Goal: Task Accomplishment & Management: Use online tool/utility

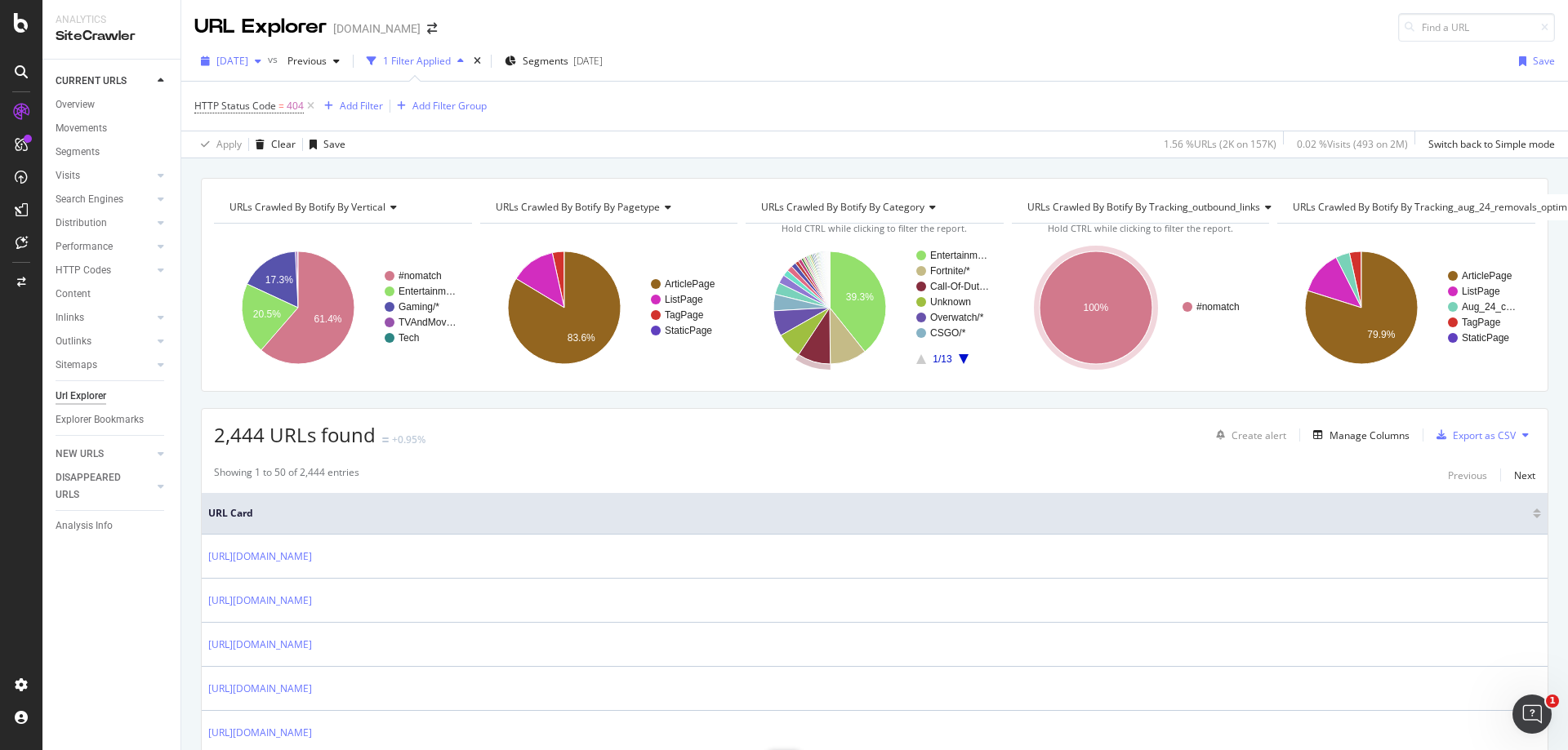
click at [248, 64] on span "[DATE]" at bounding box center [232, 61] width 32 height 14
click at [301, 120] on div "[DATE] 157K URLs" at bounding box center [290, 120] width 145 height 15
click at [342, 101] on div "Add Filter" at bounding box center [361, 106] width 43 height 14
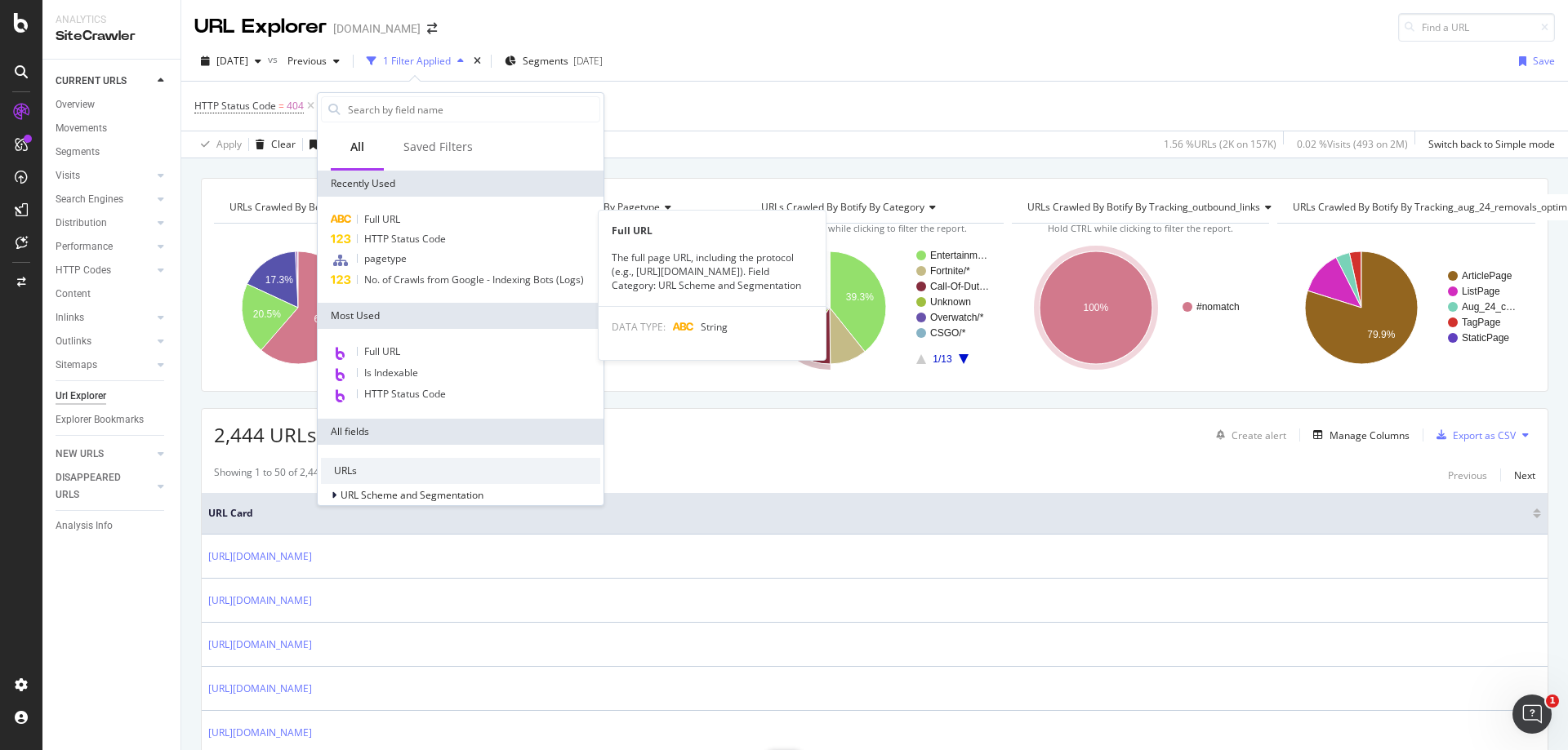
drag, startPoint x: 406, startPoint y: 220, endPoint x: 701, endPoint y: 317, distance: 310.5
click at [406, 218] on div "Full URL" at bounding box center [461, 220] width 280 height 19
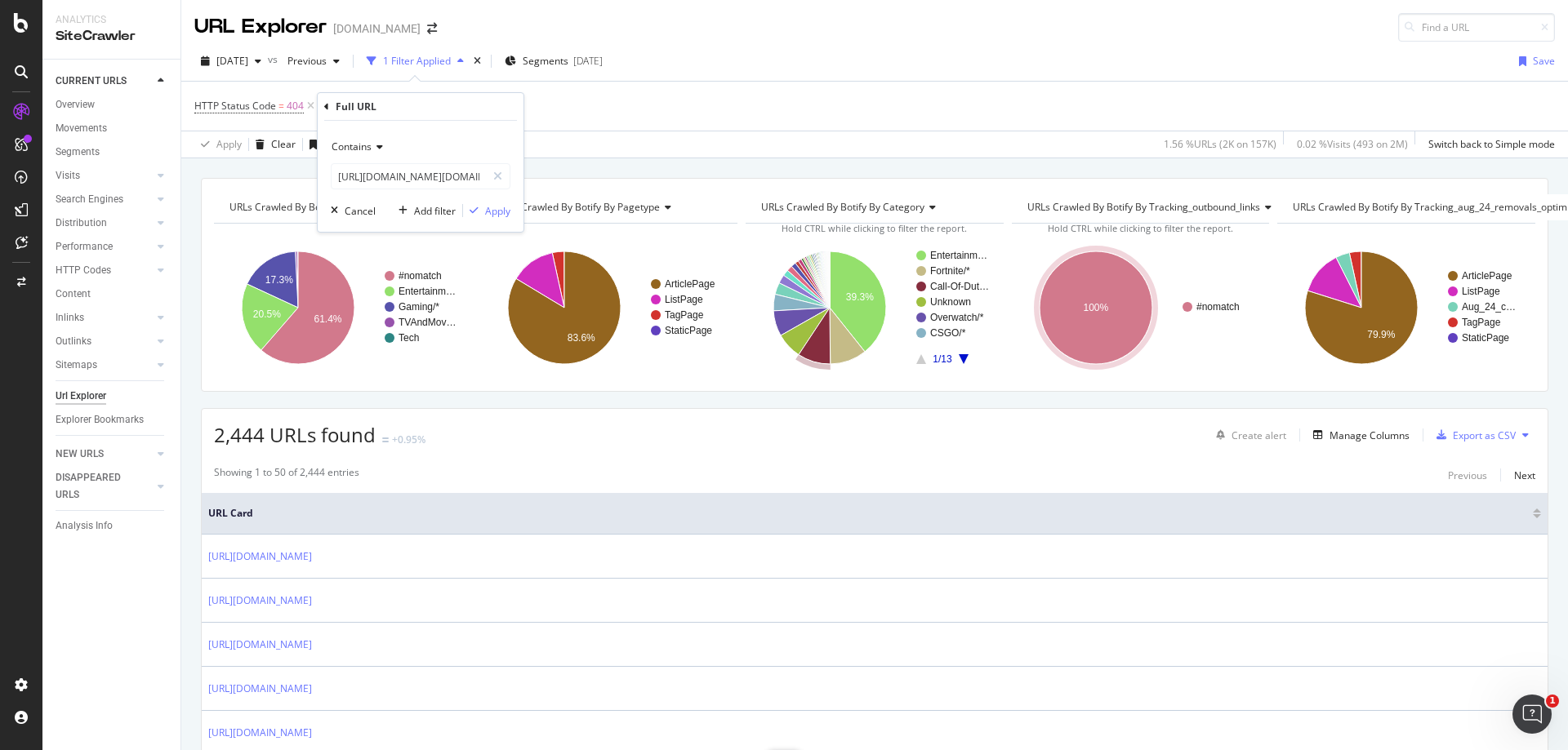
click at [373, 192] on div "Contains [URL][DOMAIN_NAME][DOMAIN_NAME] Cancel Add filter Apply" at bounding box center [420, 176] width 206 height 111
click at [397, 185] on input "[URL][DOMAIN_NAME][DOMAIN_NAME]" at bounding box center [409, 177] width 155 height 26
paste input "sgo/top-10-moments-from-the-iem-[GEOGRAPHIC_DATA]-csgo-world-championship-13377…"
type input "[URL][DOMAIN_NAME]"
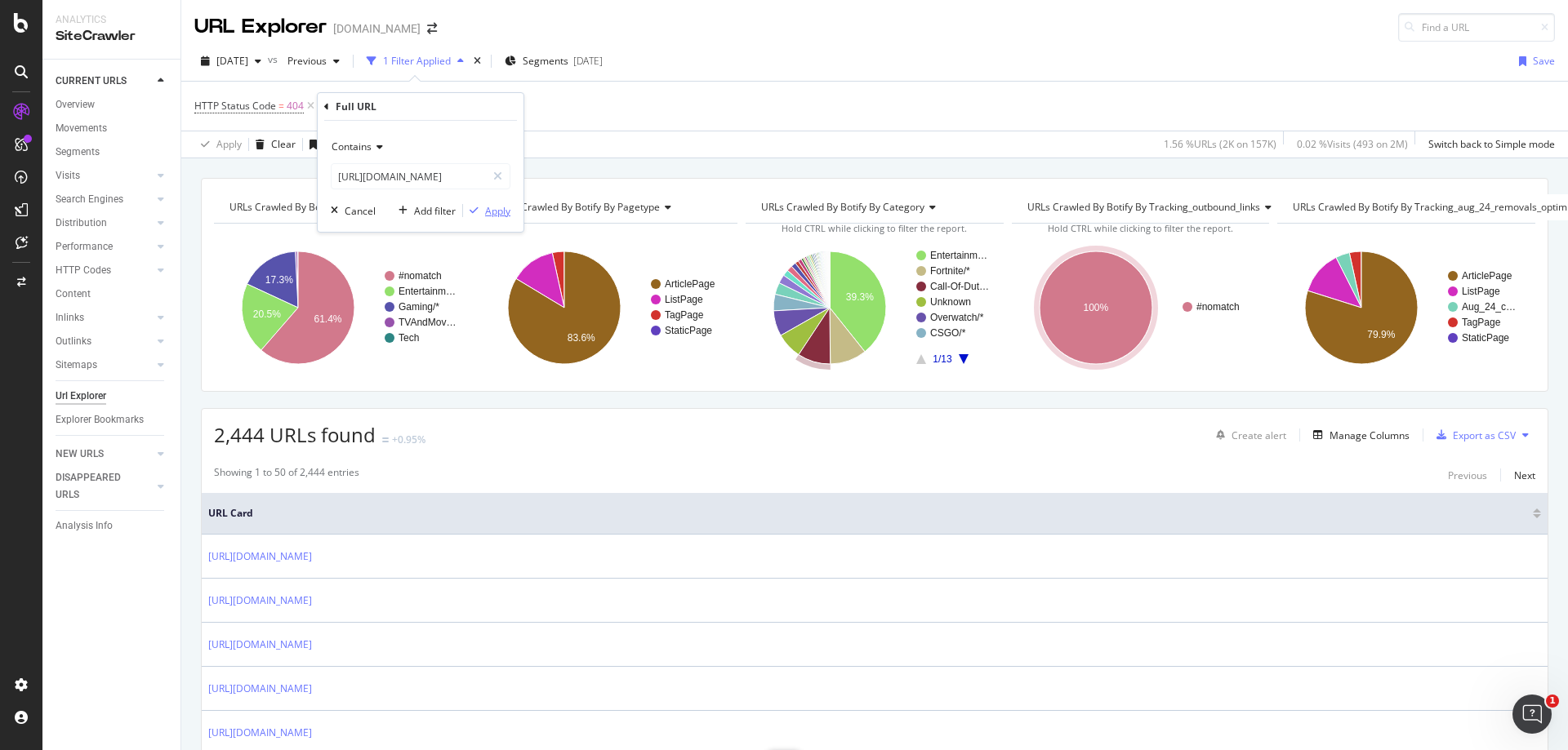
click at [494, 217] on div "Apply" at bounding box center [498, 211] width 26 height 14
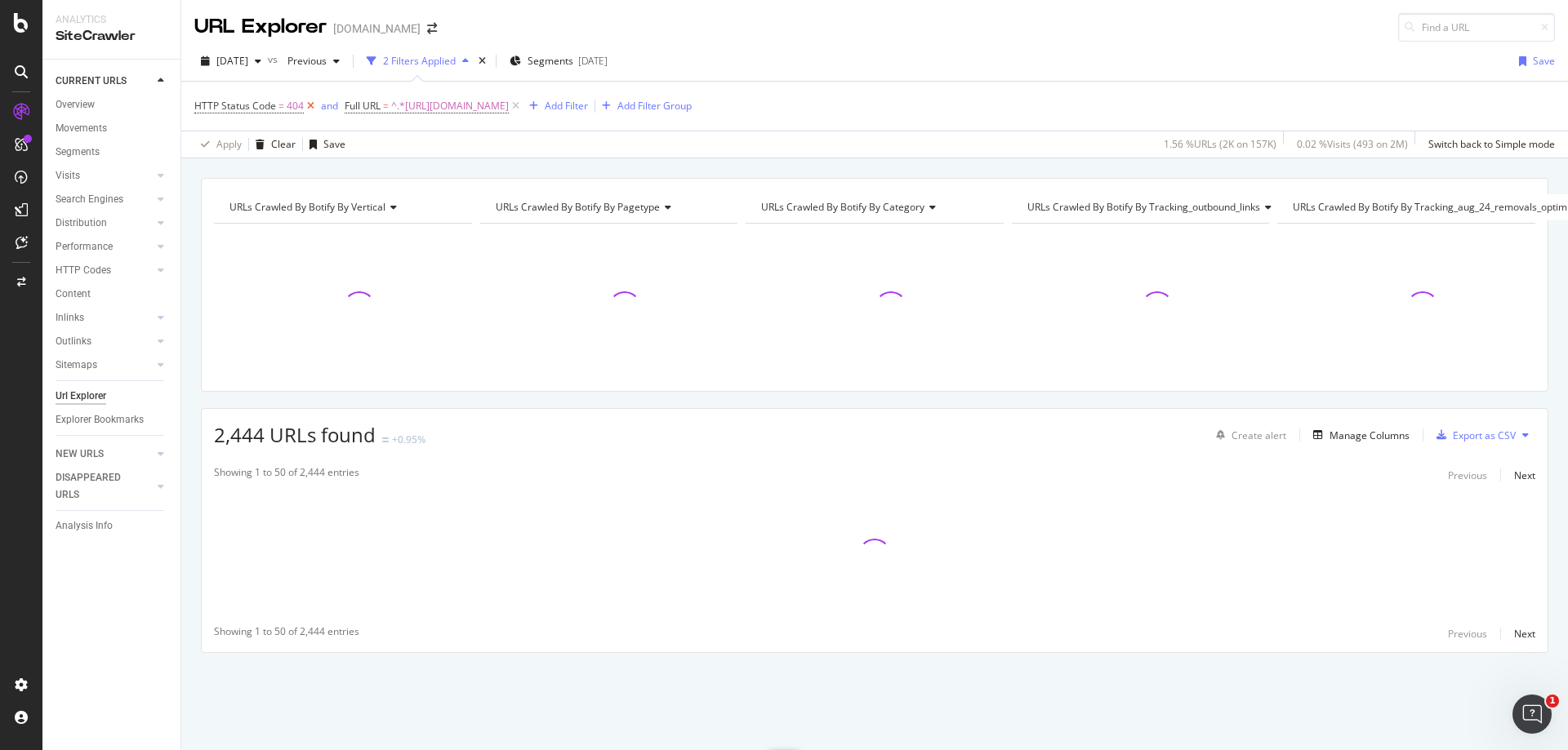
click at [315, 105] on icon at bounding box center [310, 106] width 14 height 17
click at [1373, 434] on div "Manage Columns" at bounding box center [1369, 436] width 80 height 14
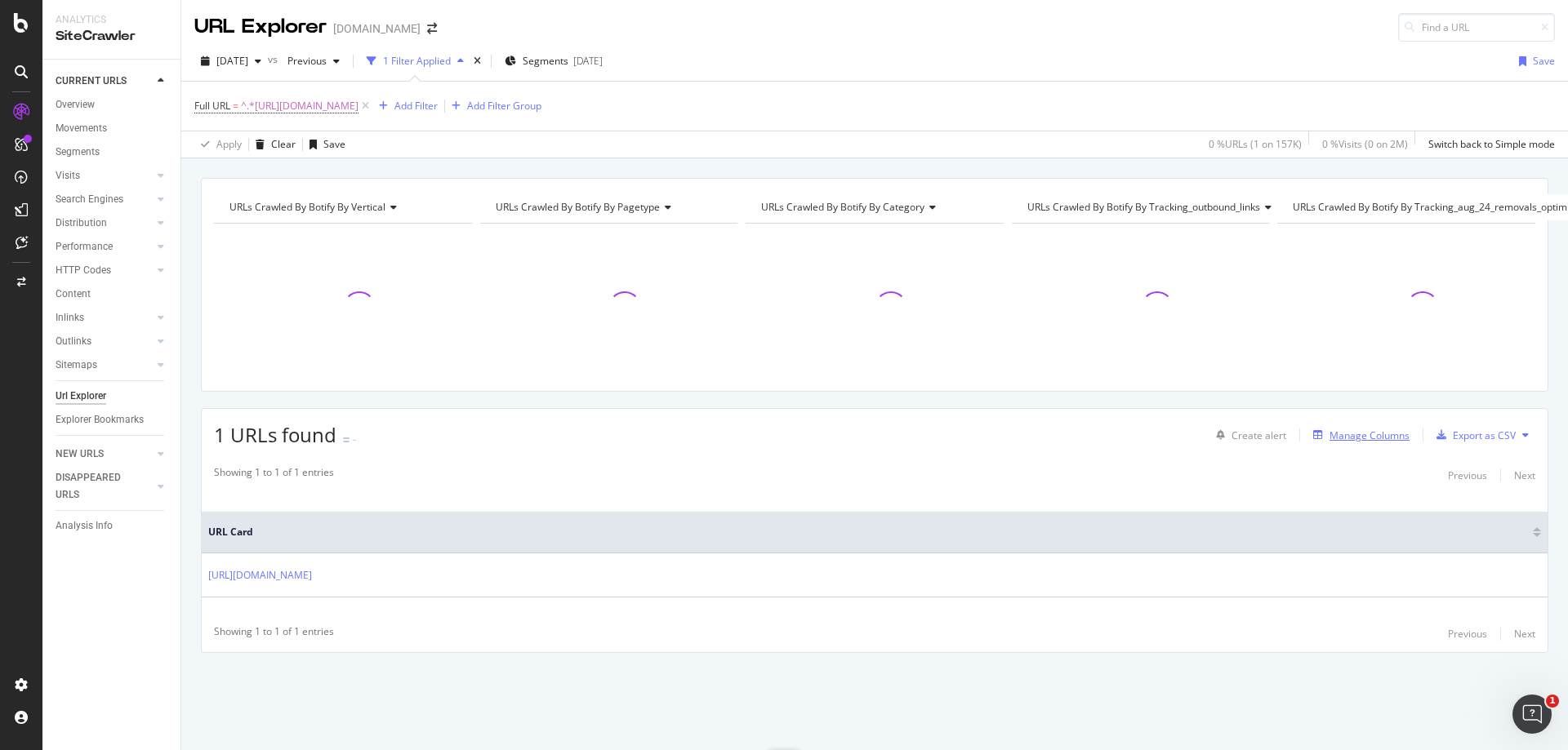
click at [1368, 443] on div "Manage Columns" at bounding box center [1358, 435] width 103 height 18
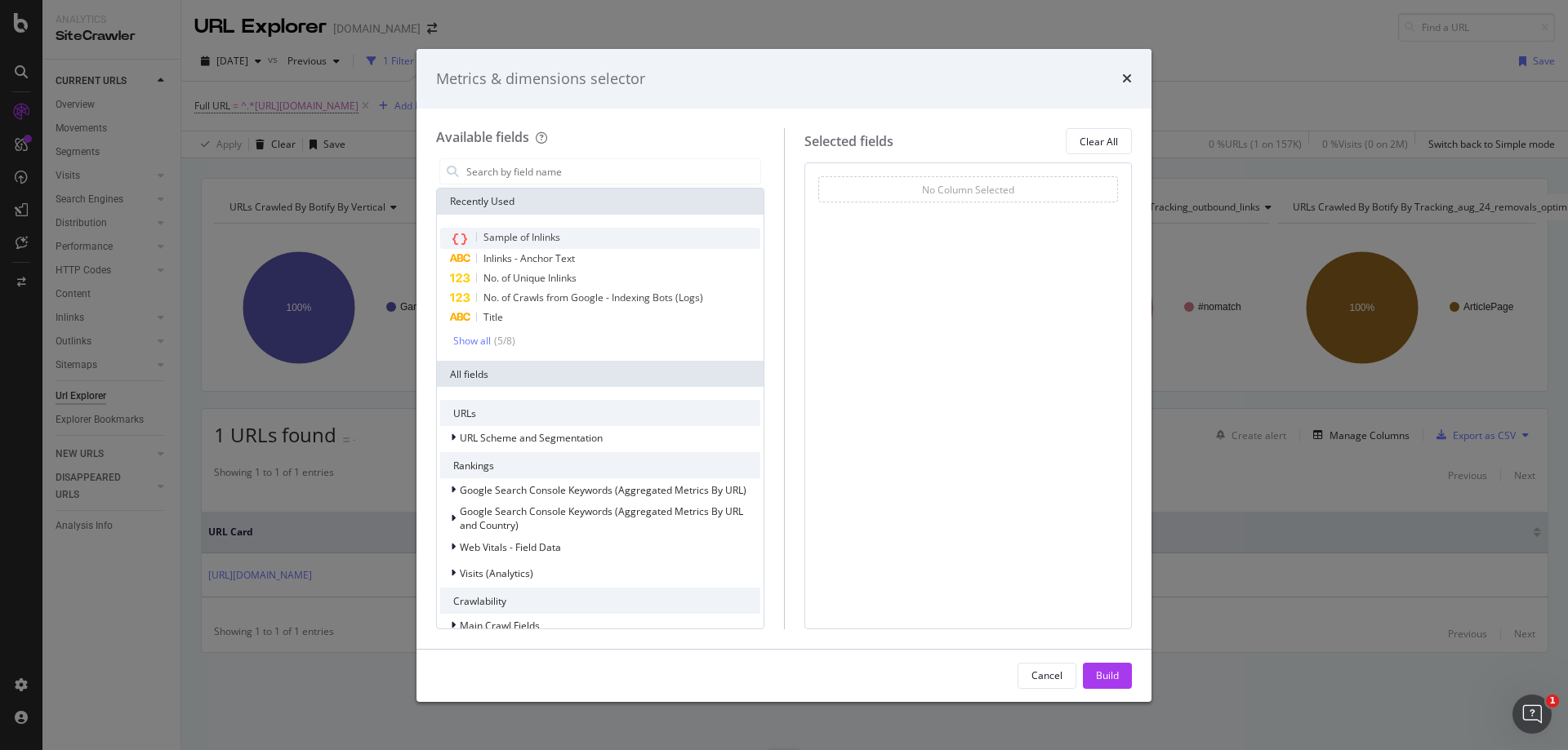
drag, startPoint x: 516, startPoint y: 232, endPoint x: 529, endPoint y: 233, distance: 13.0
click at [519, 232] on span "Sample of Inlinks" at bounding box center [521, 237] width 77 height 14
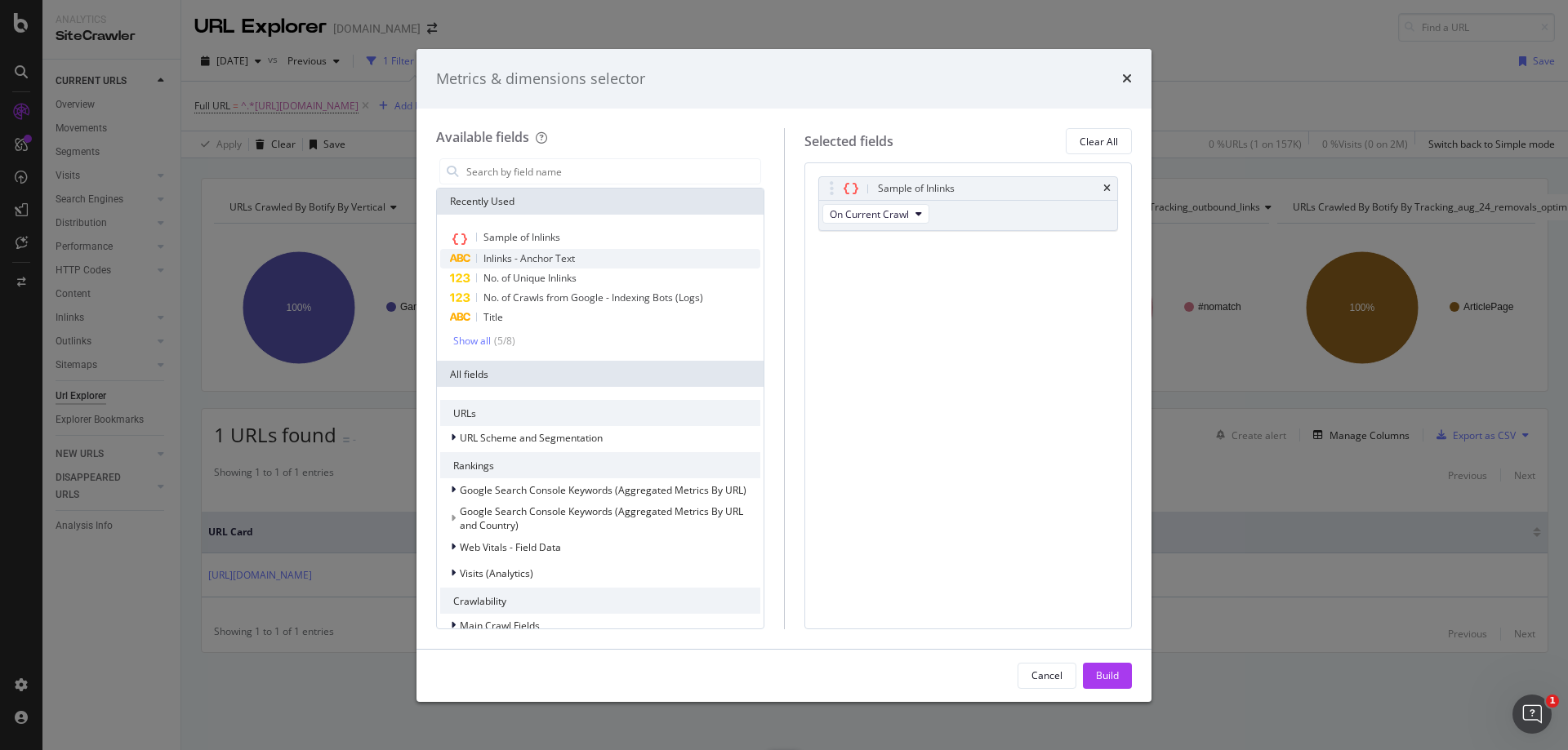
click at [536, 253] on span "Inlinks - Anchor Text" at bounding box center [529, 258] width 91 height 14
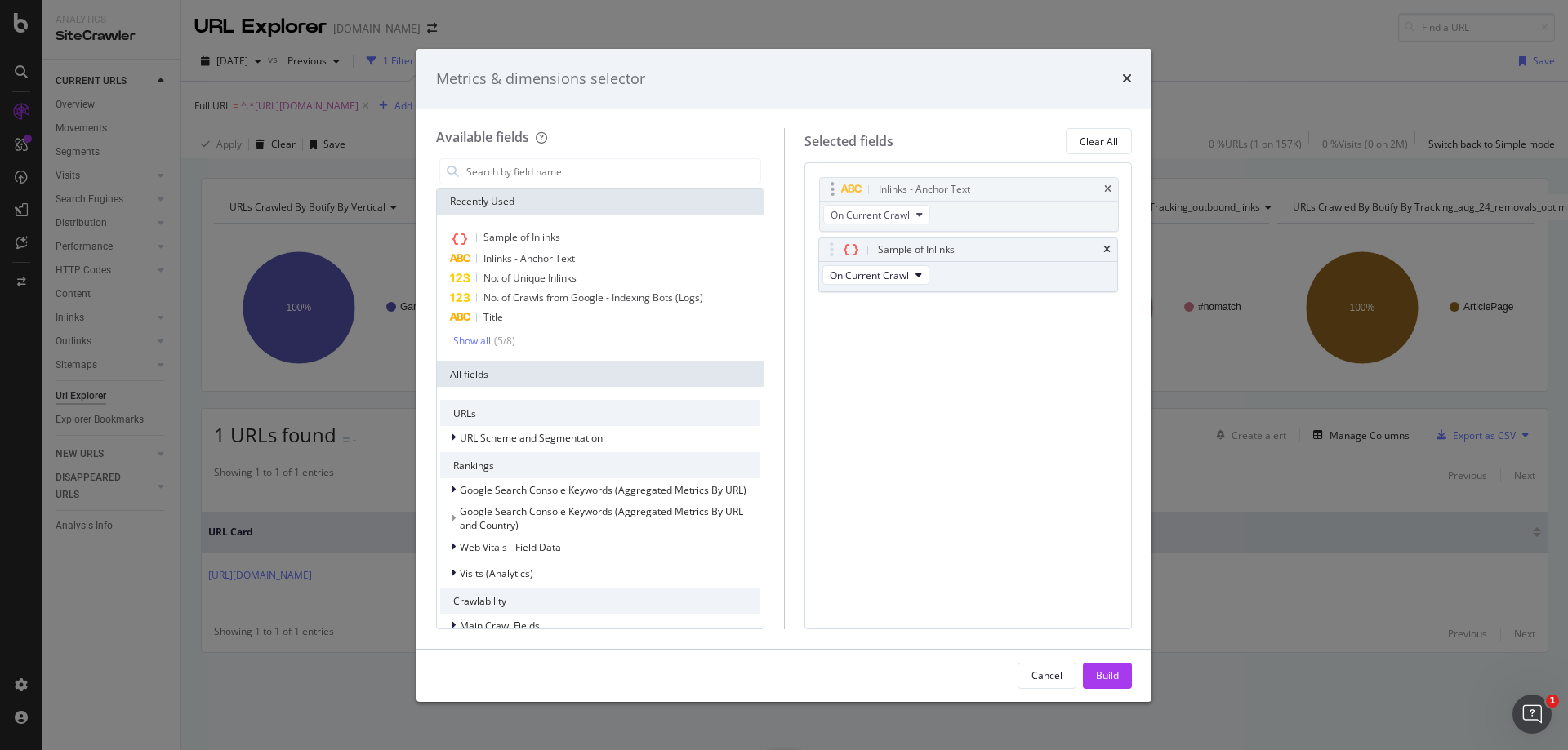
drag, startPoint x: 828, startPoint y: 258, endPoint x: 828, endPoint y: 188, distance: 70.0
click at [828, 188] on body "Analytics SiteCrawler CURRENT URLS Overview Movements Segments Visits Analysis …" at bounding box center [784, 375] width 1568 height 750
click at [1087, 668] on button "Build" at bounding box center [1107, 676] width 49 height 26
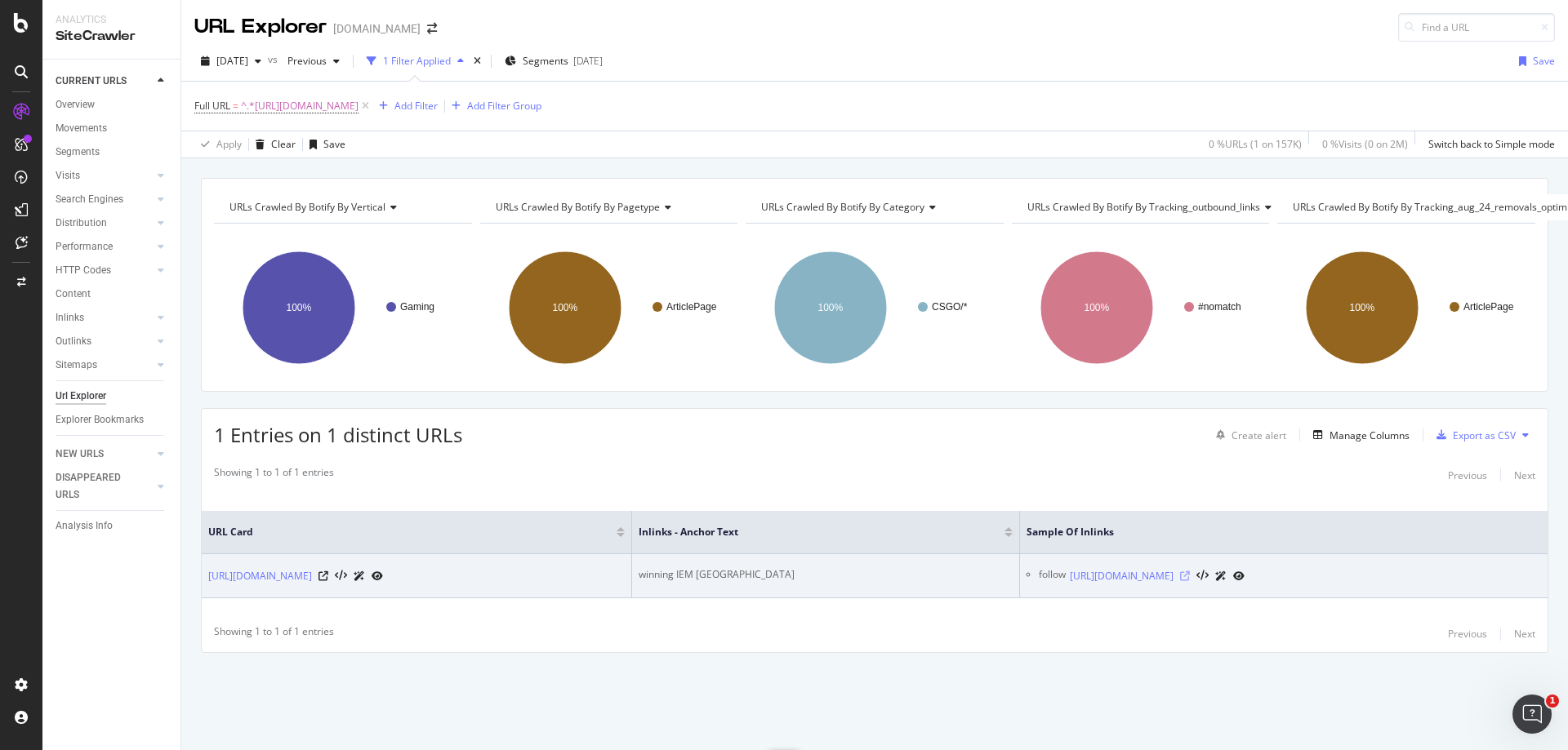
click at [1190, 572] on icon at bounding box center [1185, 576] width 10 height 10
click at [853, 567] on div "winning IEM [GEOGRAPHIC_DATA]" at bounding box center [825, 574] width 374 height 15
copy div "winning IEM [GEOGRAPHIC_DATA]"
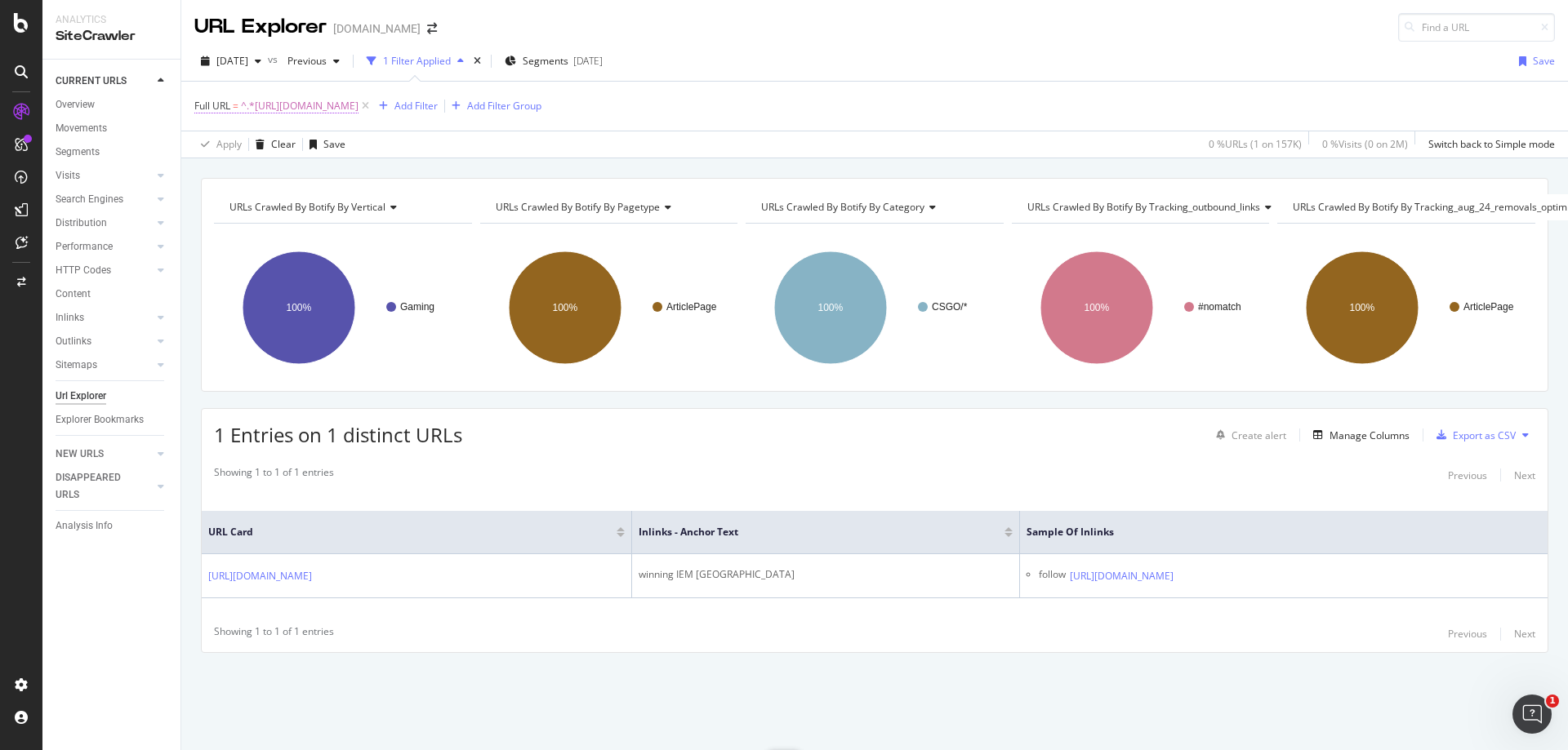
click at [359, 108] on span "^.*[URL][DOMAIN_NAME]" at bounding box center [300, 106] width 118 height 23
click at [256, 172] on input "[URL][DOMAIN_NAME]" at bounding box center [287, 174] width 155 height 26
paste input "overwatch/awesome-widowmaker-overwatch-[DATE]-skin-leaked-181803"
type input "[URL][DOMAIN_NAME][DATE]"
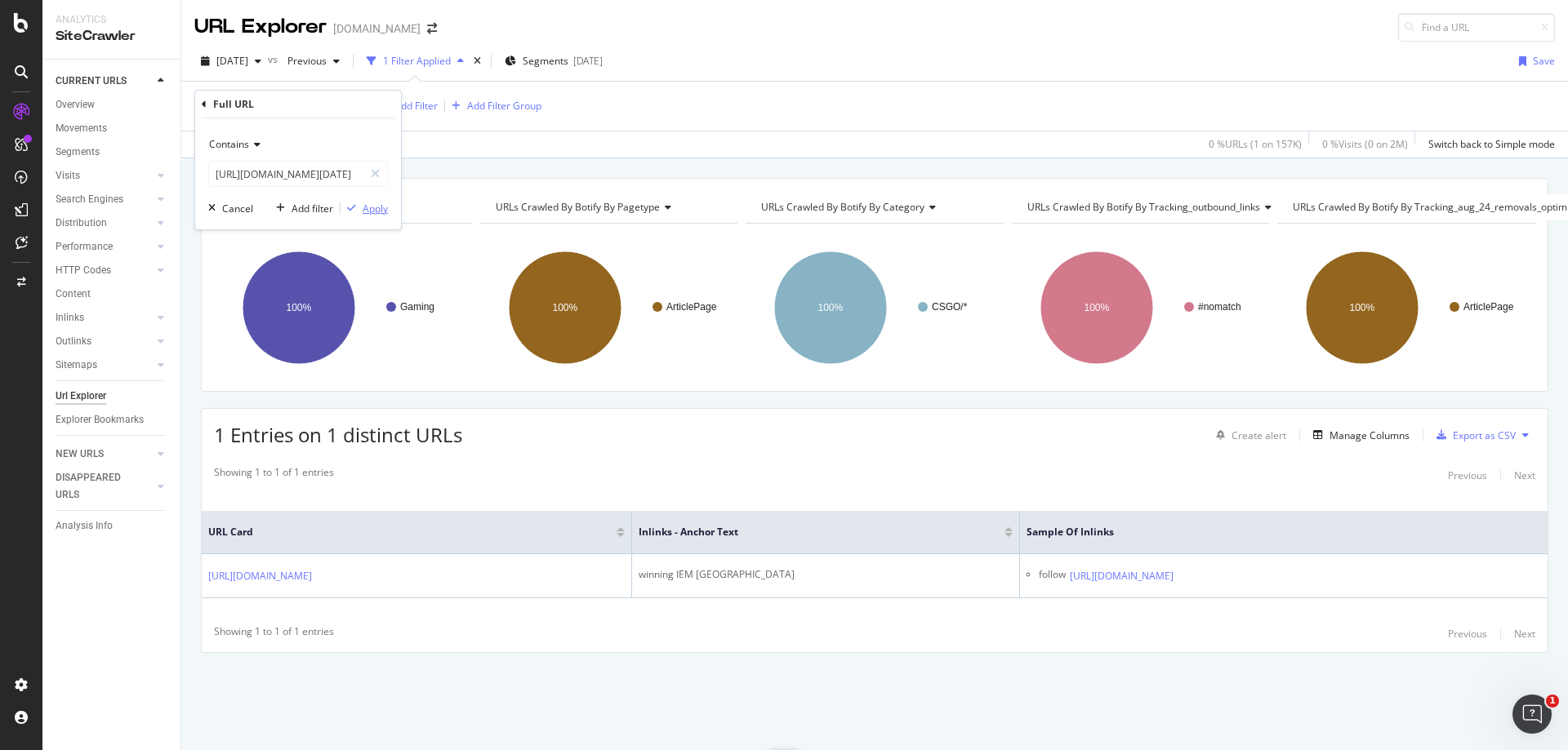
scroll to position [0, 0]
click at [385, 207] on div "Apply" at bounding box center [375, 208] width 26 height 14
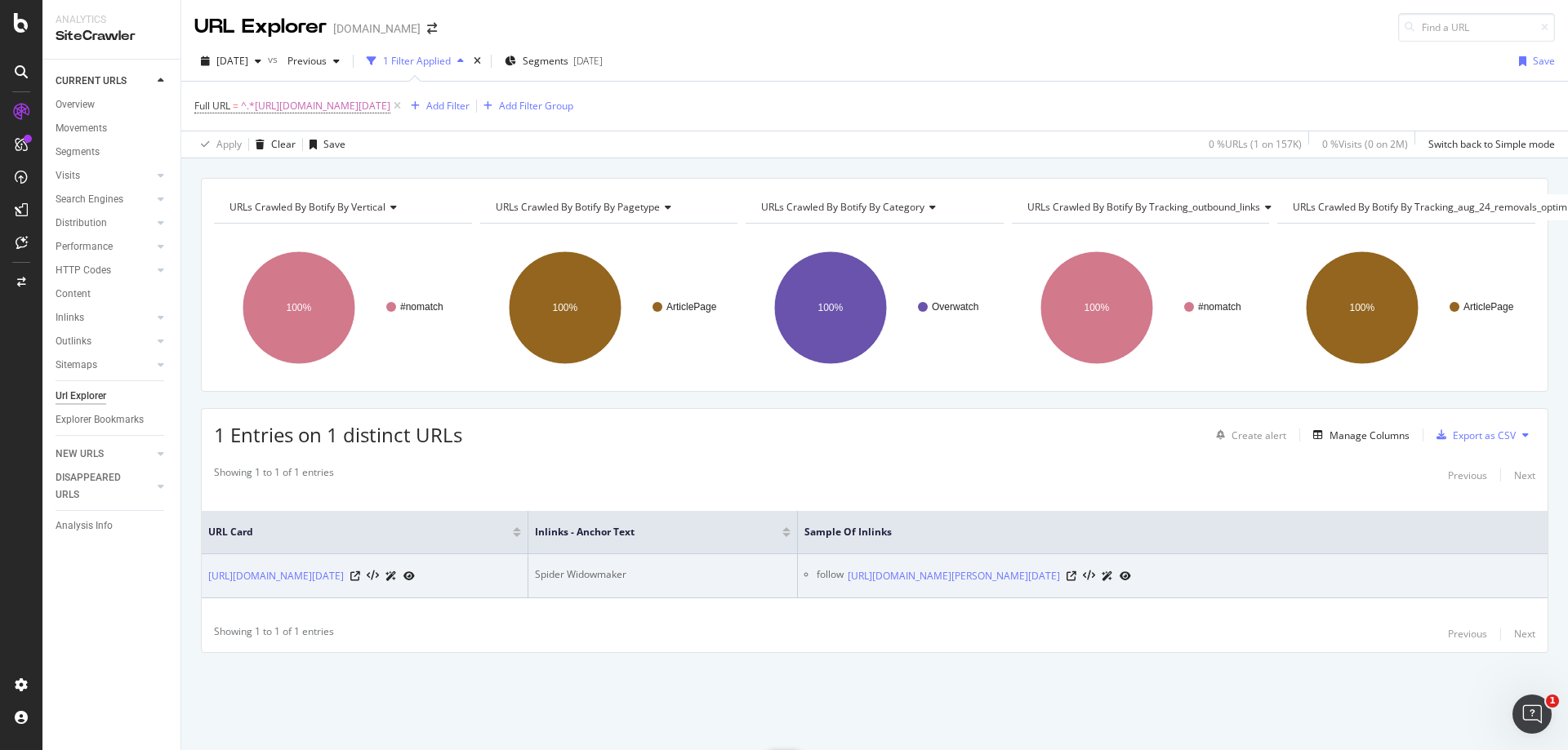
click at [575, 570] on div "Spider Widowmaker" at bounding box center [662, 574] width 256 height 15
copy div "Spider Widowmaker"
click at [1076, 574] on icon at bounding box center [1071, 576] width 10 height 10
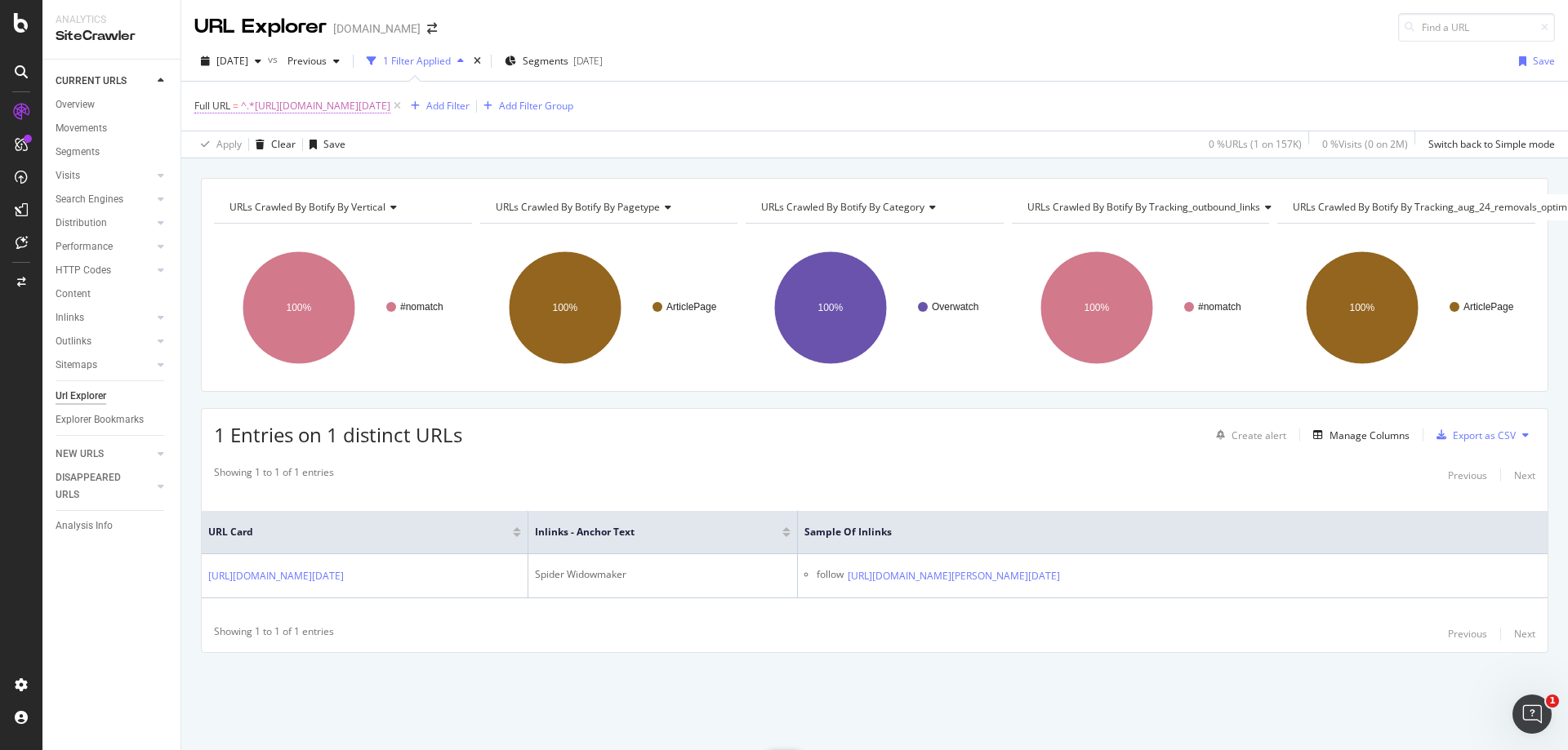
click at [390, 109] on span "^.*[URL][DOMAIN_NAME][DATE]" at bounding box center [316, 106] width 150 height 23
click at [303, 169] on input "[URL][DOMAIN_NAME][DATE]" at bounding box center [287, 174] width 155 height 26
paste input "fortnite/fortnite-announce-the-quadcrasher-vehicle-is-coming-soon-187134"
type input "[URL][DOMAIN_NAME]"
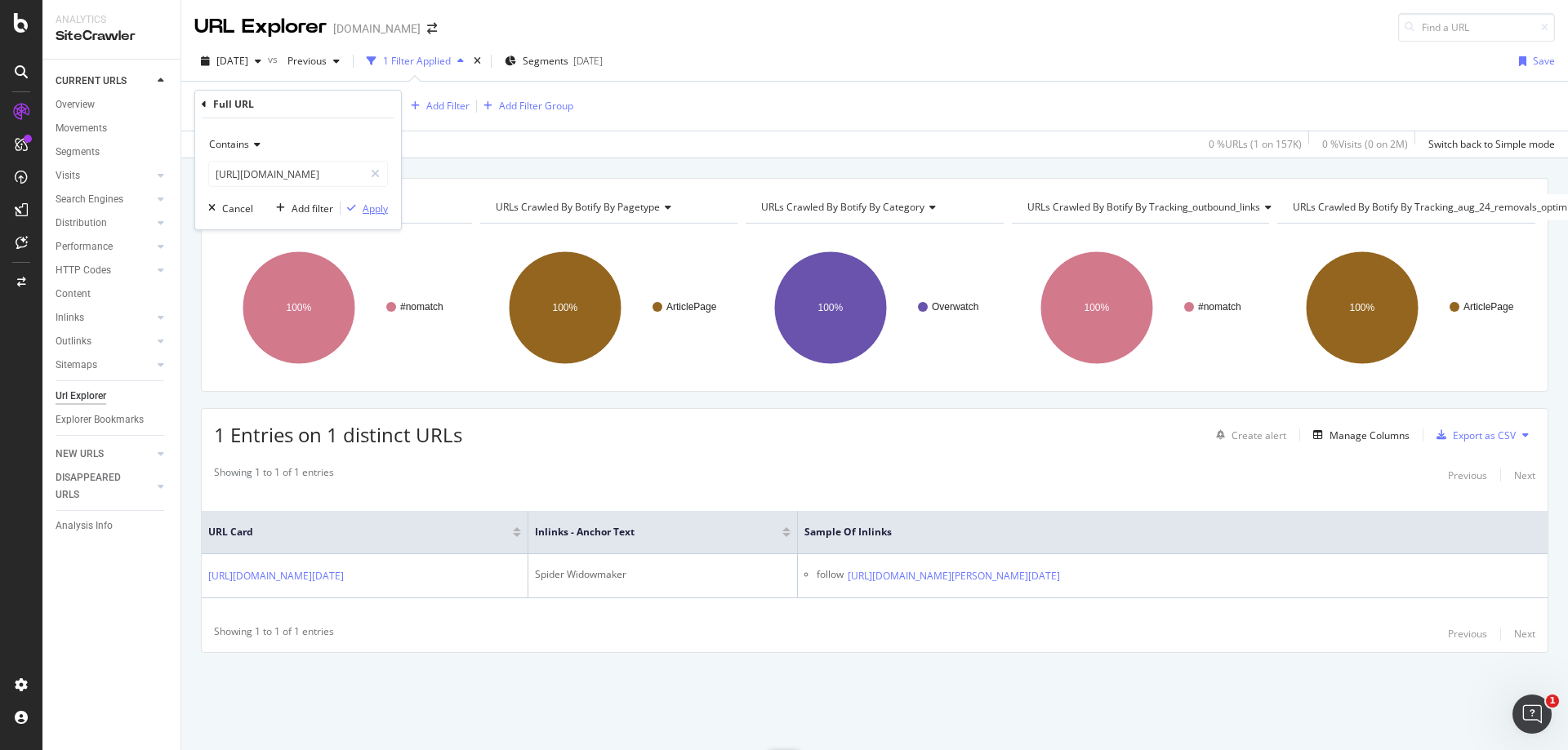
click at [383, 209] on div "Apply" at bounding box center [375, 208] width 26 height 14
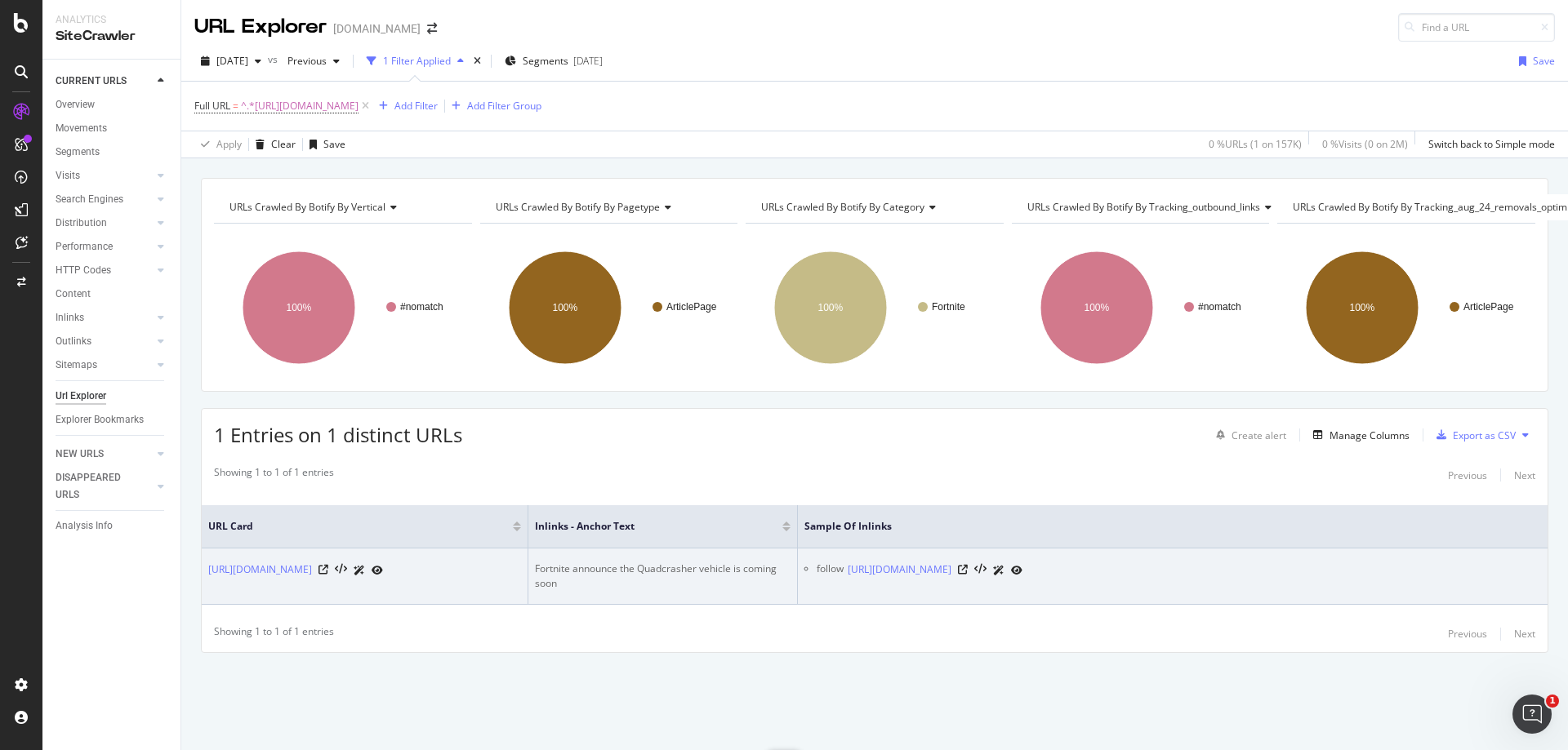
click at [614, 564] on div "Fortnite announce the Quadcrasher vehicle is coming soon" at bounding box center [662, 576] width 256 height 29
copy div "Fortnite announce the Quadcrasher vehicle is coming soon"
click at [968, 572] on icon at bounding box center [962, 570] width 10 height 10
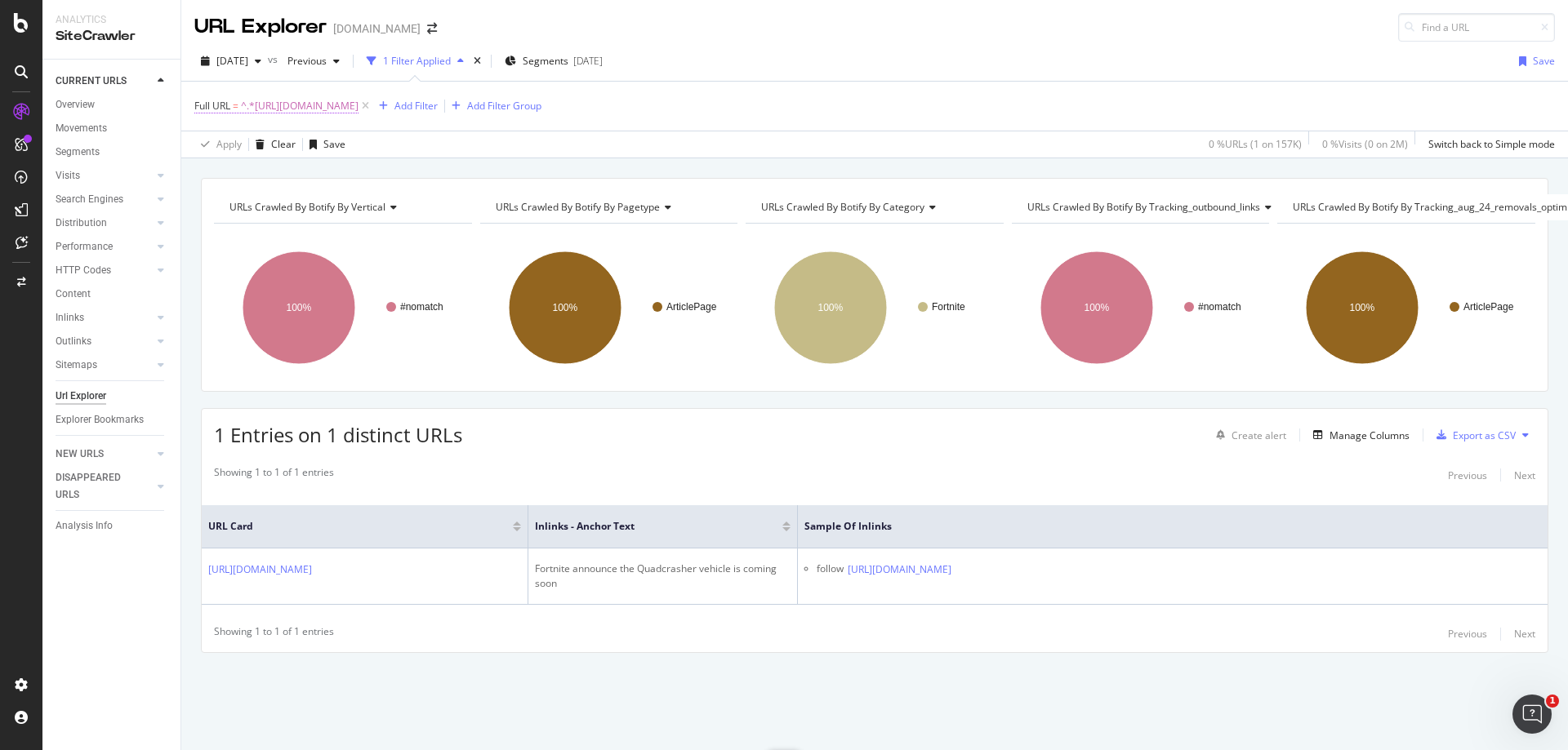
click at [359, 102] on span "^.*[URL][DOMAIN_NAME]" at bounding box center [300, 106] width 118 height 23
click at [319, 182] on input "[URL][DOMAIN_NAME]" at bounding box center [287, 174] width 155 height 26
paste input "gaming/playstation-holiday-sale-gives-huge-savings-on-massive-list-of-games-250…"
type input "[URL][DOMAIN_NAME]"
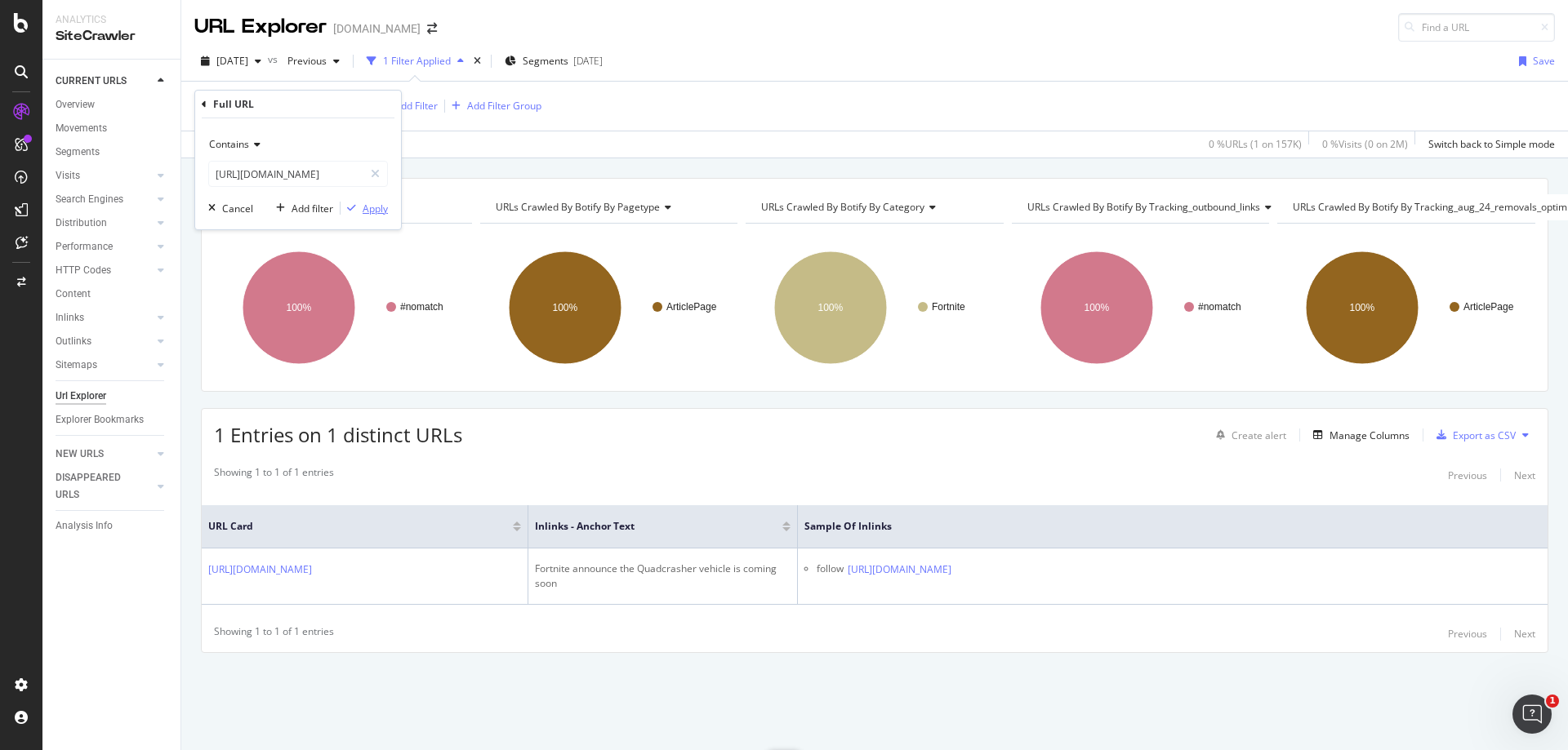
scroll to position [0, 0]
click at [369, 213] on div "Apply" at bounding box center [375, 208] width 26 height 14
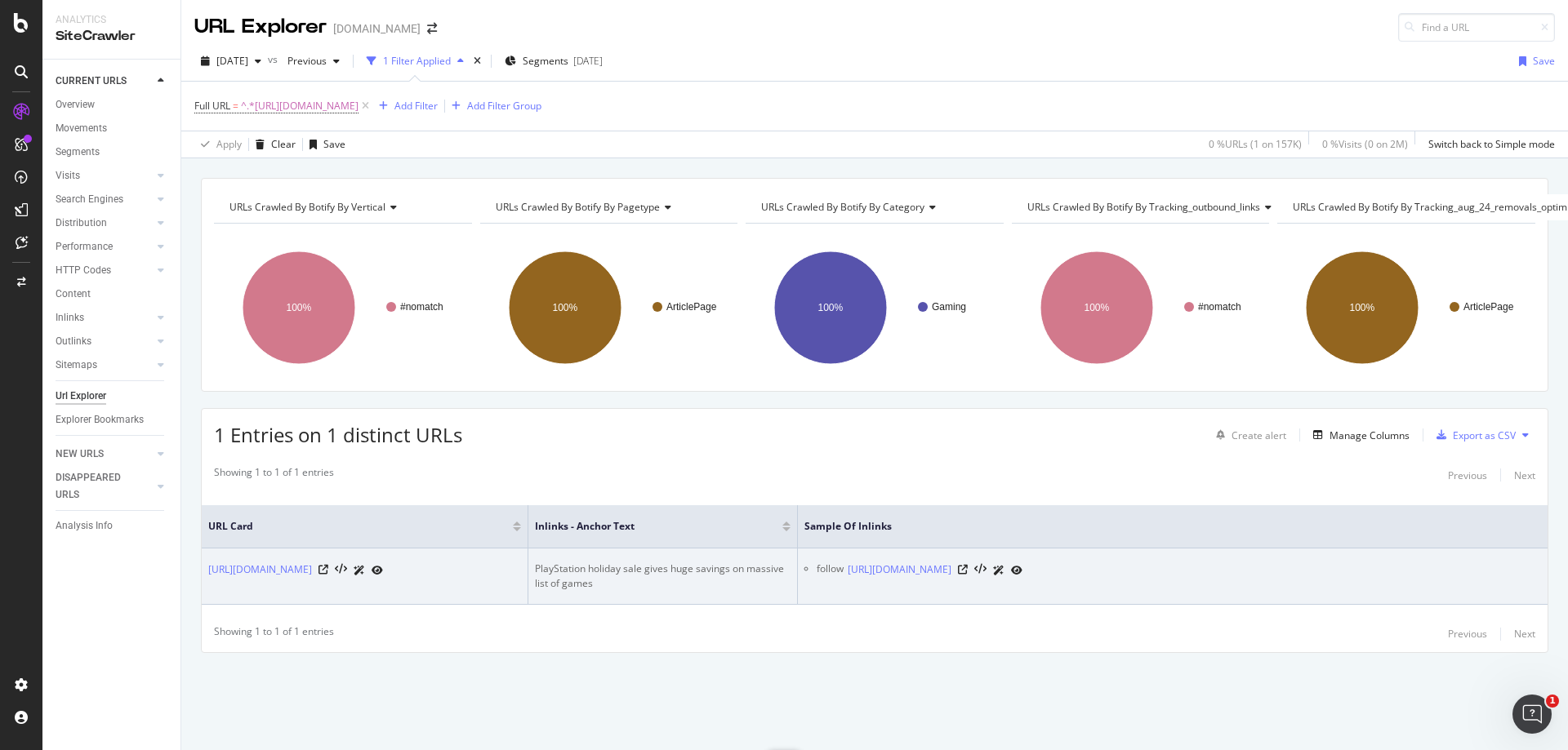
click at [594, 562] on div "PlayStation holiday sale gives huge savings on massive list of games" at bounding box center [662, 576] width 256 height 29
copy div "PlayStation holiday sale gives huge savings on massive list of games"
click at [968, 565] on icon at bounding box center [962, 570] width 10 height 10
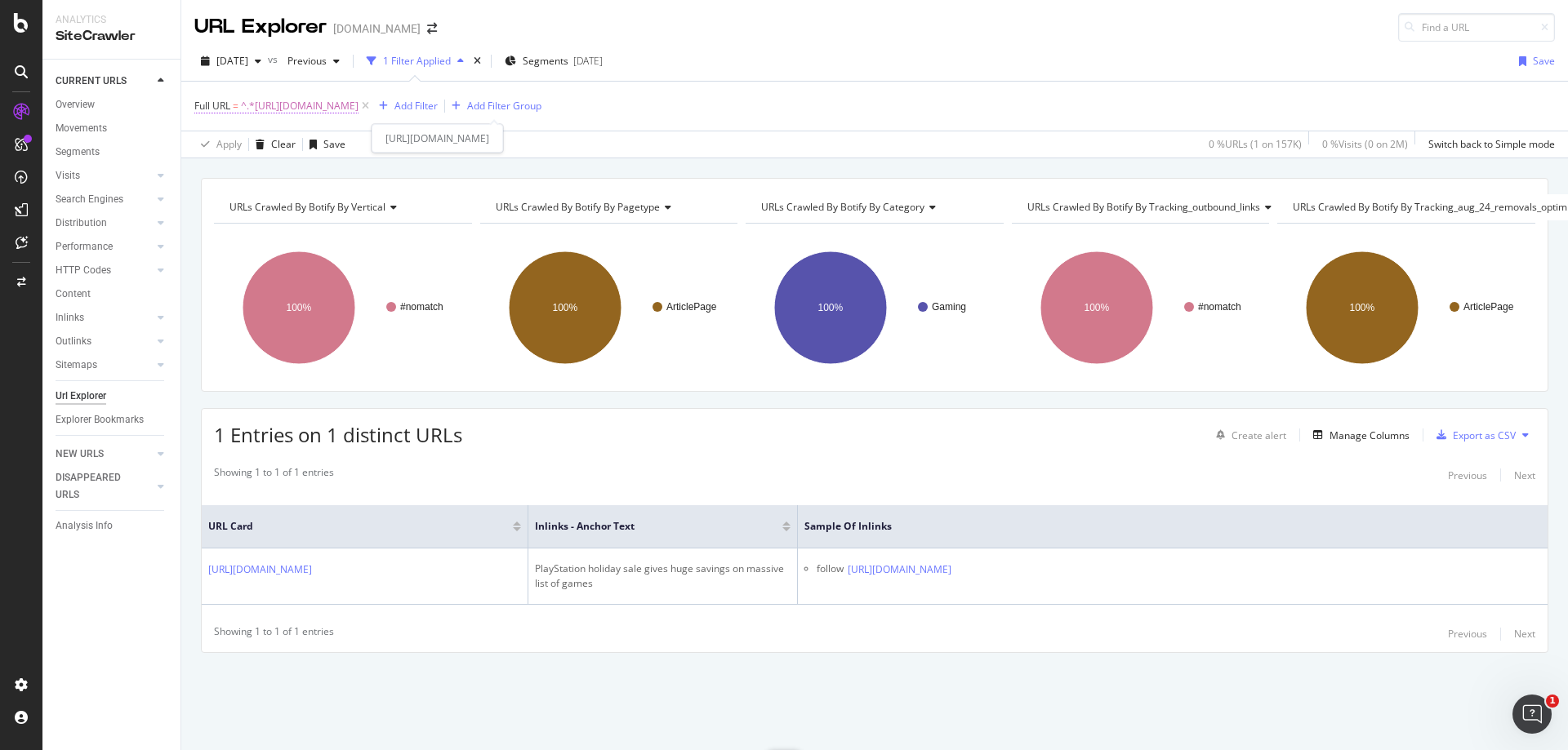
click at [359, 103] on span "^.*[URL][DOMAIN_NAME]" at bounding box center [300, 106] width 118 height 23
click at [336, 180] on input "[URL][DOMAIN_NAME]" at bounding box center [287, 174] width 155 height 26
paste input "realm-royale/ninja-gives-his-first-impressions-of-new-realm-royale-game-bro-thi…"
type input "[URL][DOMAIN_NAME]"
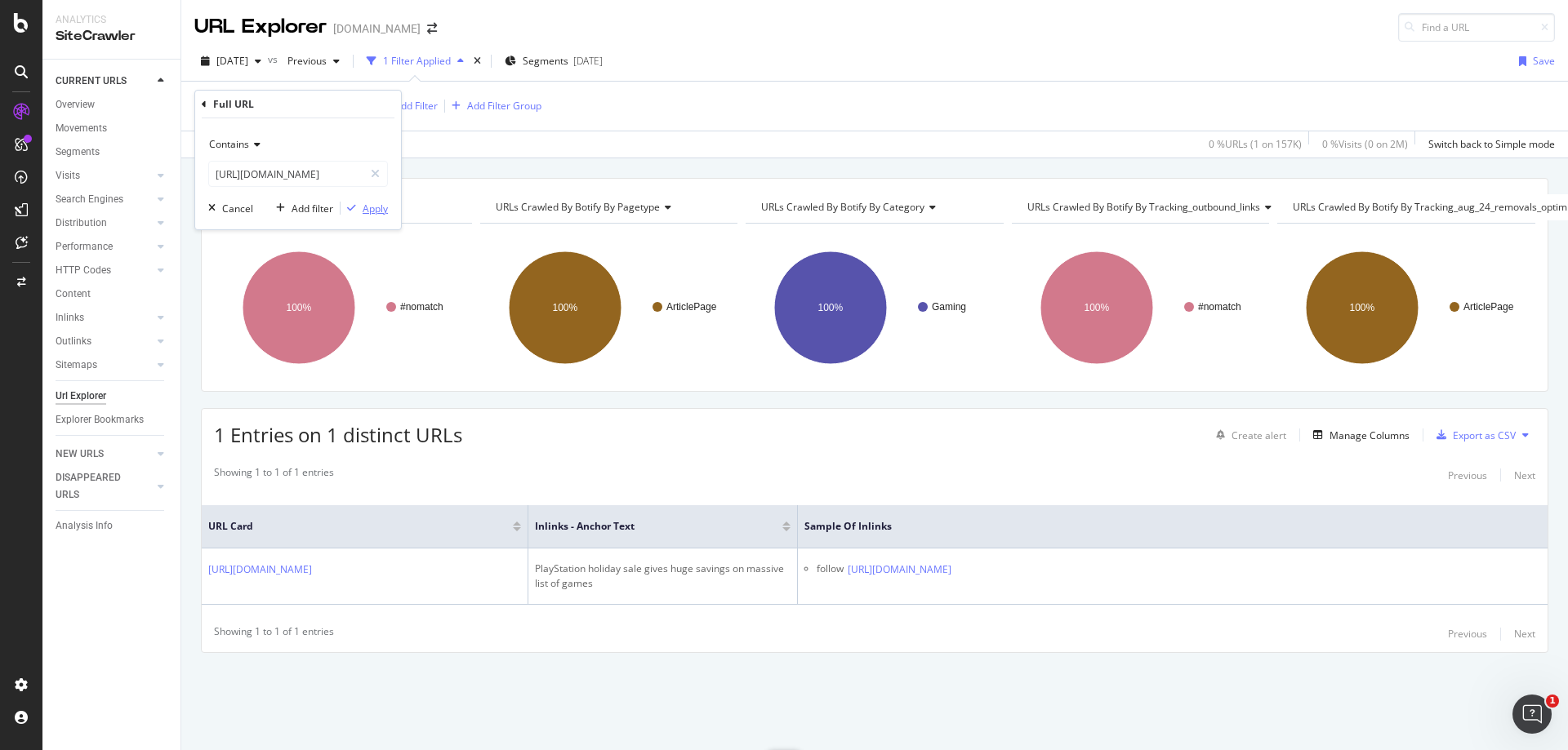
scroll to position [0, 0]
click at [379, 208] on div "Apply" at bounding box center [375, 208] width 26 height 14
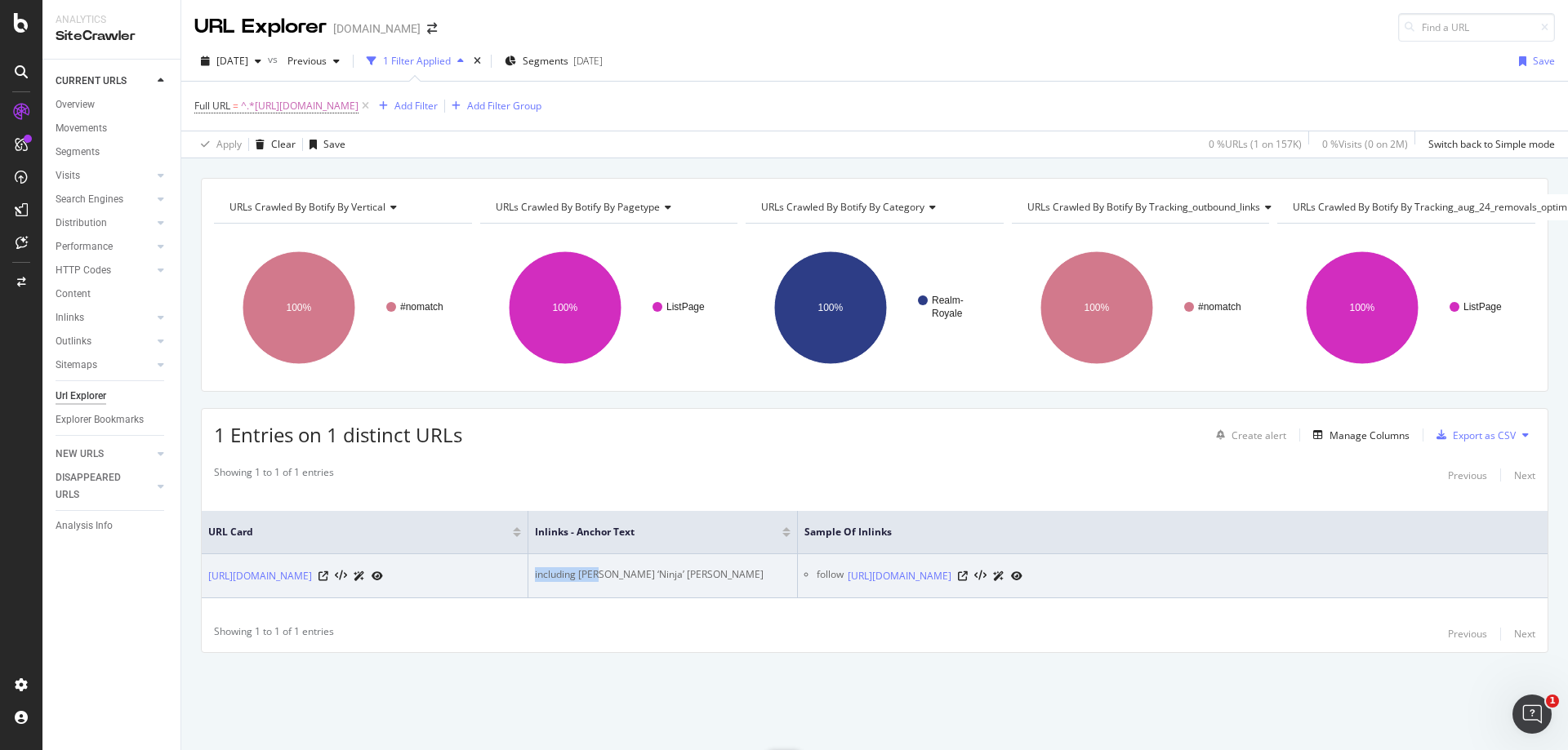
drag, startPoint x: 598, startPoint y: 558, endPoint x: 500, endPoint y: 558, distance: 98.0
click at [500, 558] on tr "[URL][DOMAIN_NAME] including [PERSON_NAME] ‘Ninja’ [PERSON_NAME] follow [URL][D…" at bounding box center [874, 577] width 1346 height 44
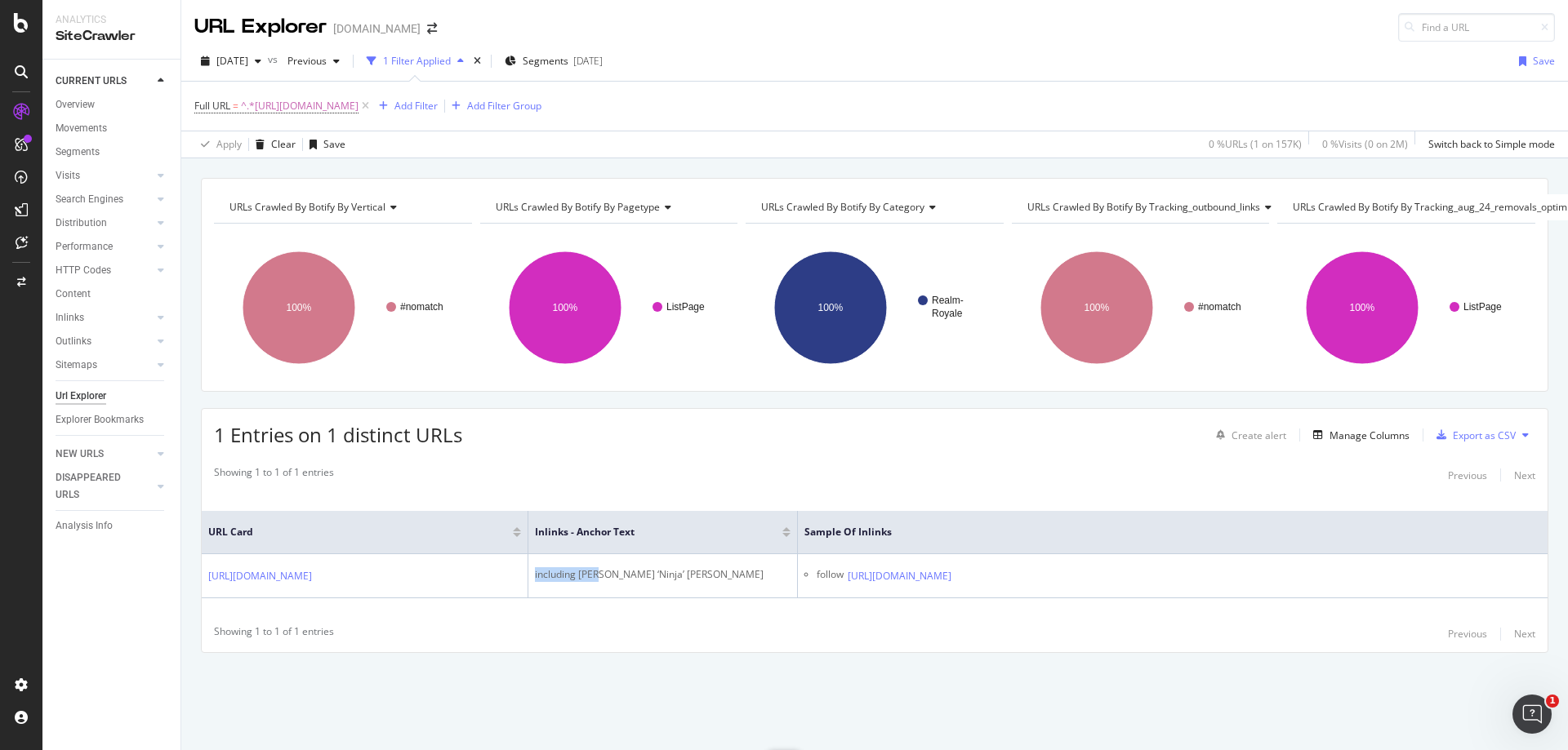
copy div "including Tyle"
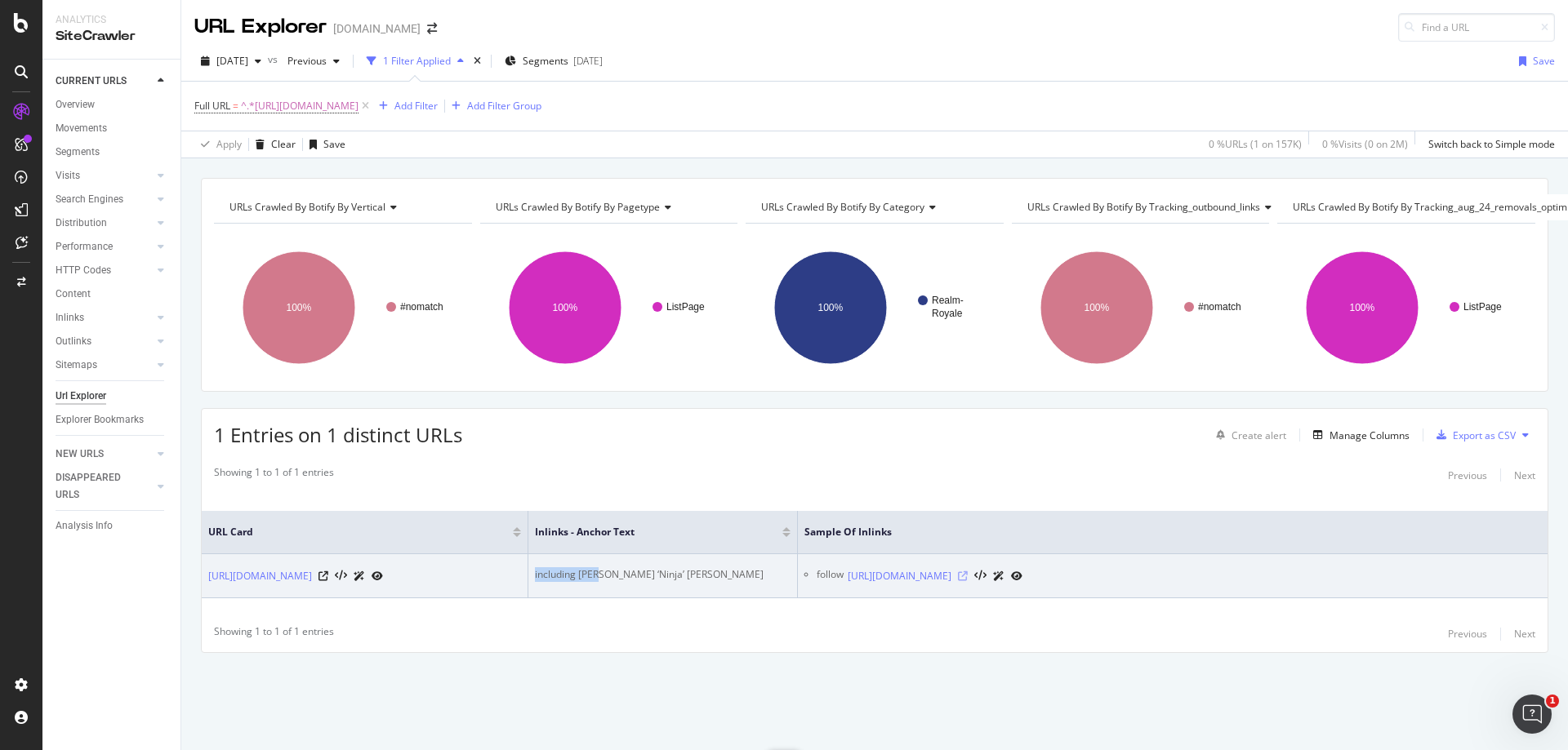
click at [968, 572] on icon at bounding box center [962, 576] width 10 height 10
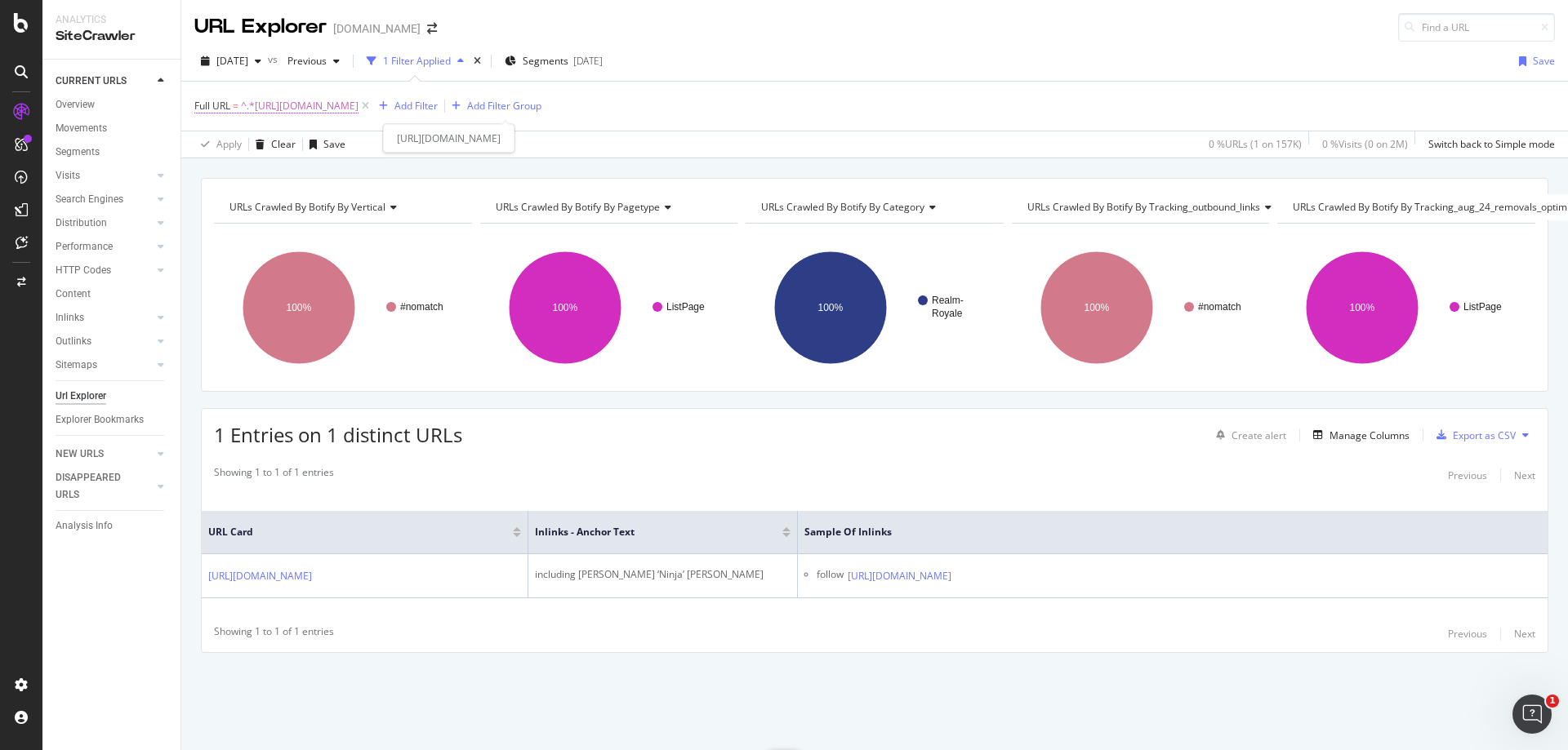
click at [359, 101] on span "^.*[URL][DOMAIN_NAME]" at bounding box center [300, 106] width 118 height 23
click at [341, 173] on input "[URL][DOMAIN_NAME]" at bounding box center [287, 174] width 155 height 26
paste input "gaming/the-finals-season-2-release-date-content-2442076"
type input "[URL][DOMAIN_NAME]"
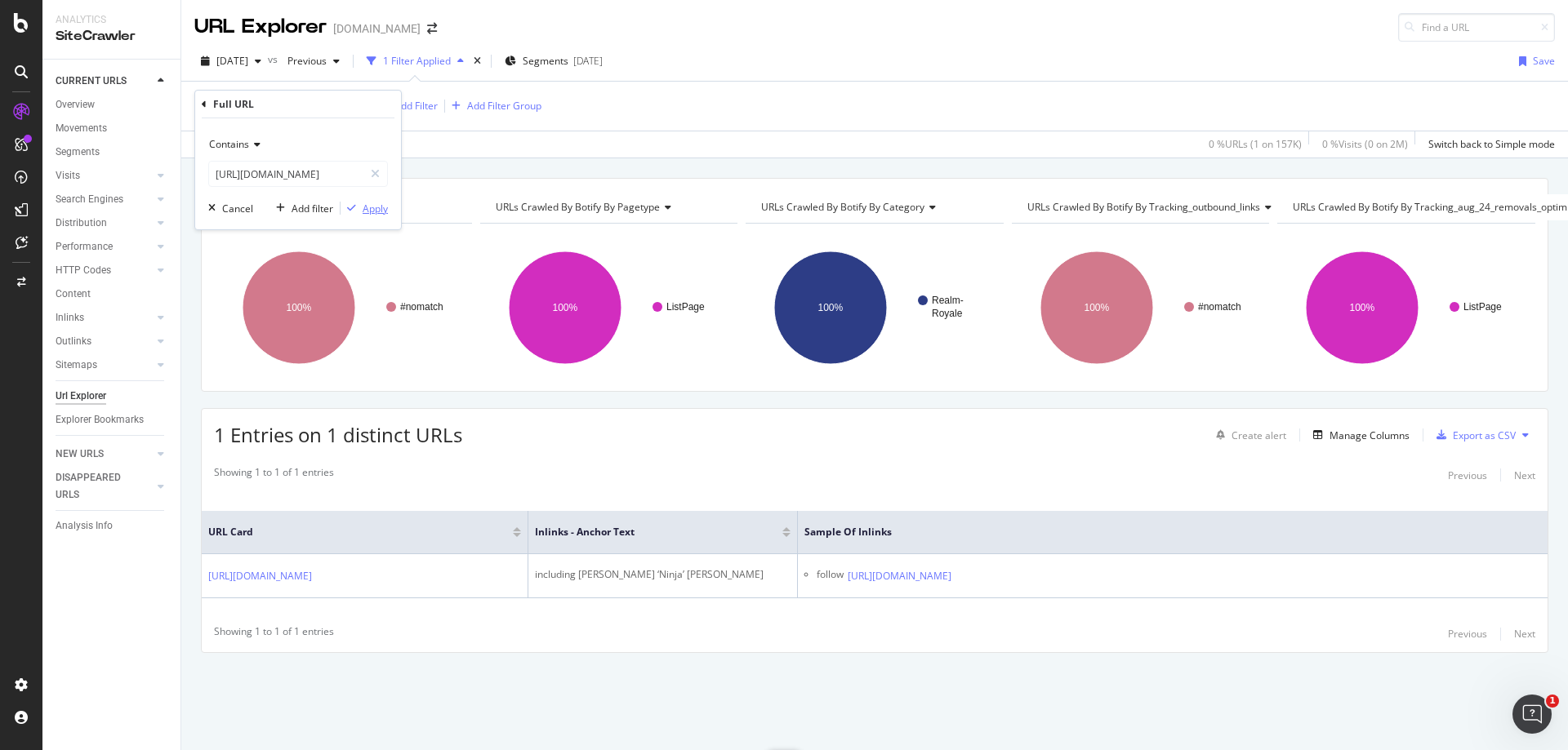
scroll to position [0, 0]
click at [372, 212] on div "Apply" at bounding box center [375, 208] width 26 height 14
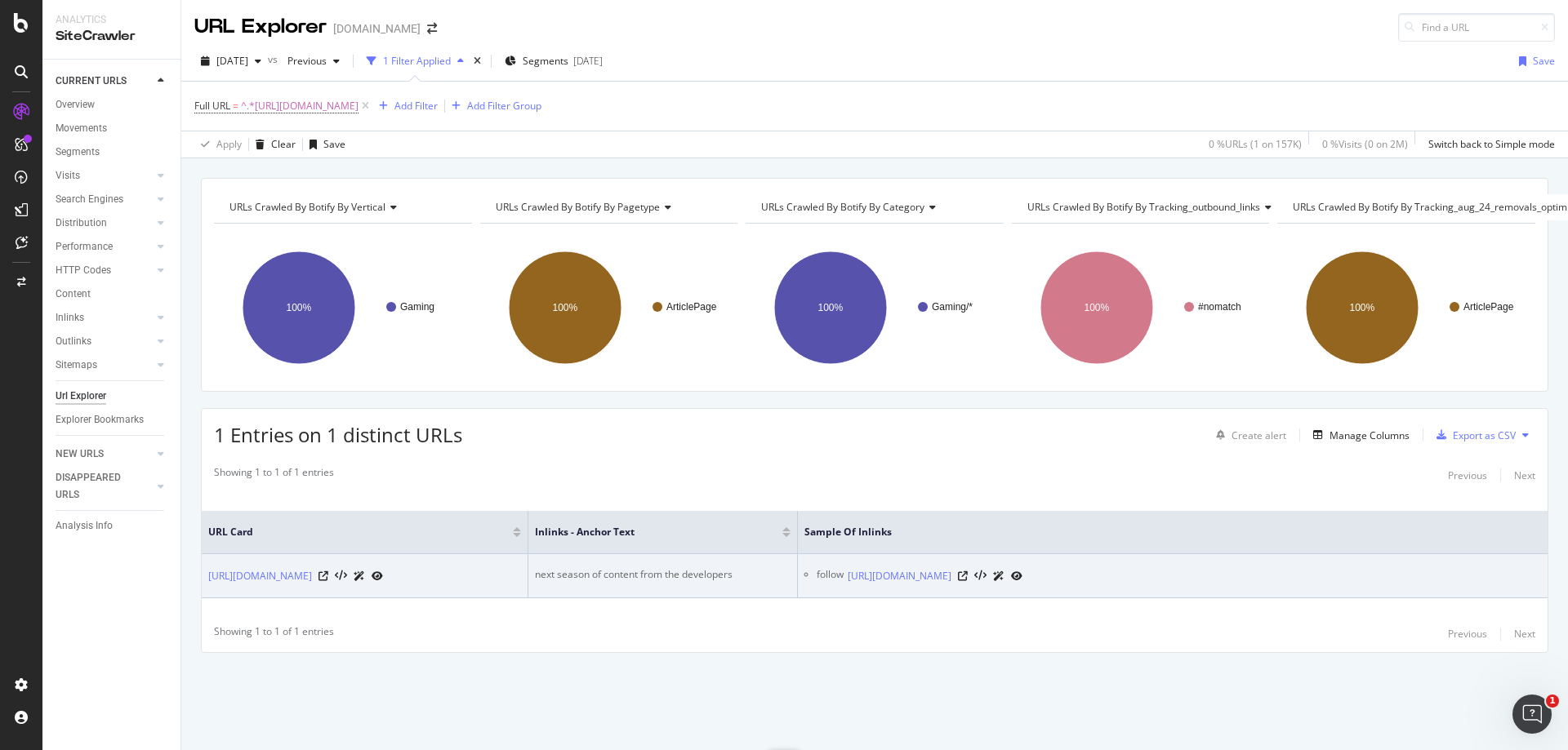
click at [636, 571] on div "next season of content from the developers" at bounding box center [662, 574] width 256 height 15
copy div "next season of content from the developers"
click at [968, 572] on icon at bounding box center [962, 576] width 10 height 10
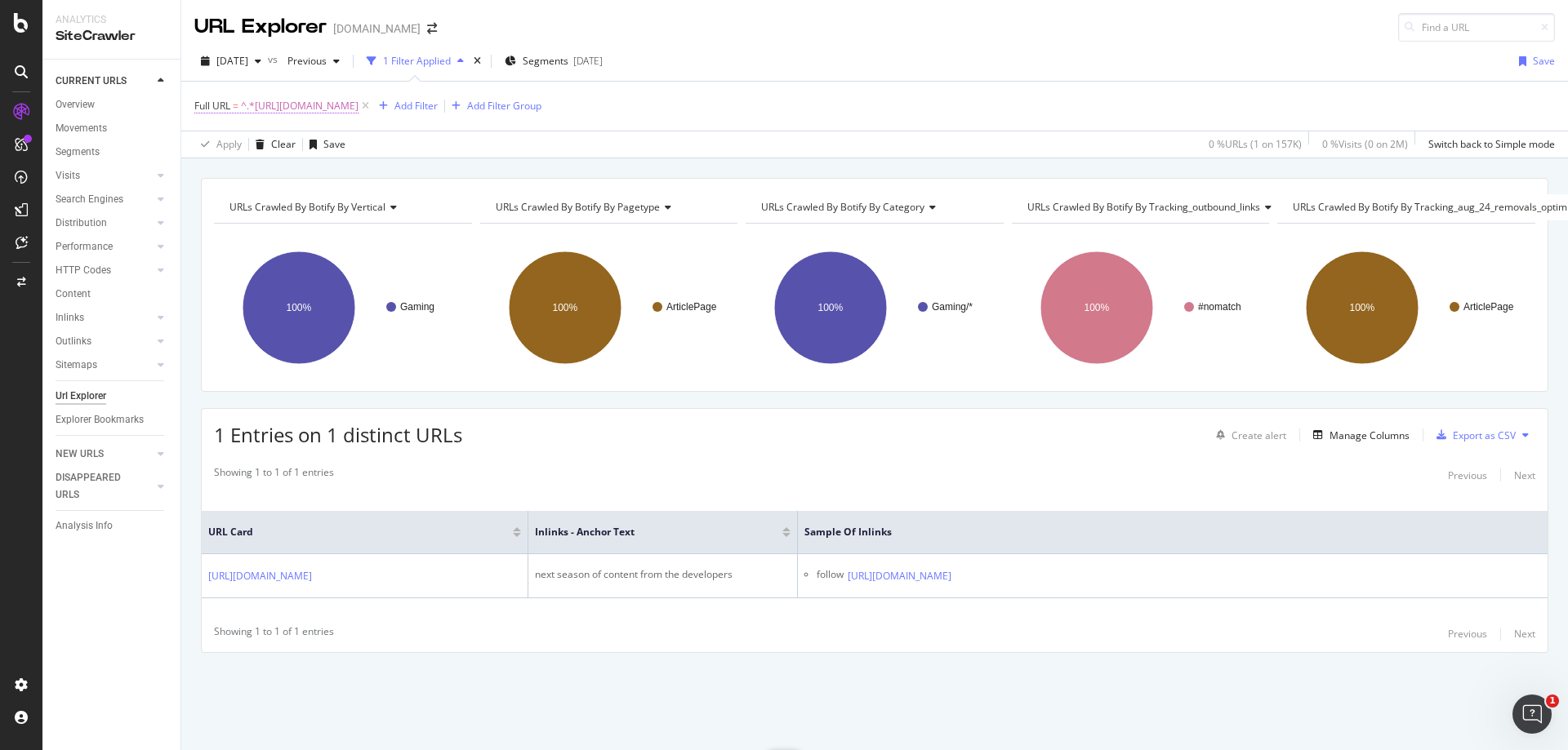
click at [359, 111] on span "^.*[URL][DOMAIN_NAME]" at bounding box center [300, 106] width 118 height 23
click at [307, 183] on input "[URL][DOMAIN_NAME]" at bounding box center [287, 174] width 155 height 26
paste input "valorant/dr-[PERSON_NAME]-explains-why-he-doesnt-care-about-valorant-twitch-dra…"
type input "[URL][DOMAIN_NAME]"
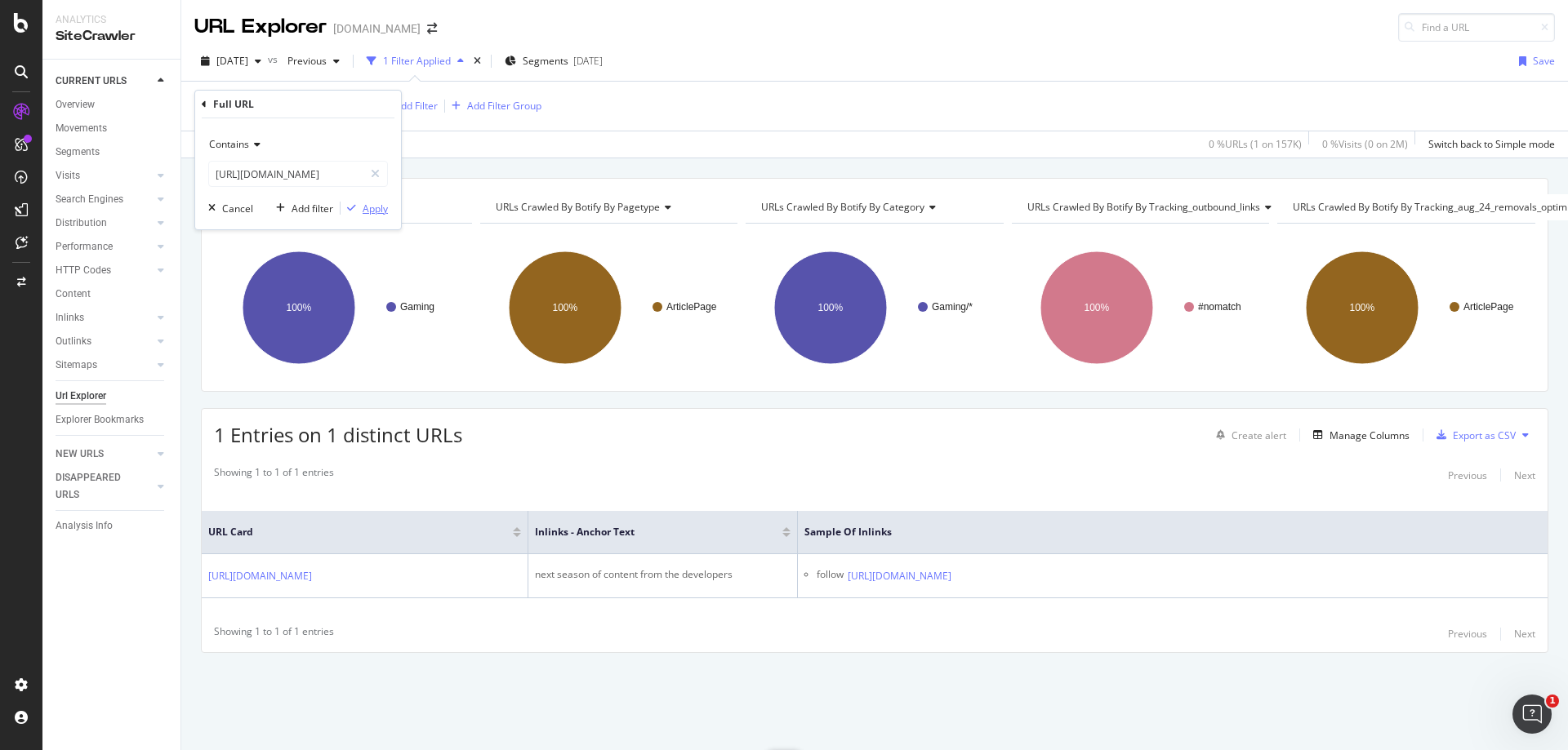
scroll to position [0, 0]
click at [371, 207] on div "Apply" at bounding box center [375, 208] width 26 height 14
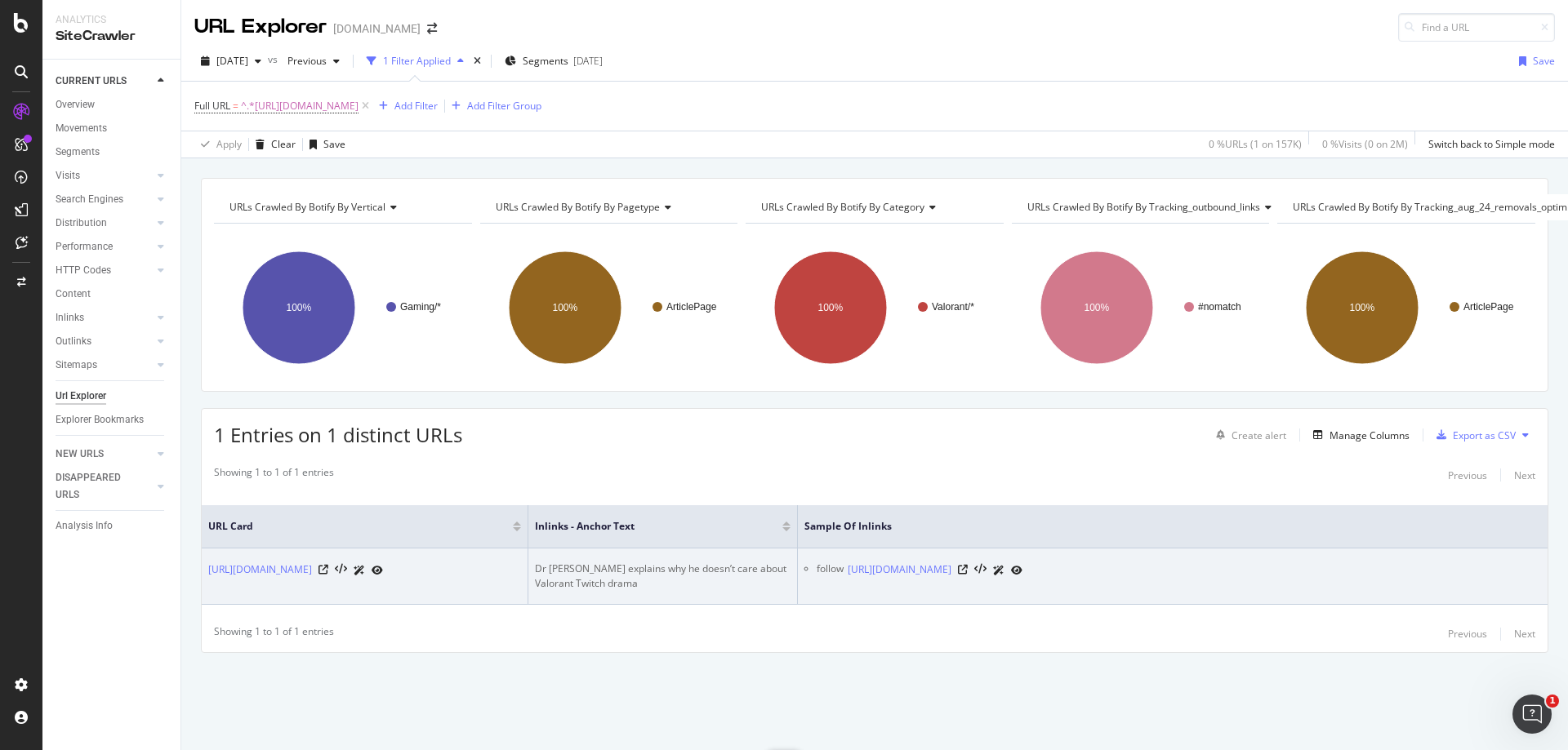
click at [616, 562] on div "Dr [PERSON_NAME] explains why he doesn’t care about Valorant Twitch drama" at bounding box center [662, 576] width 256 height 29
copy div "Dr [PERSON_NAME] explains why he doesn’t care about Valorant Twitch drama"
click at [646, 563] on div "Dr [PERSON_NAME] explains why he doesn’t care about Valorant Twitch drama" at bounding box center [662, 576] width 256 height 29
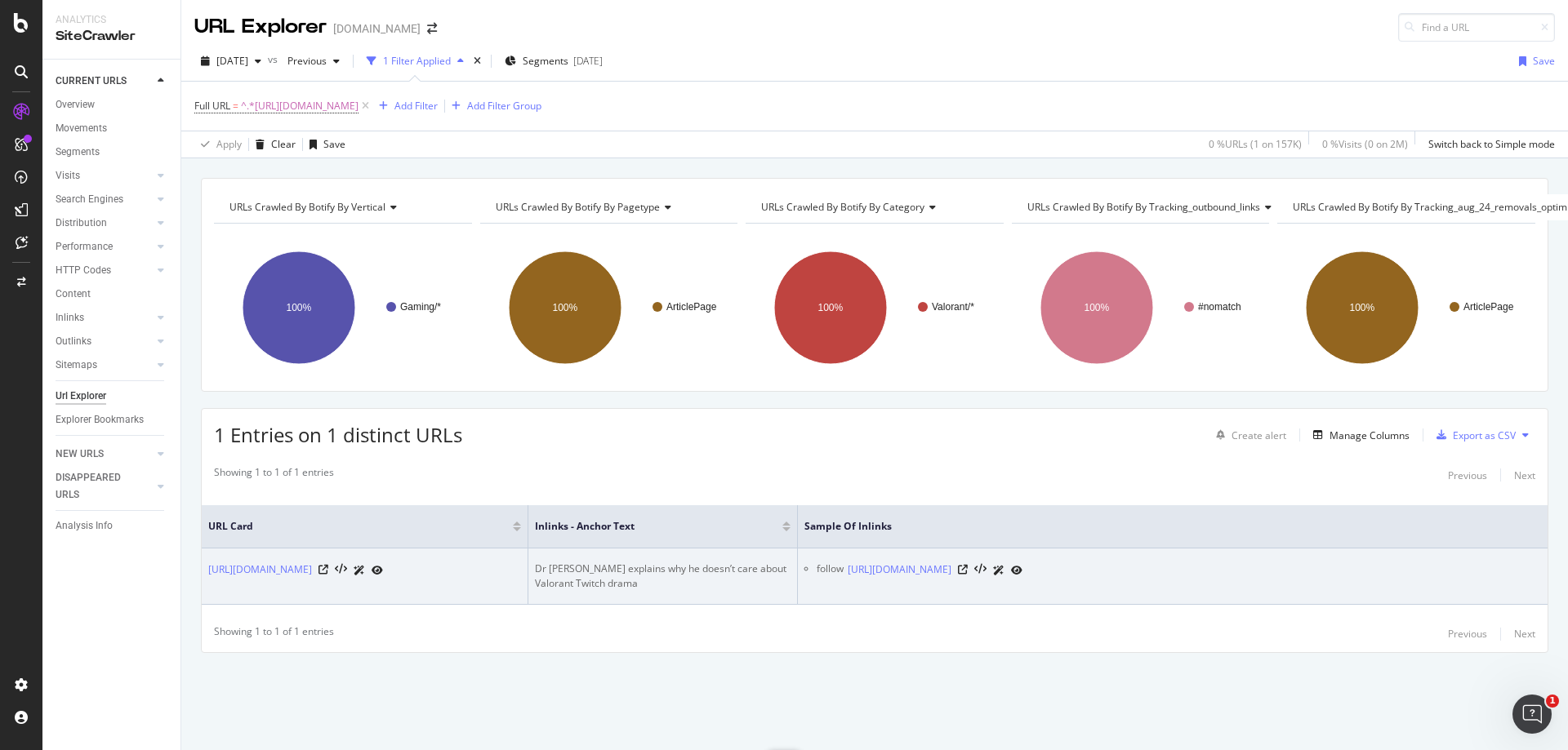
drag, startPoint x: 670, startPoint y: 559, endPoint x: 440, endPoint y: 550, distance: 230.2
click at [440, 550] on tr "[URL][DOMAIN_NAME] Dr [PERSON_NAME] explains why he doesn’t care about Valorant…" at bounding box center [874, 577] width 1346 height 56
drag, startPoint x: 647, startPoint y: 594, endPoint x: 668, endPoint y: 562, distance: 38.3
click at [649, 594] on td "Dr [PERSON_NAME] explains why he doesn’t care about Valorant Twitch drama" at bounding box center [663, 577] width 269 height 56
drag, startPoint x: 670, startPoint y: 561, endPoint x: 533, endPoint y: 562, distance: 137.0
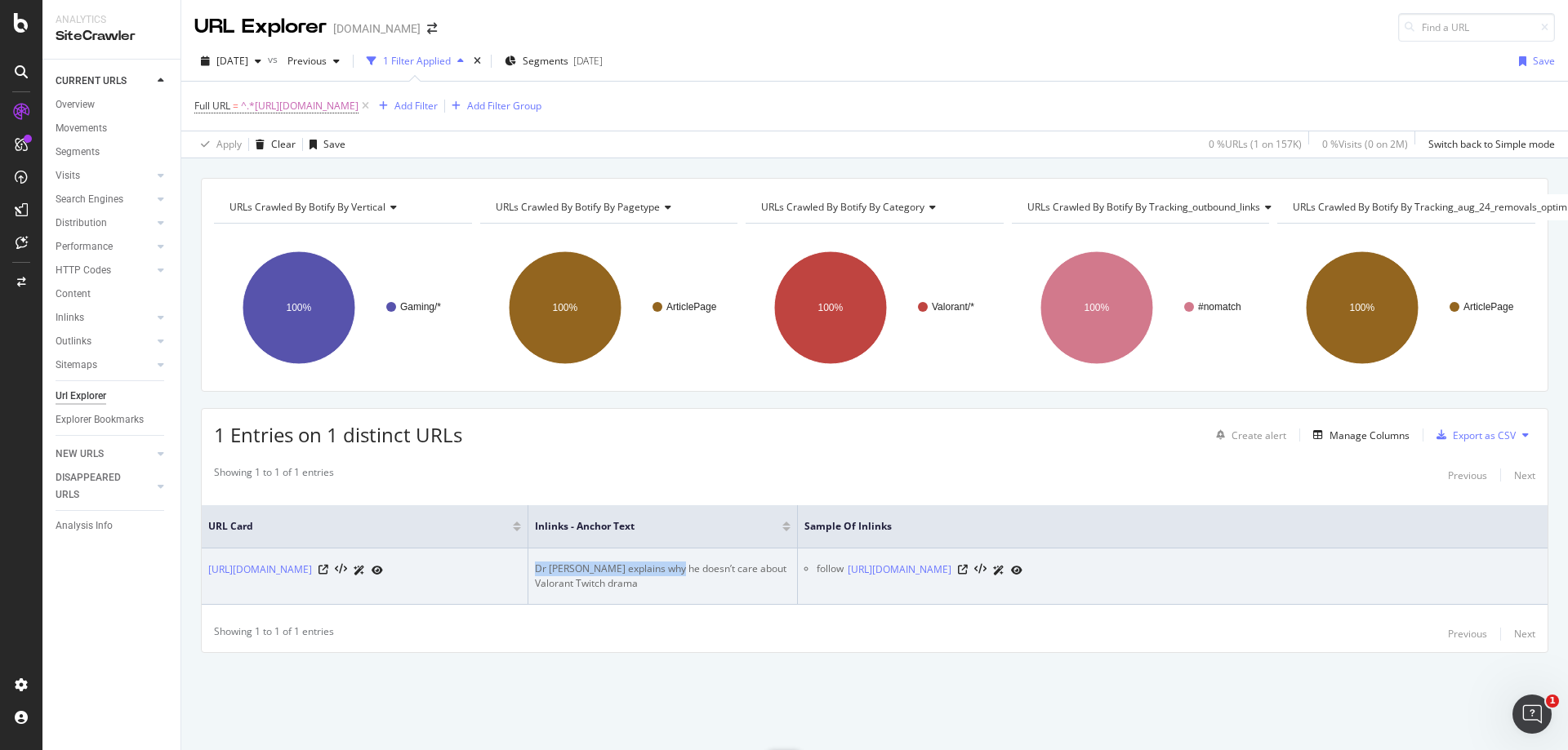
click at [533, 562] on td "Dr [PERSON_NAME] explains why he doesn’t care about Valorant Twitch drama" at bounding box center [663, 577] width 269 height 56
copy div "Dr [PERSON_NAME] explains why he"
click at [968, 565] on icon at bounding box center [962, 570] width 10 height 10
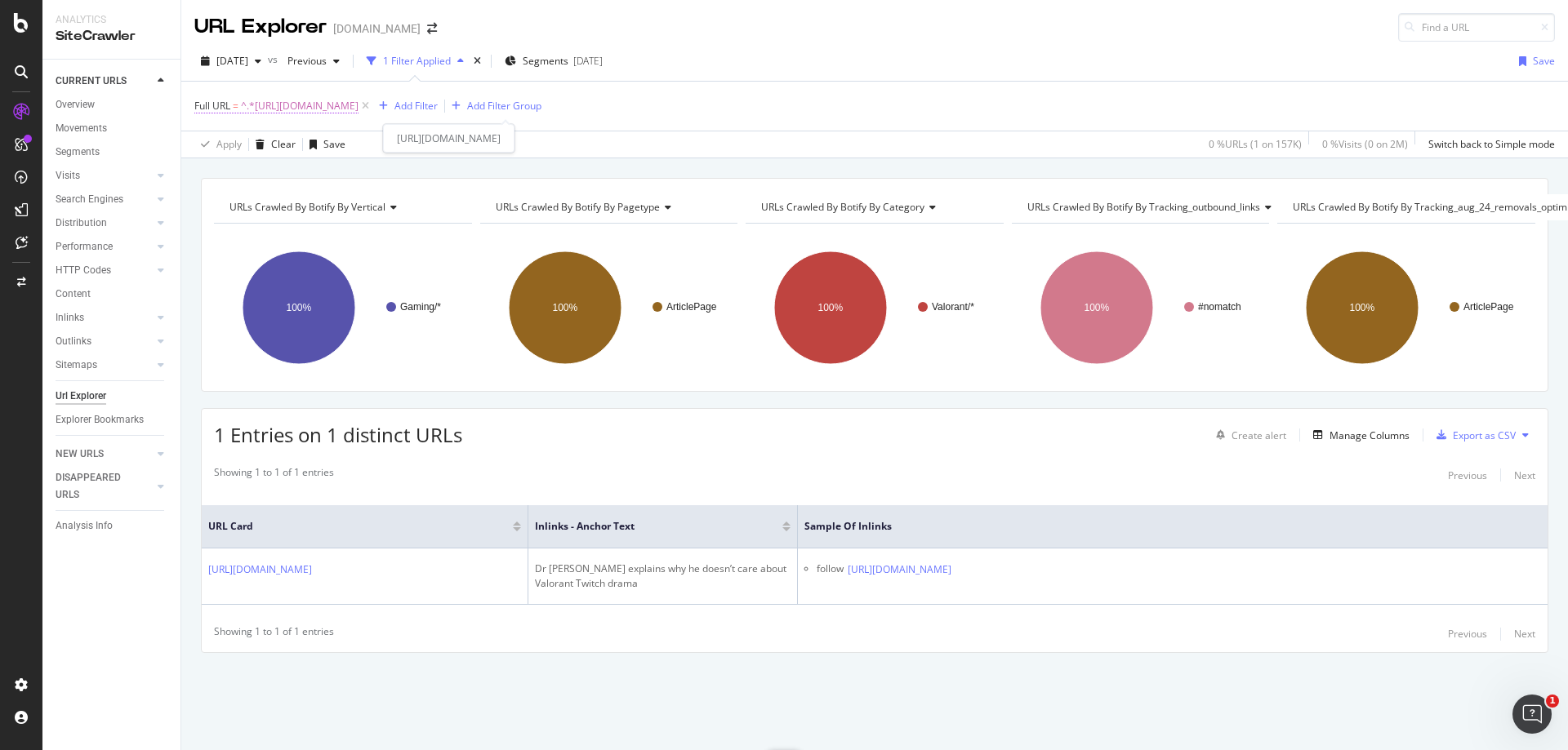
click at [359, 101] on span "^.*[URL][DOMAIN_NAME]" at bounding box center [300, 106] width 118 height 23
click at [303, 183] on input "[URL][DOMAIN_NAME]" at bounding box center [287, 174] width 155 height 26
paste input "overwatch/overwatch-streamer-discovered-the-risks-of-letting-twitch-chat-select…"
type input "[URL][DOMAIN_NAME]"
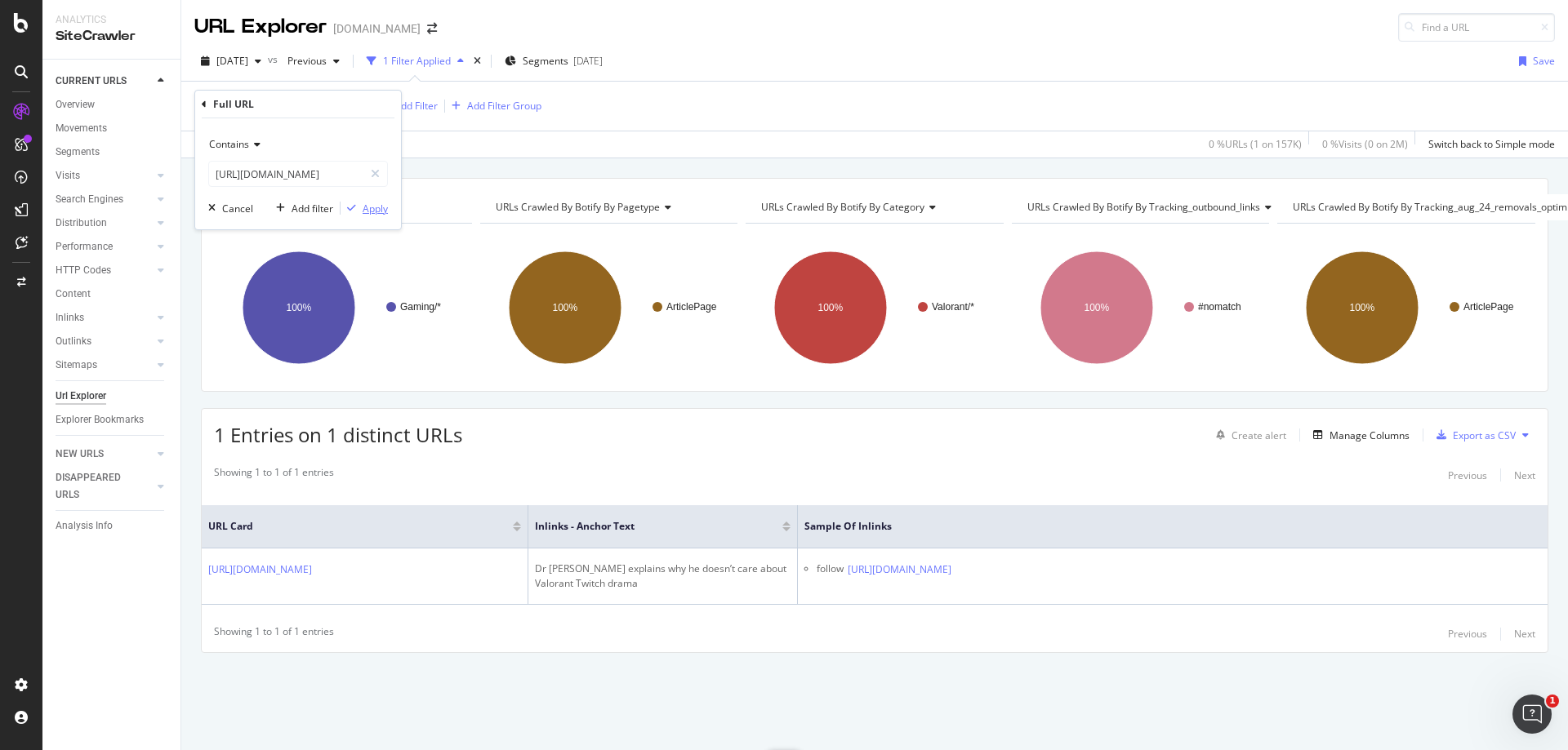
scroll to position [0, 0]
click at [373, 214] on div "Apply" at bounding box center [375, 208] width 26 height 14
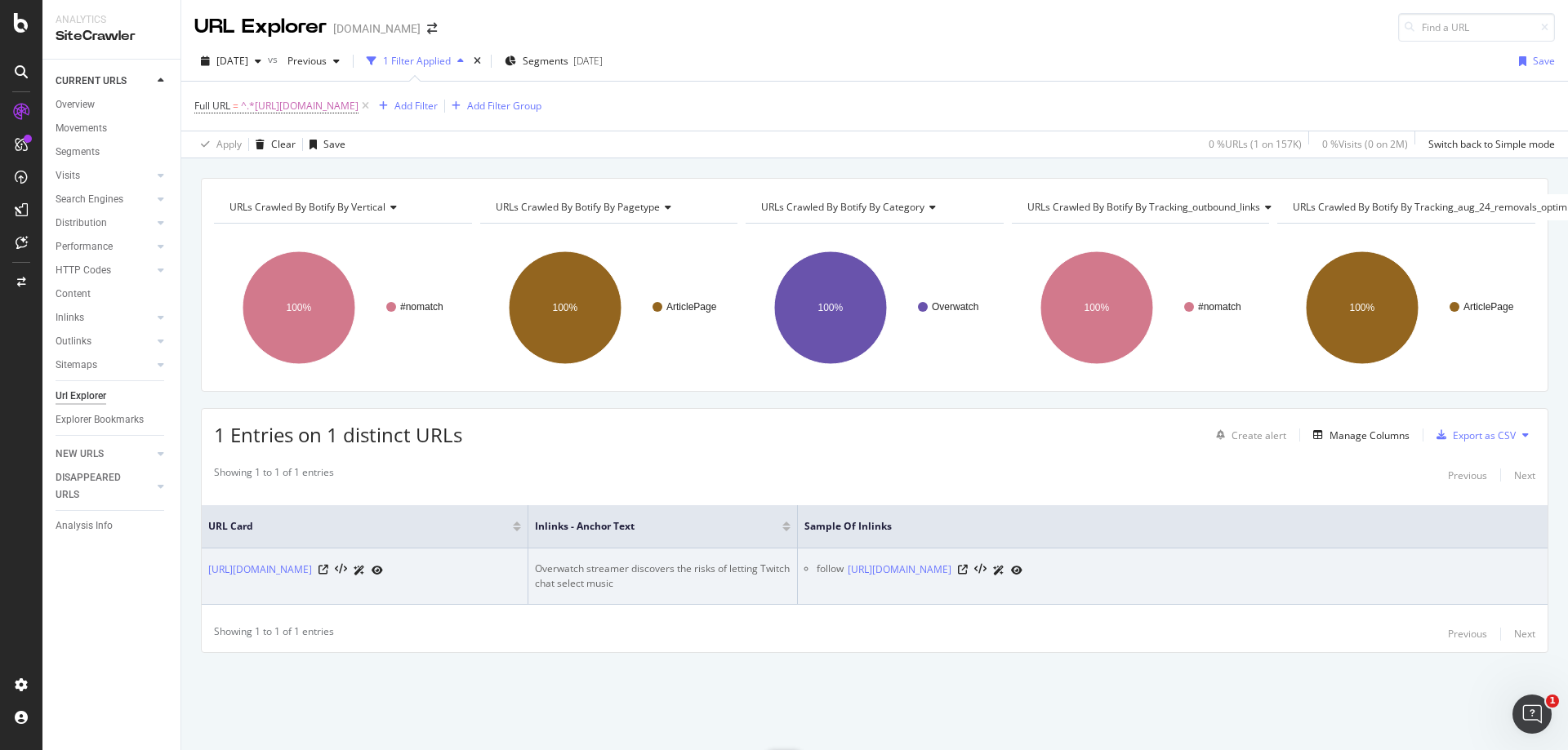
click at [559, 550] on td "Overwatch streamer discovers the risks of letting Twitch chat select music" at bounding box center [663, 577] width 269 height 56
copy div "Overwatch streamer discovers the risks of letting Twitch chat select music"
click at [968, 565] on icon at bounding box center [962, 570] width 10 height 10
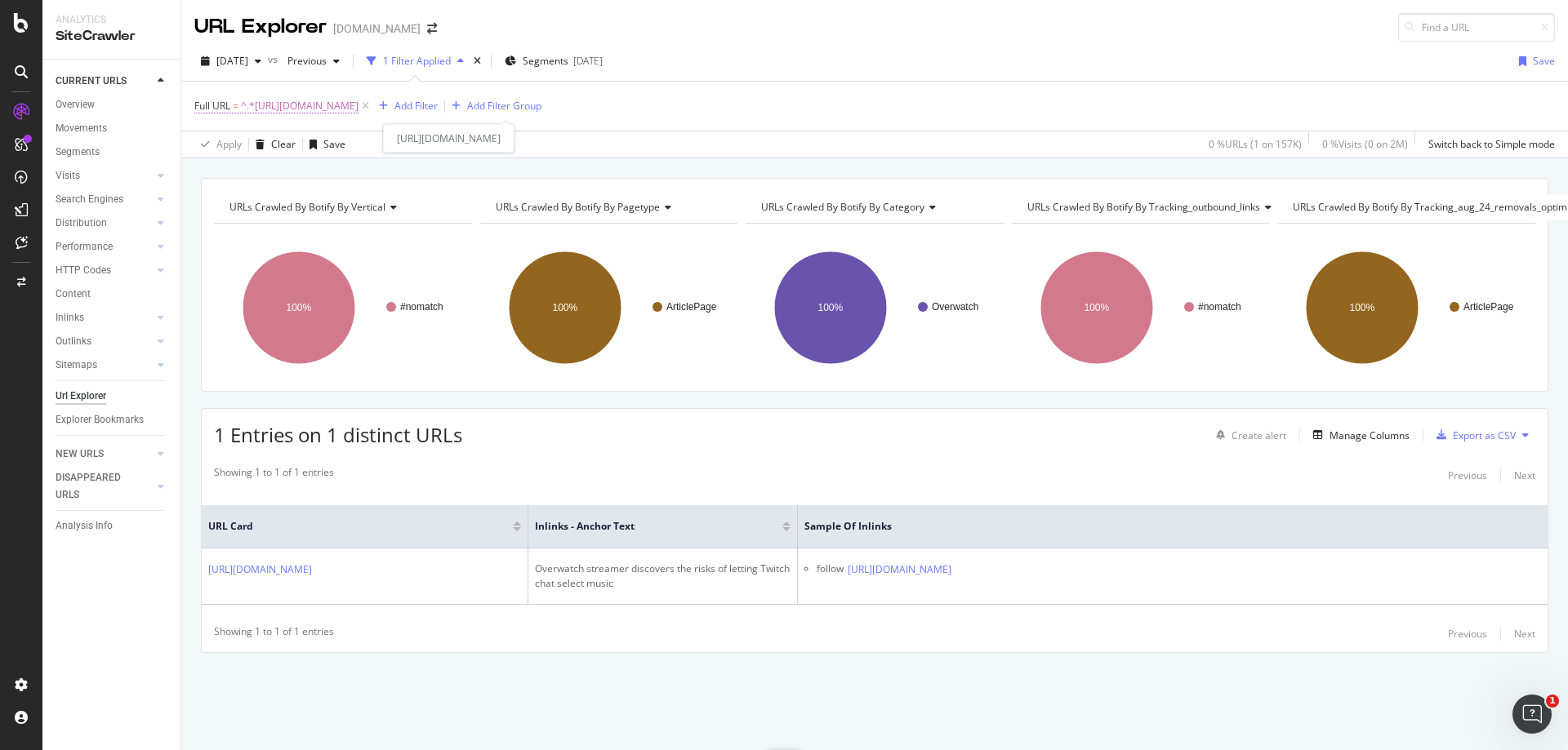
click at [359, 99] on span "^.*[URL][DOMAIN_NAME]" at bounding box center [300, 106] width 118 height 23
click at [295, 178] on input "[URL][DOMAIN_NAME]" at bounding box center [287, 174] width 155 height 26
paste input "entertainment/mr-[PERSON_NAME]-shocked-after-staying-the-night-in-luxurious-und…"
type input "[URL][DOMAIN_NAME]"
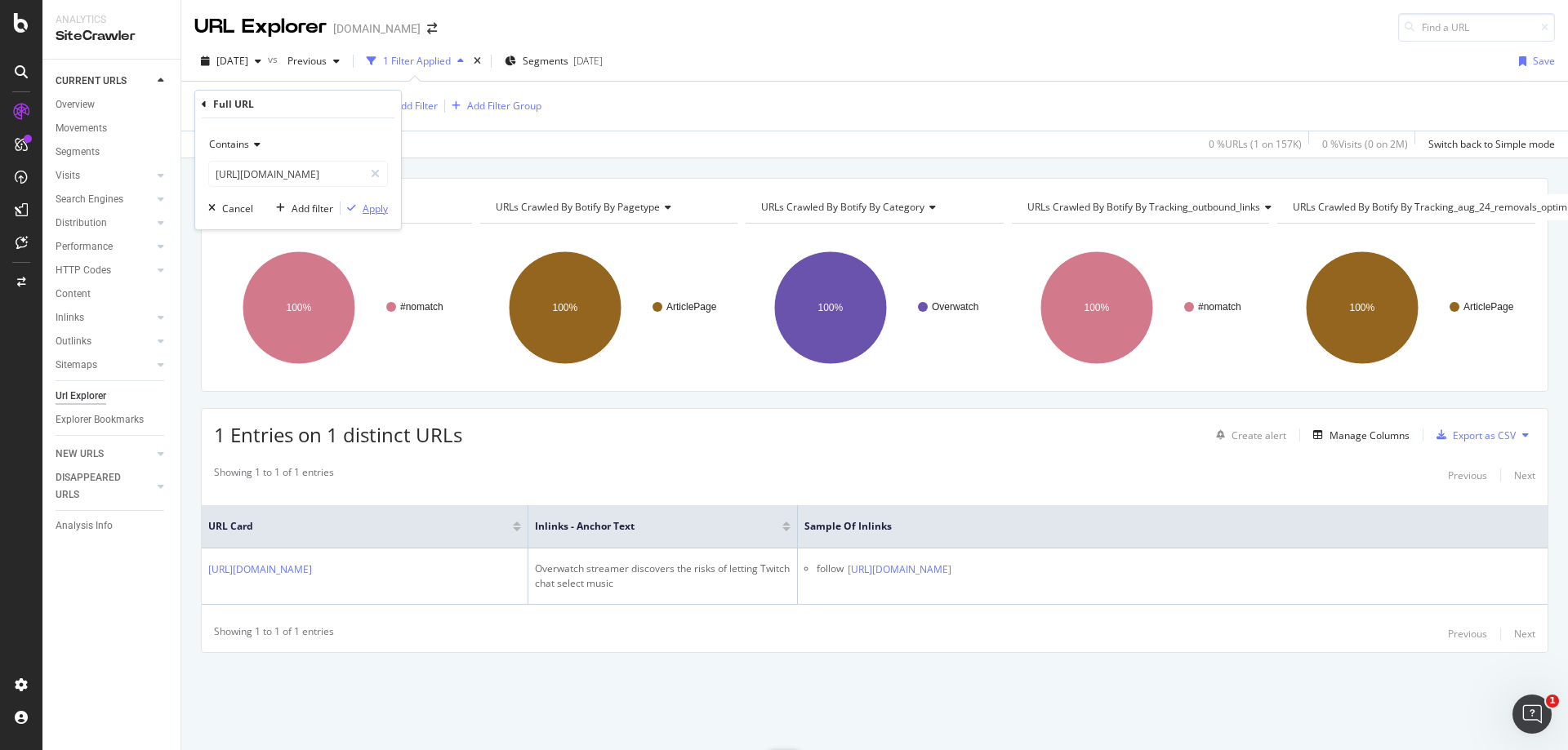
scroll to position [0, 0]
click at [383, 204] on div "Apply" at bounding box center [375, 208] width 26 height 14
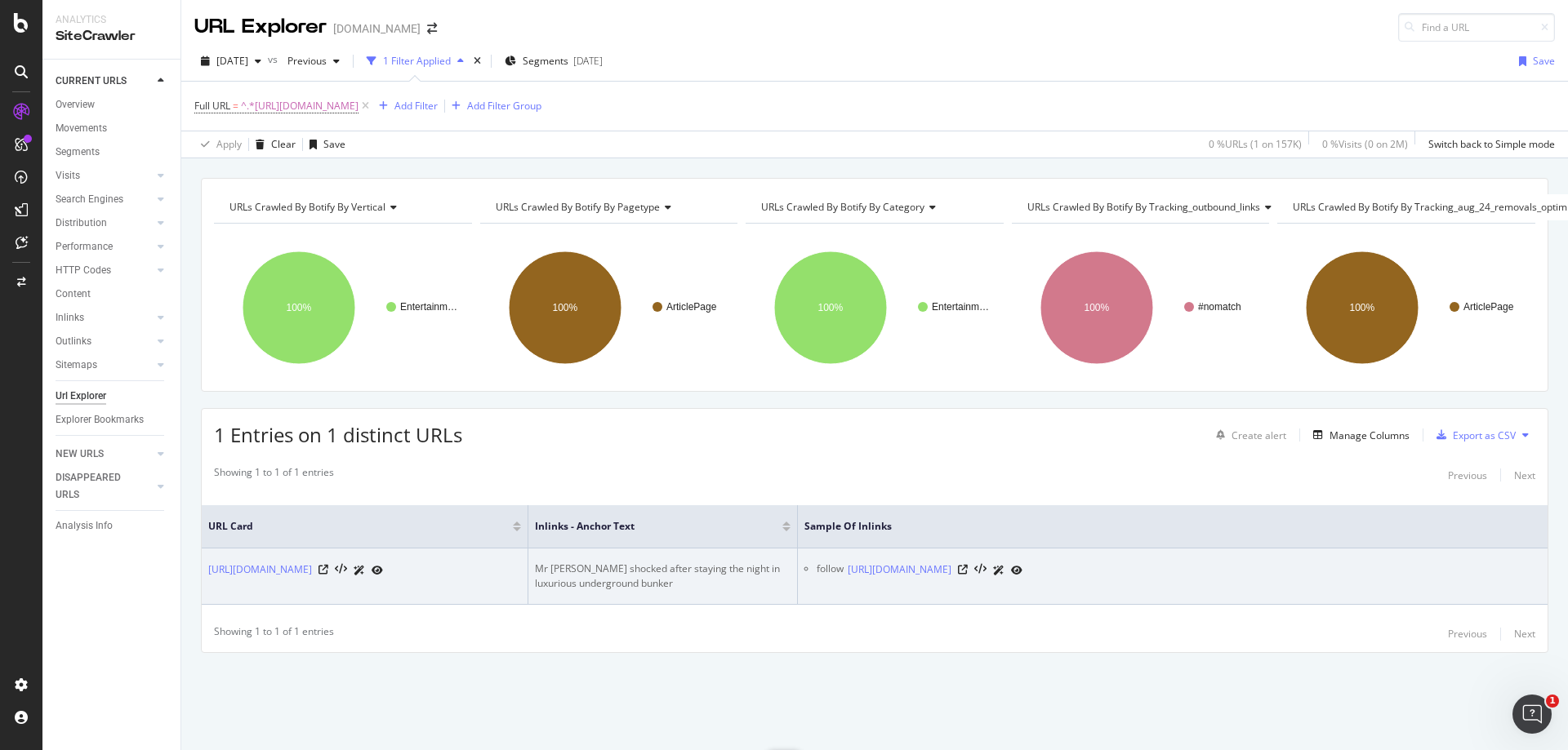
click at [609, 562] on div "Mr [PERSON_NAME] shocked after staying the night in luxurious underground bunker" at bounding box center [662, 576] width 256 height 29
copy div "Mr [PERSON_NAME] shocked after staying the night in luxurious underground bunker"
click at [968, 565] on icon at bounding box center [962, 570] width 10 height 10
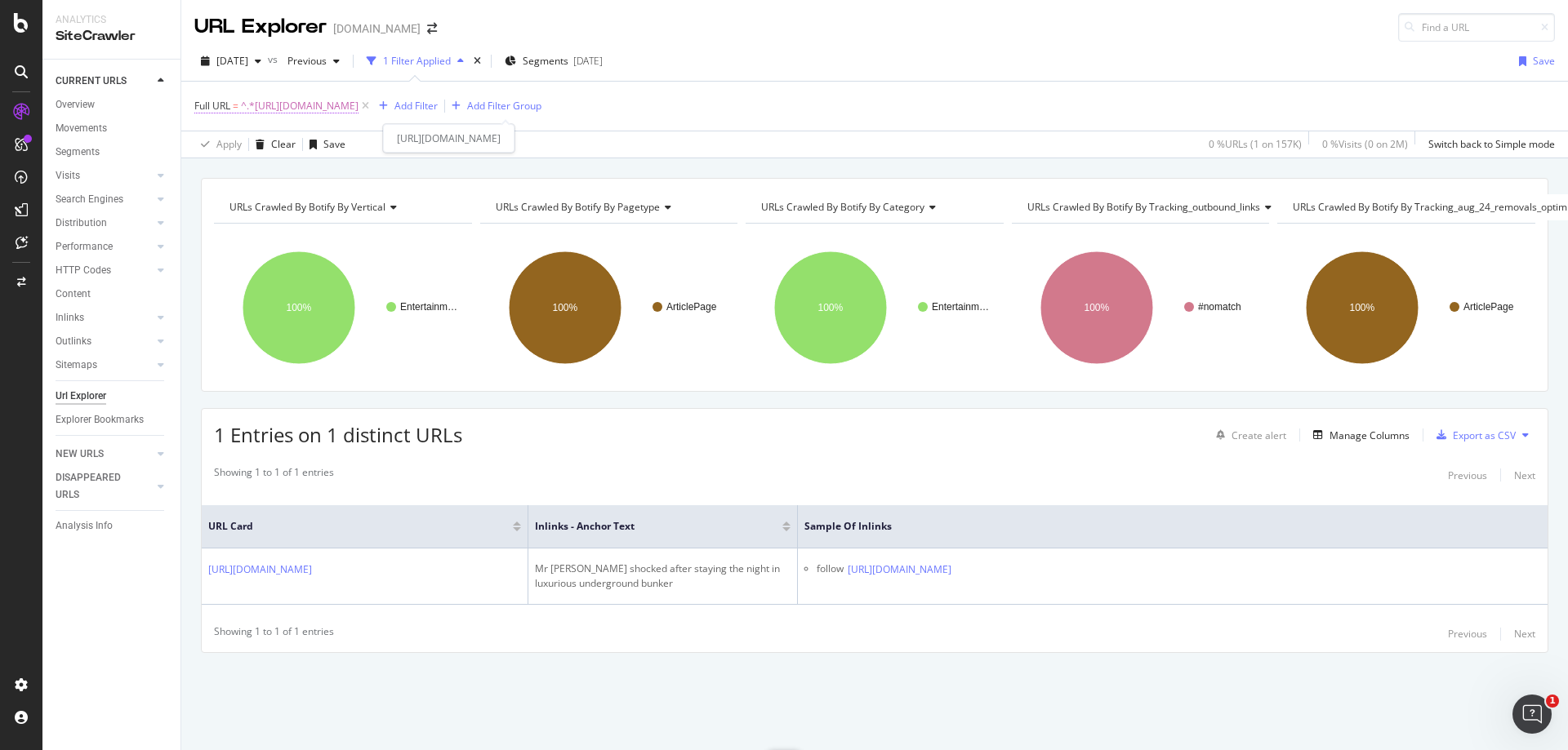
click at [359, 99] on span "^.*[URL][DOMAIN_NAME]" at bounding box center [300, 106] width 118 height 23
click at [319, 170] on input "[URL][DOMAIN_NAME]" at bounding box center [287, 174] width 155 height 26
paste input "summit1g-comes-up-with-a-new-way-to-troll-enemies-in-sea-of-thieves-267806"
type input "[URL][DOMAIN_NAME]"
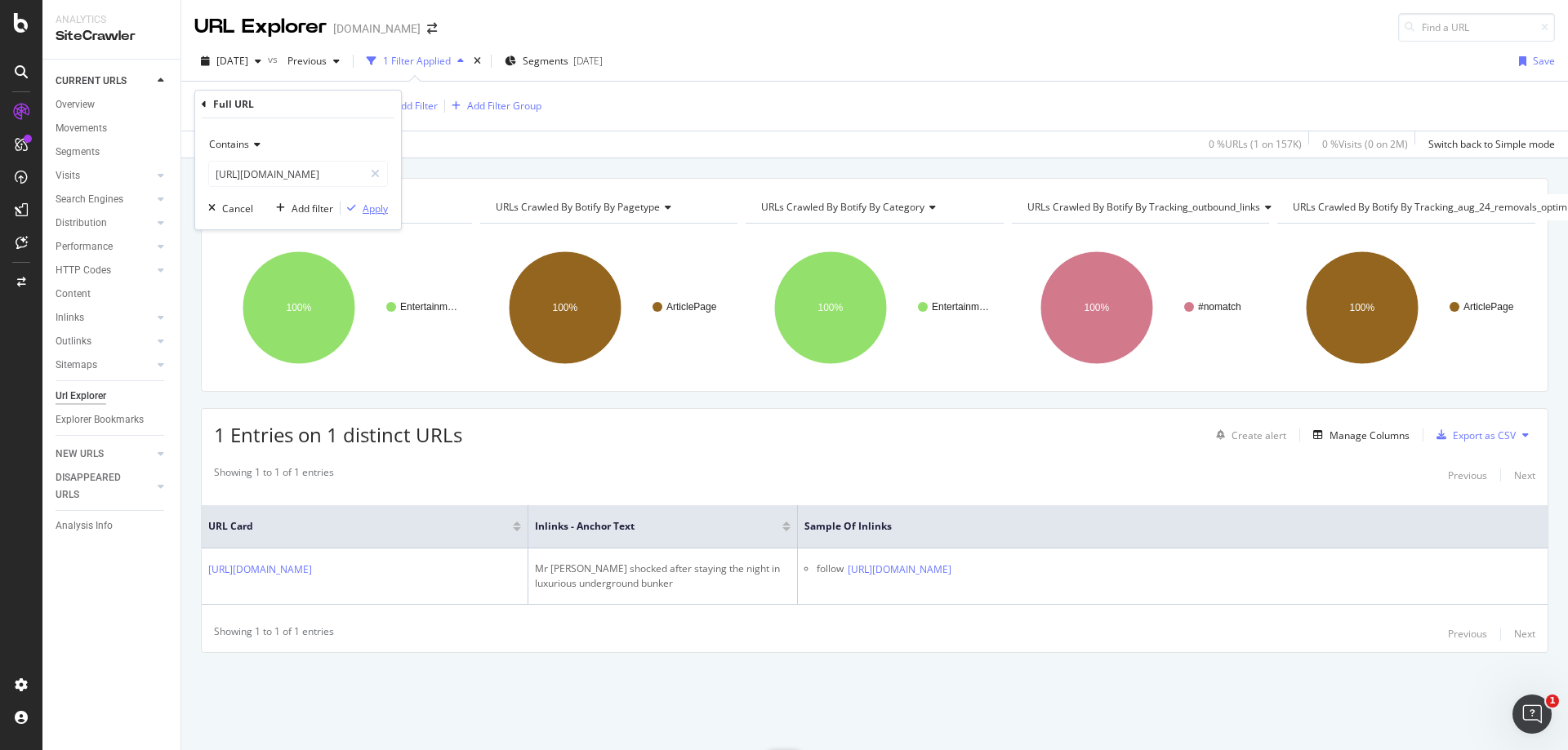
scroll to position [0, 0]
click at [383, 210] on div "Apply" at bounding box center [375, 208] width 26 height 14
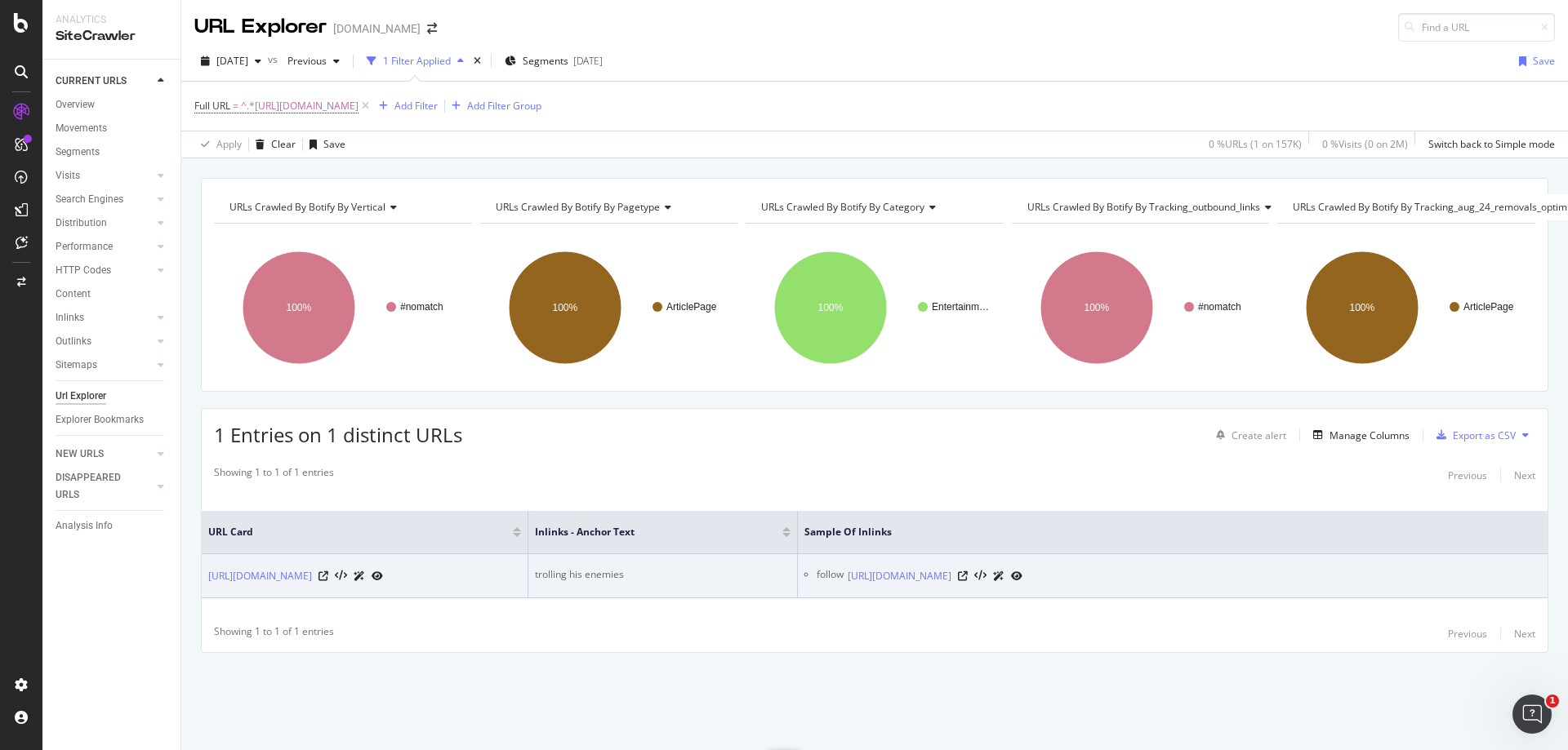
click at [601, 567] on div "trolling his enemies" at bounding box center [662, 574] width 256 height 15
click at [968, 572] on icon at bounding box center [962, 576] width 10 height 10
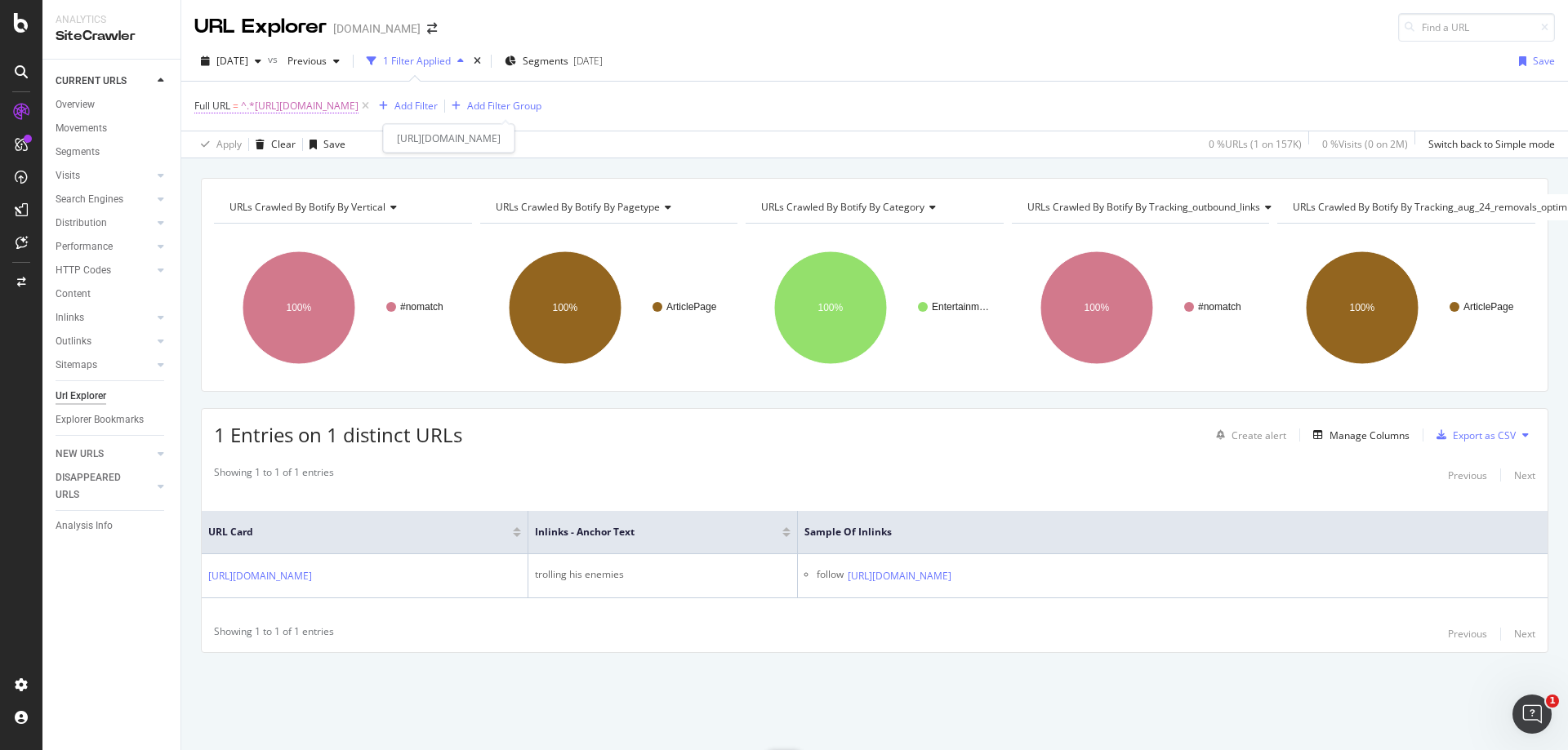
click at [359, 102] on span "^.*[URL][DOMAIN_NAME]" at bounding box center [300, 106] width 118 height 23
click at [315, 181] on input "[URL][DOMAIN_NAME]" at bounding box center [287, 174] width 155 height 26
paste input "call-of-duty/blackouts-update-for-special-[DATE]-event-brings-major-fixes-196175"
type input "[URL][DOMAIN_NAME][DATE]"
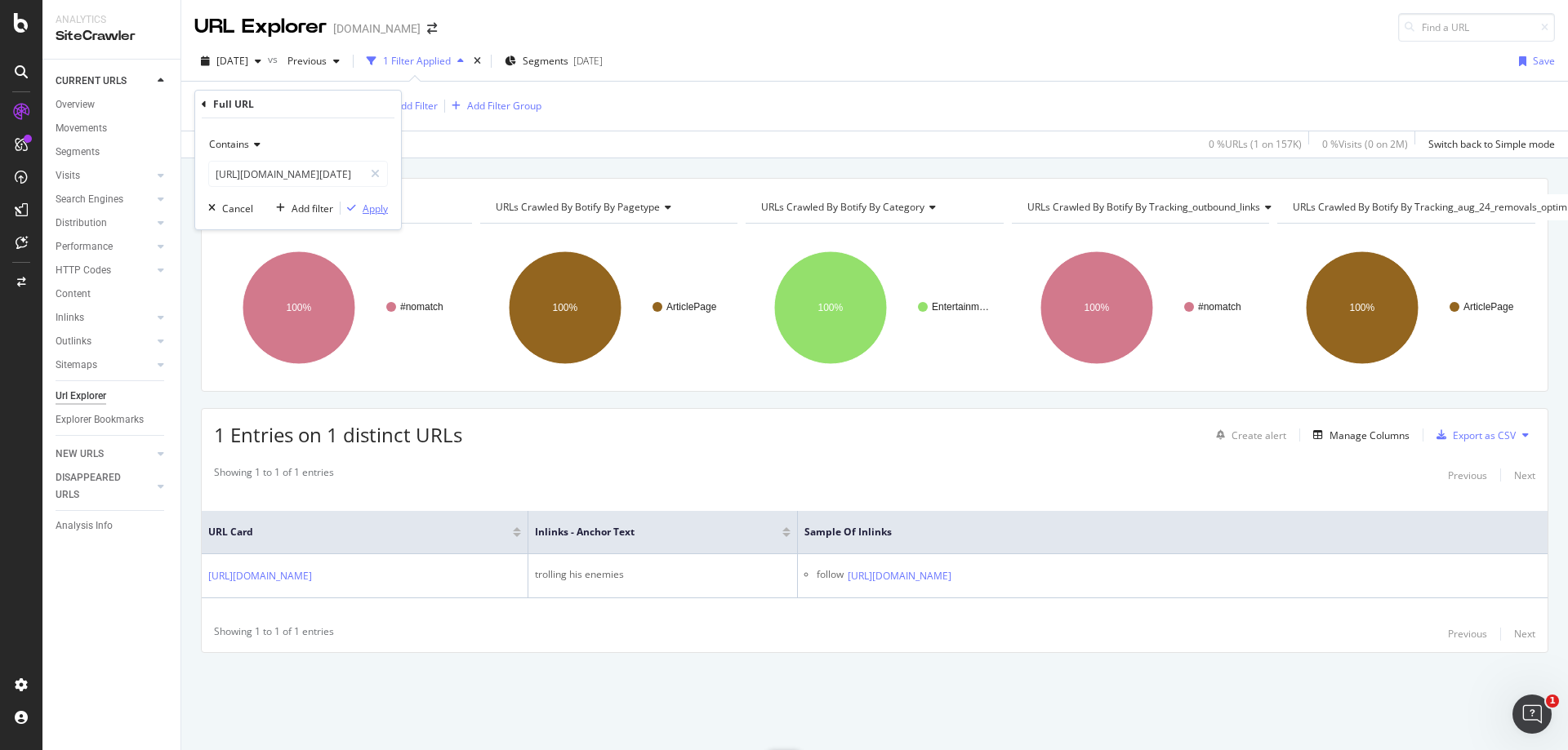
scroll to position [0, 0]
click at [378, 213] on div "Apply" at bounding box center [375, 208] width 26 height 14
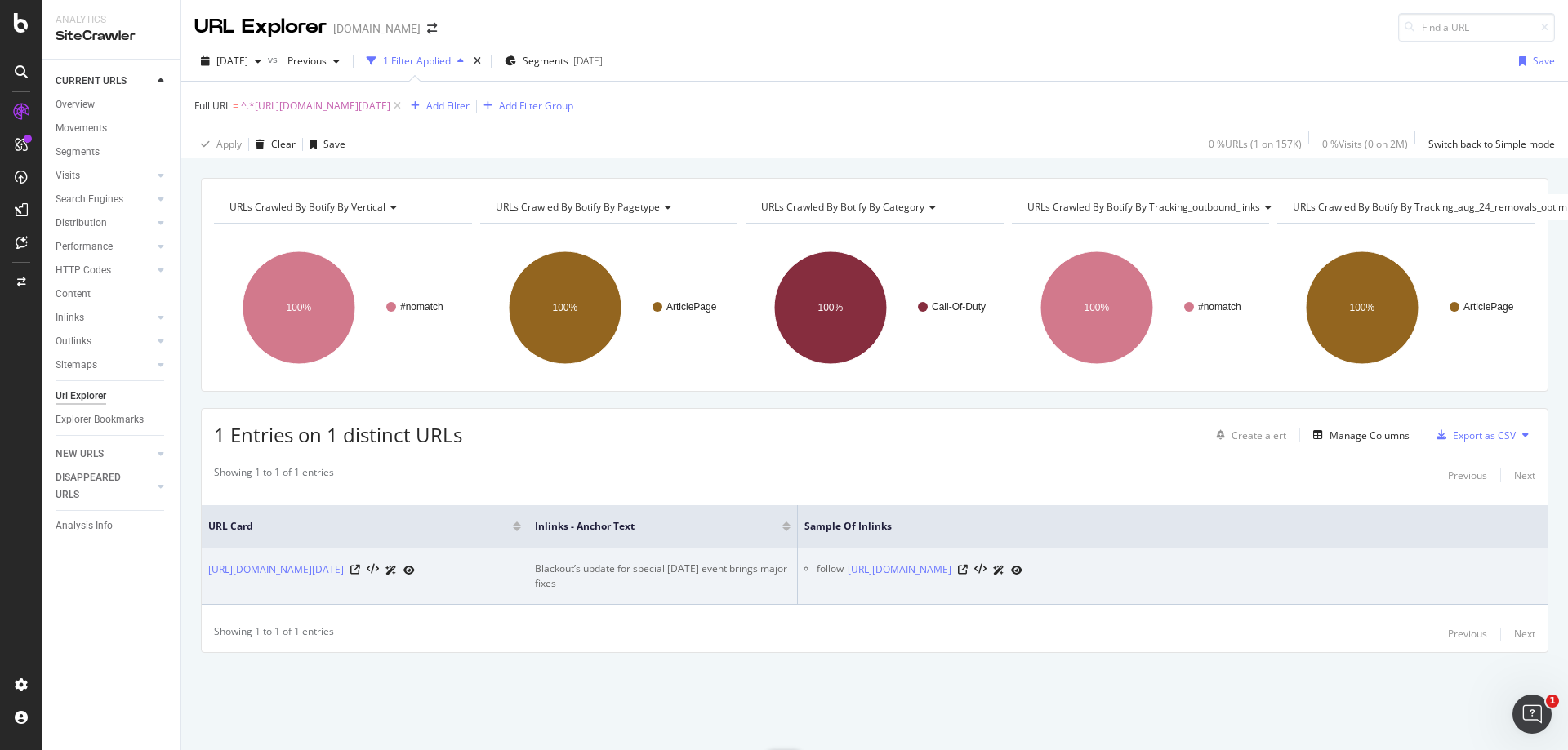
click at [656, 586] on td "Blackout’s update for special [DATE] event brings major fixes" at bounding box center [663, 577] width 269 height 56
click at [1023, 570] on div at bounding box center [989, 571] width 64 height 18
click at [968, 569] on icon at bounding box center [962, 570] width 10 height 10
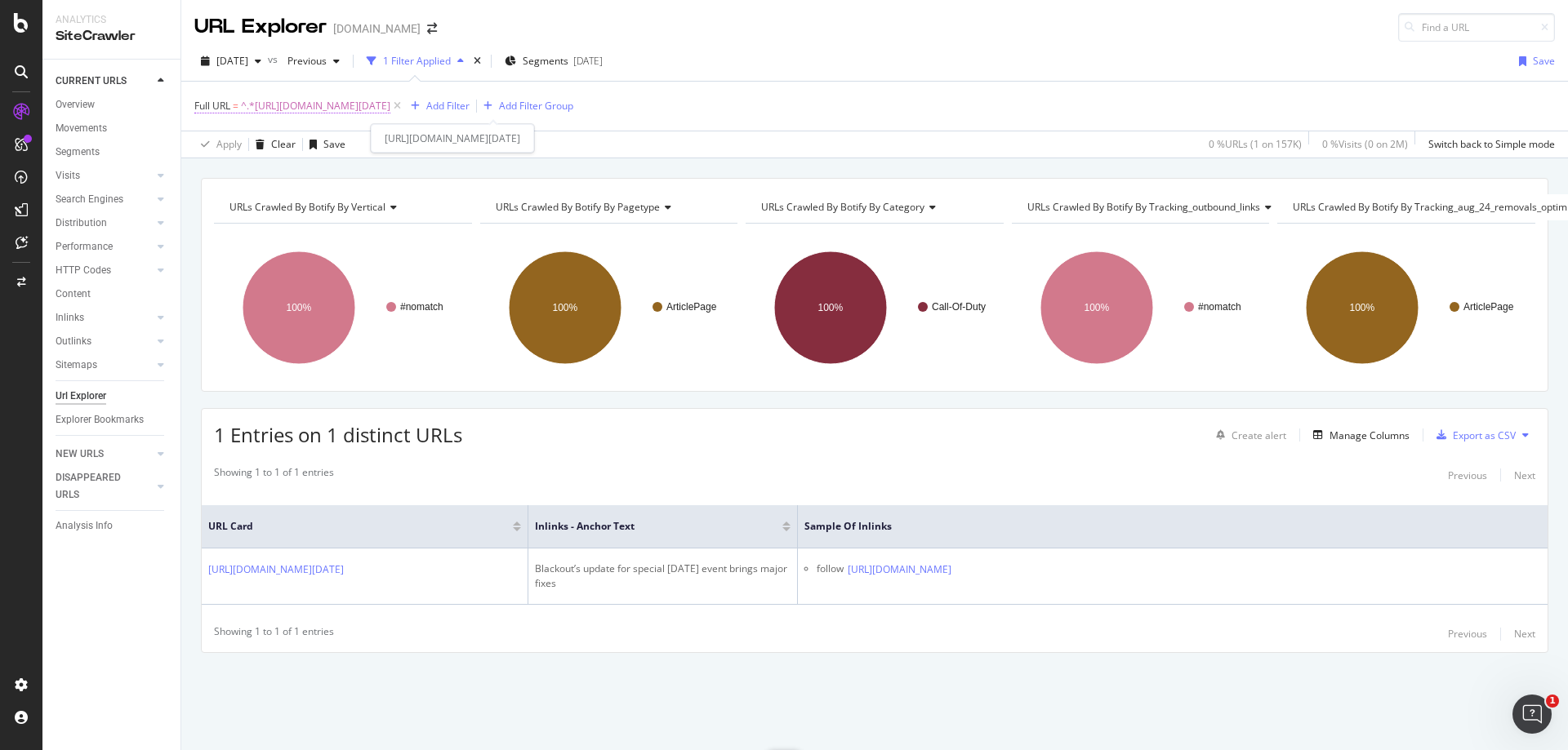
click at [390, 106] on span "^.*[URL][DOMAIN_NAME][DATE]" at bounding box center [316, 106] width 150 height 23
click at [303, 176] on input "[URL][DOMAIN_NAME][DATE]" at bounding box center [287, 174] width 155 height 26
paste input "tag/m3gan"
type input "[URL][DOMAIN_NAME]"
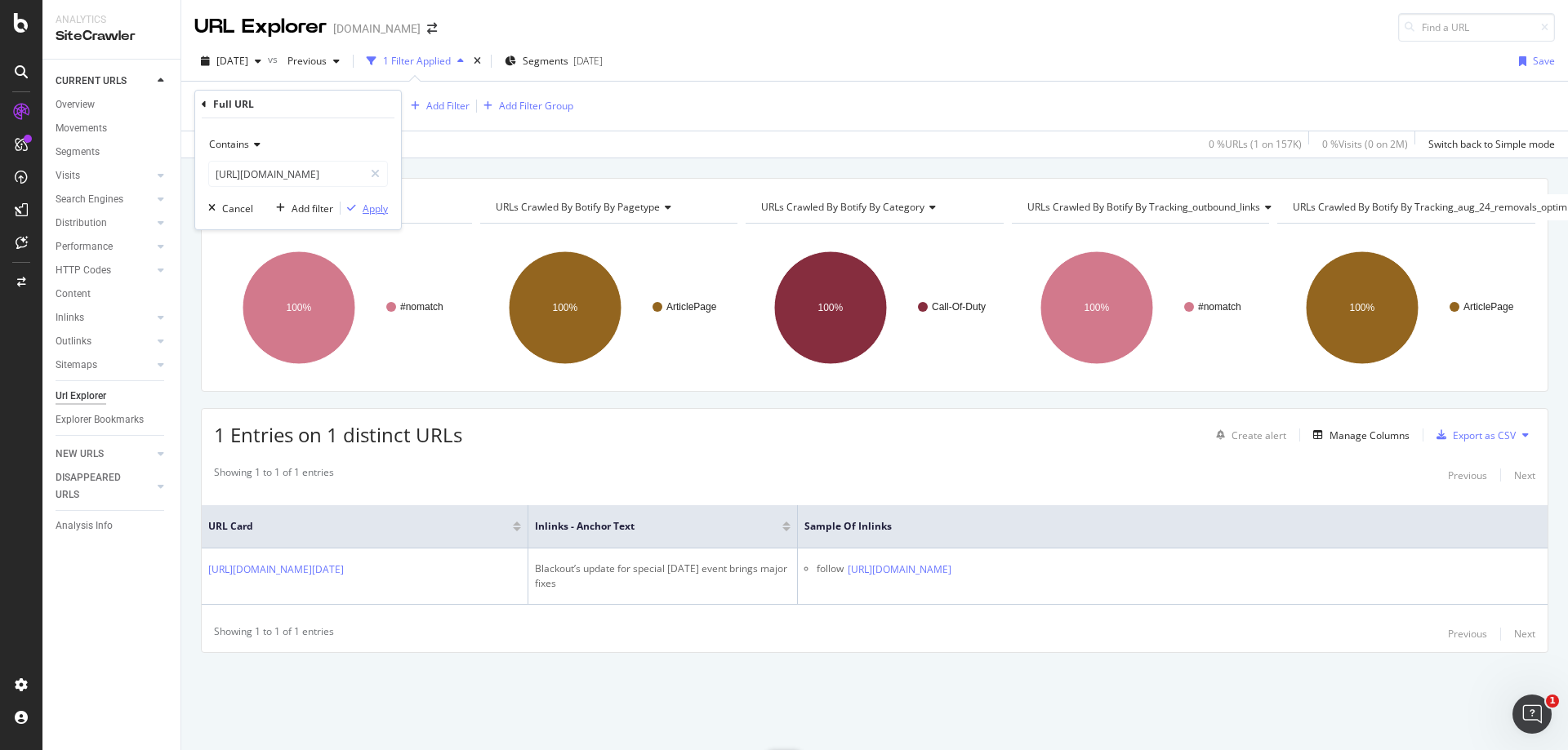
scroll to position [0, 0]
click at [365, 203] on div "Apply" at bounding box center [375, 208] width 26 height 14
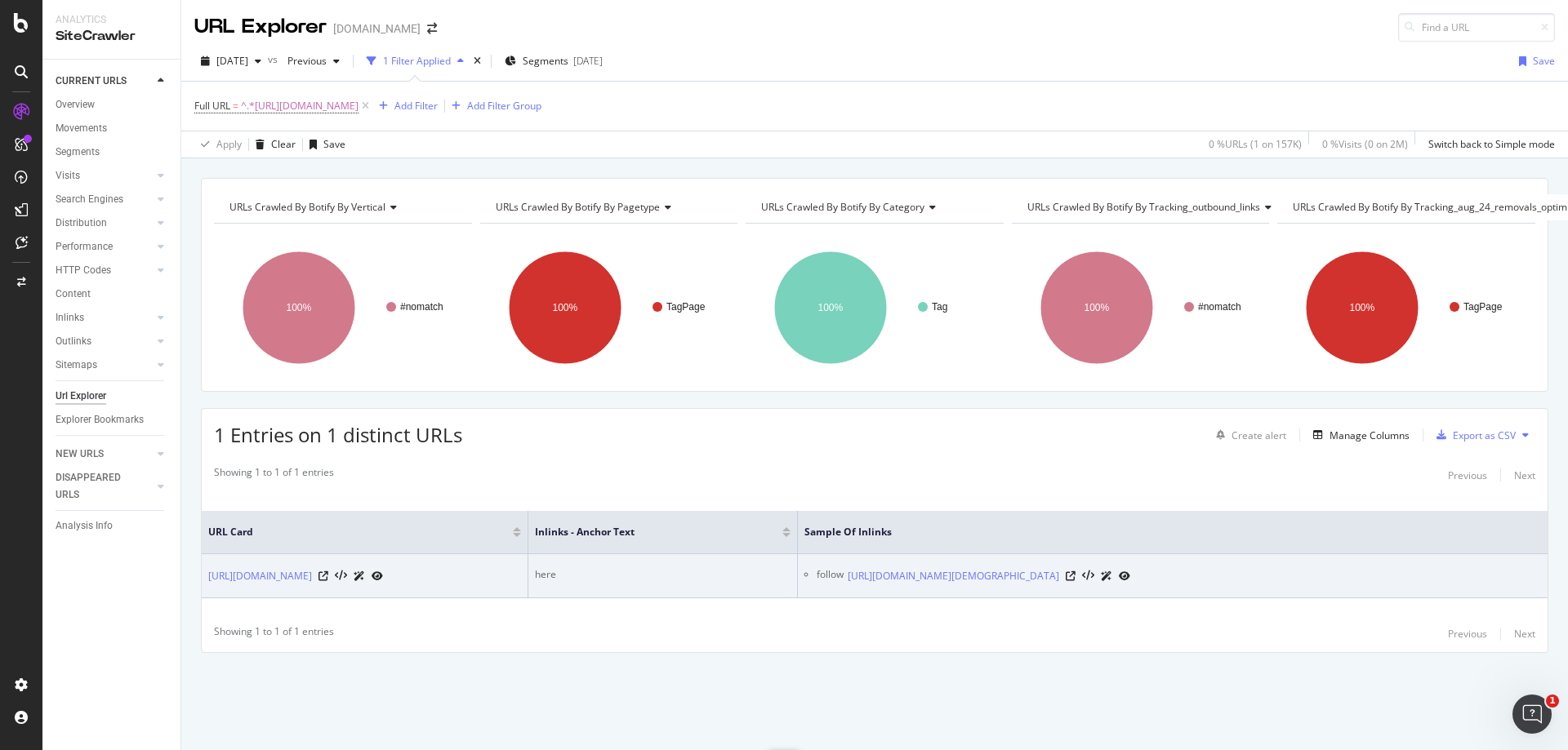
click at [547, 571] on div "here" at bounding box center [662, 574] width 256 height 15
click at [1076, 579] on icon at bounding box center [1070, 576] width 10 height 10
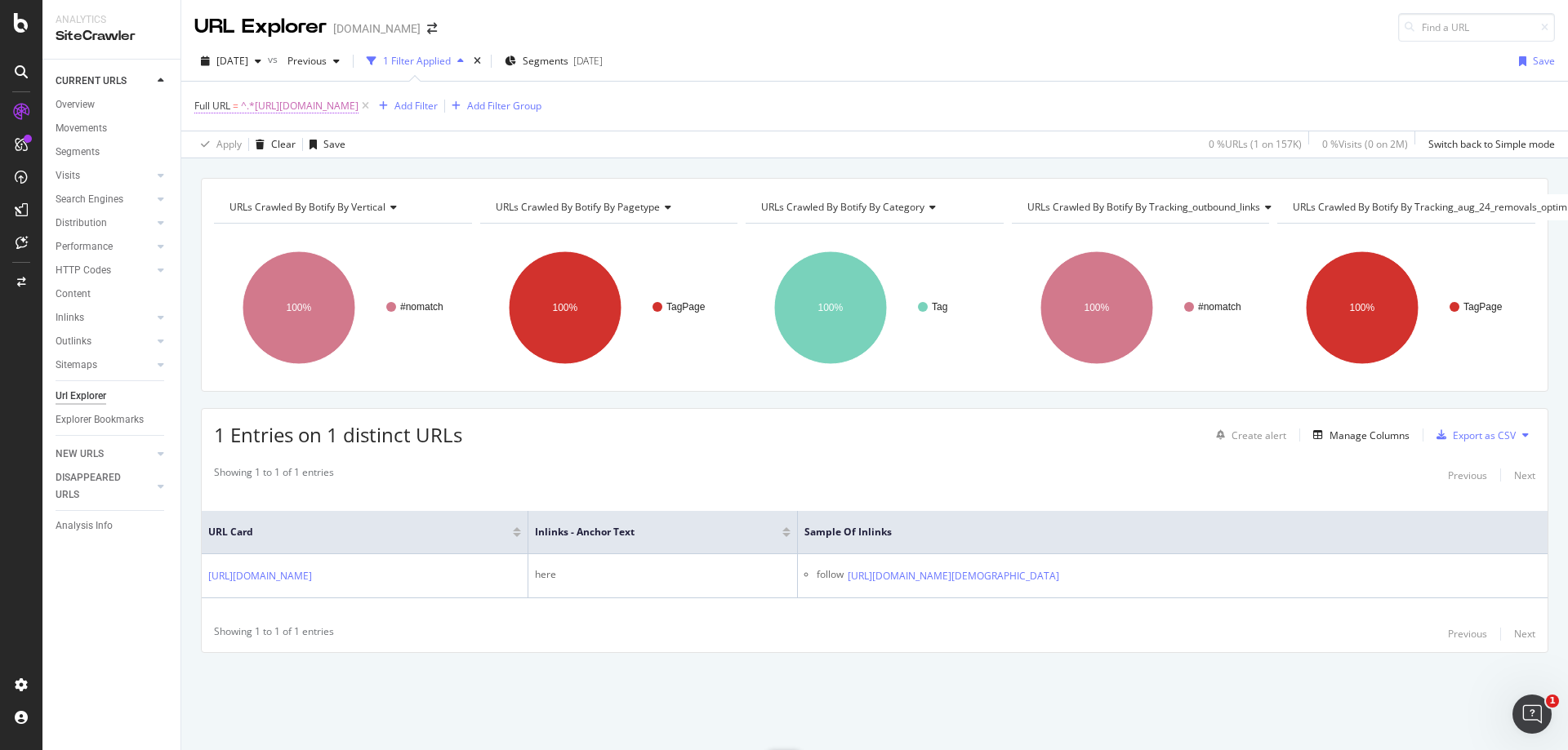
click at [329, 97] on span "^.*[URL][DOMAIN_NAME]" at bounding box center [300, 106] width 118 height 23
click at [281, 176] on input "[URL][DOMAIN_NAME]" at bounding box center [287, 174] width 155 height 26
paste input "entertainment/twitch-streamer-kaceytron-explains-why-irs-siezed-all-her-money-6…"
type input "[URL][DOMAIN_NAME]"
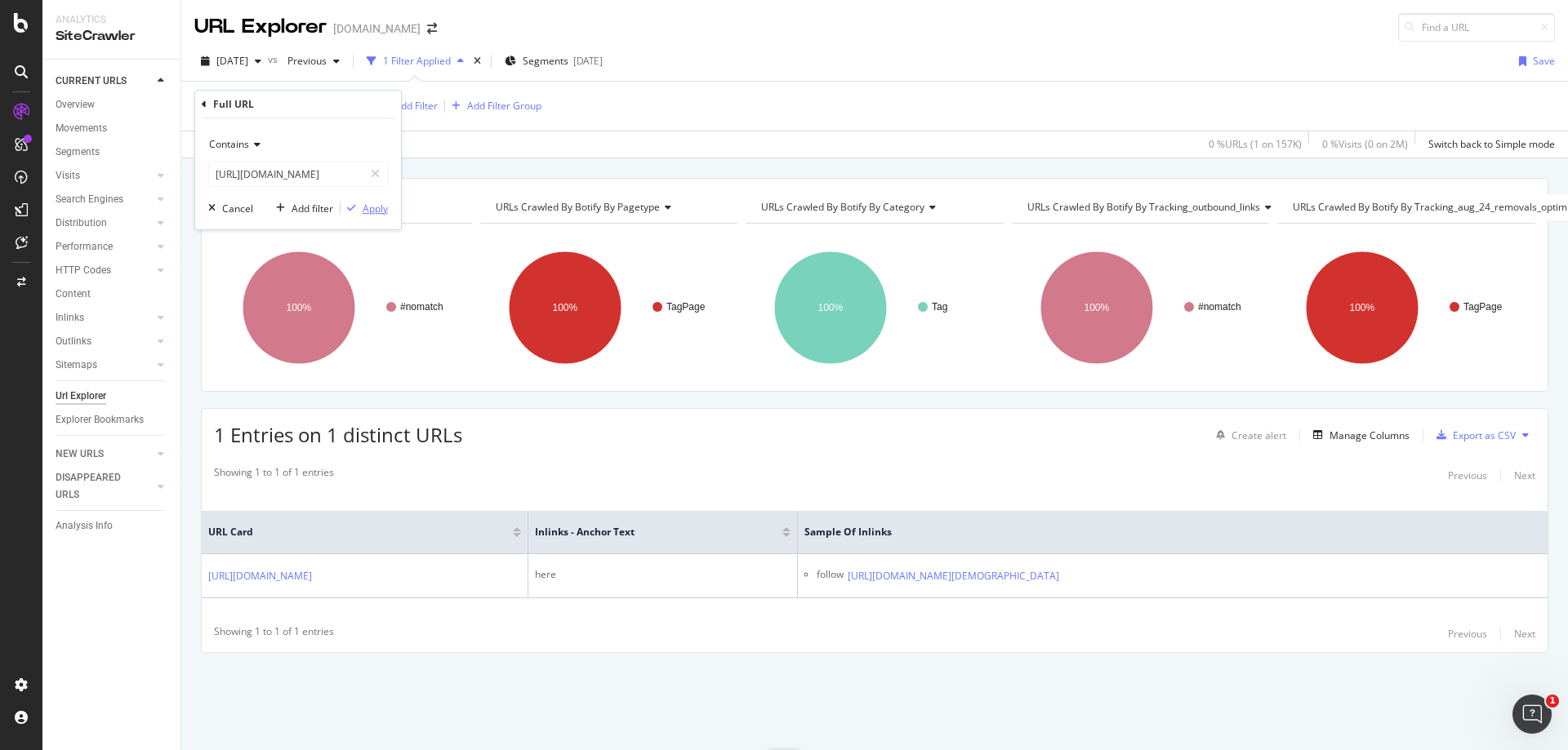
scroll to position [0, 0]
click at [370, 206] on div "Apply" at bounding box center [375, 208] width 26 height 14
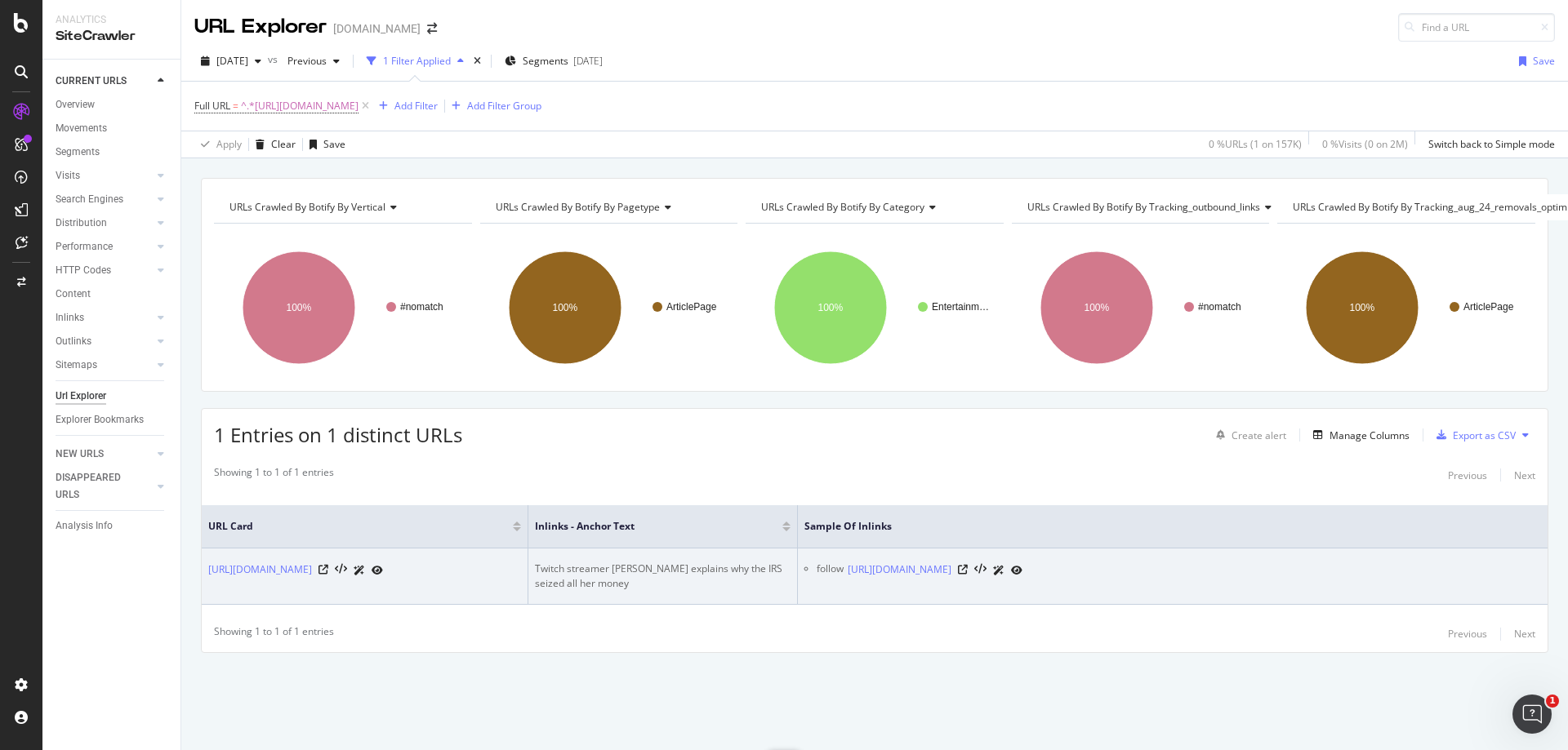
click at [596, 565] on div "Twitch streamer [PERSON_NAME] explains why the IRS seized all her money" at bounding box center [662, 576] width 256 height 29
click at [968, 565] on icon at bounding box center [962, 570] width 10 height 10
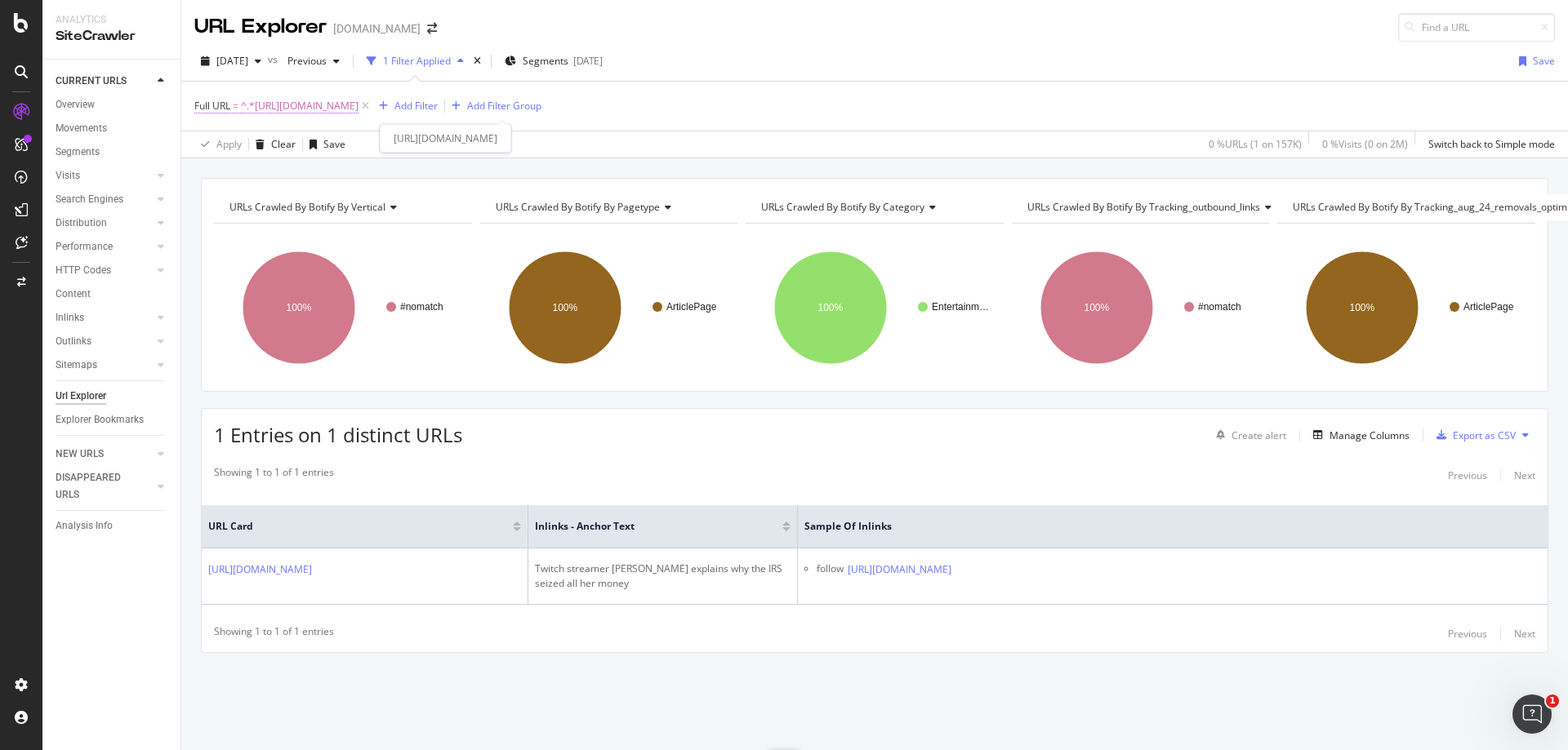
click at [359, 107] on span "^.*[URL][DOMAIN_NAME]" at bounding box center [300, 106] width 118 height 23
click at [303, 185] on input "[URL][DOMAIN_NAME]" at bounding box center [287, 174] width 155 height 26
paste input "press/dexerto-names-[PERSON_NAME]-as-first-editor-at-large-of-dexerto-com-14181…"
type input "[URL][DOMAIN_NAME][PERSON_NAME]"
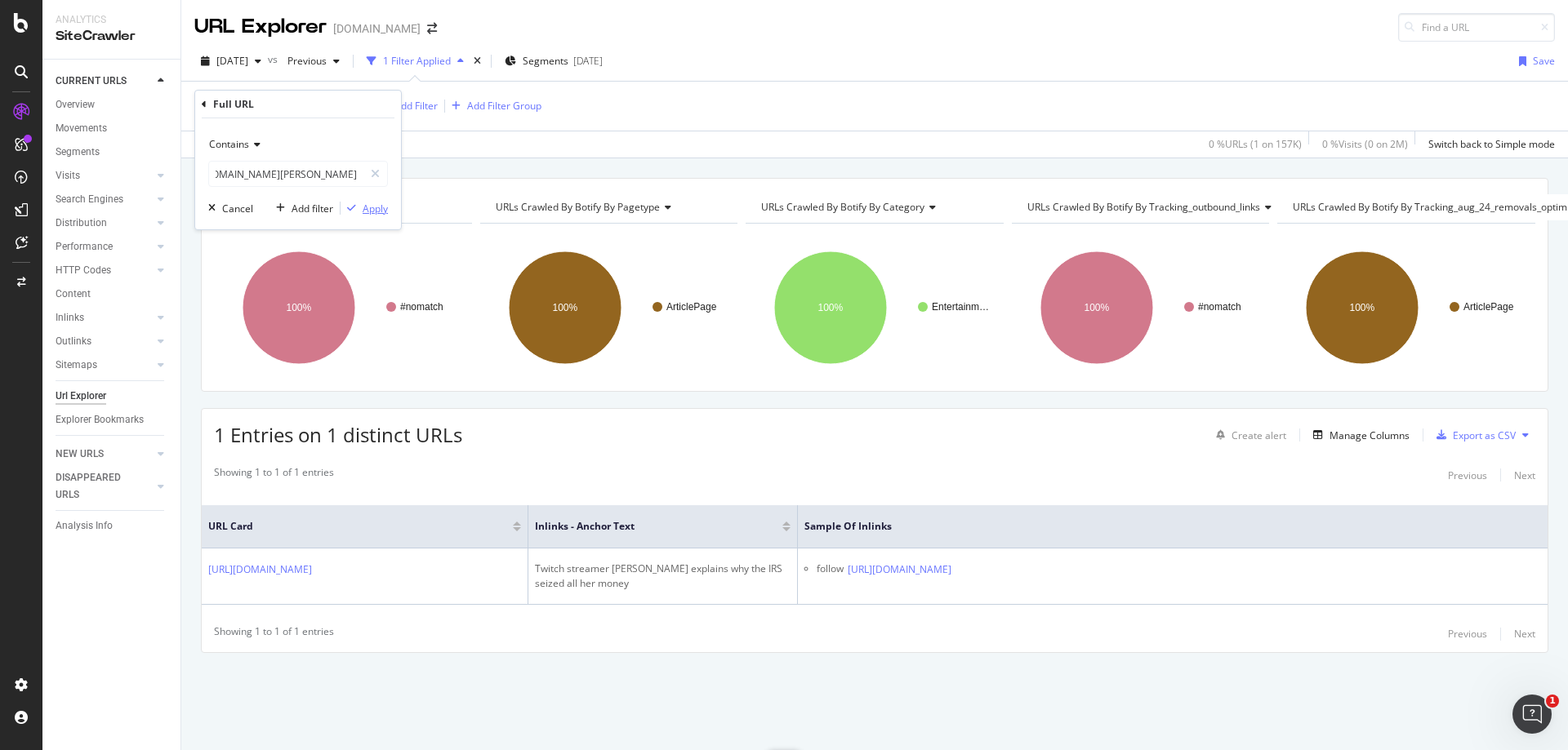
scroll to position [0, 0]
click at [364, 212] on div "Apply" at bounding box center [375, 208] width 26 height 14
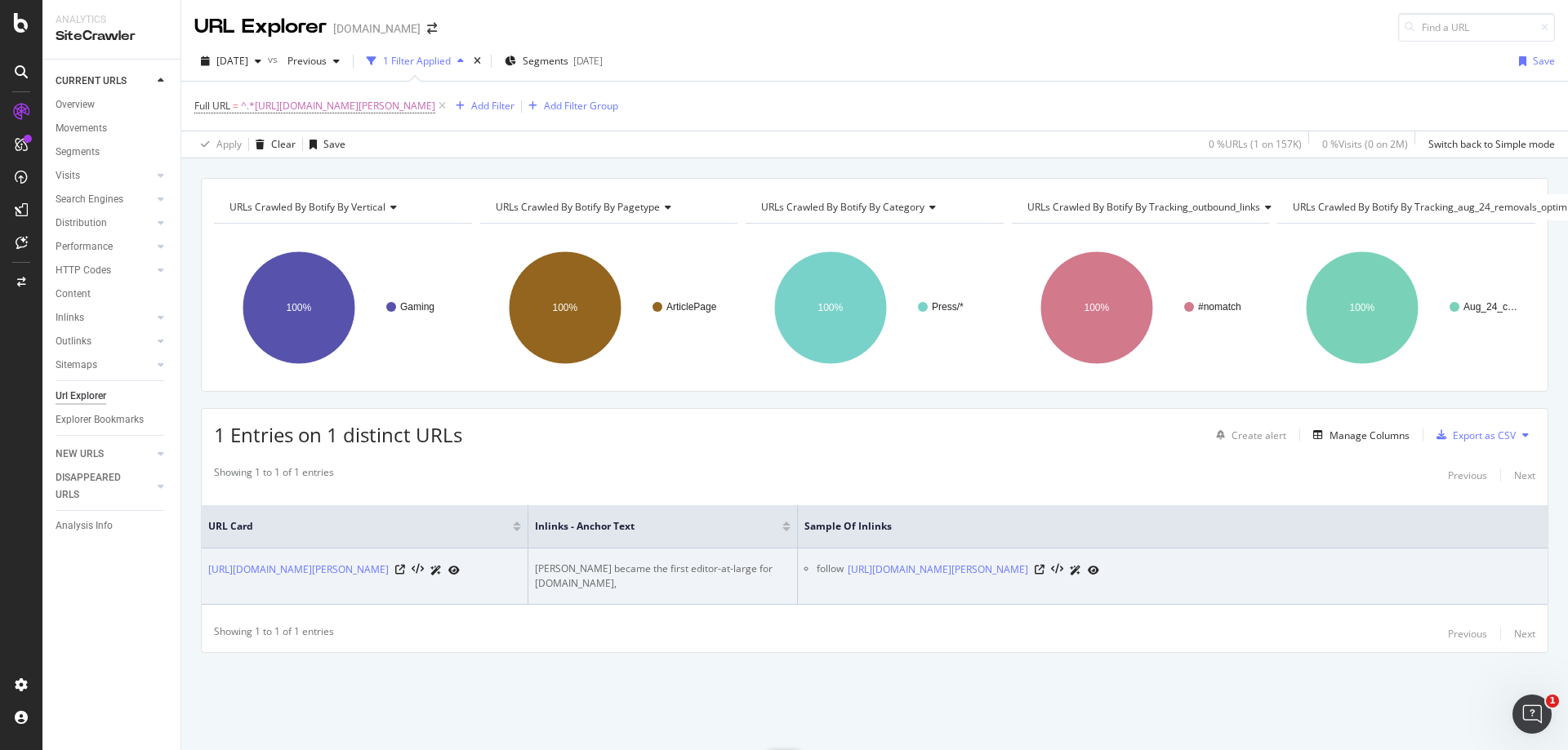
click at [608, 562] on div "[PERSON_NAME] became the first editor-at-large for [DOMAIN_NAME]," at bounding box center [662, 576] width 256 height 29
click at [1045, 565] on icon at bounding box center [1039, 570] width 10 height 10
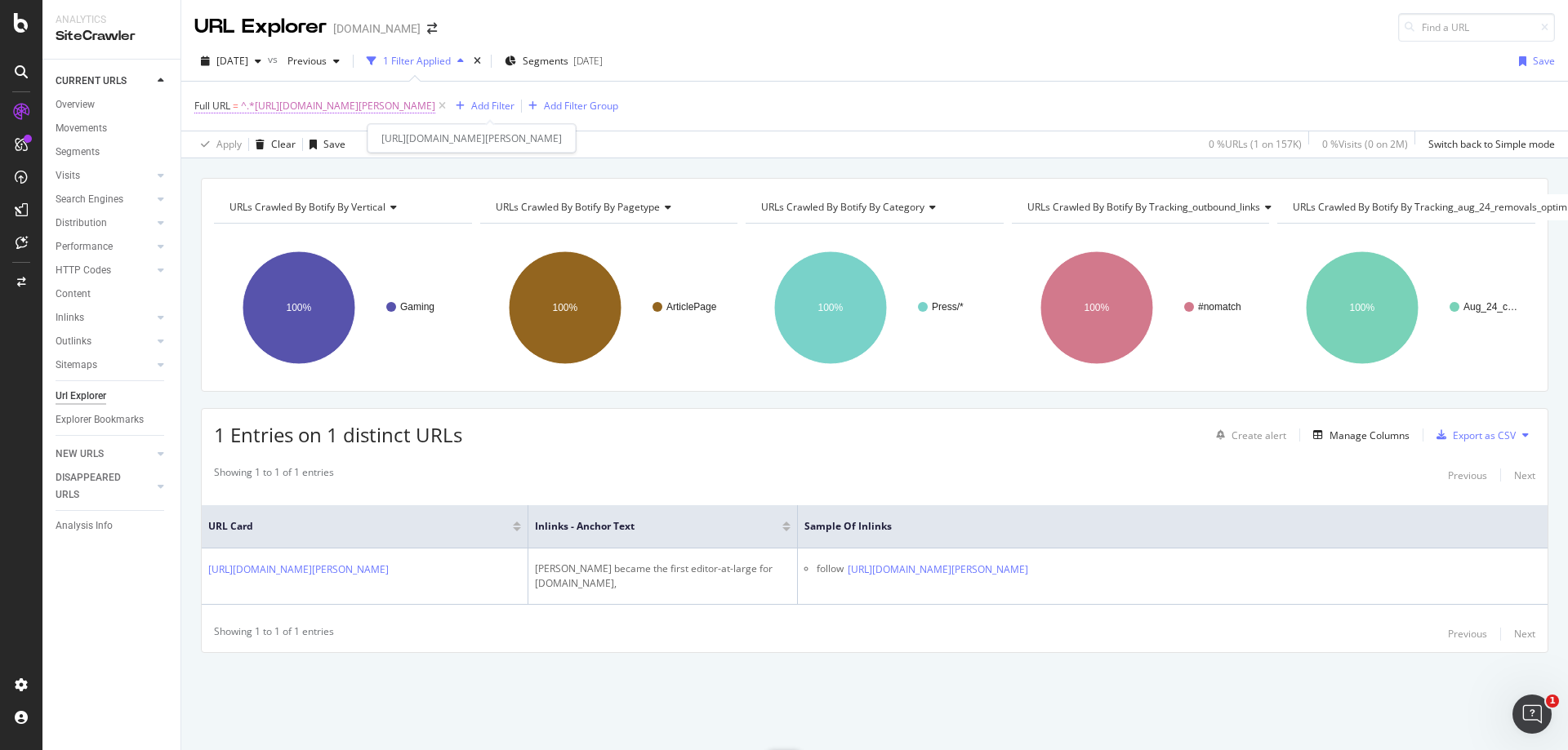
click at [435, 96] on span "^.*[URL][DOMAIN_NAME][PERSON_NAME]" at bounding box center [338, 106] width 194 height 23
click at [296, 175] on input "[URL][DOMAIN_NAME][PERSON_NAME]" at bounding box center [287, 174] width 155 height 26
paste input "call-of-duty/hardpoint-rotations-for-every-black-ops-4-competitive-cwl-map-2043…"
type input "[URL][DOMAIN_NAME]"
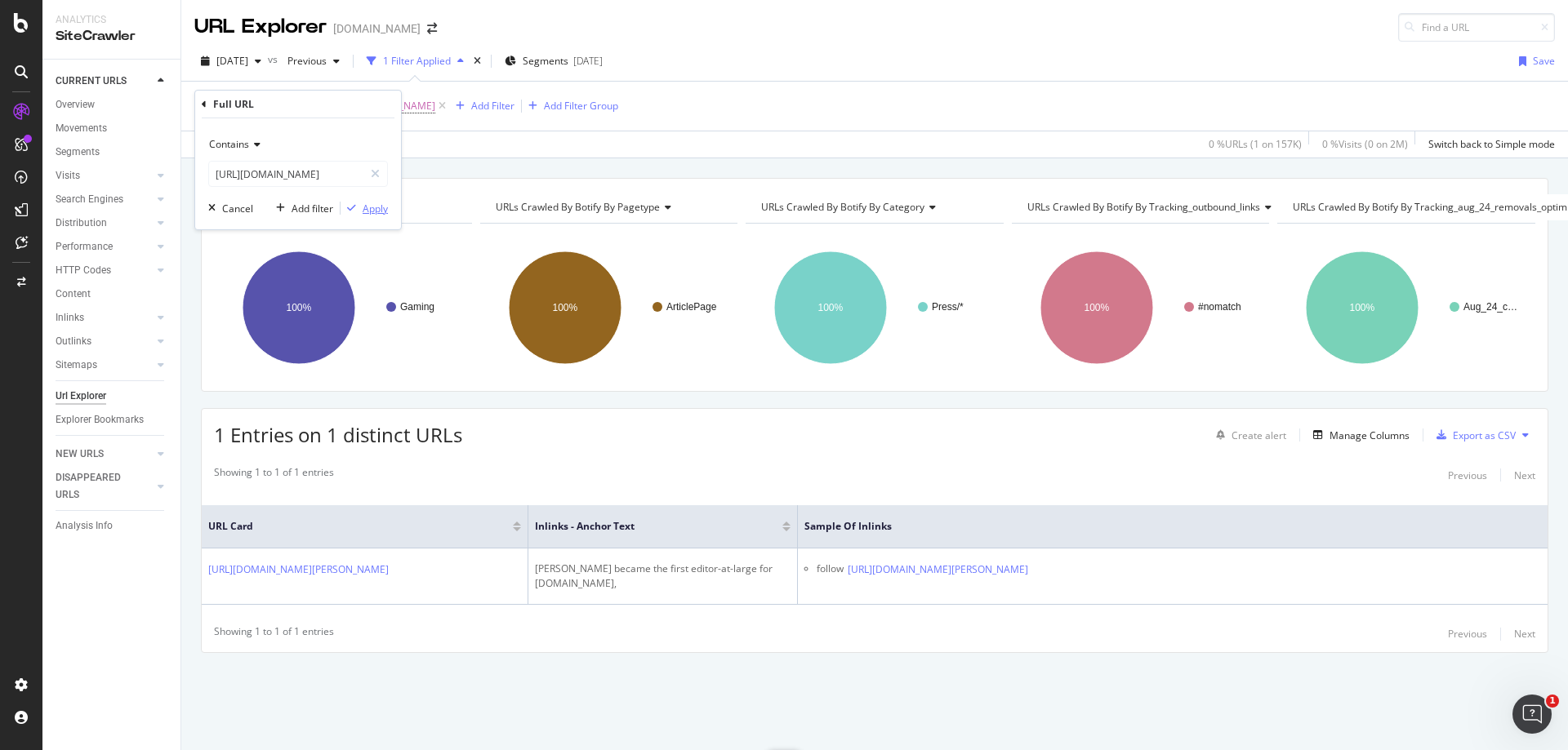
scroll to position [0, 0]
click at [375, 206] on div "Apply" at bounding box center [375, 208] width 26 height 14
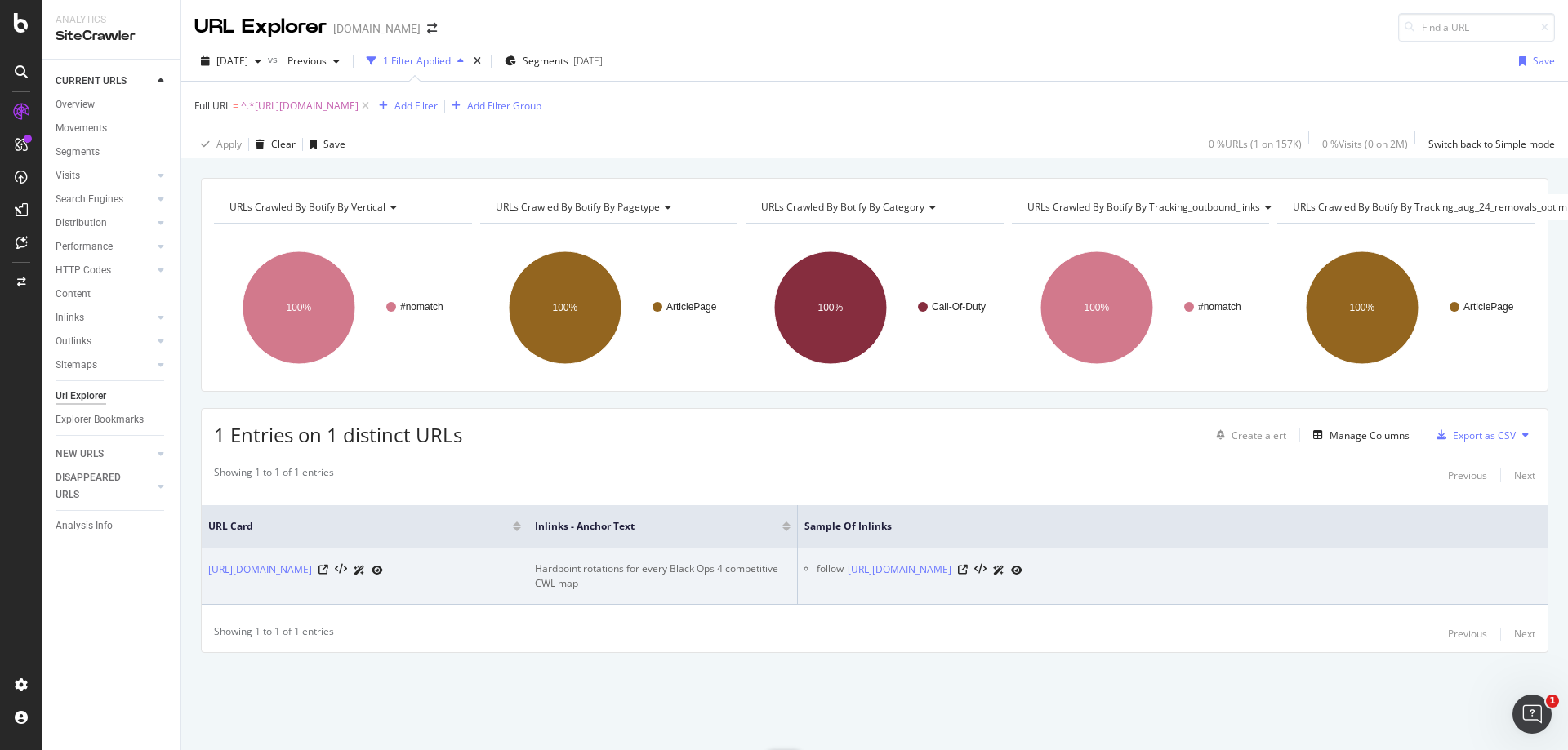
click at [578, 569] on div "Hardpoint rotations for every Black Ops 4 competitive CWL map" at bounding box center [662, 576] width 256 height 29
click at [968, 565] on icon at bounding box center [962, 570] width 10 height 10
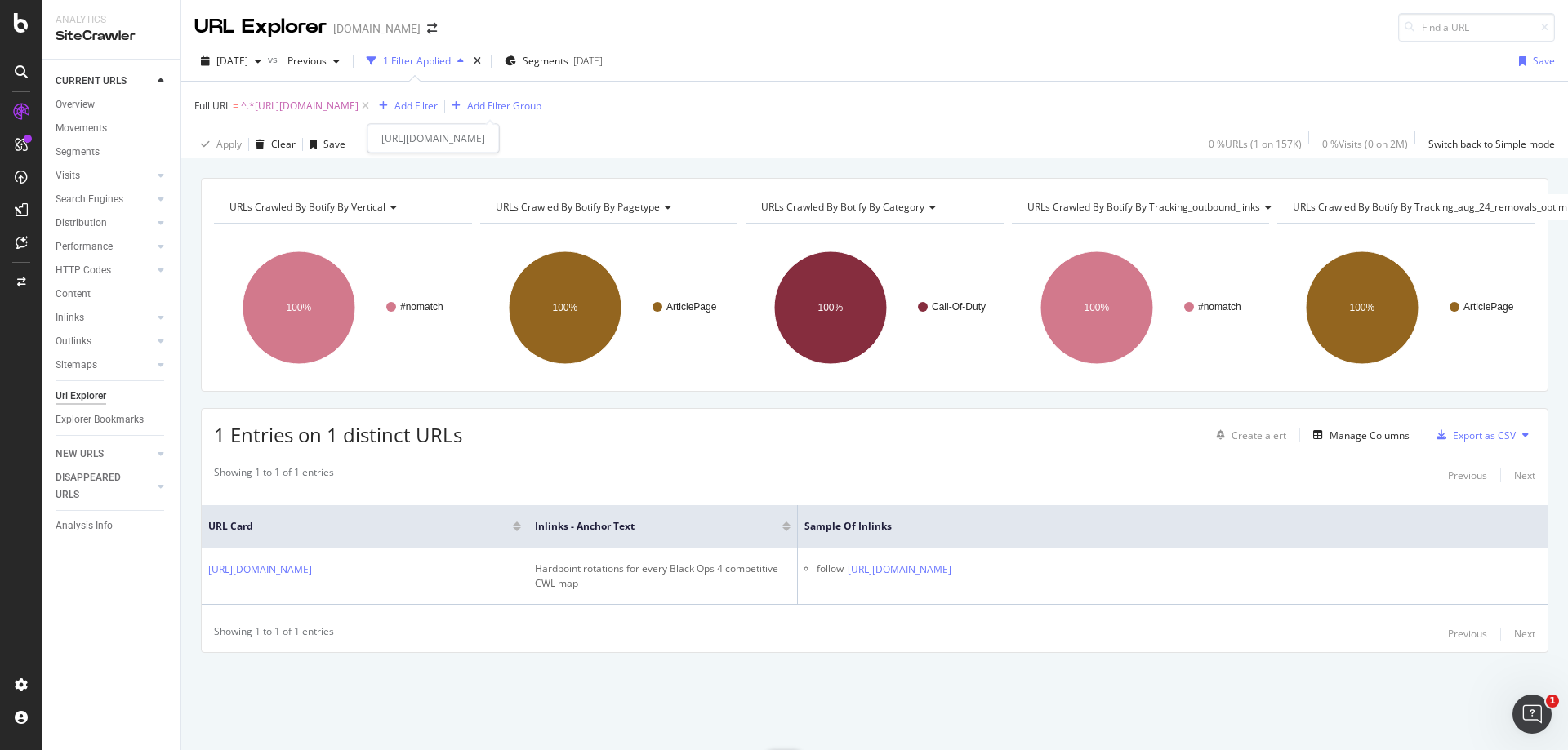
click at [359, 103] on span "^.*[URL][DOMAIN_NAME]" at bounding box center [300, 106] width 118 height 23
click at [284, 178] on input "[URL][DOMAIN_NAME]" at bounding box center [287, 174] width 155 height 26
paste input "181803"
type input "181803"
click at [376, 206] on div "Apply" at bounding box center [375, 208] width 26 height 14
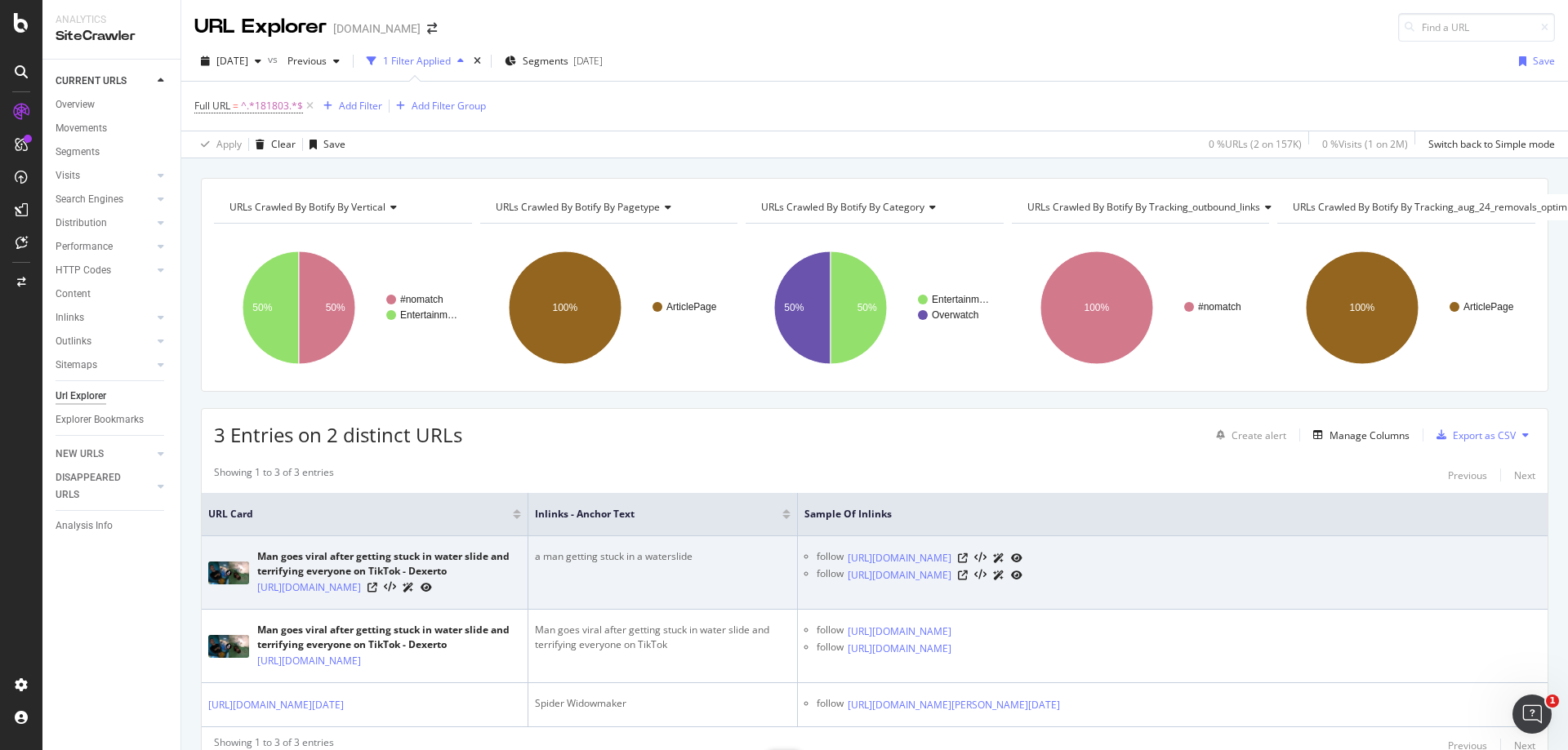
click at [647, 556] on div "a man getting stuck in a waterslide" at bounding box center [662, 557] width 256 height 15
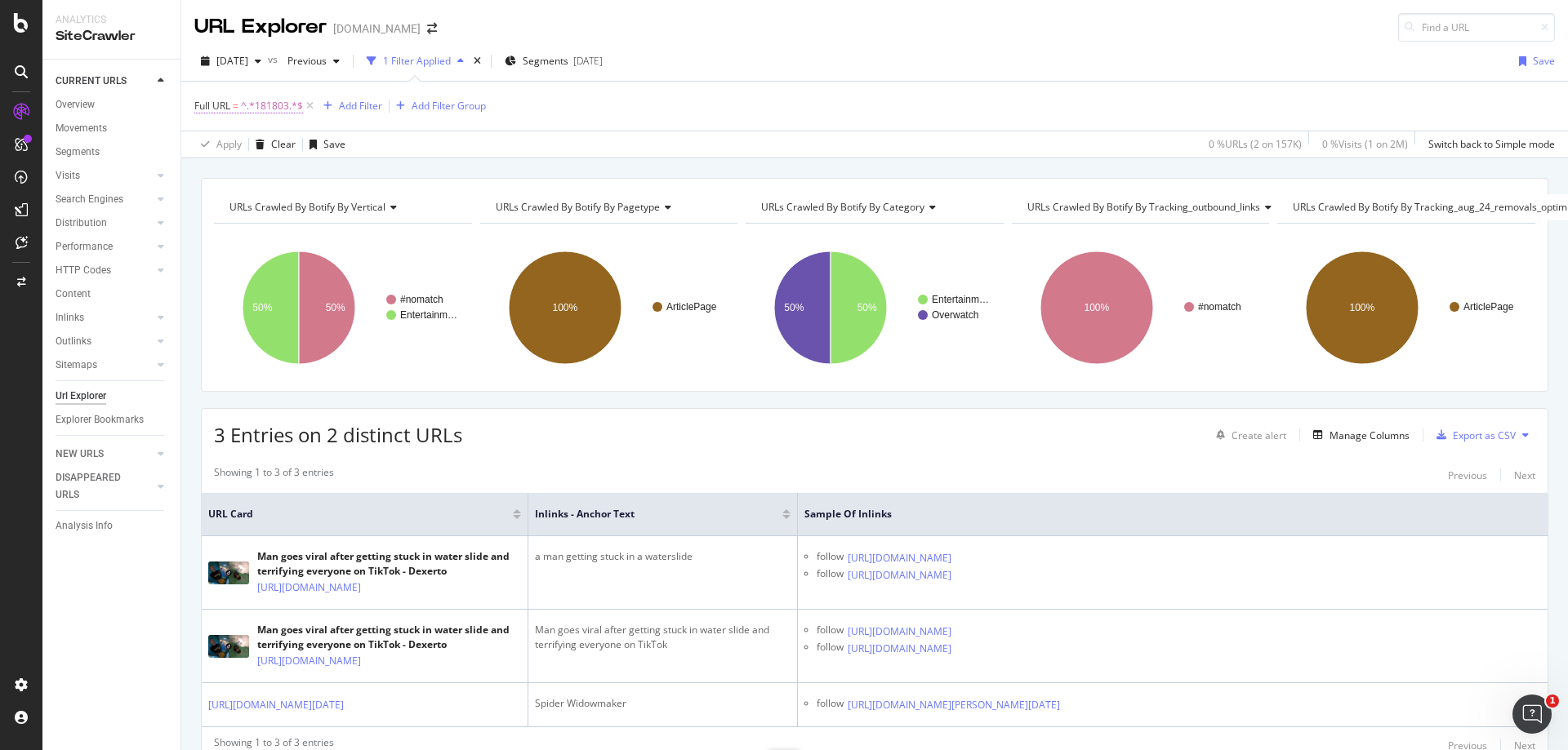
click at [281, 107] on span "^.*181803.*$" at bounding box center [272, 106] width 62 height 23
click at [291, 162] on input "181803" at bounding box center [287, 174] width 155 height 26
paste input "[URL][DOMAIN_NAME]"
type input "[URL][DOMAIN_NAME]"
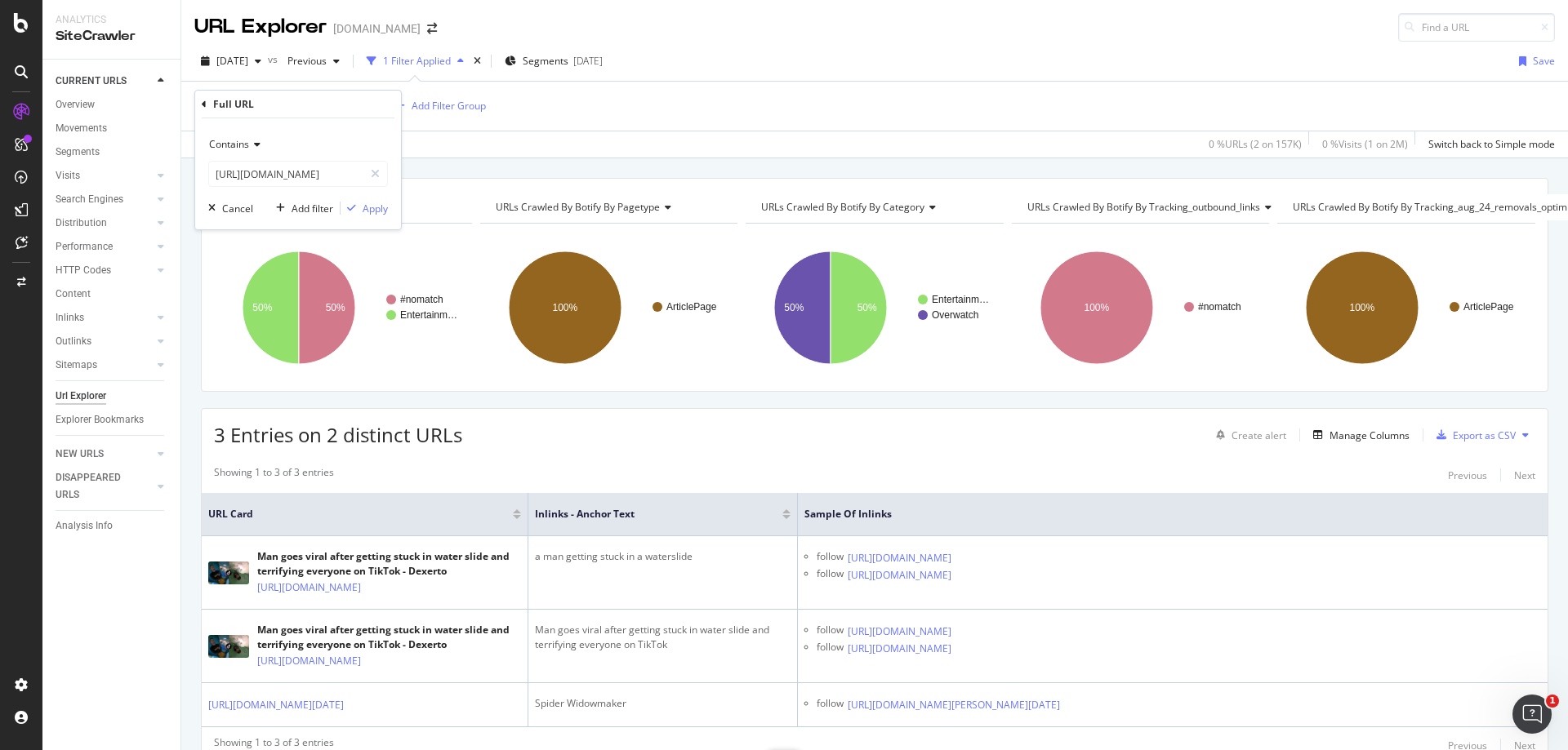
scroll to position [0, 0]
click at [378, 220] on div "Contains [URL][DOMAIN_NAME] Cancel Add filter Apply" at bounding box center [298, 174] width 206 height 111
click at [376, 215] on div "Apply" at bounding box center [375, 208] width 26 height 14
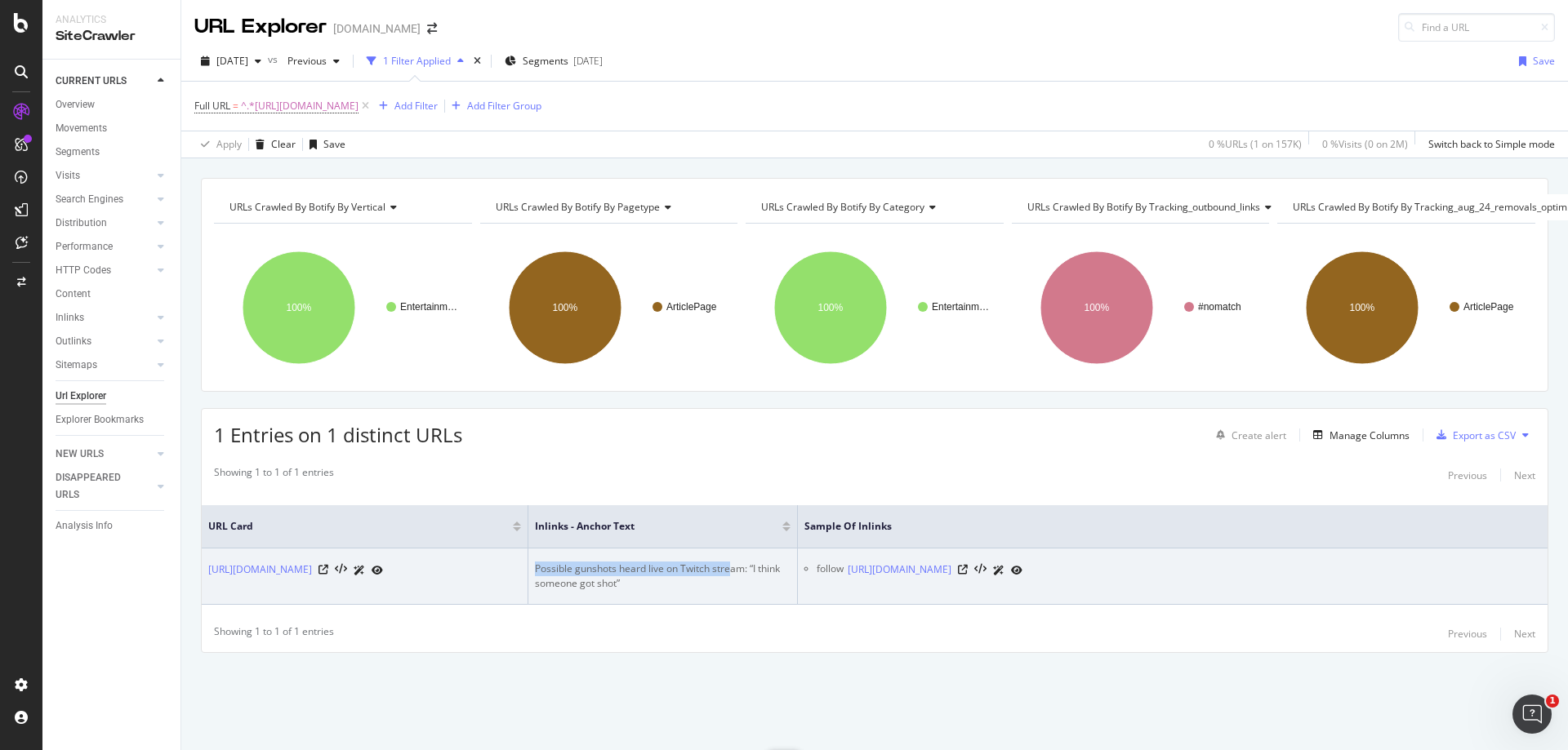
drag, startPoint x: 729, startPoint y: 564, endPoint x: 536, endPoint y: 563, distance: 193.0
click at [536, 563] on div "Possible gunshots heard live on Twitch stream: “I think someone got shot”" at bounding box center [662, 576] width 256 height 29
click at [968, 565] on icon at bounding box center [962, 570] width 10 height 10
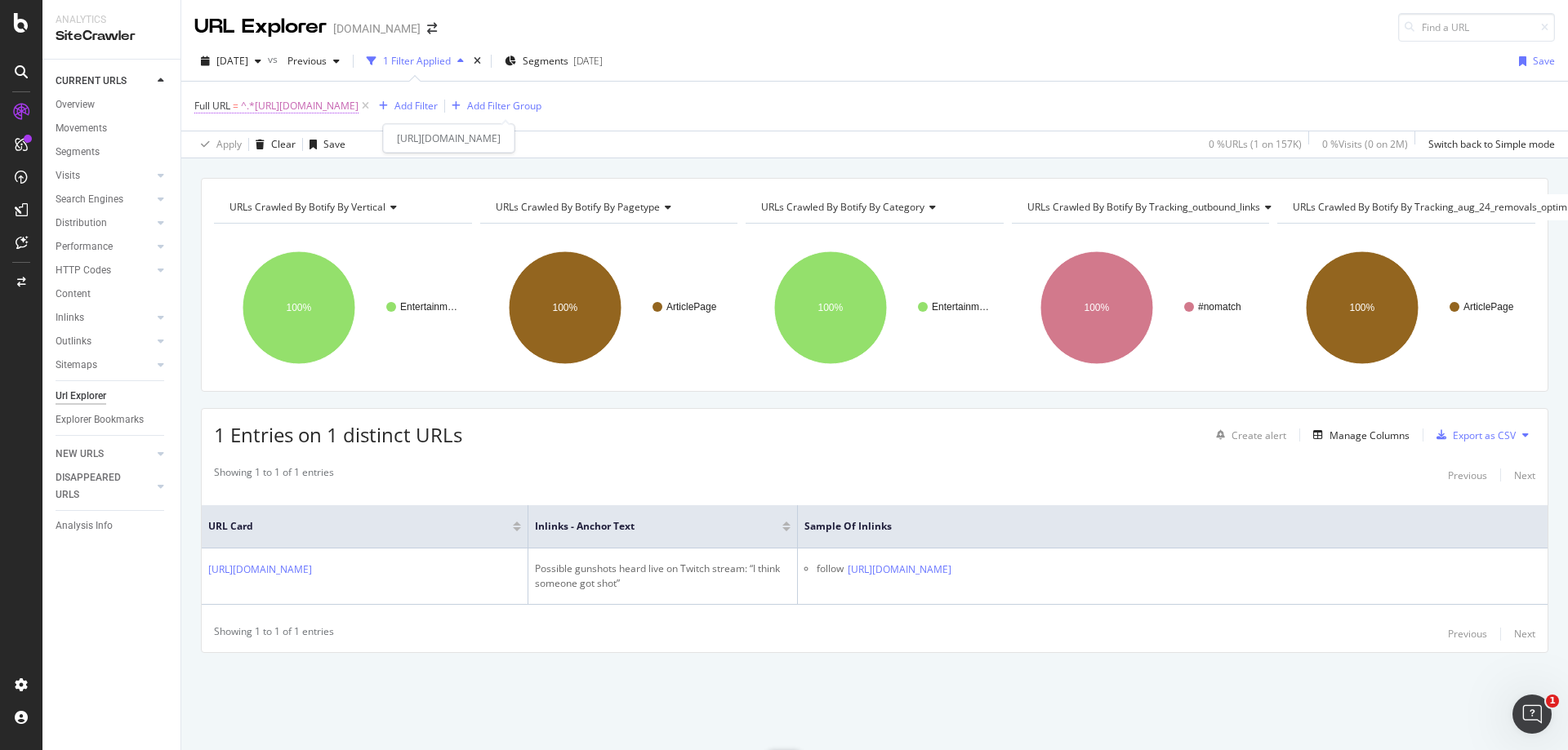
click at [359, 109] on span "^.*[URL][DOMAIN_NAME]" at bounding box center [300, 106] width 118 height 23
click at [320, 178] on input "[URL][DOMAIN_NAME]" at bounding box center [287, 174] width 155 height 26
paste input "pokemon/artist-blends-pokemon-with-popular-memes-and-its-exactly-what-gen-8-nee…"
type input "[URL][DOMAIN_NAME]"
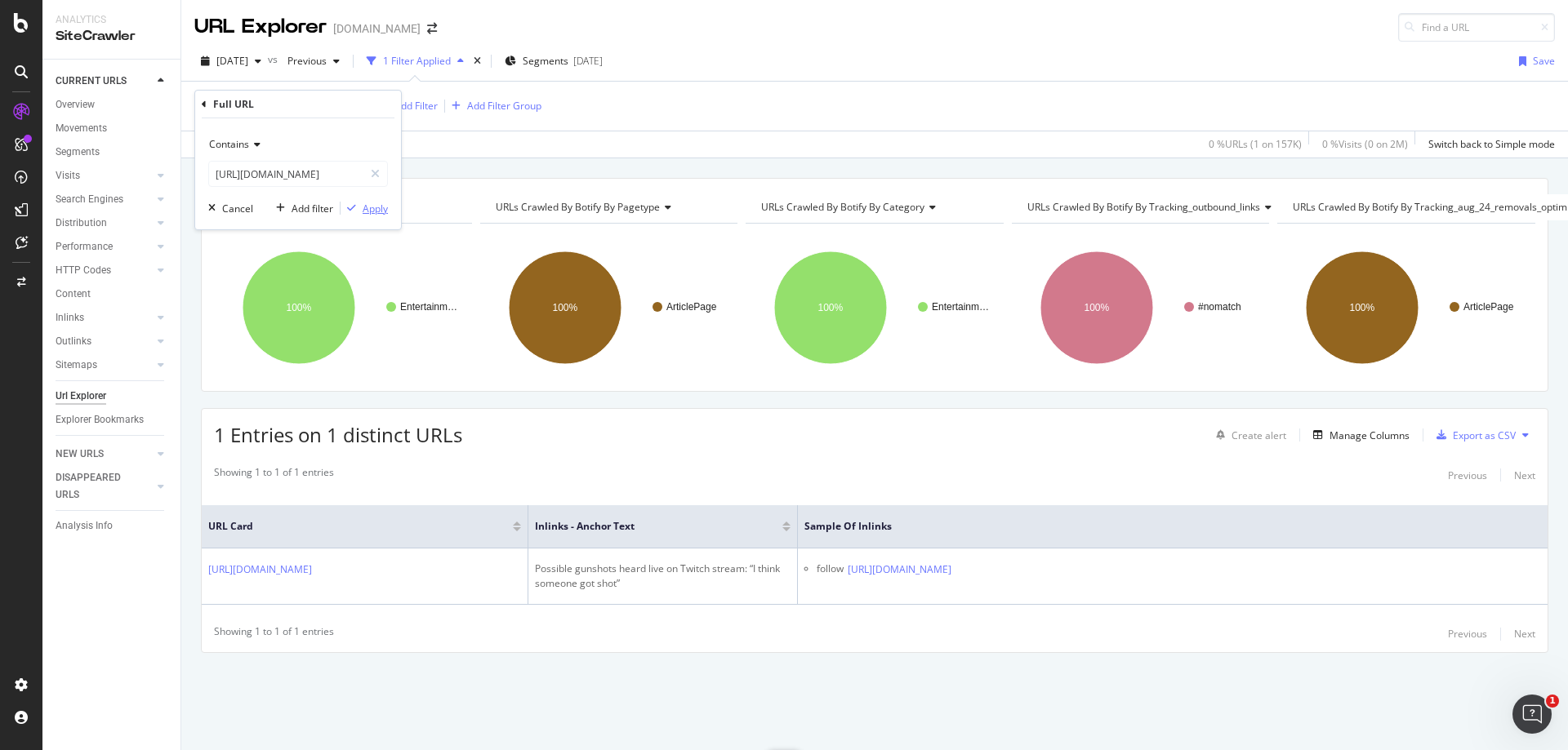
click at [372, 211] on div "Apply" at bounding box center [375, 208] width 26 height 14
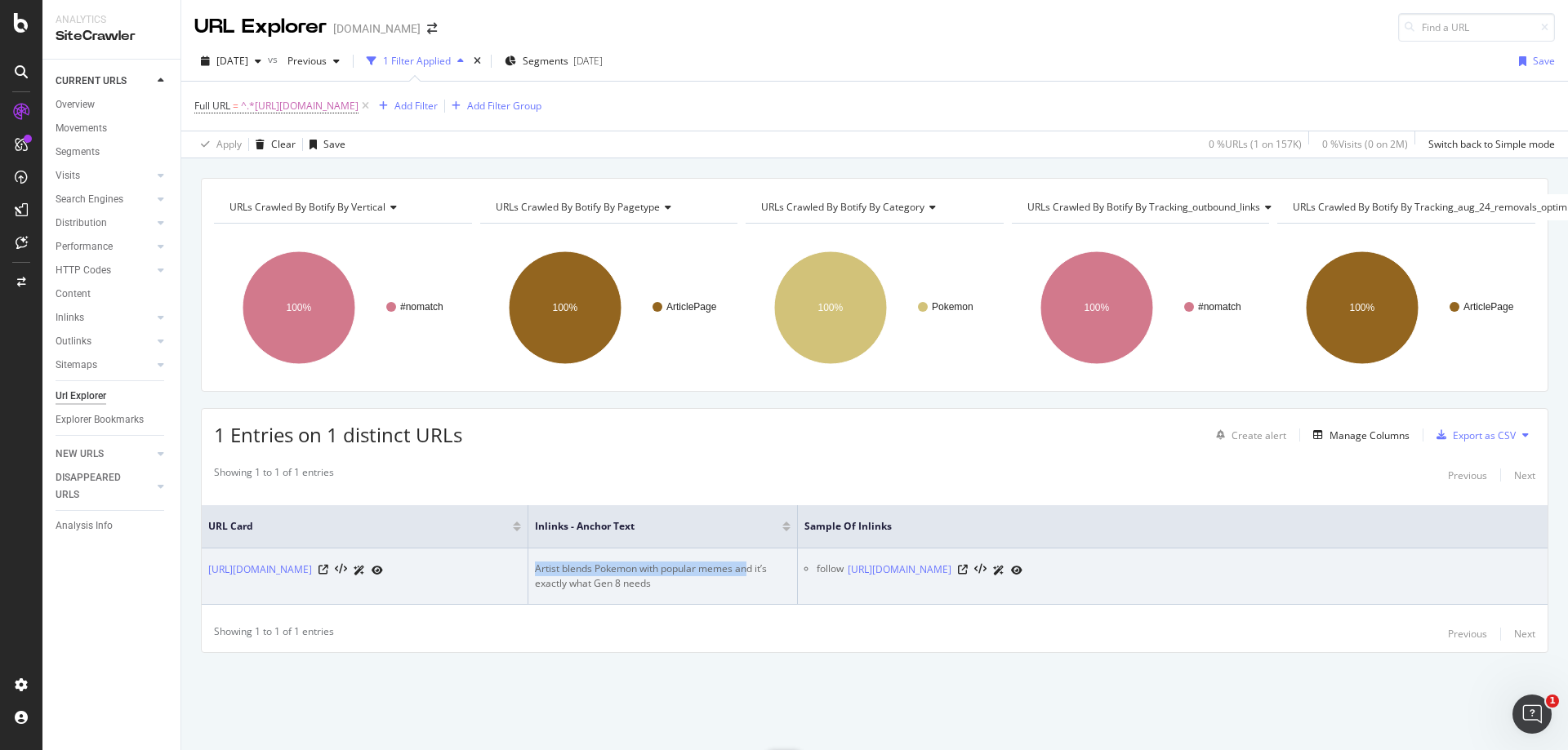
drag, startPoint x: 748, startPoint y: 563, endPoint x: 526, endPoint y: 556, distance: 222.1
click at [526, 556] on tr "[URL][DOMAIN_NAME] Artist blends Pokemon with popular memes and it’s exactly wh…" at bounding box center [874, 577] width 1346 height 56
click at [968, 565] on icon at bounding box center [962, 570] width 10 height 10
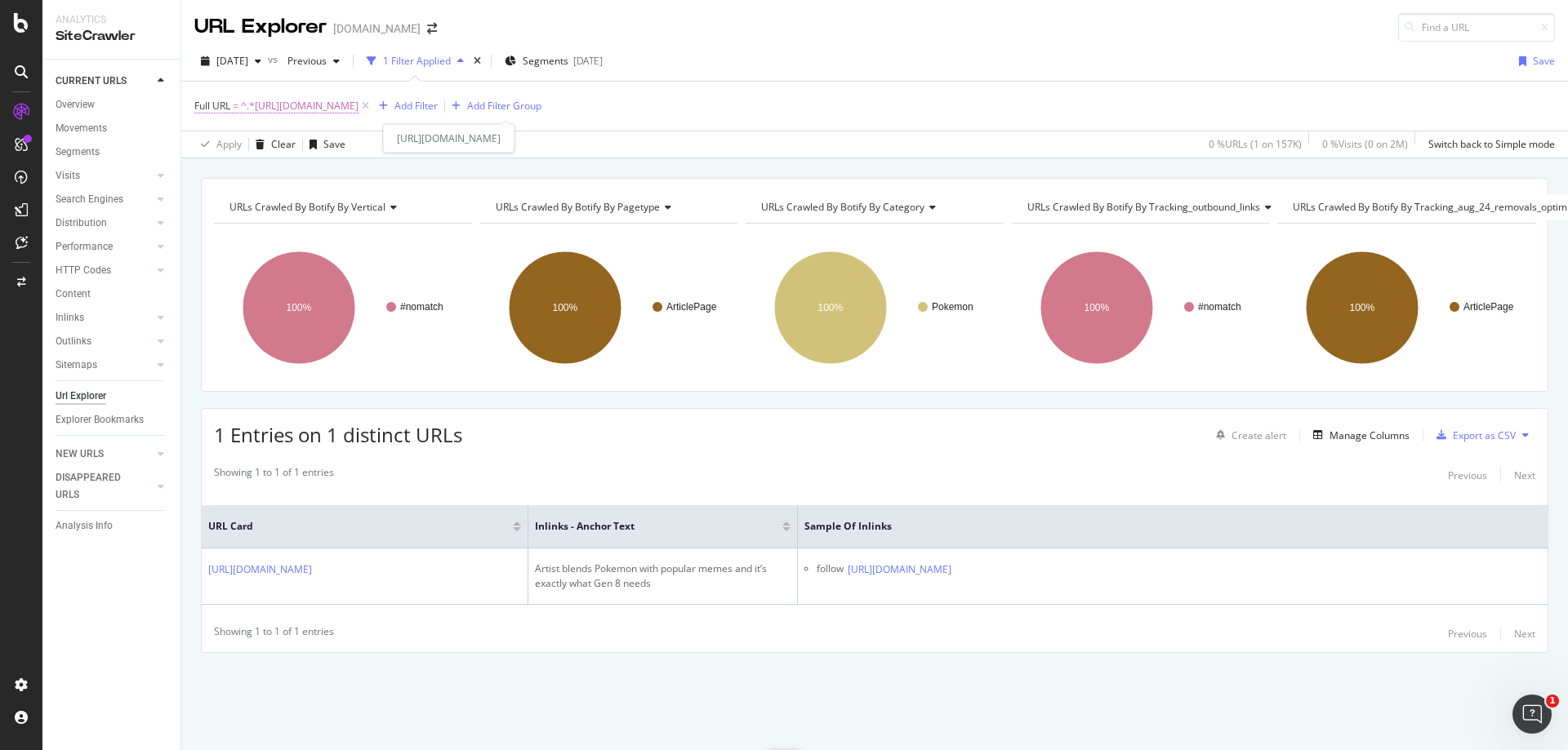
click at [359, 112] on span "^.*[URL][DOMAIN_NAME]" at bounding box center [300, 106] width 118 height 23
click at [321, 171] on input "[URL][DOMAIN_NAME]" at bounding box center [287, 174] width 155 height 26
paste input "fortnite/guide-to-follow-the-treasure-map-in-snobby-shores-fortnite-battle-roya…"
type input "[URL][DOMAIN_NAME]"
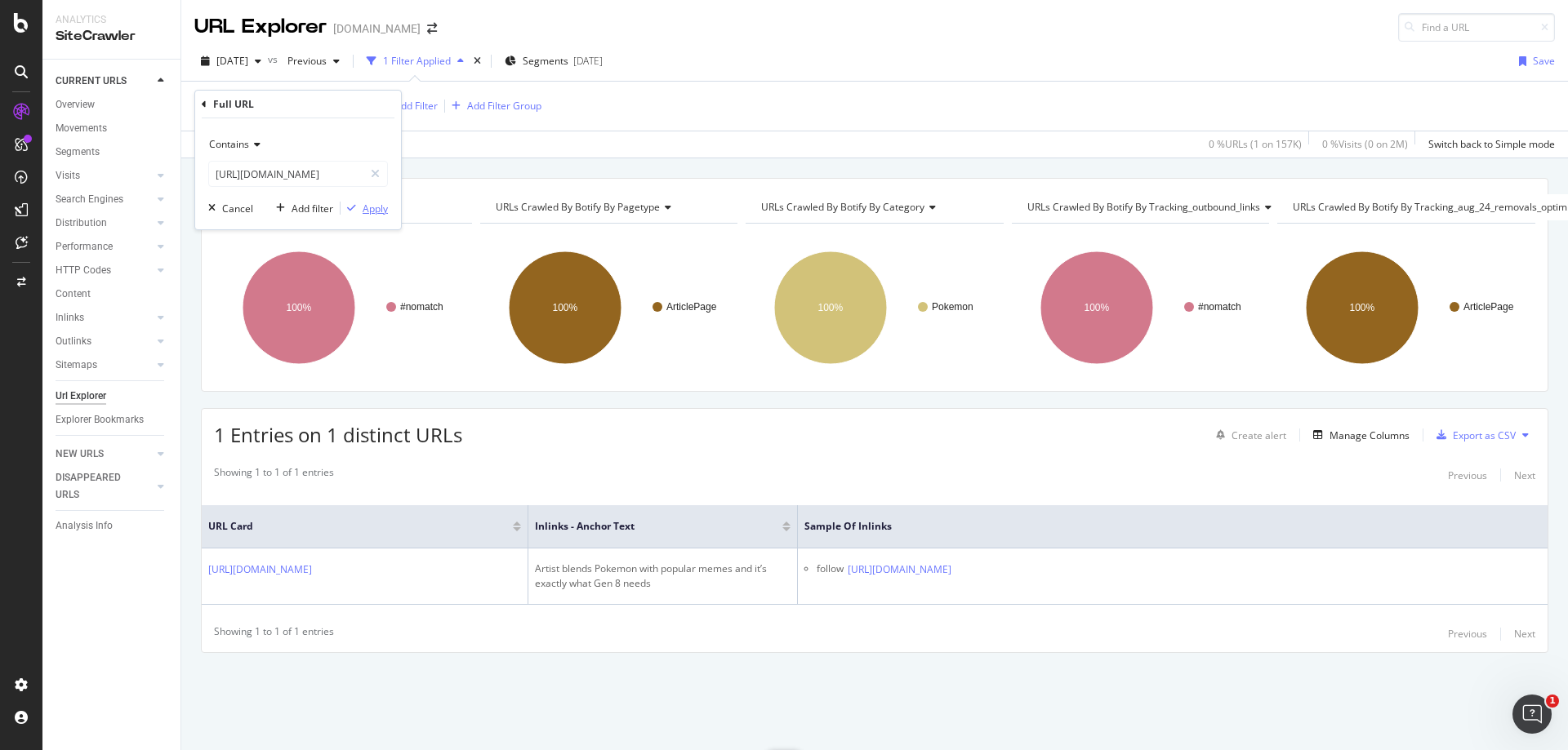
scroll to position [0, 0]
click at [372, 202] on div "Apply" at bounding box center [375, 208] width 26 height 14
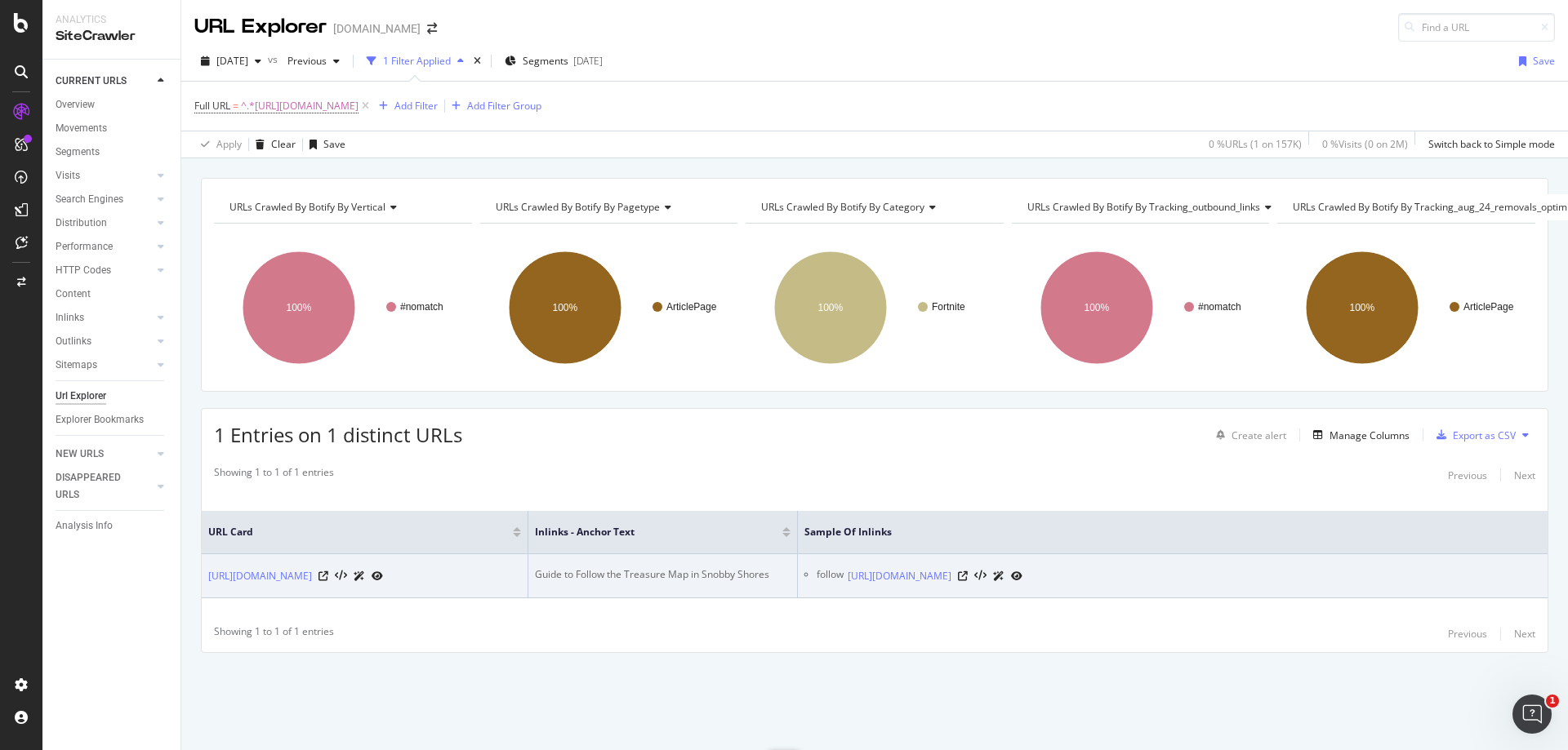
click at [709, 570] on td "Guide to Follow the Treasure Map in Snobby Shores" at bounding box center [663, 577] width 269 height 44
click at [709, 567] on div "Guide to Follow the Treasure Map in Snobby Shores" at bounding box center [662, 574] width 256 height 15
click at [696, 567] on div "Guide to Follow the Treasure Map in Snobby Shores" at bounding box center [662, 574] width 256 height 15
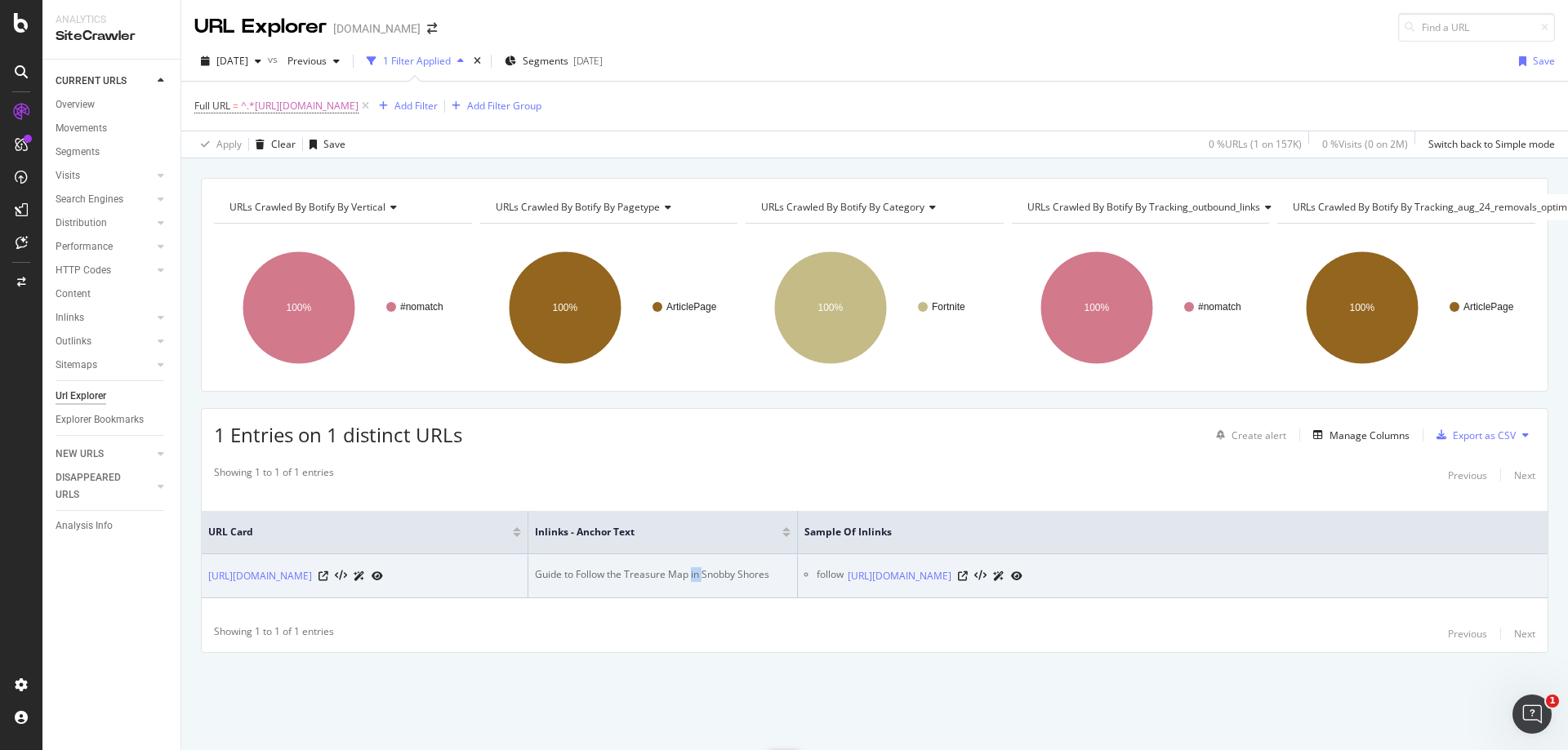
click at [696, 567] on div "Guide to Follow the Treasure Map in Snobby Shores" at bounding box center [662, 574] width 256 height 15
click at [968, 572] on icon at bounding box center [962, 576] width 10 height 10
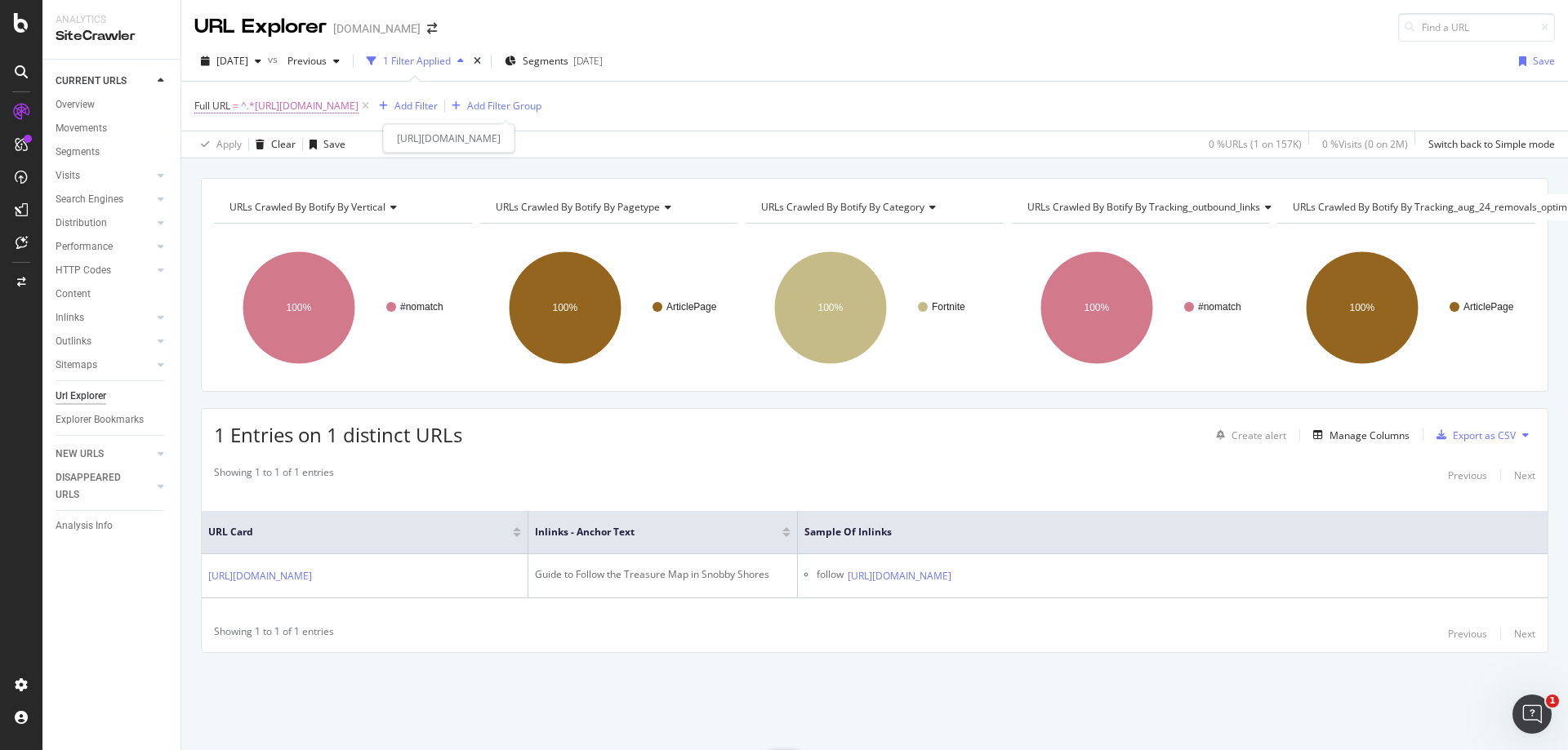
click at [359, 101] on span "^.*[URL][DOMAIN_NAME]" at bounding box center [300, 106] width 118 height 23
click at [309, 168] on input "[URL][DOMAIN_NAME]" at bounding box center [287, 174] width 155 height 26
paste input "entertainment/did-fouseytube-actually-meet-[PERSON_NAME]-for-his-july-15-event-…"
type input "[URL][DOMAIN_NAME]"
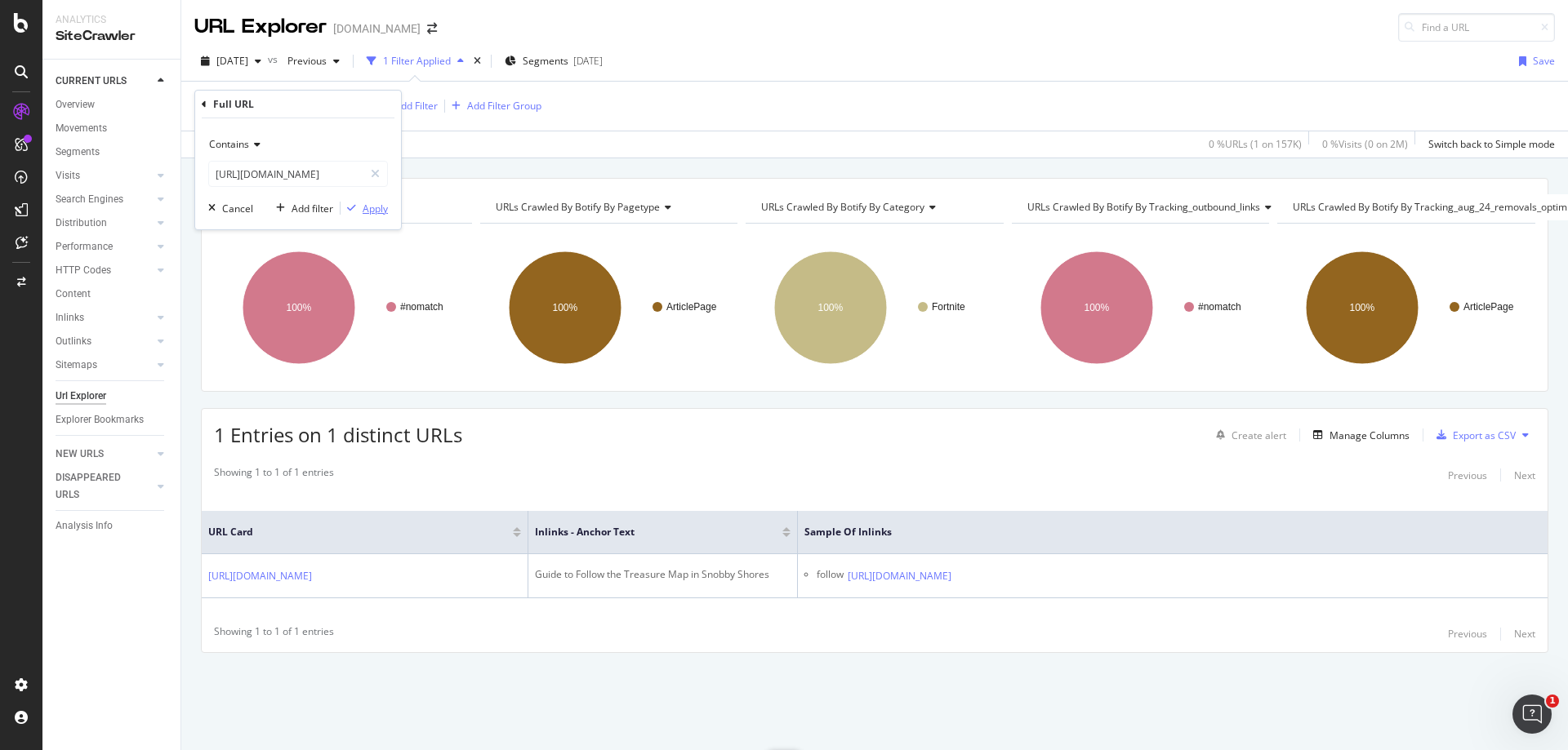
scroll to position [0, 0]
click at [362, 203] on div "Apply" at bounding box center [375, 208] width 26 height 14
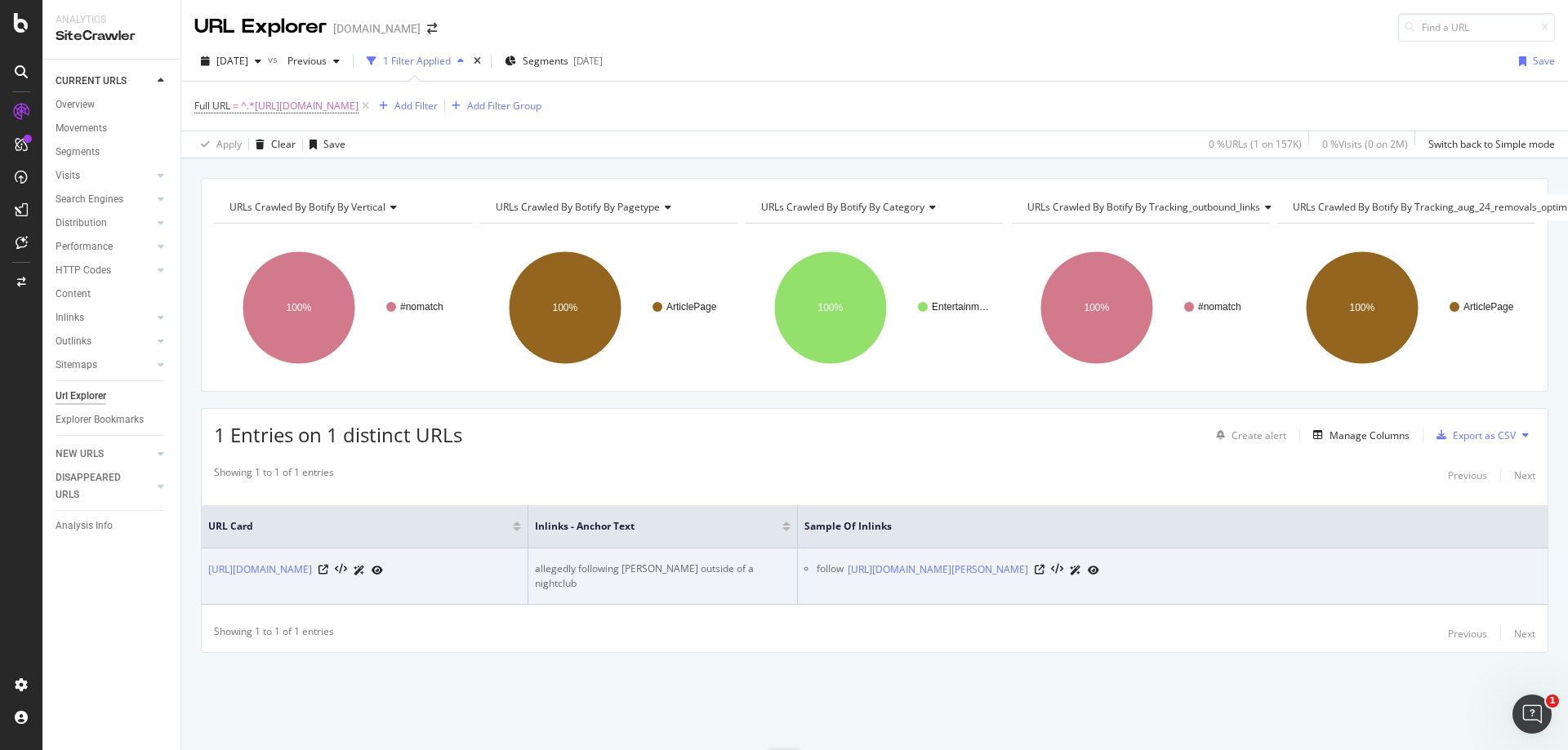
click at [707, 562] on div "allegedly following [PERSON_NAME] outside of a nightclub" at bounding box center [662, 576] width 256 height 29
click at [1045, 565] on icon at bounding box center [1039, 570] width 10 height 10
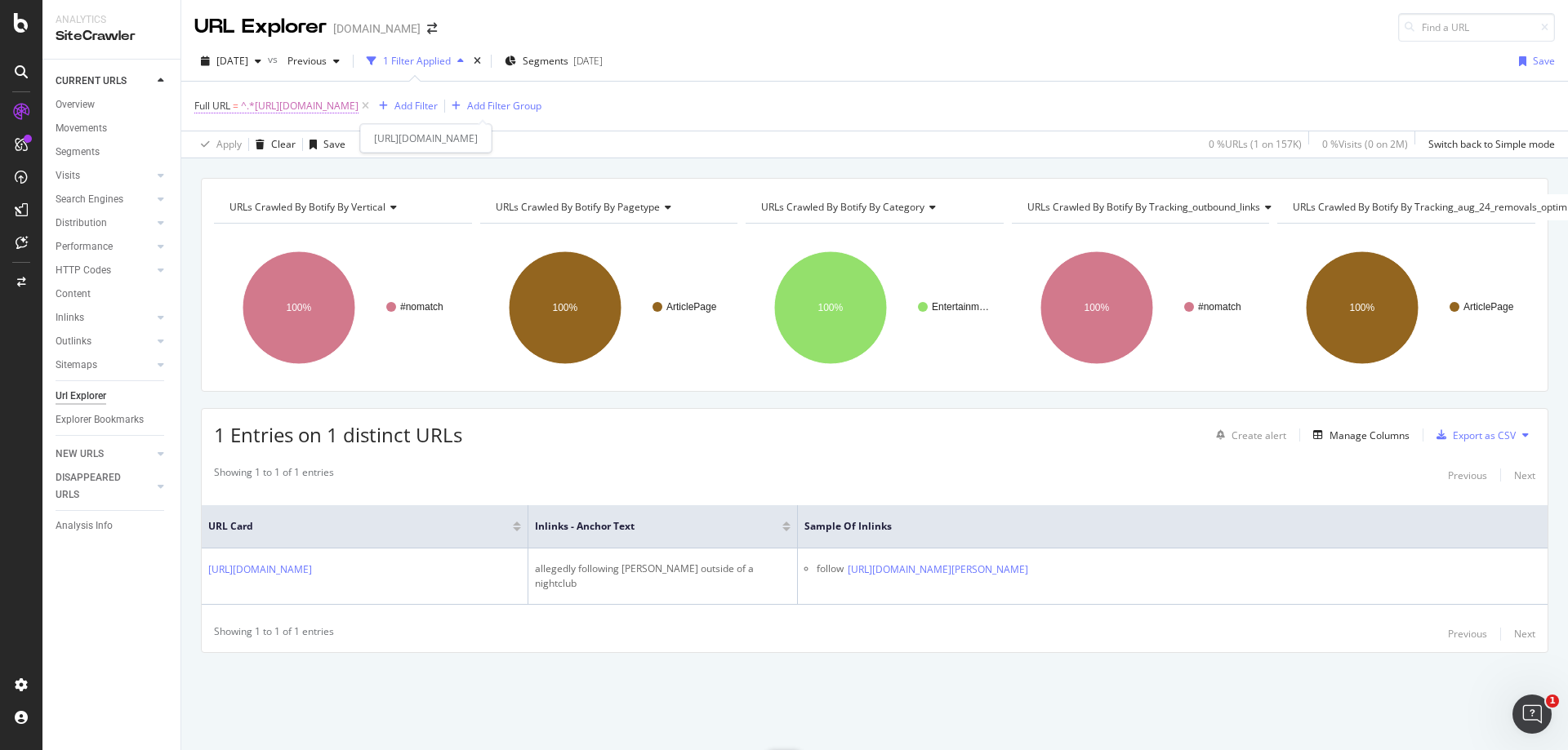
click at [359, 109] on span "^.*[URL][DOMAIN_NAME]" at bounding box center [300, 106] width 118 height 23
click at [323, 172] on input "[URL][DOMAIN_NAME]" at bounding box center [287, 174] width 155 height 26
paste input "call-of-duty/karma-jokes-about-methodz-taking-his-spot-on-optic-135001"
type input "[URL][DOMAIN_NAME]"
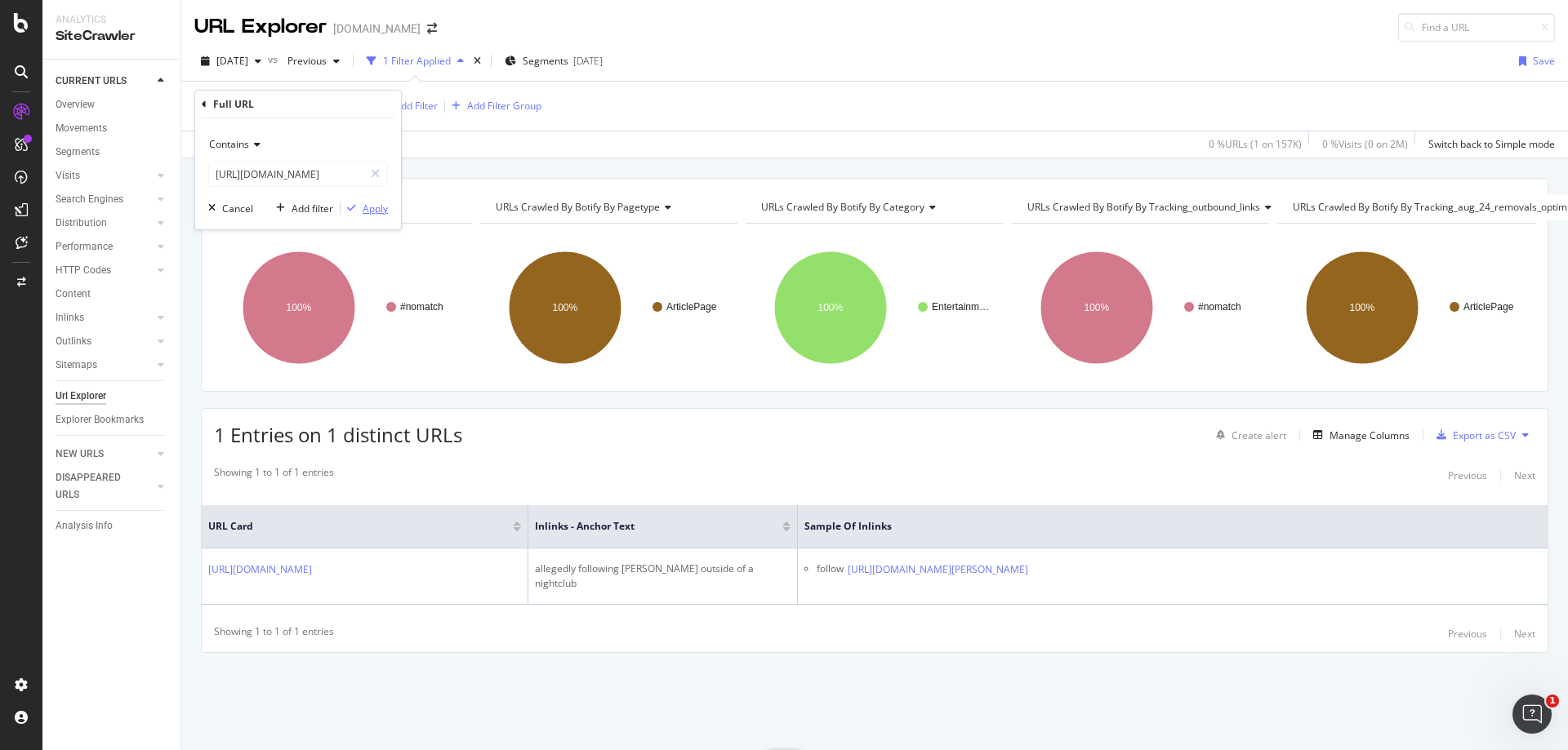
scroll to position [0, 0]
click at [383, 214] on div "Apply" at bounding box center [375, 208] width 26 height 14
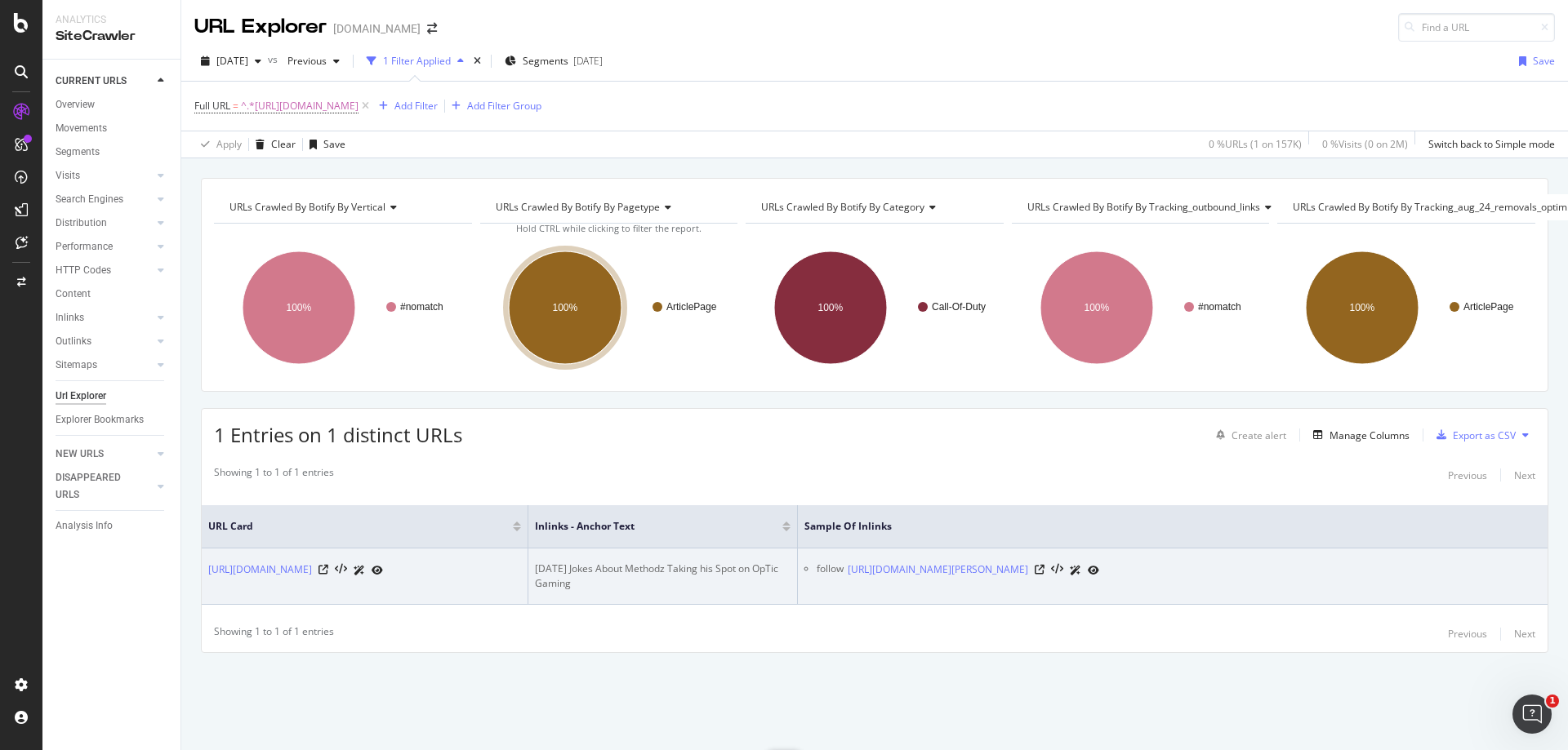
click at [696, 572] on div "[DATE] Jokes About Methodz Taking his Spot on OpTic Gaming" at bounding box center [662, 576] width 256 height 29
click at [1045, 570] on icon at bounding box center [1039, 570] width 10 height 10
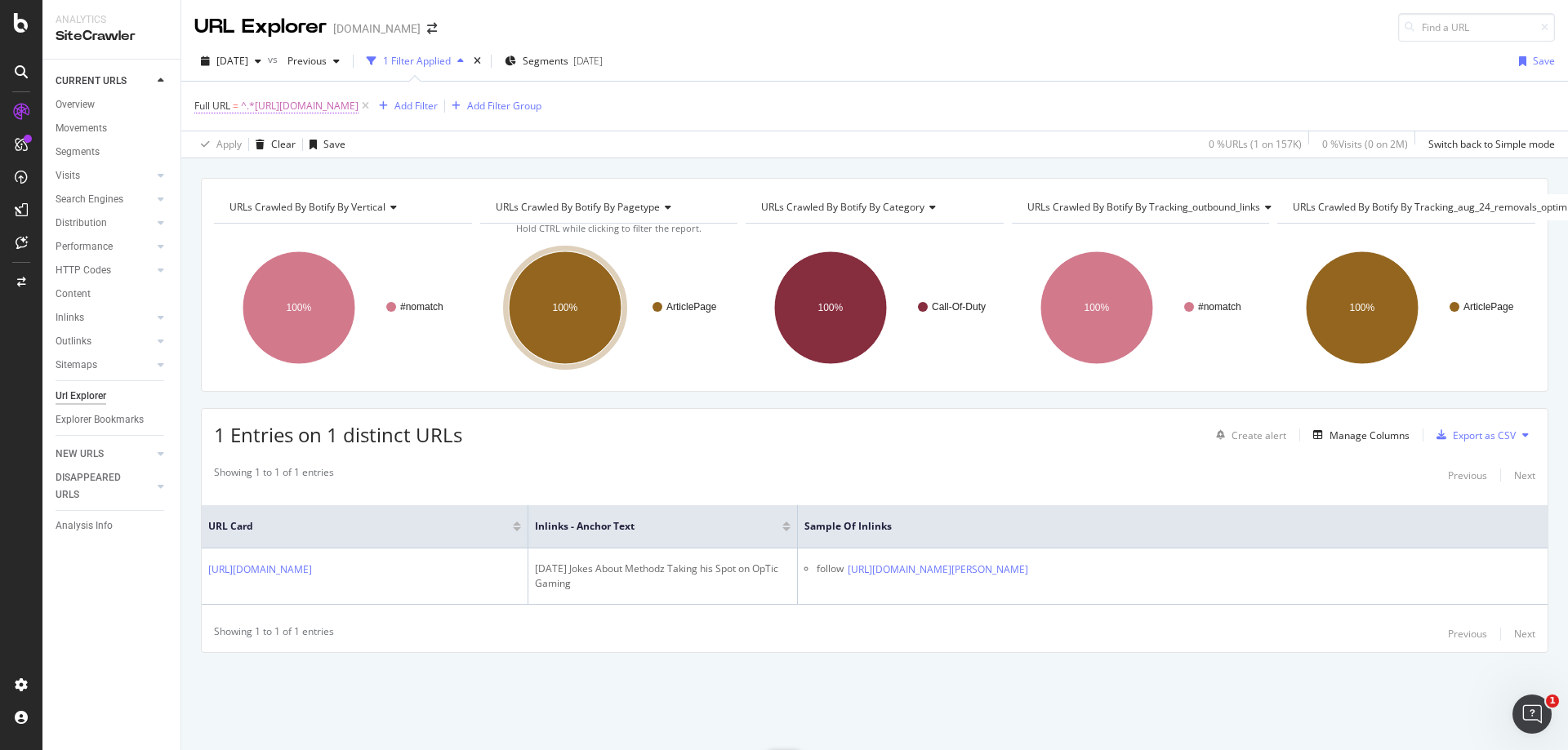
click at [359, 112] on span "^.*[URL][DOMAIN_NAME]" at bounding box center [300, 106] width 118 height 23
drag, startPoint x: 304, startPoint y: 173, endPoint x: 354, endPoint y: 205, distance: 59.4
click at [304, 174] on input "[URL][DOMAIN_NAME]" at bounding box center [287, 174] width 155 height 26
paste input "overwatch/this-fan-created-even-more-overwatch-marvel-crossover-skins-204404"
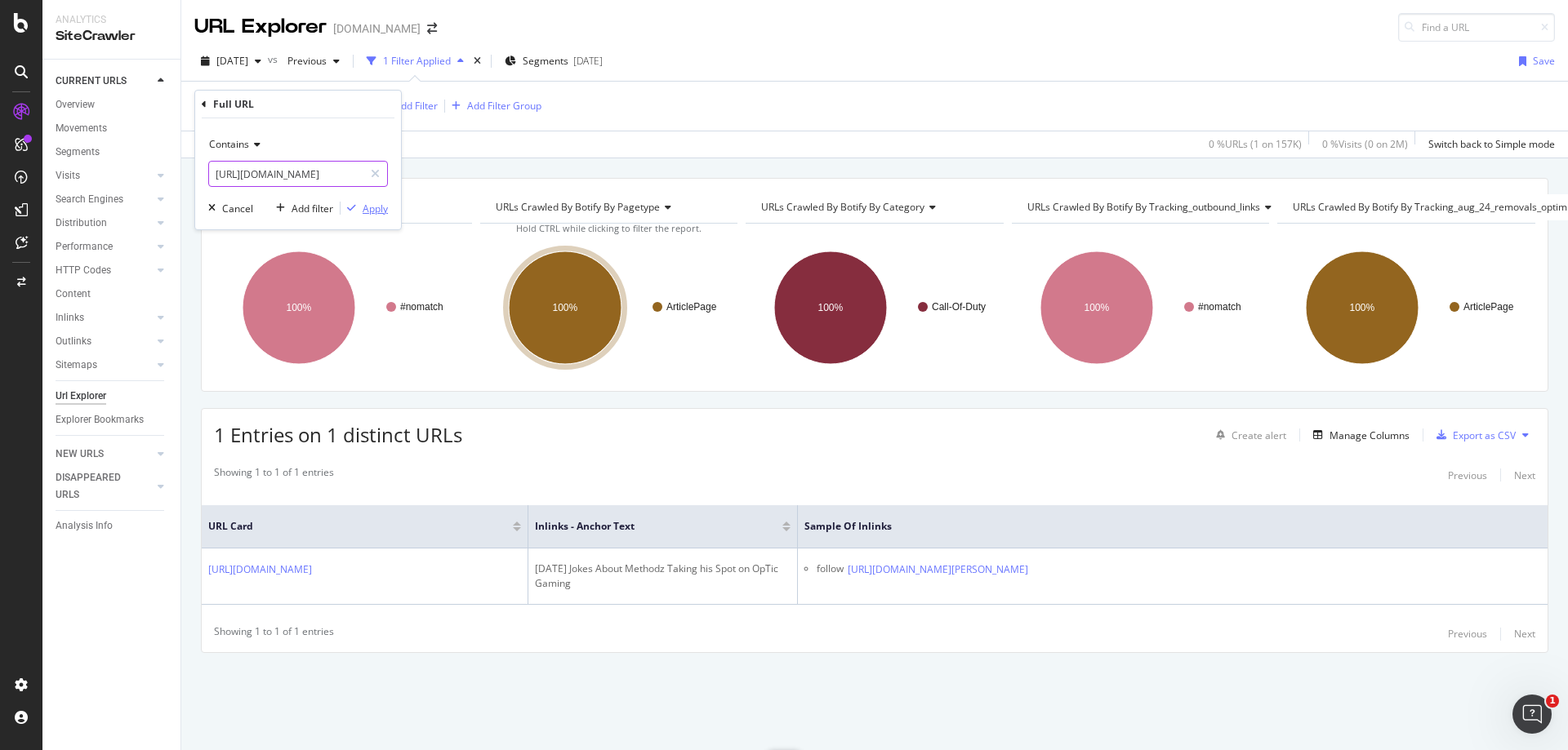
type input "[URL][DOMAIN_NAME]"
click at [379, 213] on div "Apply" at bounding box center [375, 208] width 26 height 14
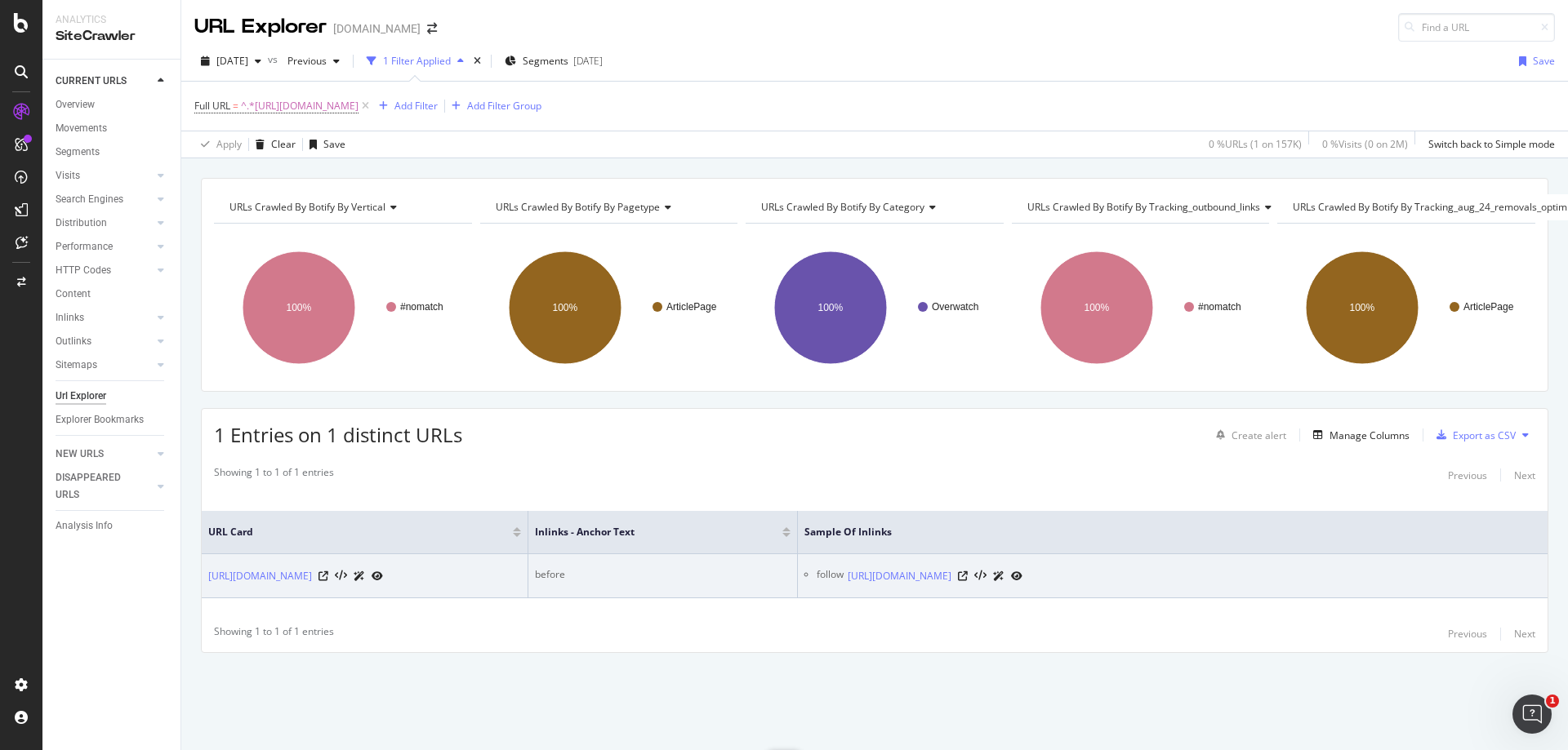
click at [555, 567] on div "before" at bounding box center [662, 574] width 256 height 15
click at [968, 572] on icon at bounding box center [962, 576] width 10 height 10
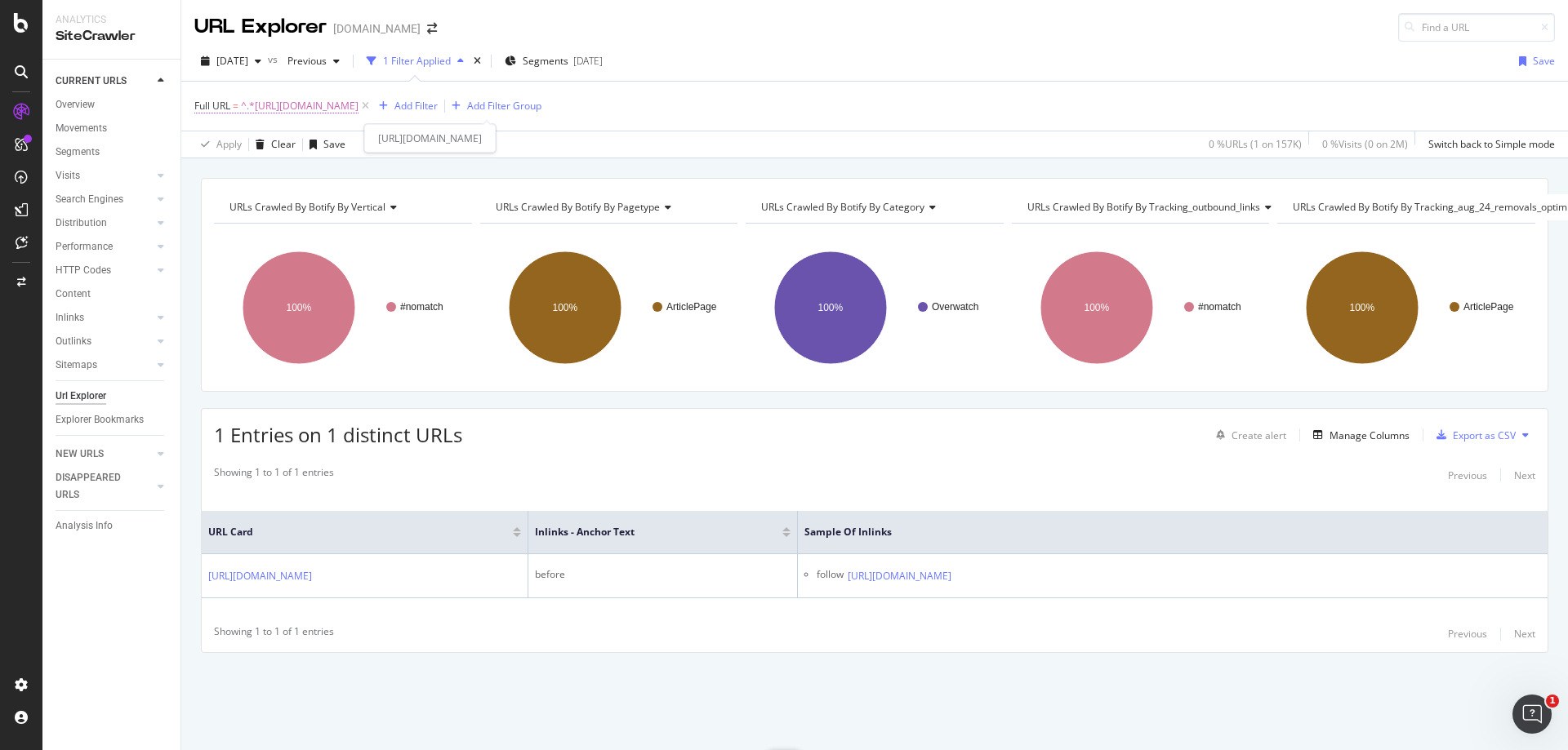
click at [359, 98] on span "^.*[URL][DOMAIN_NAME]" at bounding box center [300, 106] width 118 height 23
click at [297, 182] on input "[URL][DOMAIN_NAME]" at bounding box center [287, 174] width 155 height 26
paste input "call-of-duty/blackout-lets-you-play-basketball-and-crimsixs-first-shot-went-hil…"
type input "[URL][DOMAIN_NAME]"
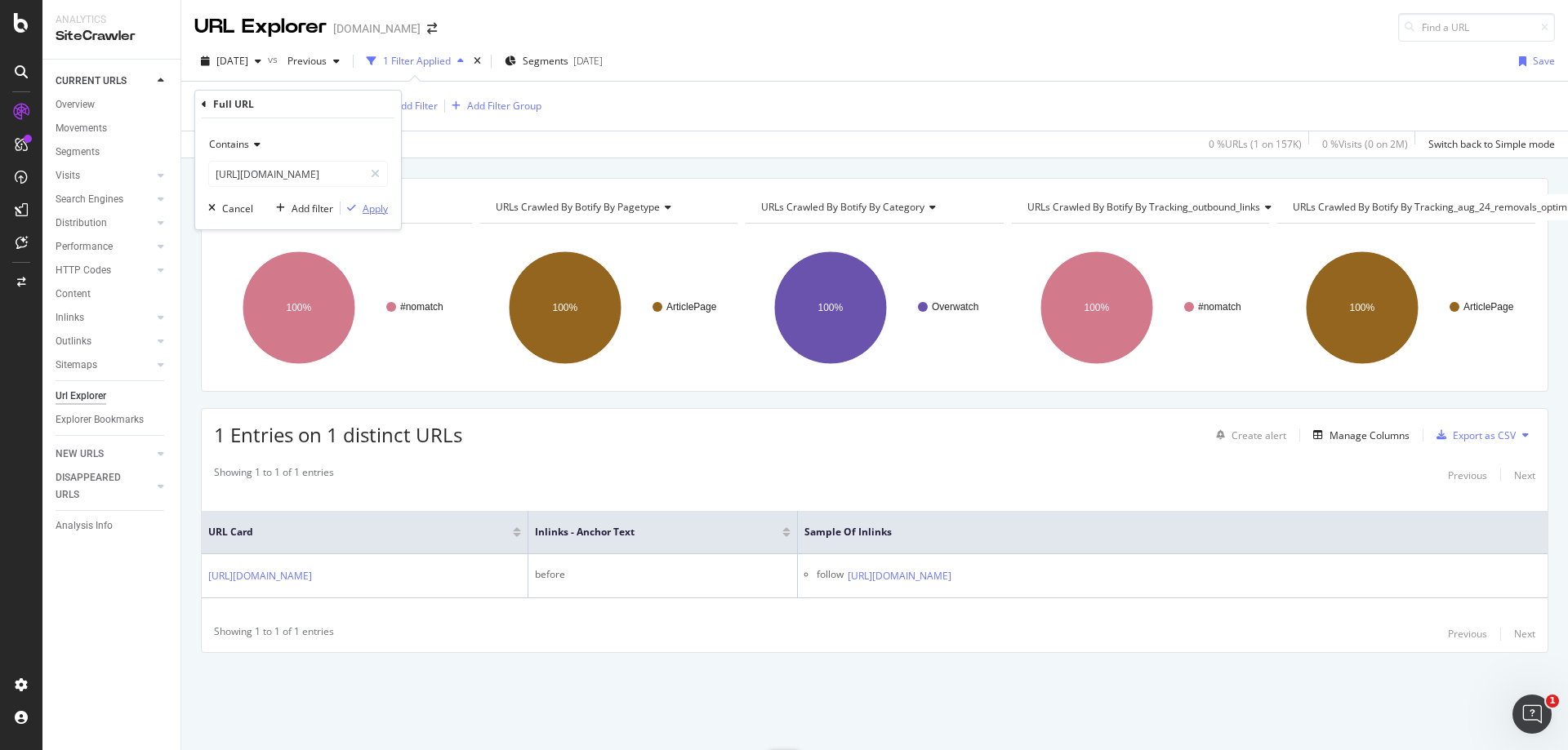
scroll to position [0, 0]
click at [367, 206] on div "Apply" at bounding box center [375, 208] width 26 height 14
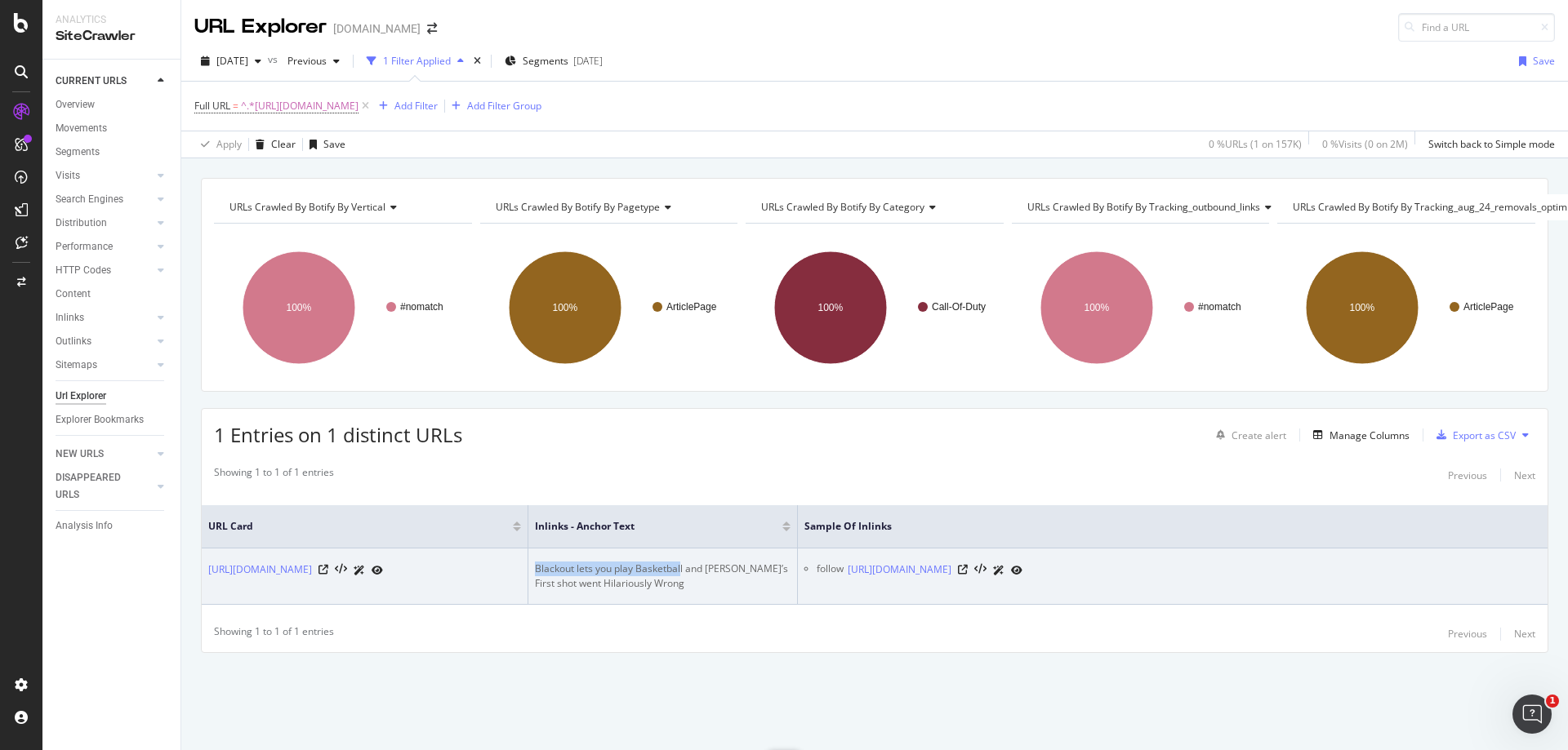
drag, startPoint x: 681, startPoint y: 556, endPoint x: 536, endPoint y: 557, distance: 145.0
click at [536, 557] on td "Blackout lets you play Basketball and [PERSON_NAME]’s First shot went Hilarious…" at bounding box center [663, 577] width 269 height 56
click at [1023, 562] on div at bounding box center [989, 571] width 64 height 18
click at [968, 572] on icon at bounding box center [962, 570] width 10 height 10
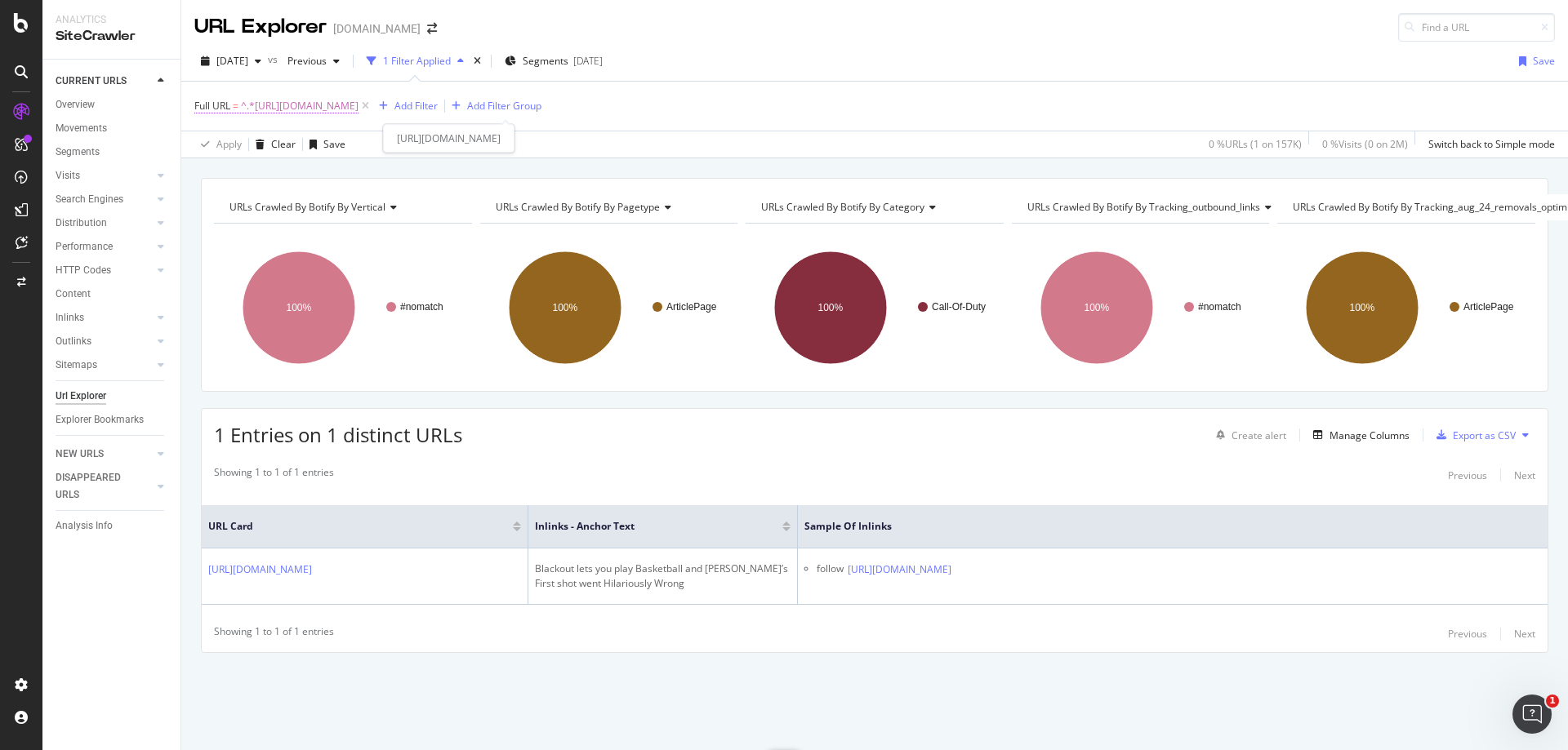
click at [359, 112] on span "^.*[URL][DOMAIN_NAME]" at bounding box center [300, 106] width 118 height 23
click at [292, 173] on input "[URL][DOMAIN_NAME]" at bounding box center [287, 174] width 155 height 26
paste input "league-of-legends/thorins-search-for-the-western-lol-goat-part-2-the-analysis-1…"
type input "[URL][DOMAIN_NAME]"
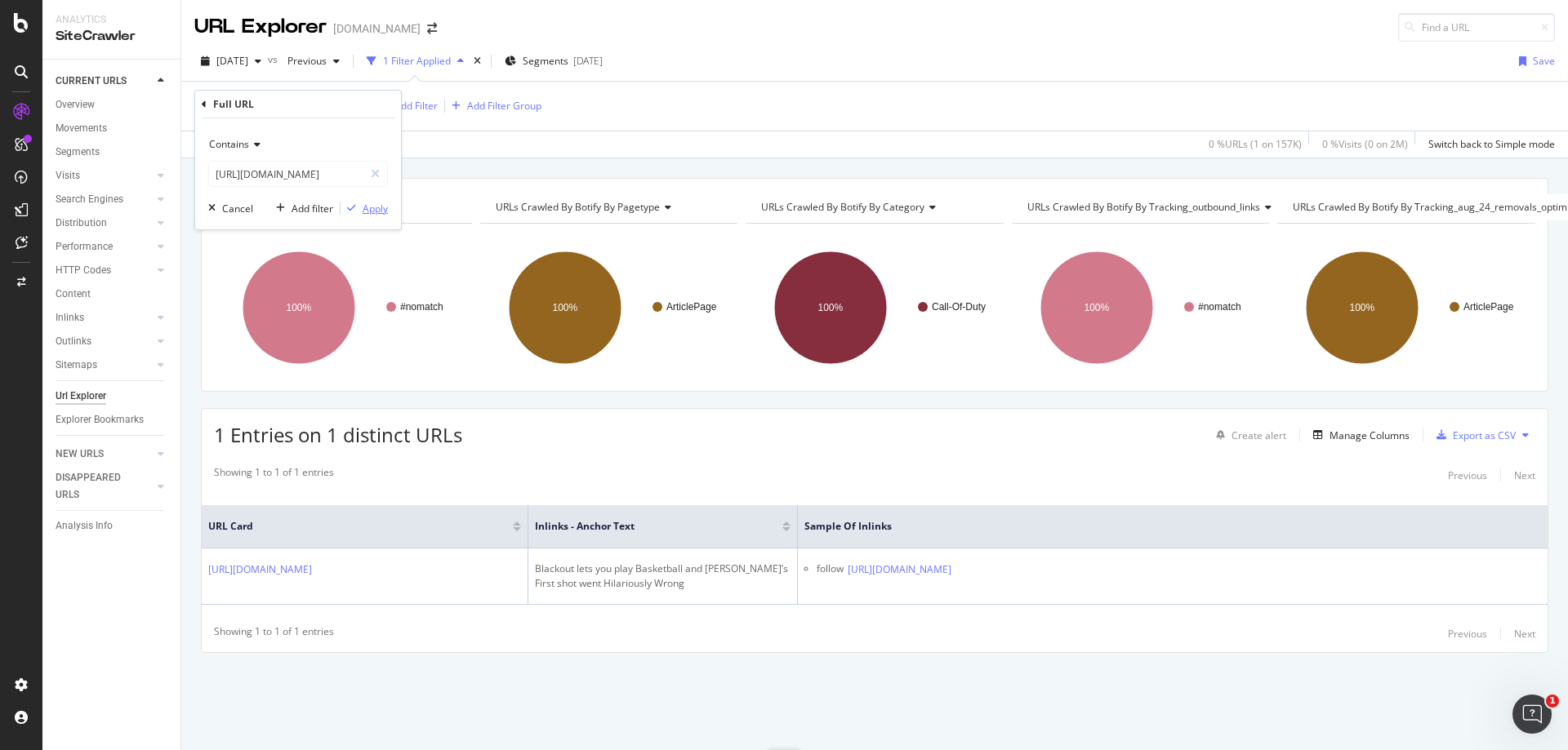
scroll to position [0, 0]
click at [368, 212] on div "Apply" at bounding box center [375, 208] width 26 height 14
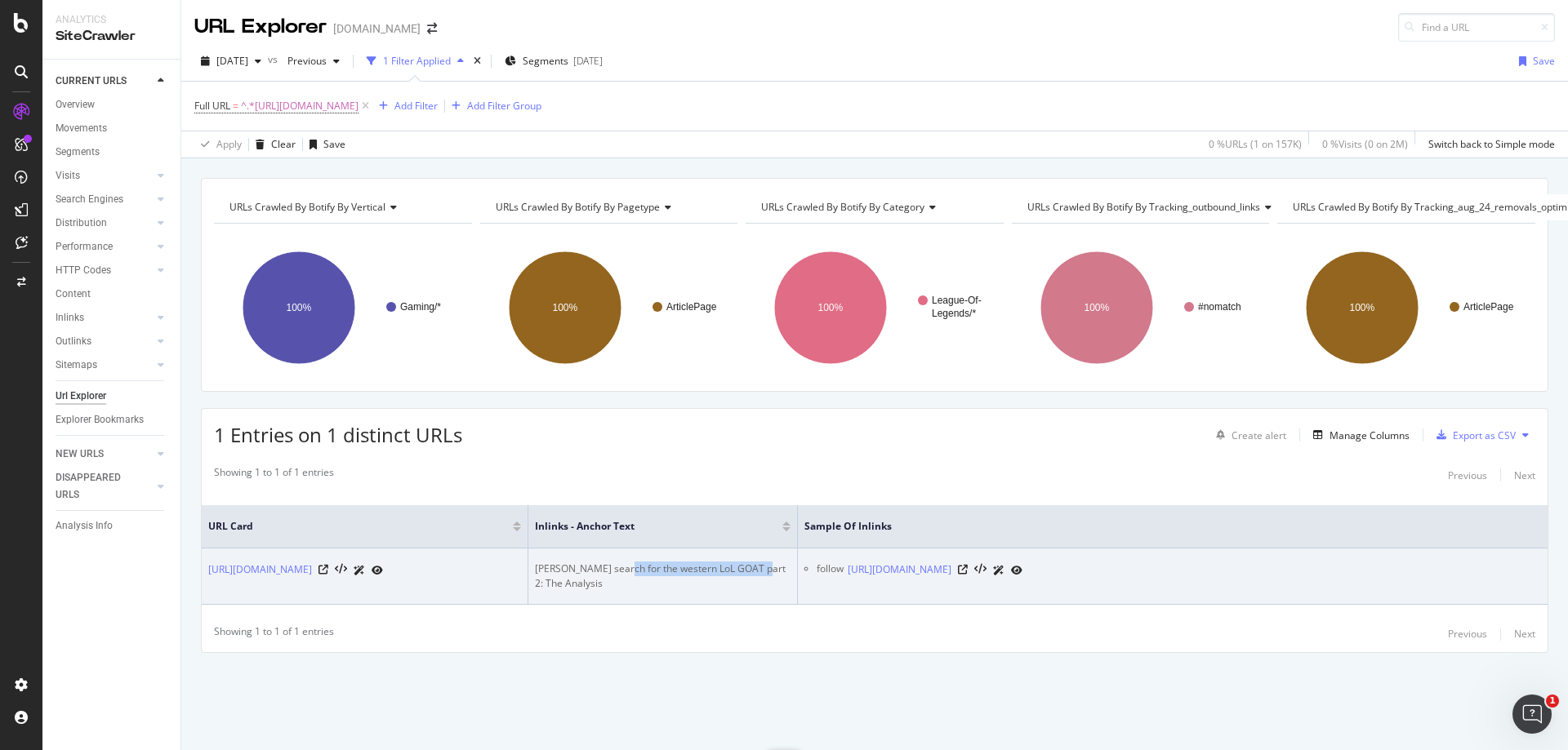
drag, startPoint x: 614, startPoint y: 554, endPoint x: 751, endPoint y: 557, distance: 137.0
click at [751, 562] on div "[PERSON_NAME] search for the western LoL GOAT part 2: The Analysis" at bounding box center [662, 576] width 256 height 29
click at [968, 565] on icon at bounding box center [962, 570] width 10 height 10
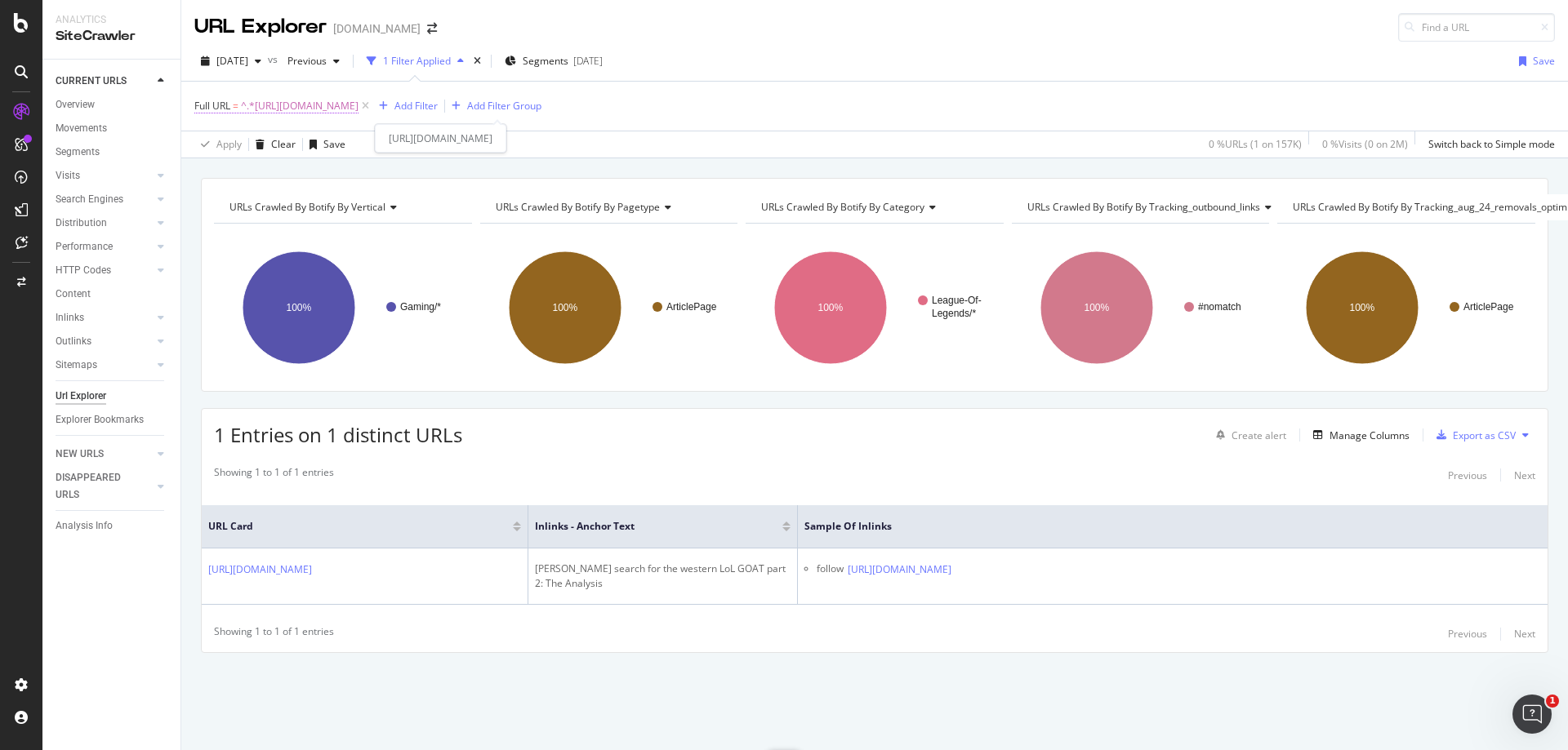
click at [359, 101] on span "^.*[URL][DOMAIN_NAME]" at bounding box center [300, 106] width 118 height 23
click at [324, 176] on input "[URL][DOMAIN_NAME]" at bounding box center [287, 174] width 155 height 26
paste input "entertainment/twitch-streamer-picks-worst-possible-moment-to-show-viewers-her-c…"
type input "[URL][DOMAIN_NAME]"
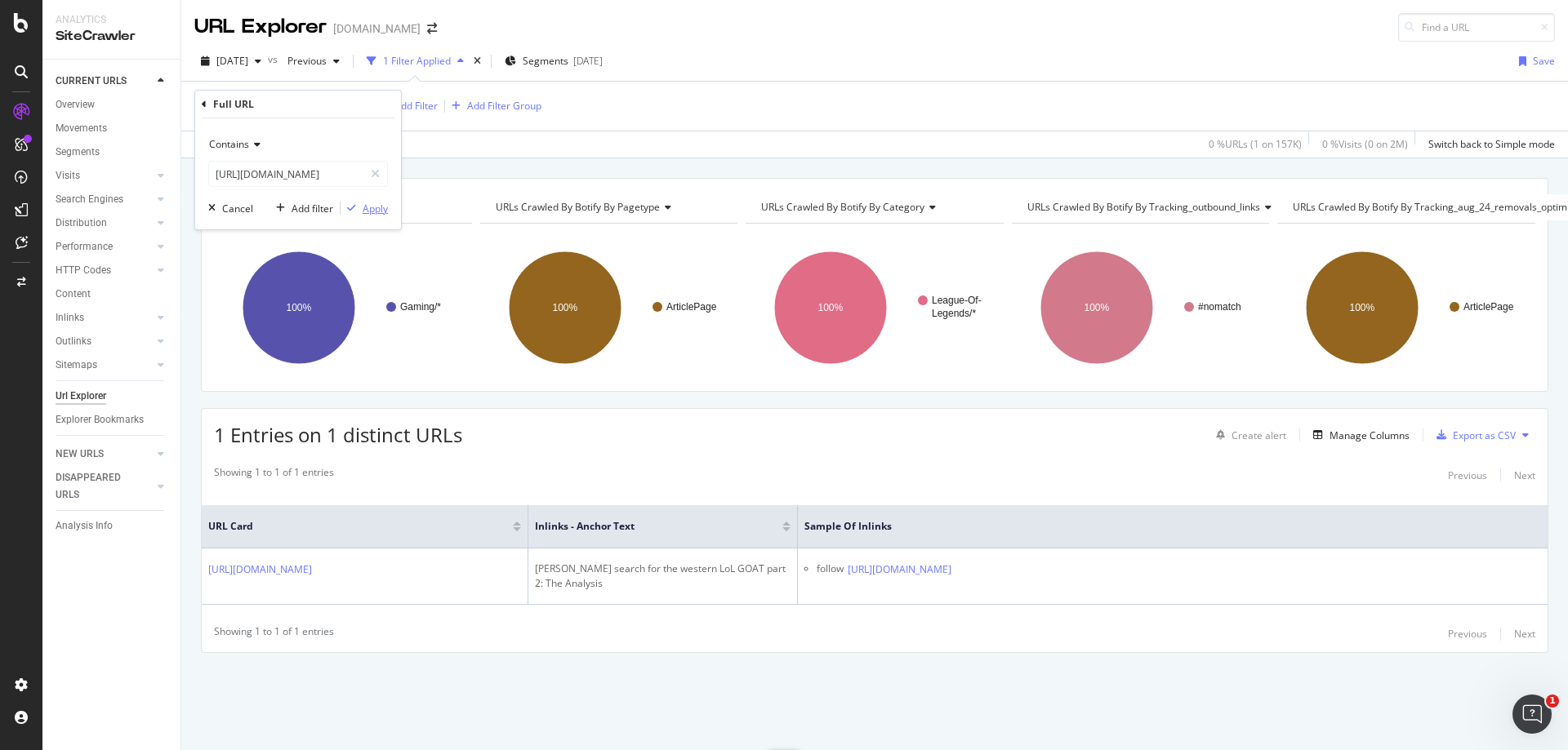
scroll to position [0, 0]
click at [374, 208] on div "Apply" at bounding box center [375, 208] width 26 height 14
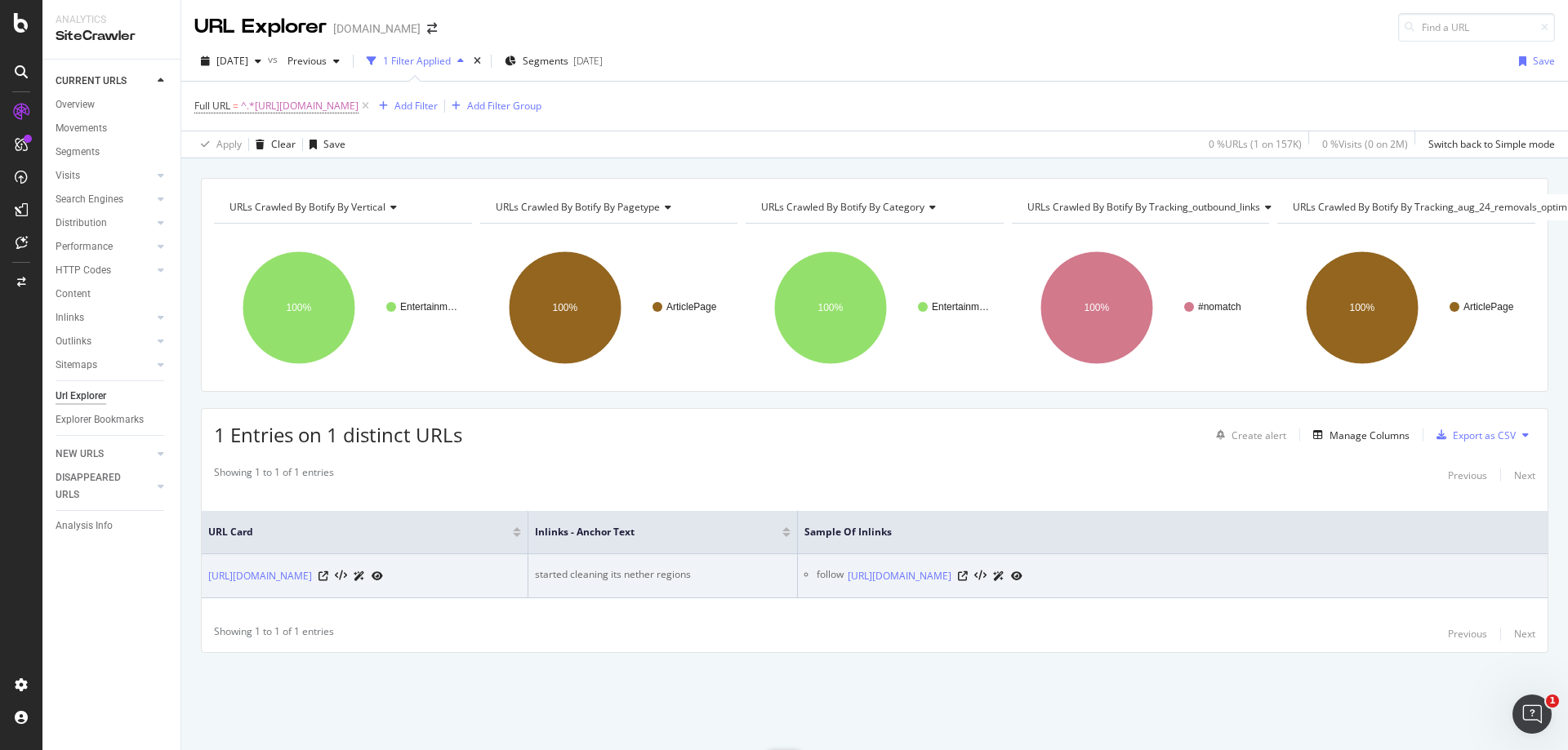
click at [659, 567] on div "started cleaning its nether regions" at bounding box center [662, 574] width 256 height 15
click at [968, 572] on icon at bounding box center [962, 576] width 10 height 10
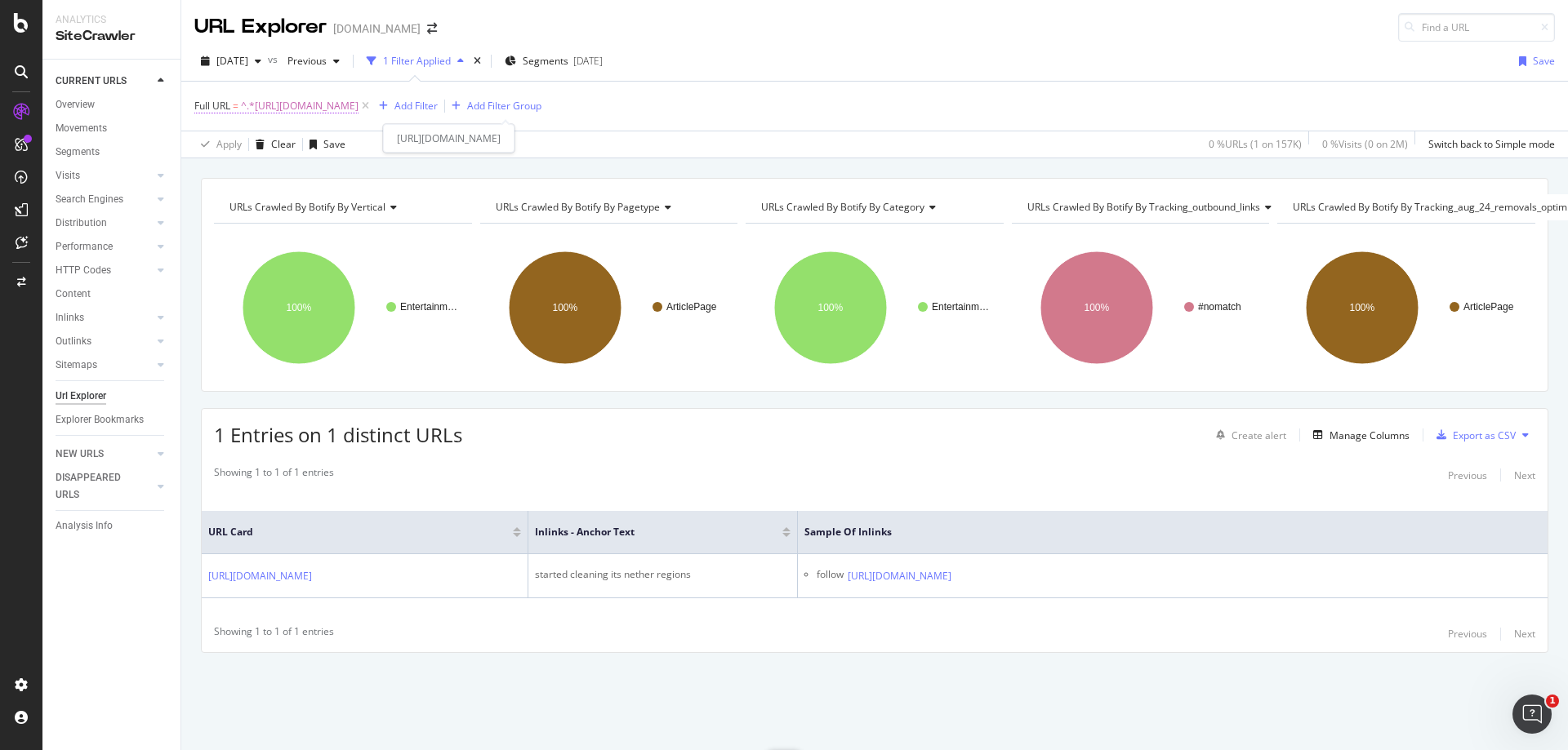
click at [359, 107] on span "^.*[URL][DOMAIN_NAME]" at bounding box center [300, 106] width 118 height 23
click at [342, 176] on input "[URL][DOMAIN_NAME]" at bounding box center [287, 174] width 155 height 26
paste input "moonmoon-creates-banger-with-cursed-japanese-poem-1047950"
type input "[URL][DOMAIN_NAME]"
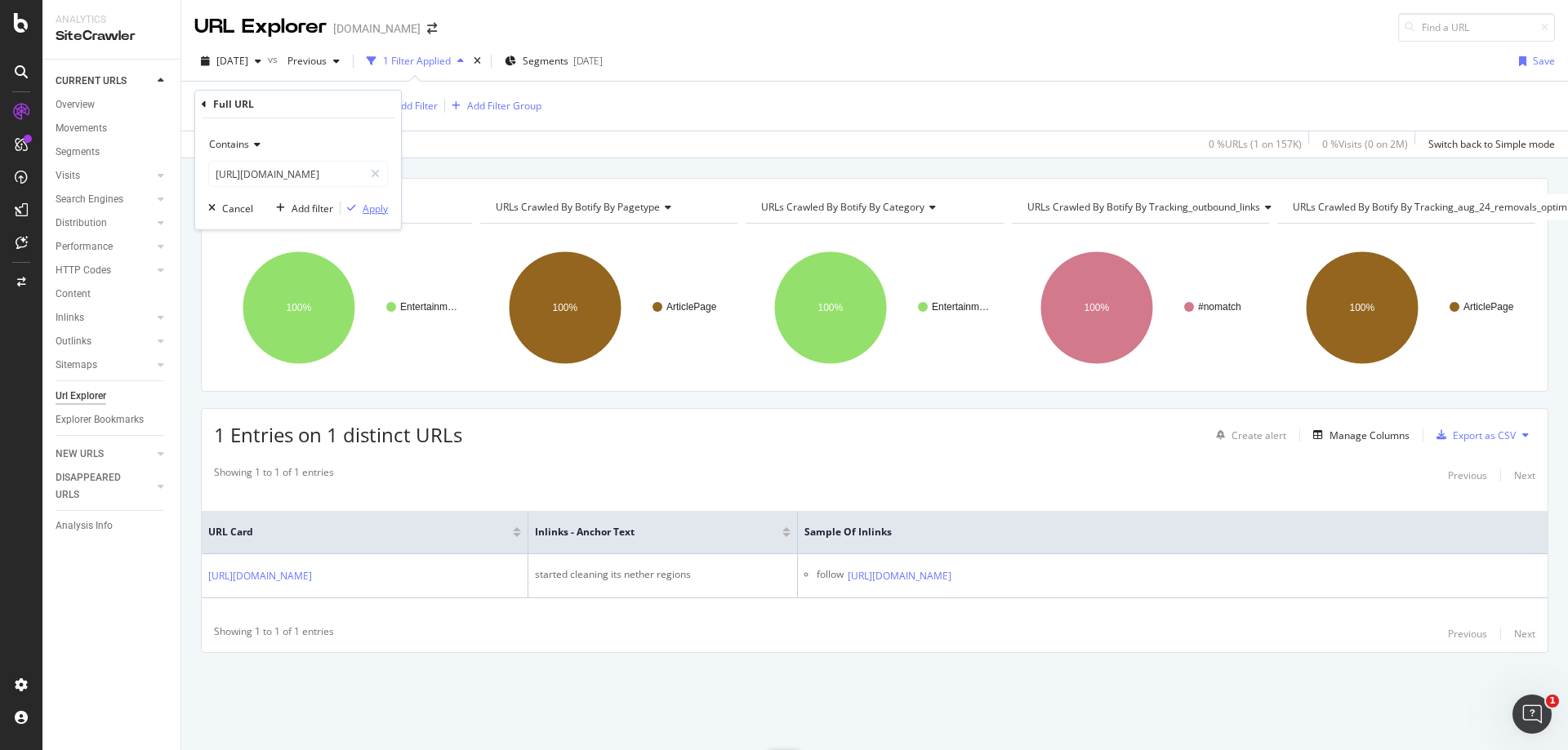
scroll to position [0, 0]
click at [373, 203] on div "Apply" at bounding box center [375, 208] width 26 height 14
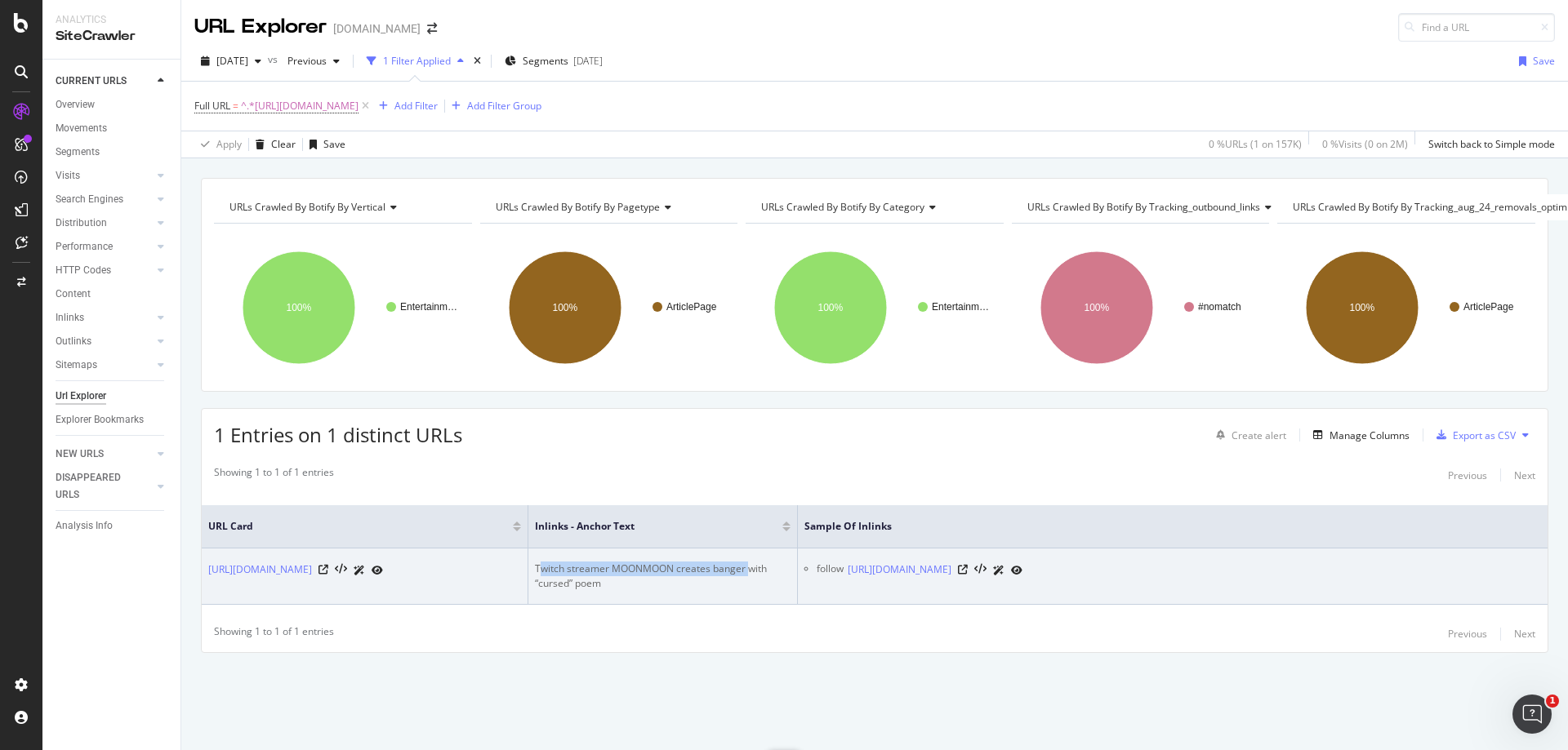
drag, startPoint x: 542, startPoint y: 556, endPoint x: 748, endPoint y: 553, distance: 206.0
click at [748, 562] on div "Twitch streamer MOONMOON creates banger with “cursed” poem" at bounding box center [662, 576] width 256 height 29
click at [968, 565] on icon at bounding box center [962, 570] width 10 height 10
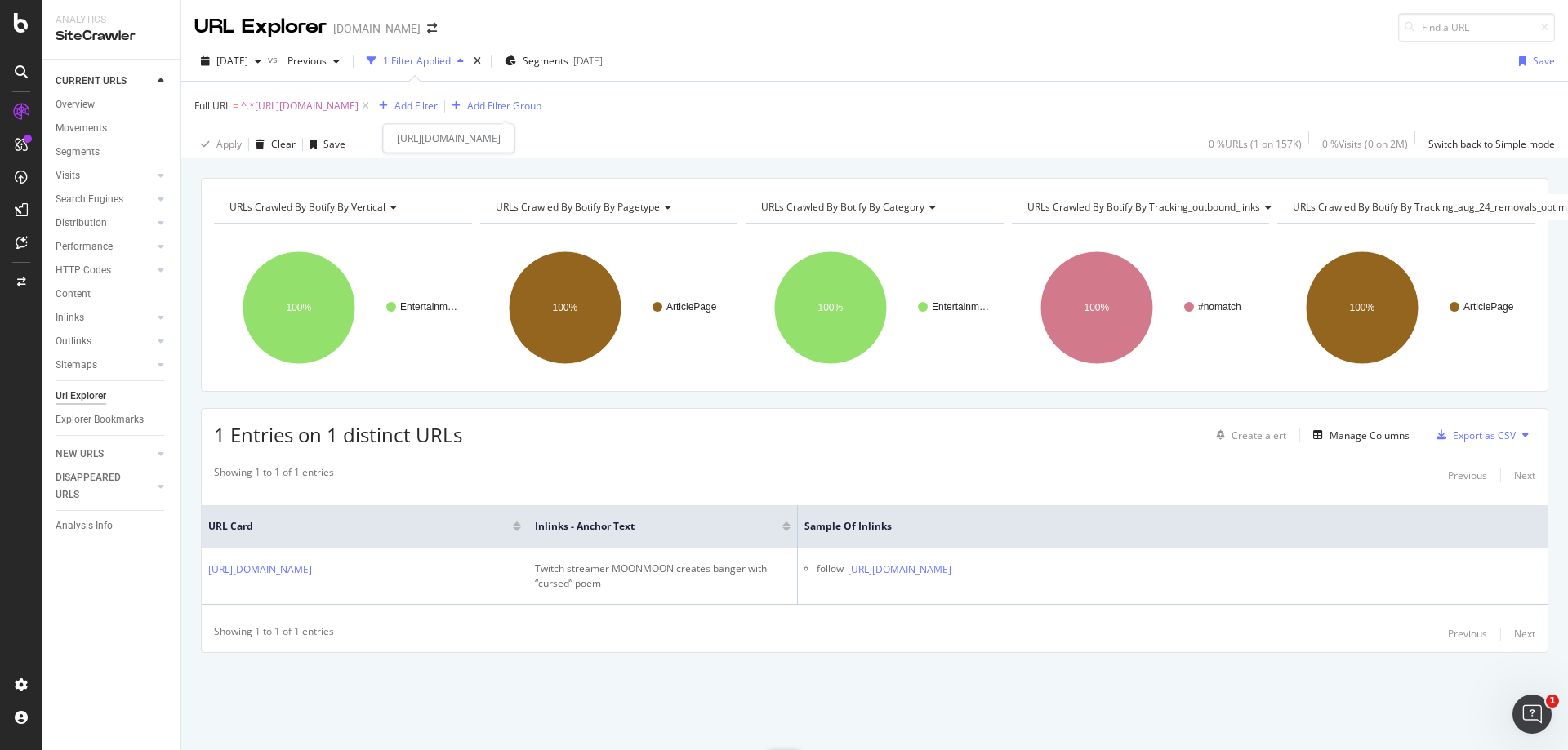
click at [359, 103] on span "^.*[URL][DOMAIN_NAME]" at bounding box center [300, 106] width 118 height 23
click at [340, 178] on input "[URL][DOMAIN_NAME]" at bounding box center [287, 174] width 155 height 26
paste input "call-of-duty/treyarch-dev-says-league-play-in-black-ops-4-is-a-huge-priority-30…"
type input "[URL][DOMAIN_NAME]"
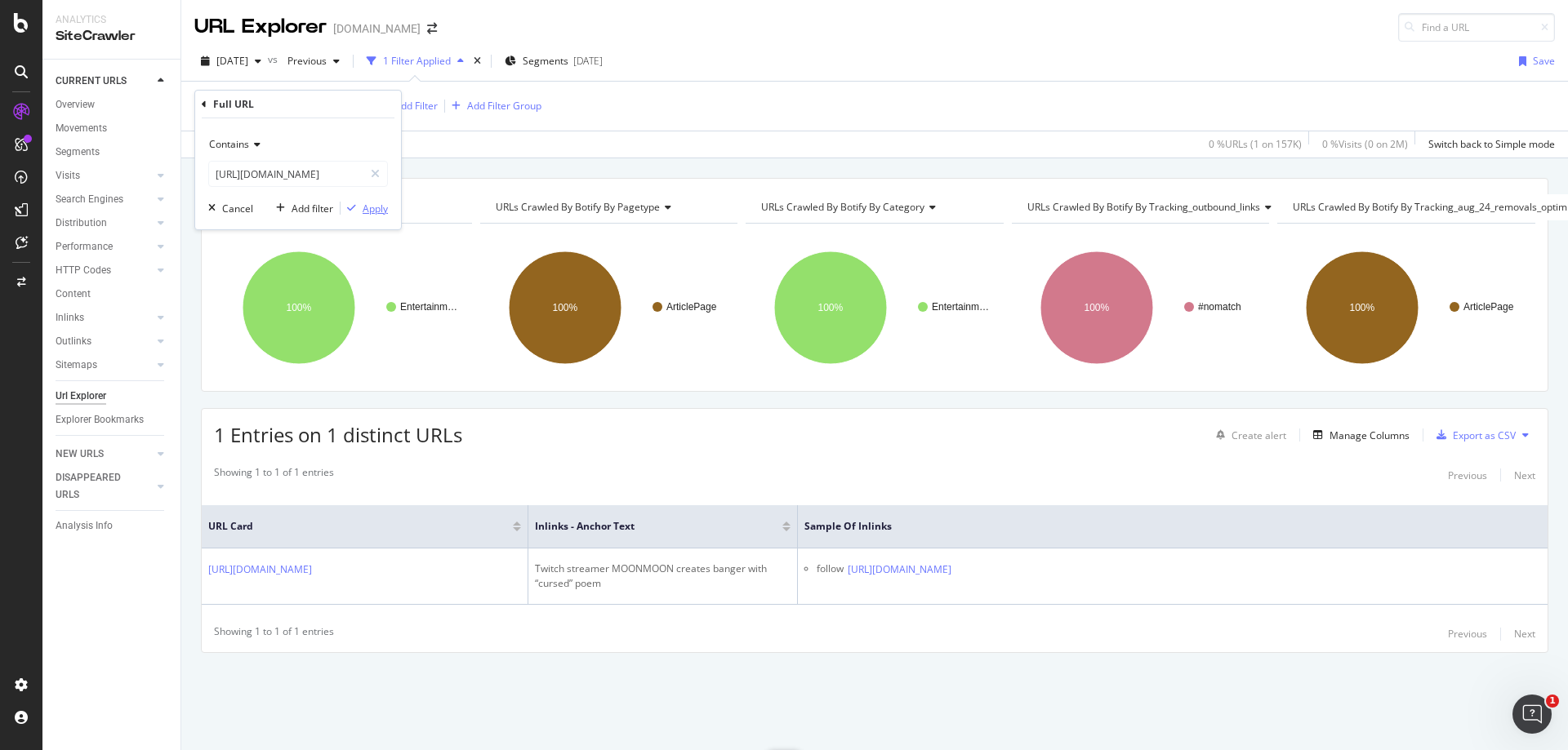
scroll to position [0, 0]
click at [366, 204] on div "Apply" at bounding box center [375, 208] width 26 height 14
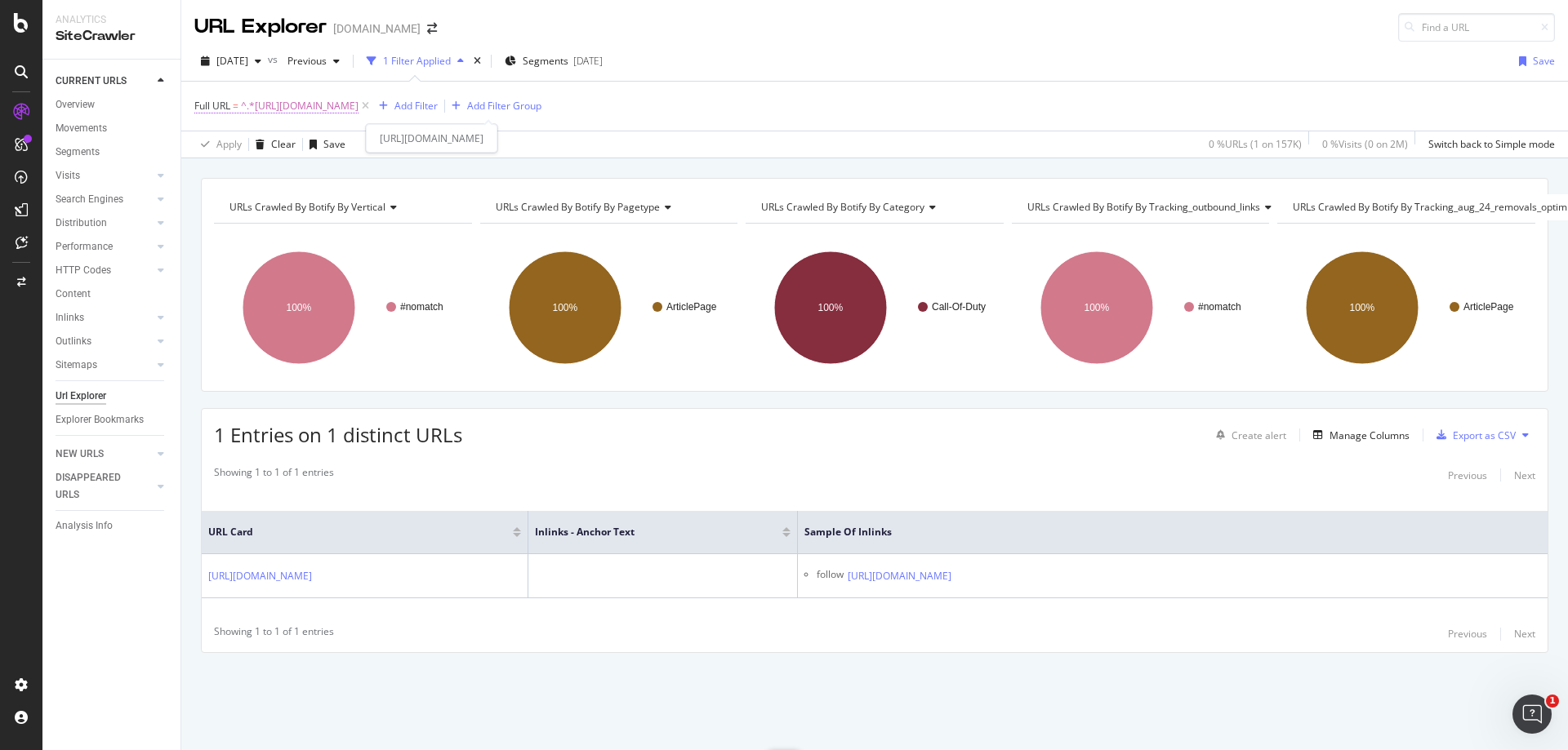
click at [359, 109] on span "^.*[URL][DOMAIN_NAME]" at bounding box center [300, 106] width 118 height 23
click at [295, 175] on input "[URL][DOMAIN_NAME]" at bounding box center [287, 174] width 155 height 26
paste input "tag/beyond-good-and-evil-2"
type input "[URL][DOMAIN_NAME]"
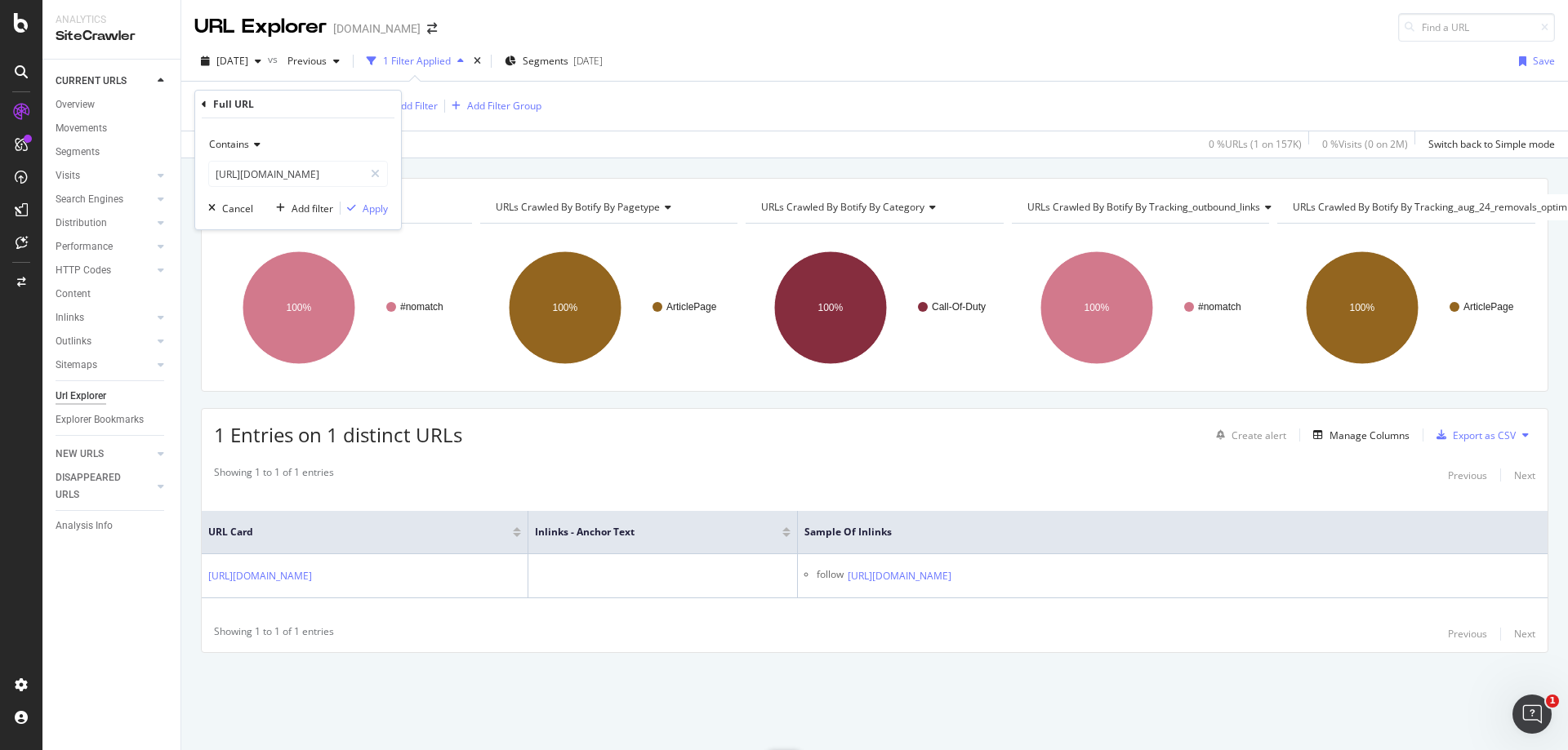
scroll to position [0, 0]
click at [383, 217] on div "Contains [URL][DOMAIN_NAME] Cancel Add filter Apply" at bounding box center [298, 174] width 206 height 111
click at [379, 215] on div "Apply" at bounding box center [364, 208] width 47 height 15
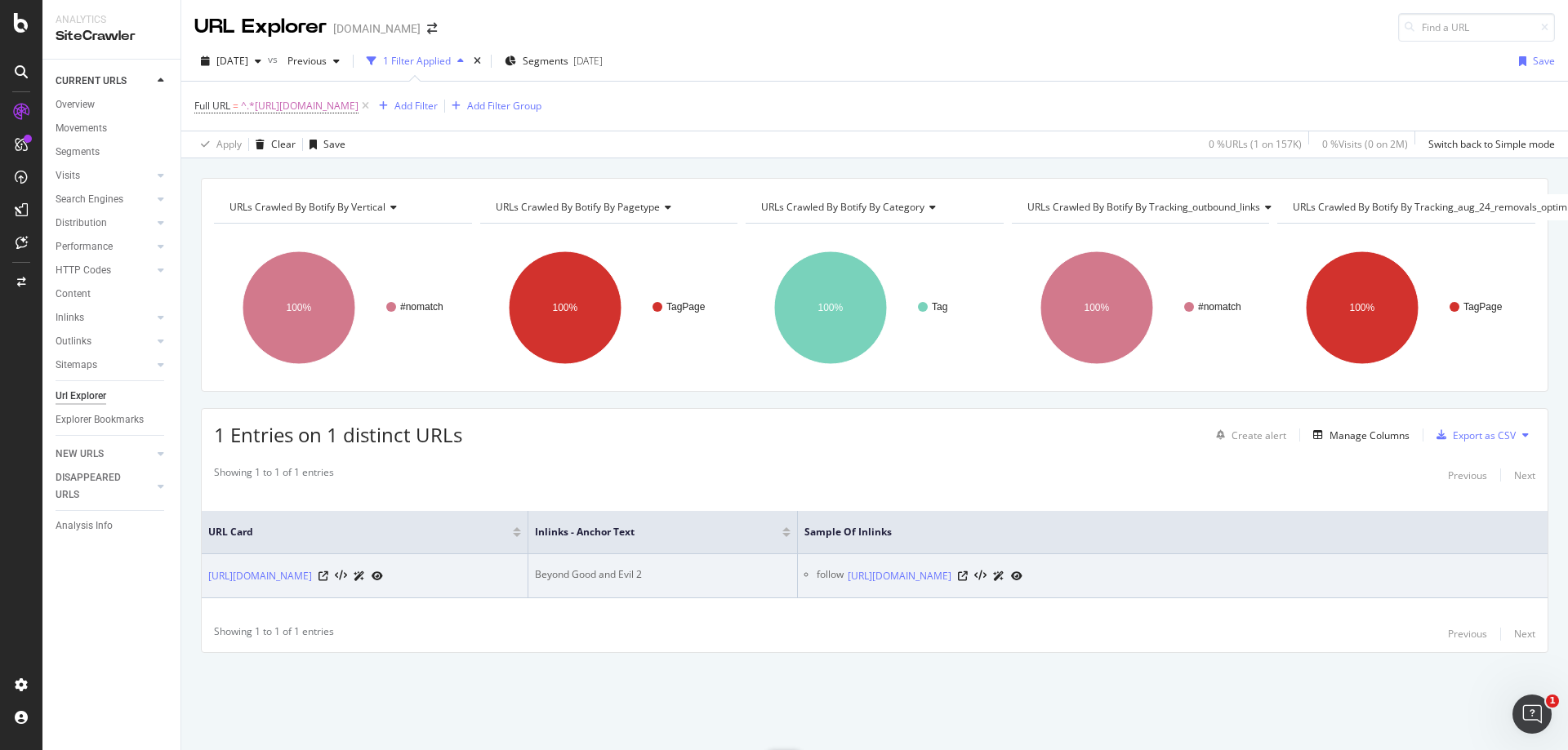
click at [612, 555] on td "Beyond Good and Evil 2" at bounding box center [663, 577] width 269 height 44
click at [614, 567] on div "Beyond Good and Evil 2" at bounding box center [662, 574] width 256 height 15
click at [1023, 567] on div "[URL][DOMAIN_NAME]" at bounding box center [935, 576] width 175 height 18
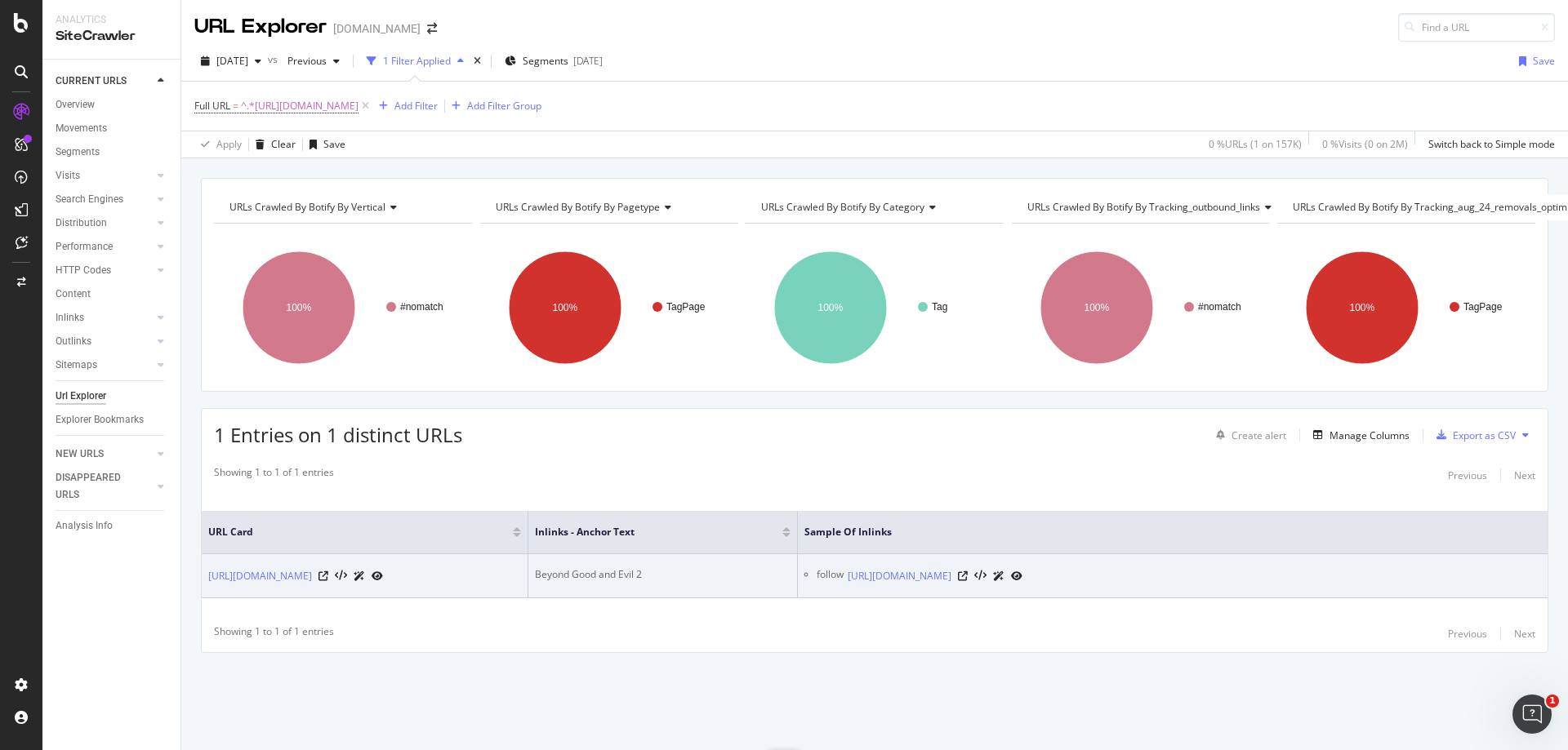
click at [1023, 568] on div "[URL][DOMAIN_NAME]" at bounding box center [935, 576] width 175 height 18
click at [968, 572] on icon at bounding box center [962, 576] width 10 height 10
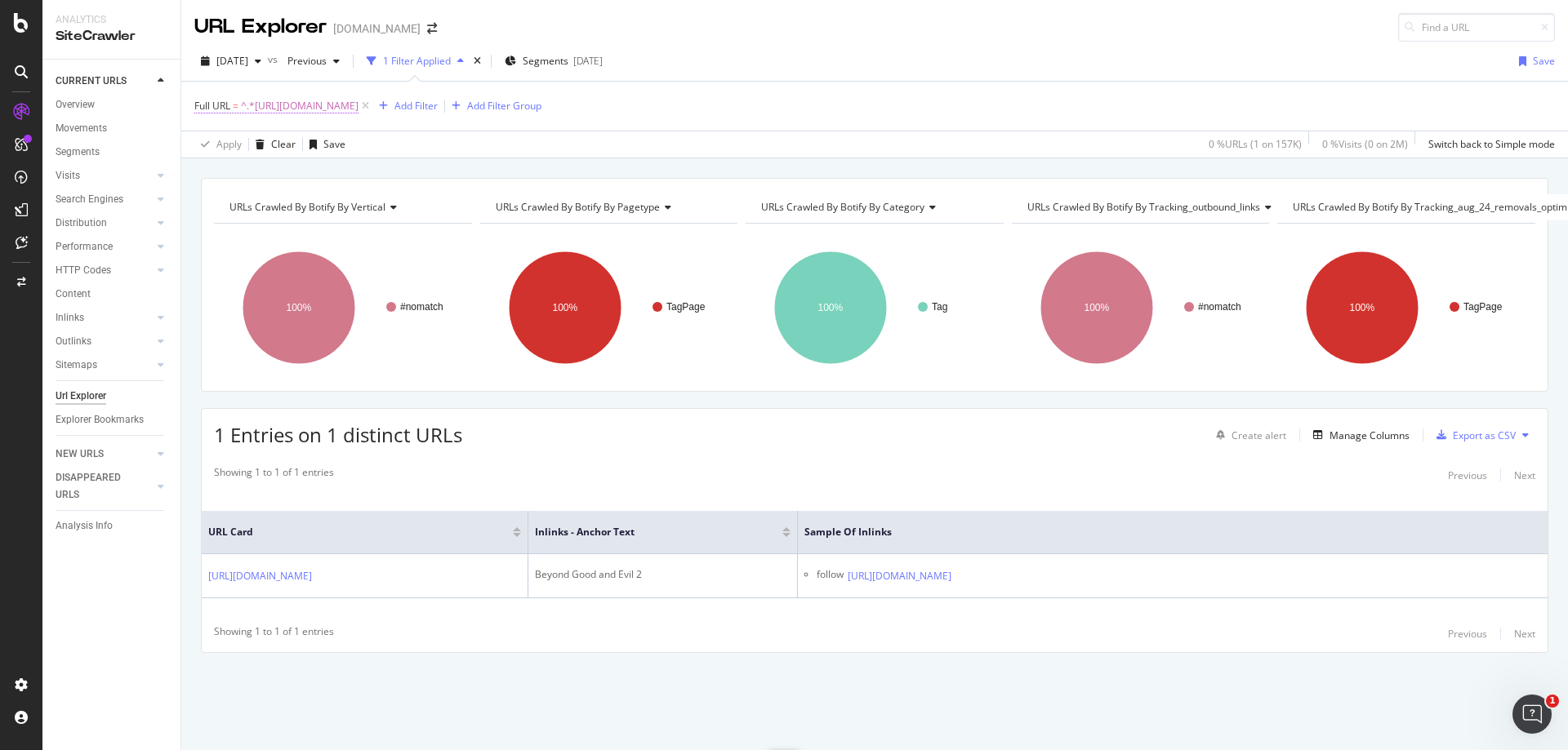
click at [359, 113] on span "^.*[URL][DOMAIN_NAME]" at bounding box center [300, 106] width 118 height 23
click at [326, 177] on input "[URL][DOMAIN_NAME]" at bounding box center [287, 174] width 155 height 26
paste input "entertainment/xqc-roasts-dr-disrespect-after-he-mocked-his-twitch-streams-13690…"
type input "[URL][DOMAIN_NAME]"
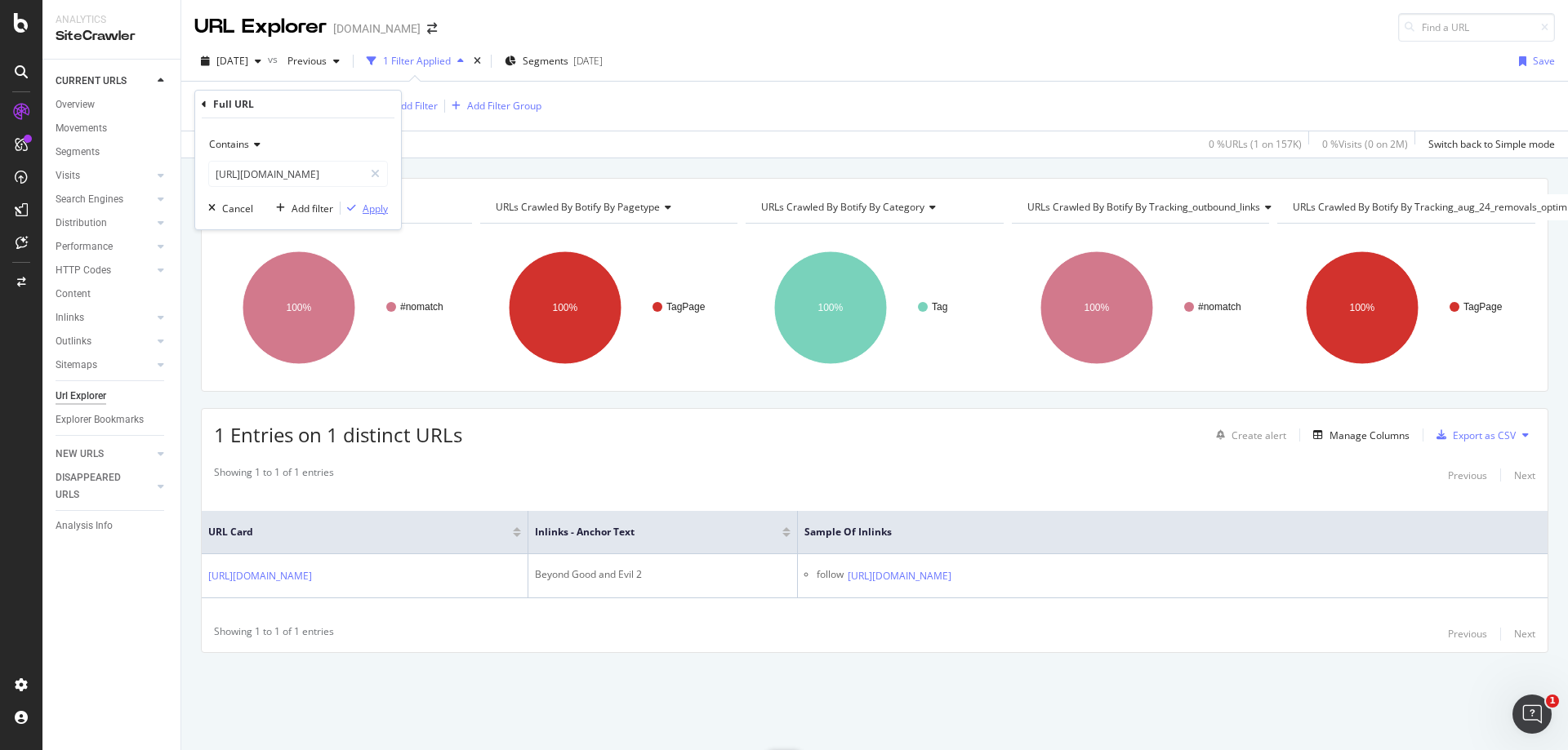
scroll to position [0, 0]
click at [374, 206] on div "Apply" at bounding box center [375, 208] width 26 height 14
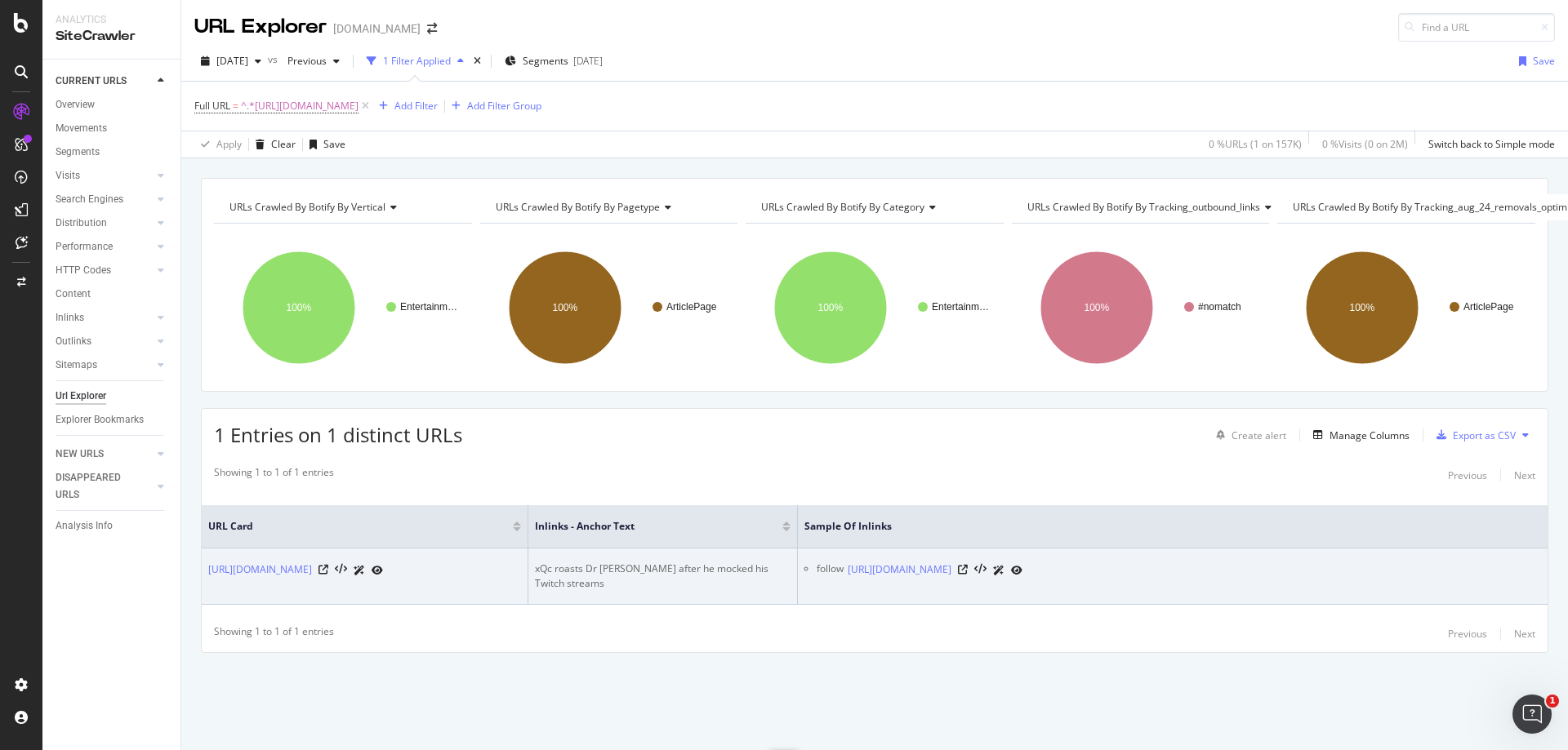
click at [613, 562] on div "xQc roasts Dr [PERSON_NAME] after he mocked his Twitch streams" at bounding box center [662, 576] width 256 height 29
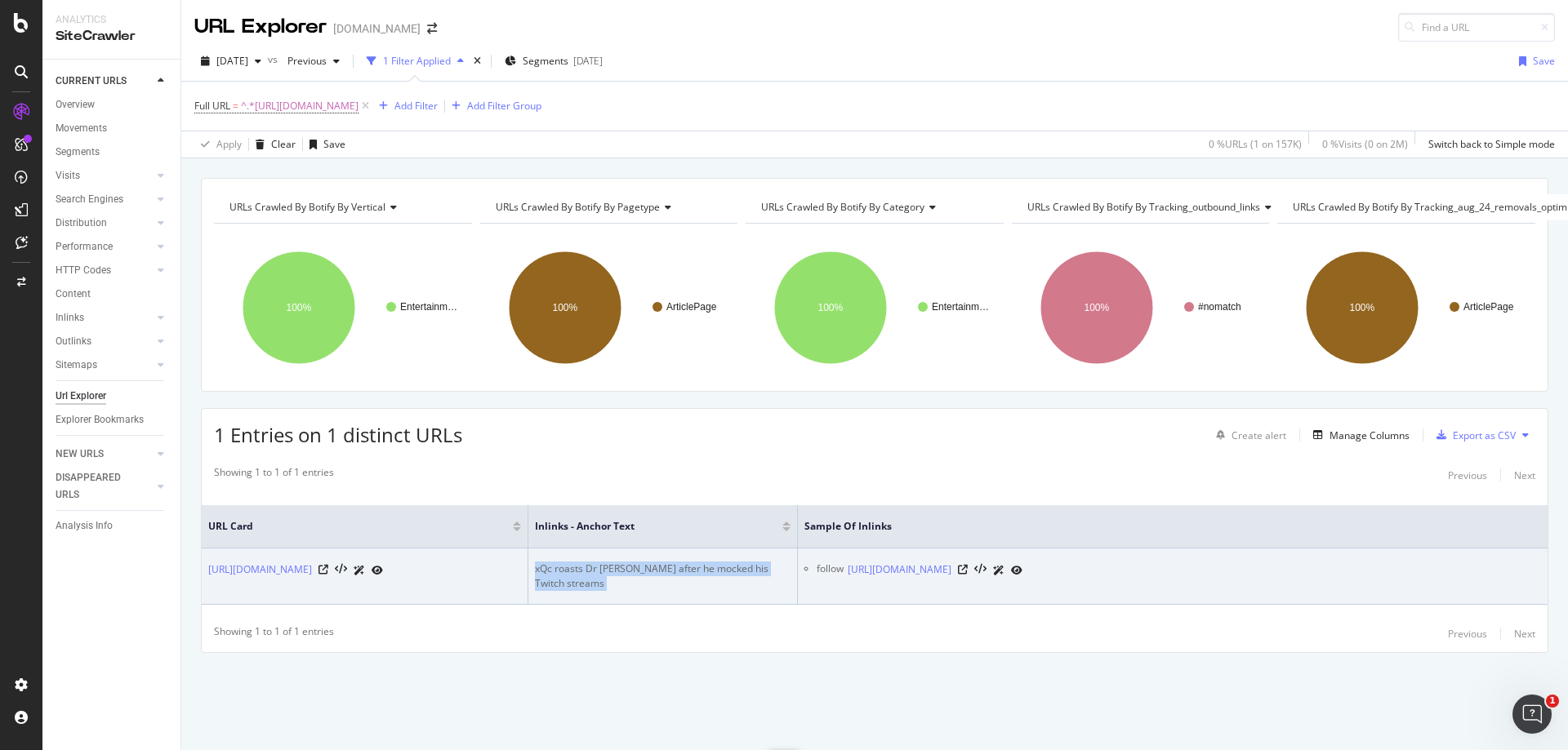
click at [613, 562] on div "xQc roasts Dr [PERSON_NAME] after he mocked his Twitch streams" at bounding box center [662, 576] width 256 height 29
click at [968, 565] on icon at bounding box center [962, 570] width 10 height 10
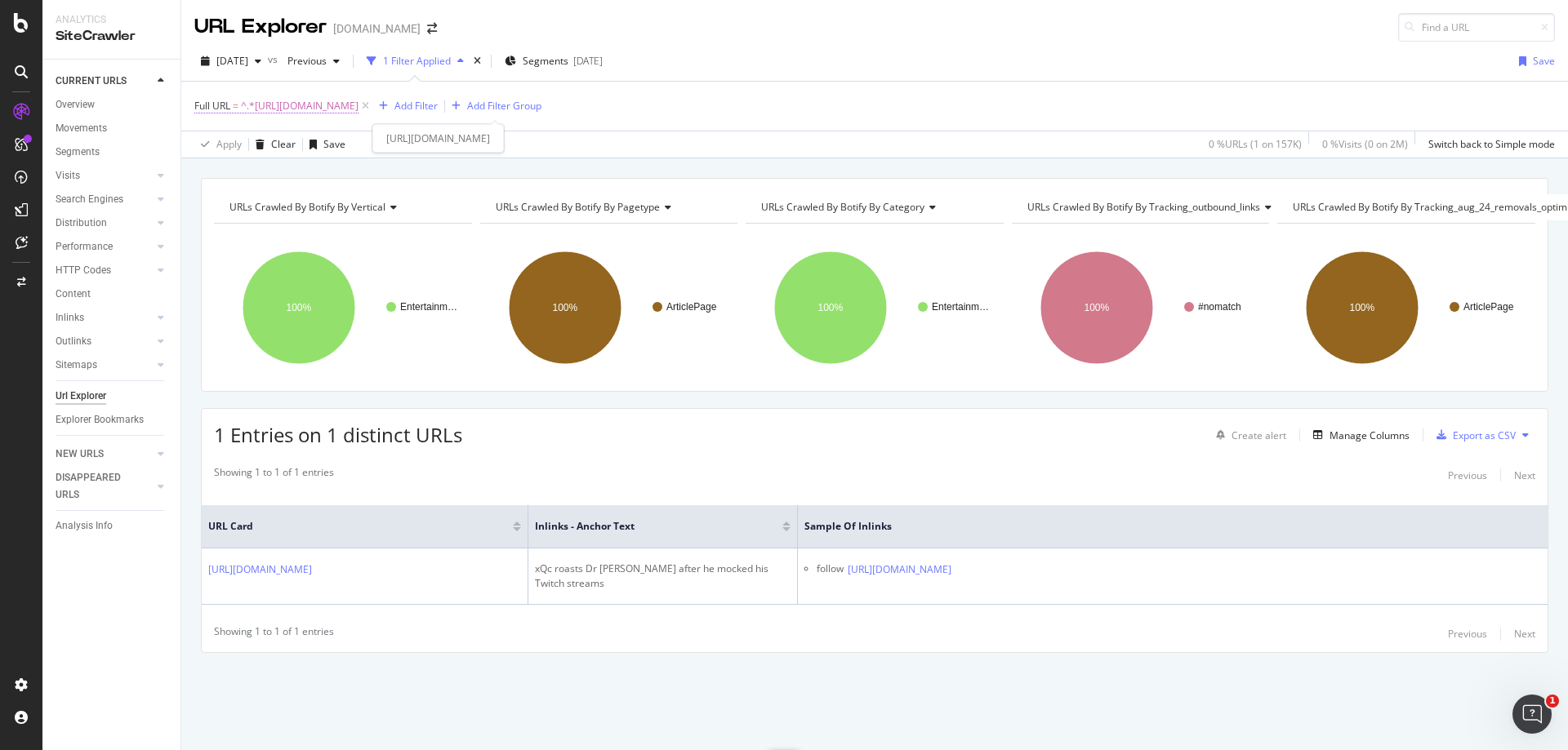
click at [359, 105] on span "^.*[URL][DOMAIN_NAME]" at bounding box center [300, 106] width 118 height 23
click at [326, 178] on input "[URL][DOMAIN_NAME]" at bounding box center [287, 174] width 155 height 26
paste input "fortnite/iconic-[DATE]-themed-weapon-is-returning-soon-to-fortnite-197881"
type input "[URL][DOMAIN_NAME][DATE]"
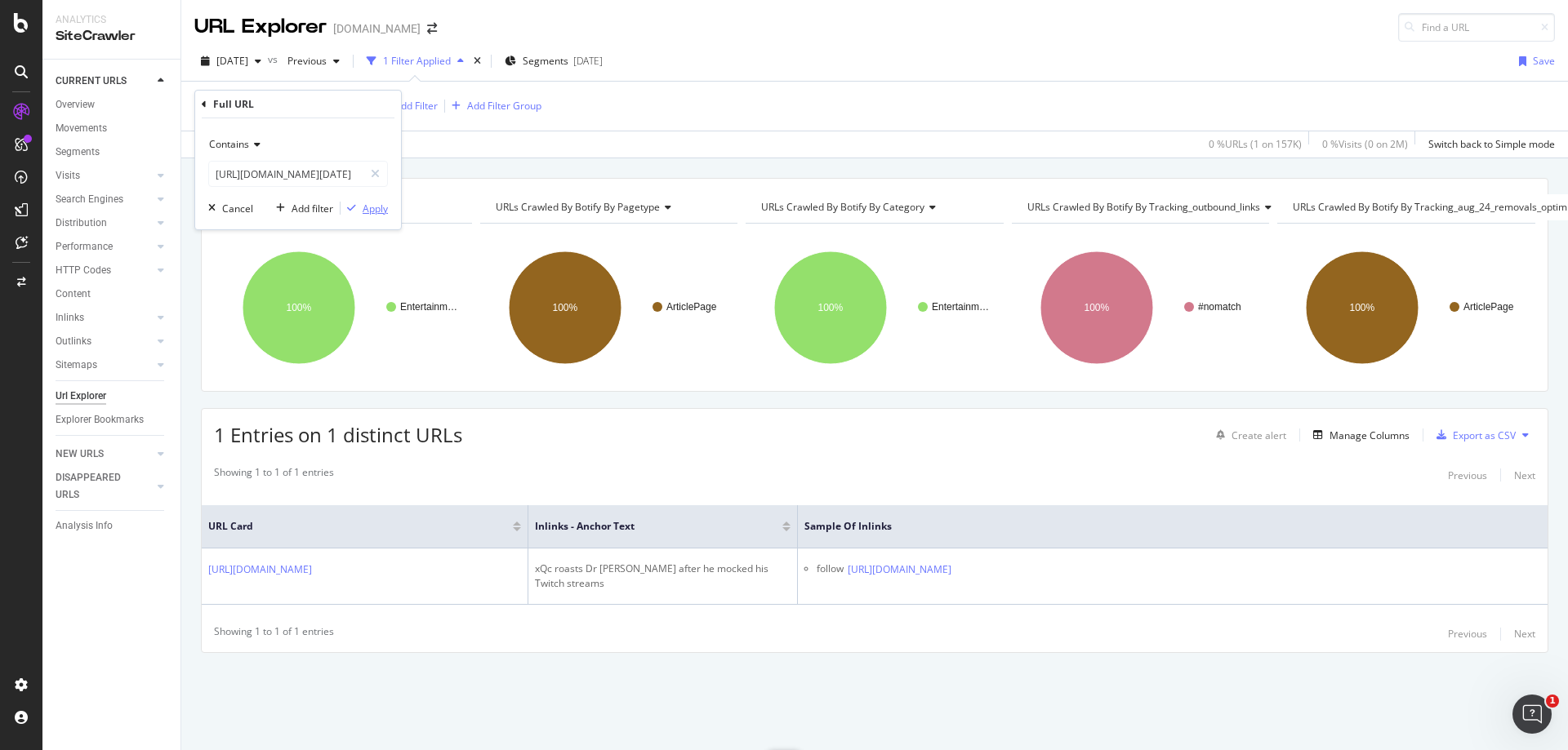
scroll to position [0, 0]
click at [370, 206] on div "Apply" at bounding box center [375, 208] width 26 height 14
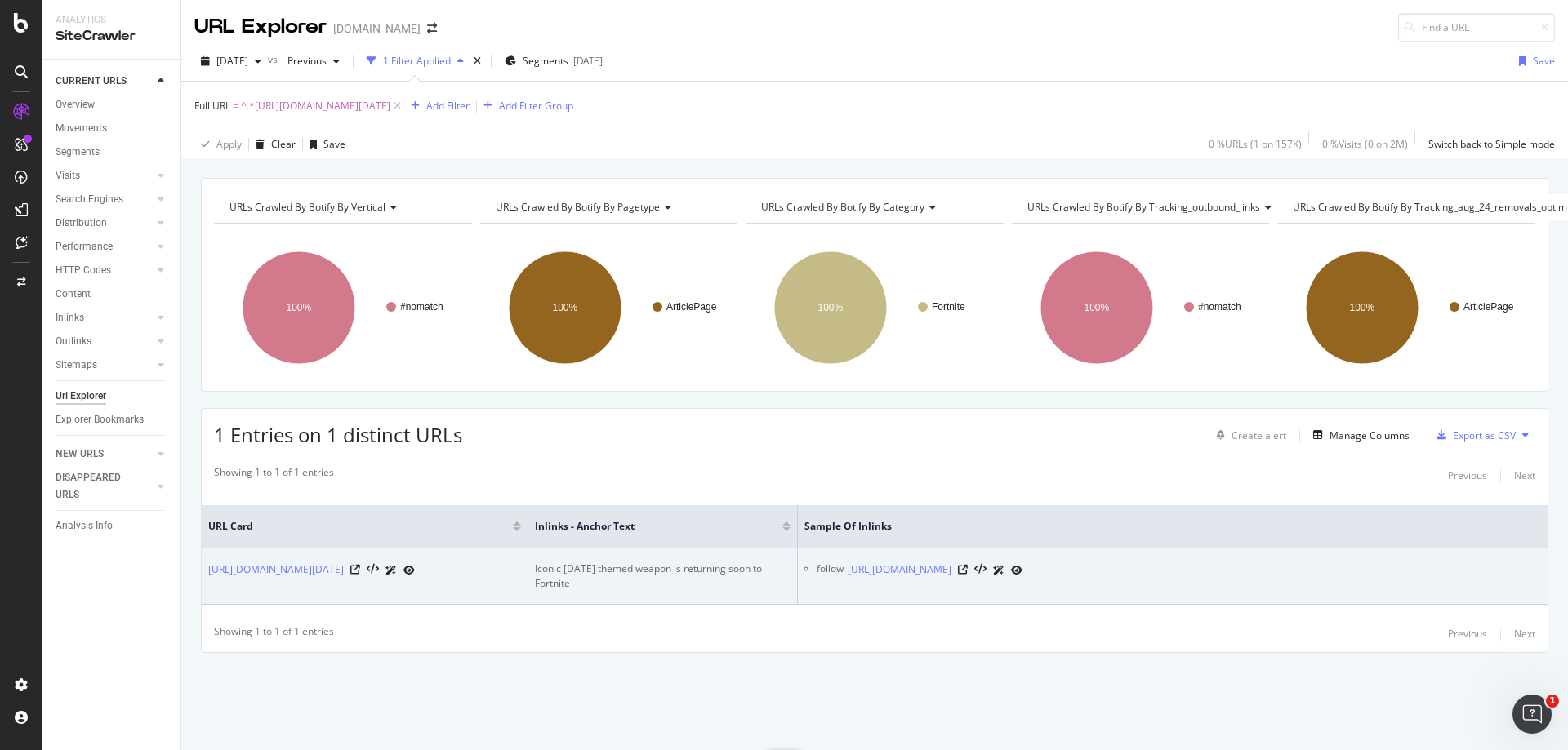
click at [538, 562] on div "Iconic [DATE] themed weapon is returning soon to Fortnite" at bounding box center [662, 576] width 256 height 29
click at [539, 562] on div "Iconic [DATE] themed weapon is returning soon to Fortnite" at bounding box center [662, 576] width 256 height 29
click at [968, 565] on icon at bounding box center [962, 570] width 10 height 10
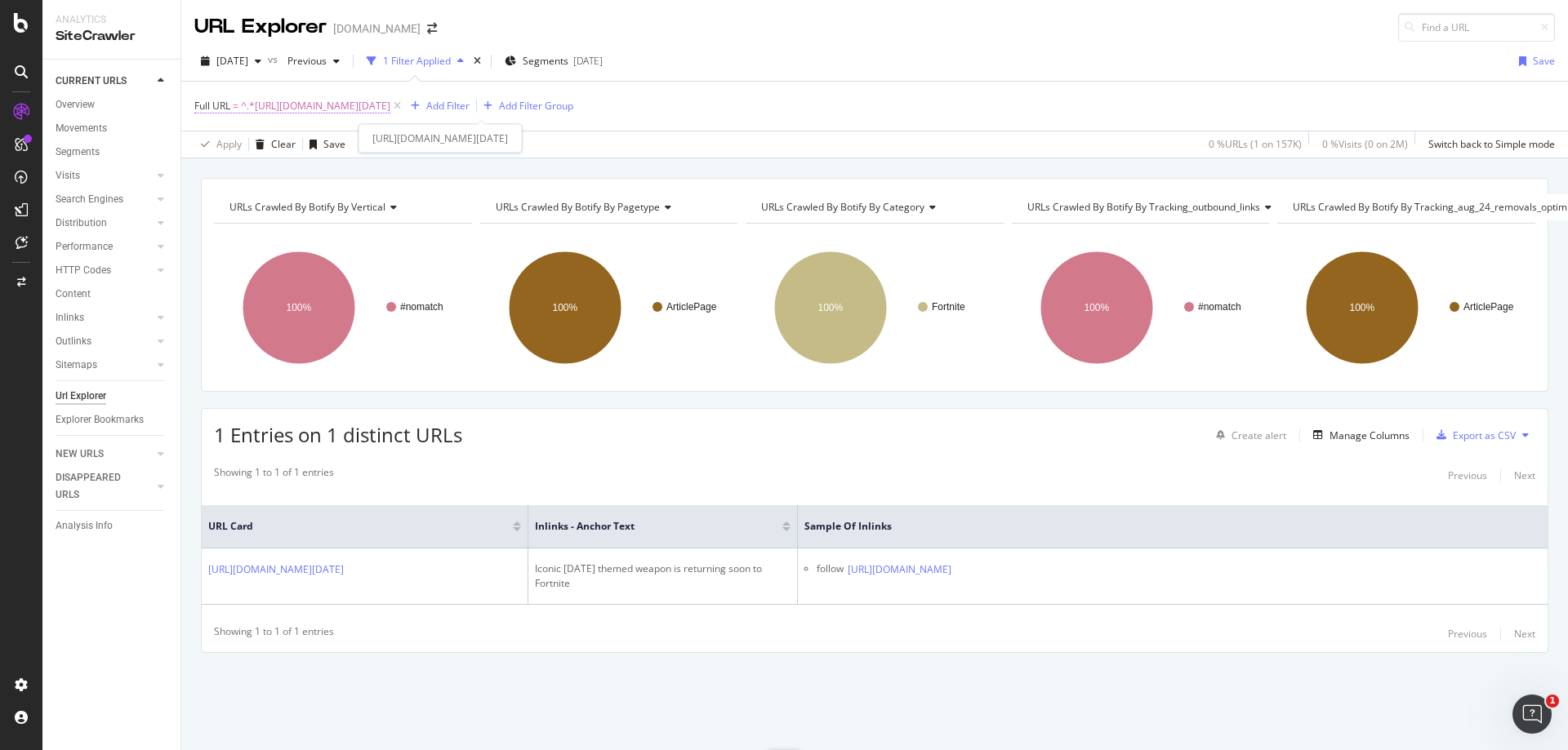
click at [390, 109] on span "^.*[URL][DOMAIN_NAME][DATE]" at bounding box center [316, 106] width 150 height 23
click at [275, 181] on input "[URL][DOMAIN_NAME][DATE]" at bounding box center [287, 174] width 155 height 26
paste input "gaming/battle-royale-games-set-to-make-over-20-billion-in-2019-fortnite-battlef…"
type input "[URL][DOMAIN_NAME]"
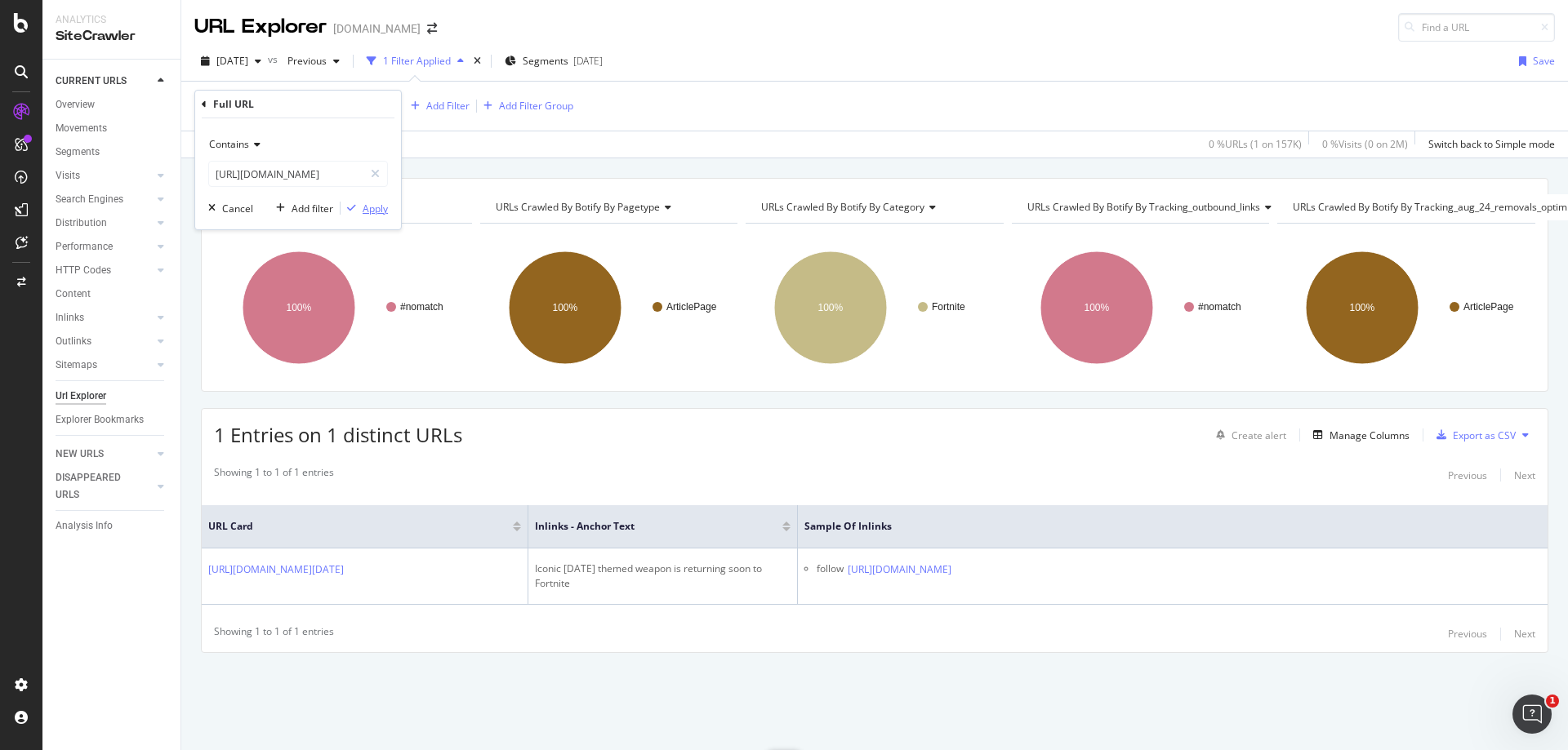
scroll to position [0, 0]
click at [380, 201] on div "Apply" at bounding box center [375, 208] width 26 height 14
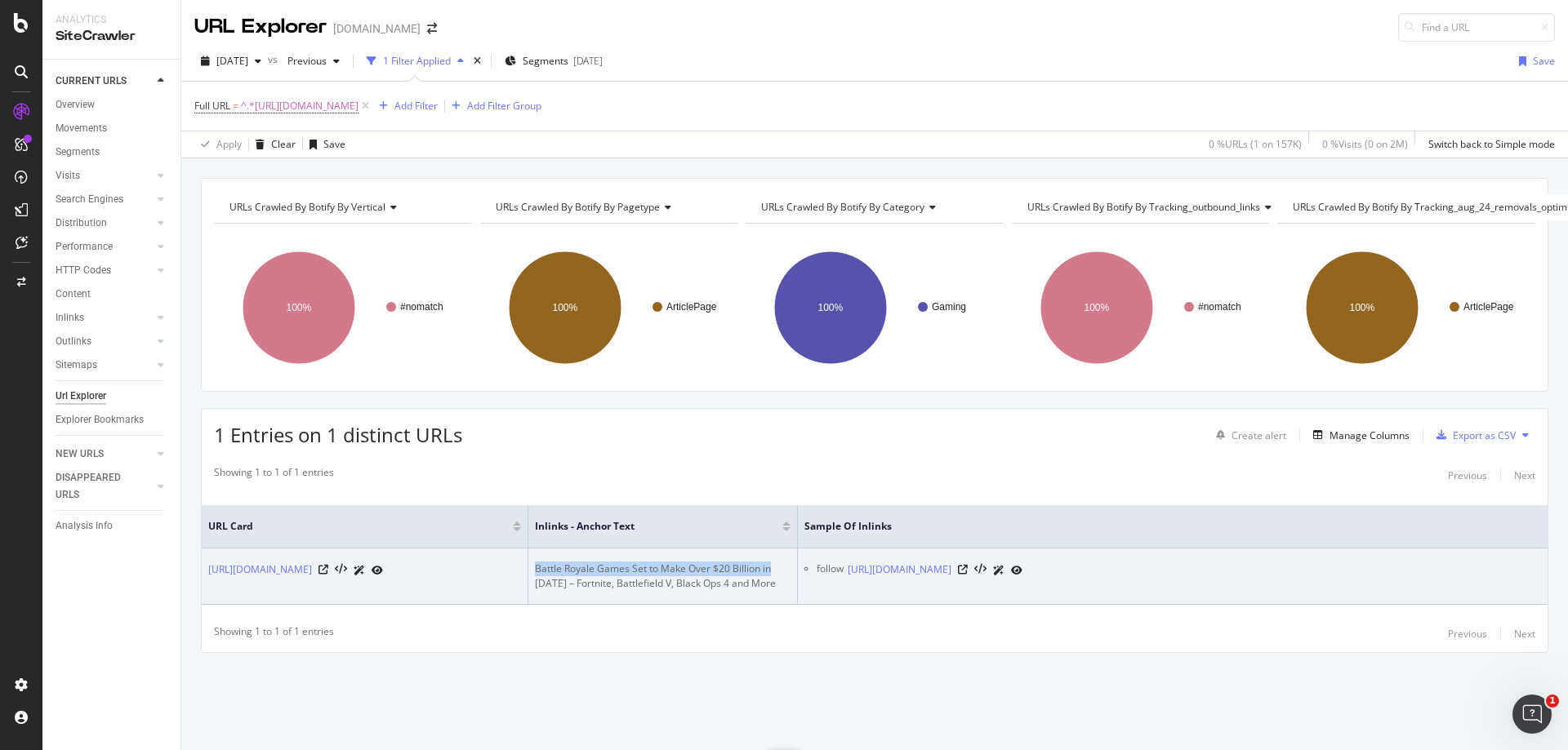
drag, startPoint x: 771, startPoint y: 564, endPoint x: 535, endPoint y: 547, distance: 236.6
click at [535, 549] on td "Battle Royale Games Set to Make Over $20 Billion in [DATE] – Fortnite, Battlefi…" at bounding box center [663, 577] width 269 height 56
click at [968, 565] on icon at bounding box center [962, 570] width 10 height 10
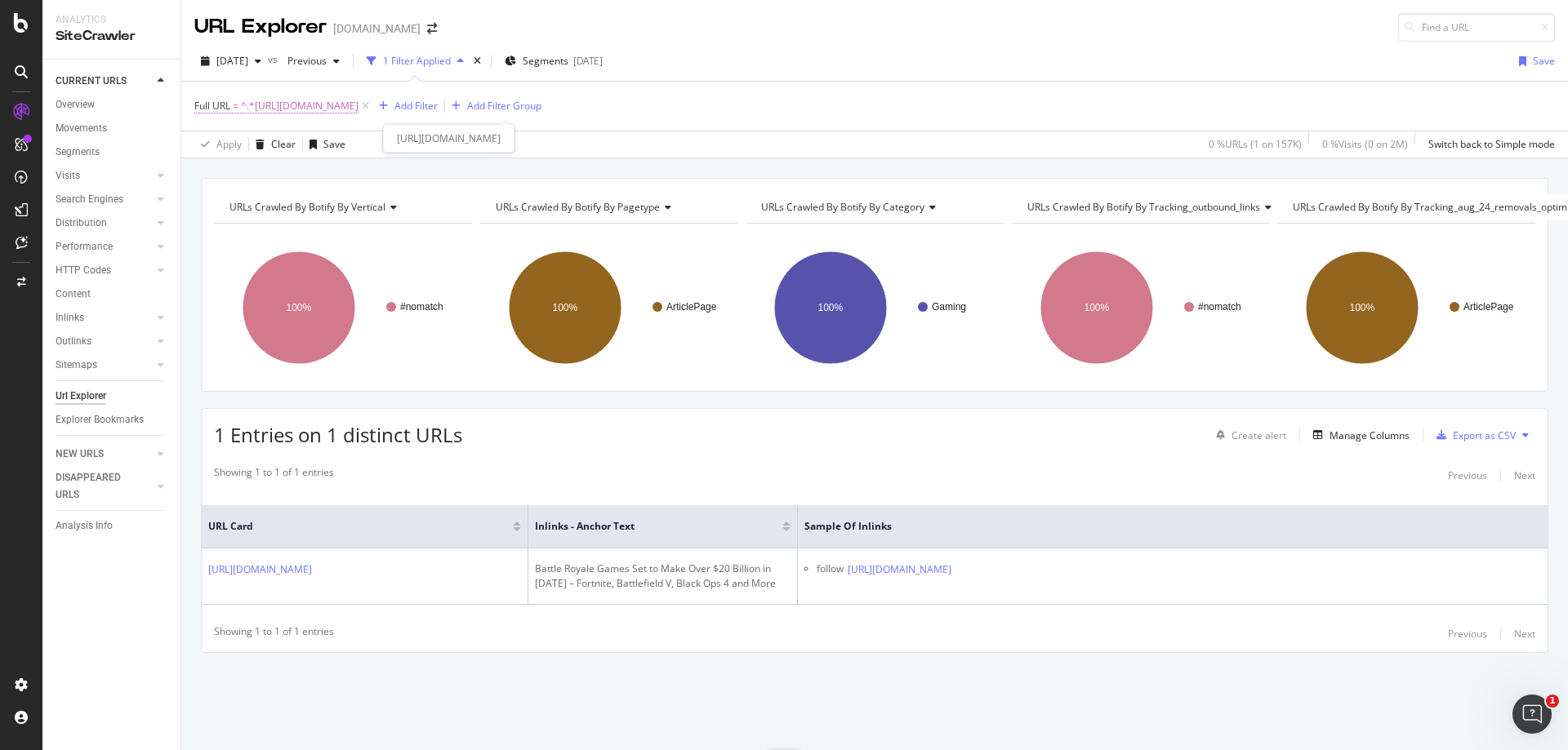
click at [359, 116] on span "^.*[URL][DOMAIN_NAME]" at bounding box center [300, 106] width 118 height 23
click at [312, 178] on input "[URL][DOMAIN_NAME]" at bounding box center [287, 174] width 155 height 26
paste input "entertainment/twitch-streamer-is-broadcasting-himself-inside-a-cage-for-30-days…"
type input "[URL][DOMAIN_NAME]"
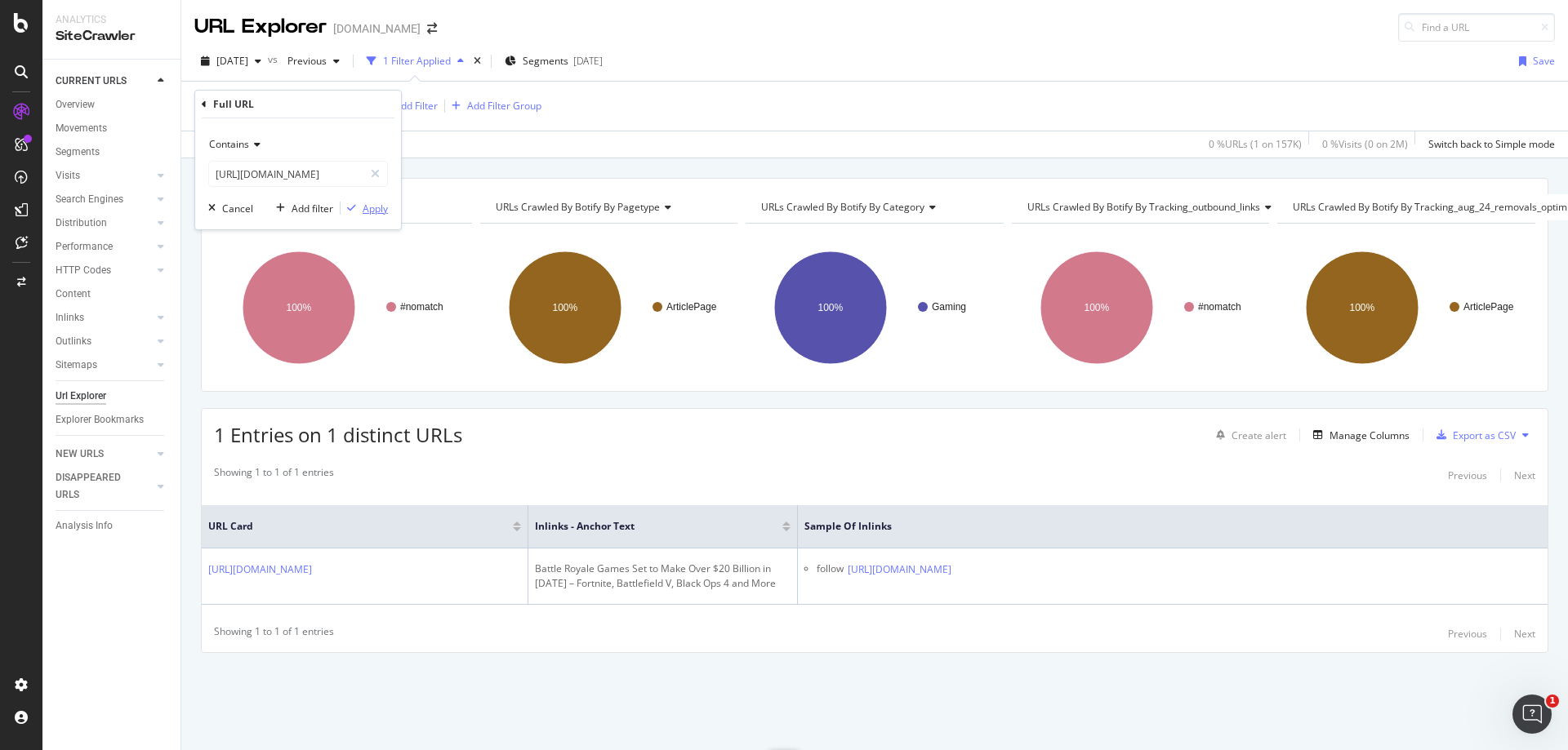
scroll to position [0, 0]
click at [362, 205] on div "Apply" at bounding box center [375, 208] width 26 height 14
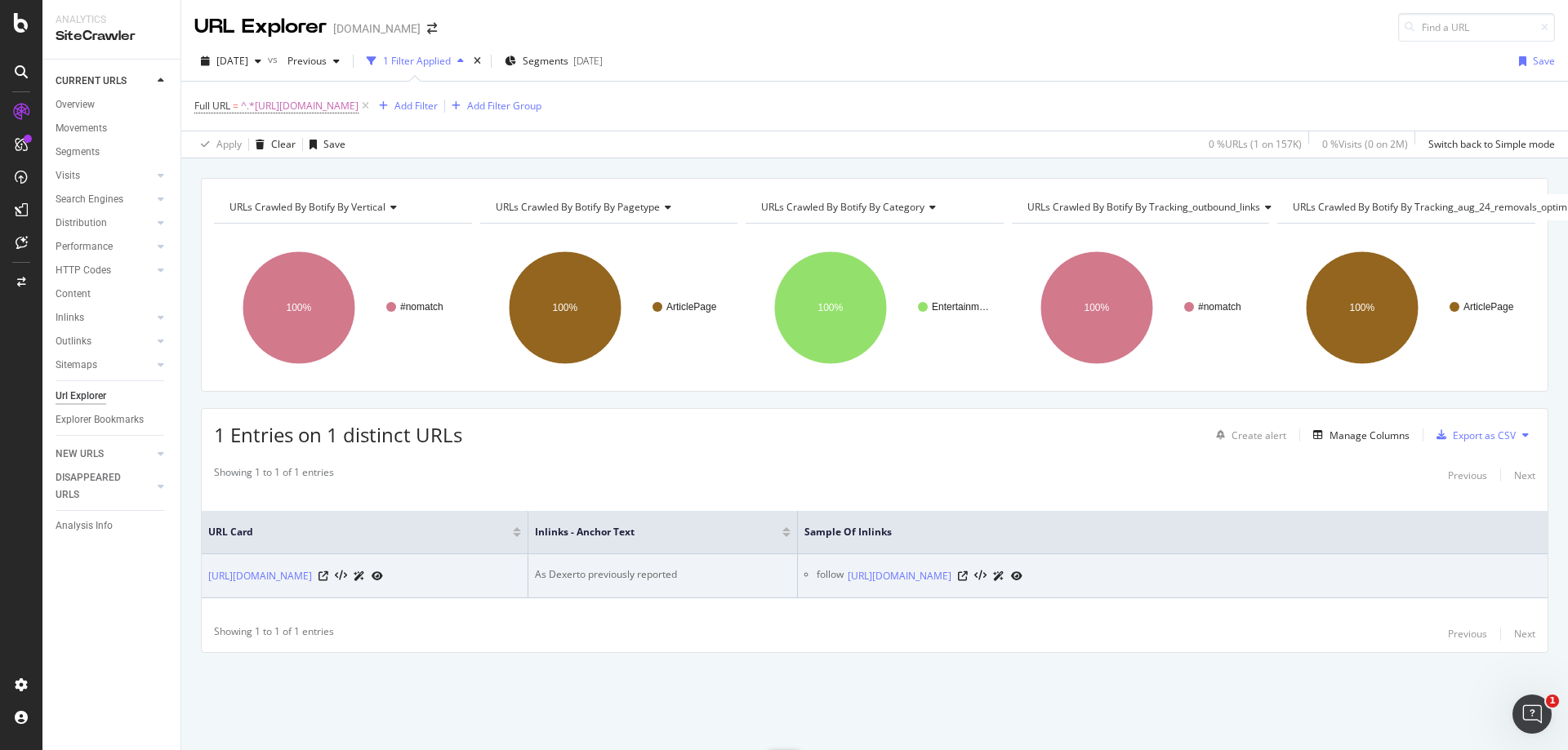
click at [624, 567] on div "As Dexerto previously reported" at bounding box center [662, 574] width 256 height 15
click at [610, 567] on div "As Dexerto previously reported" at bounding box center [662, 574] width 256 height 15
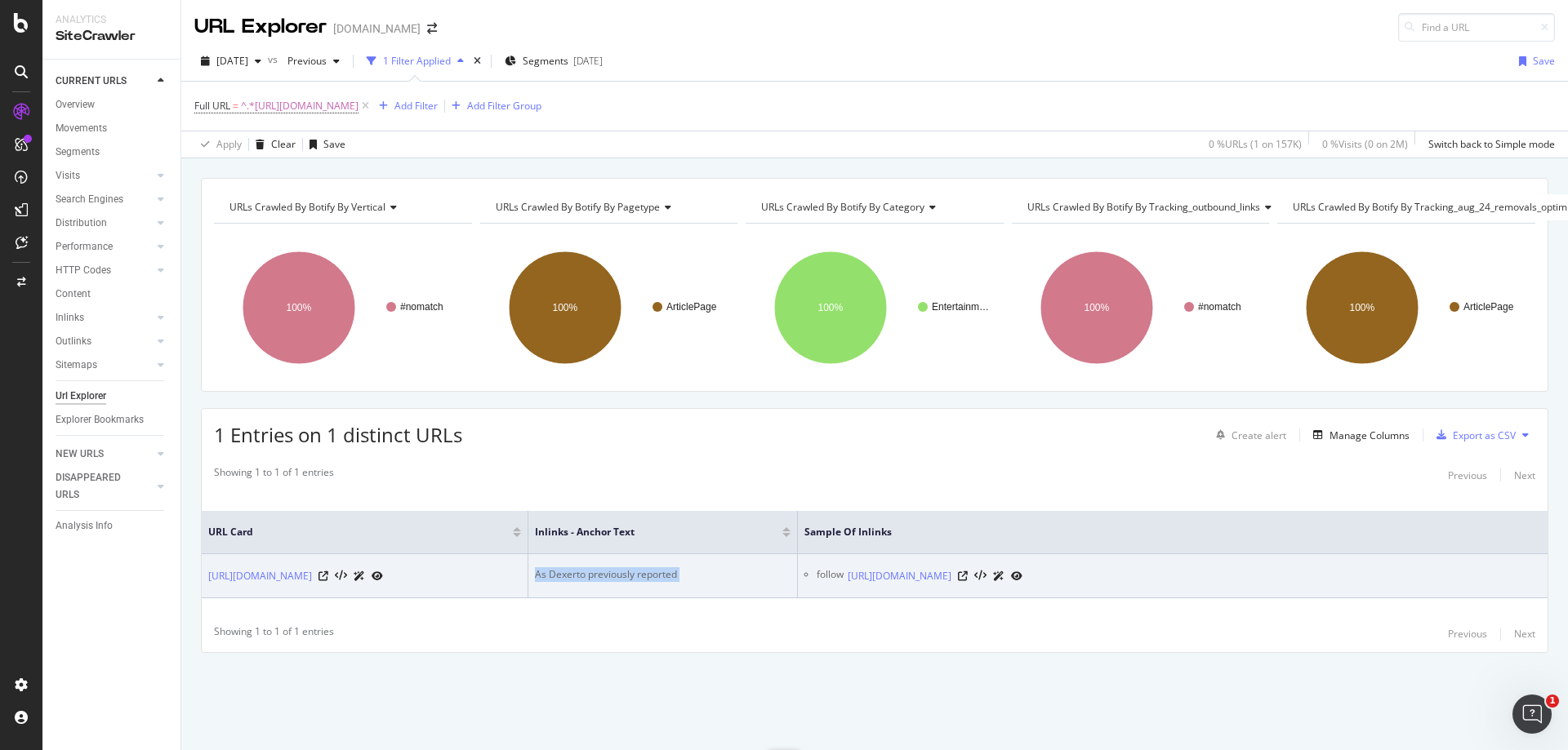
click at [610, 567] on div "As Dexerto previously reported" at bounding box center [662, 574] width 256 height 15
click at [968, 572] on icon at bounding box center [962, 576] width 10 height 10
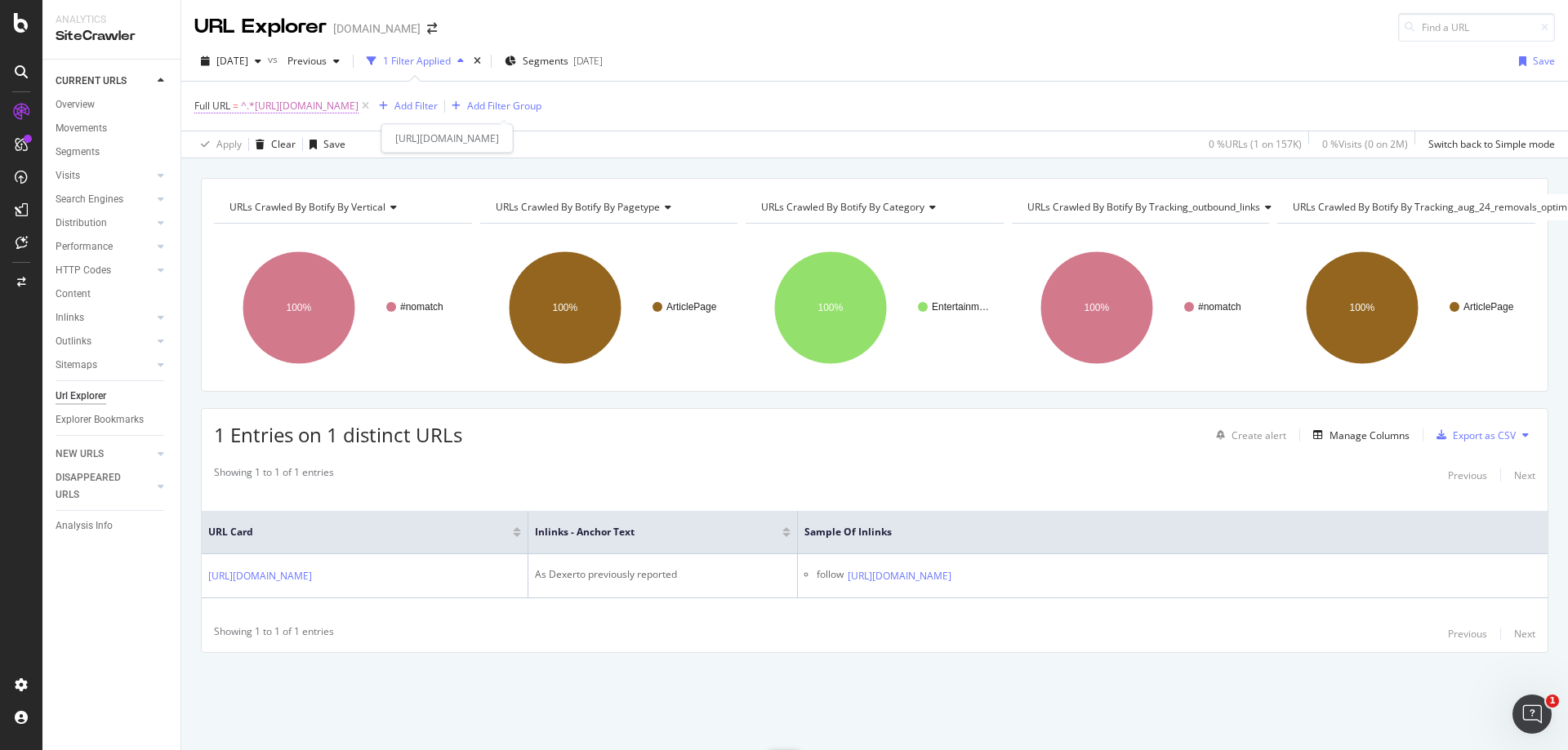
click at [359, 108] on span "^.*[URL][DOMAIN_NAME]" at bounding box center [300, 106] width 118 height 23
click at [316, 178] on input "[URL][DOMAIN_NAME]" at bounding box center [287, 174] width 155 height 26
paste input "alinity-screams-terror-falling-classic-twitch-prank-562517"
type input "[URL][DOMAIN_NAME]"
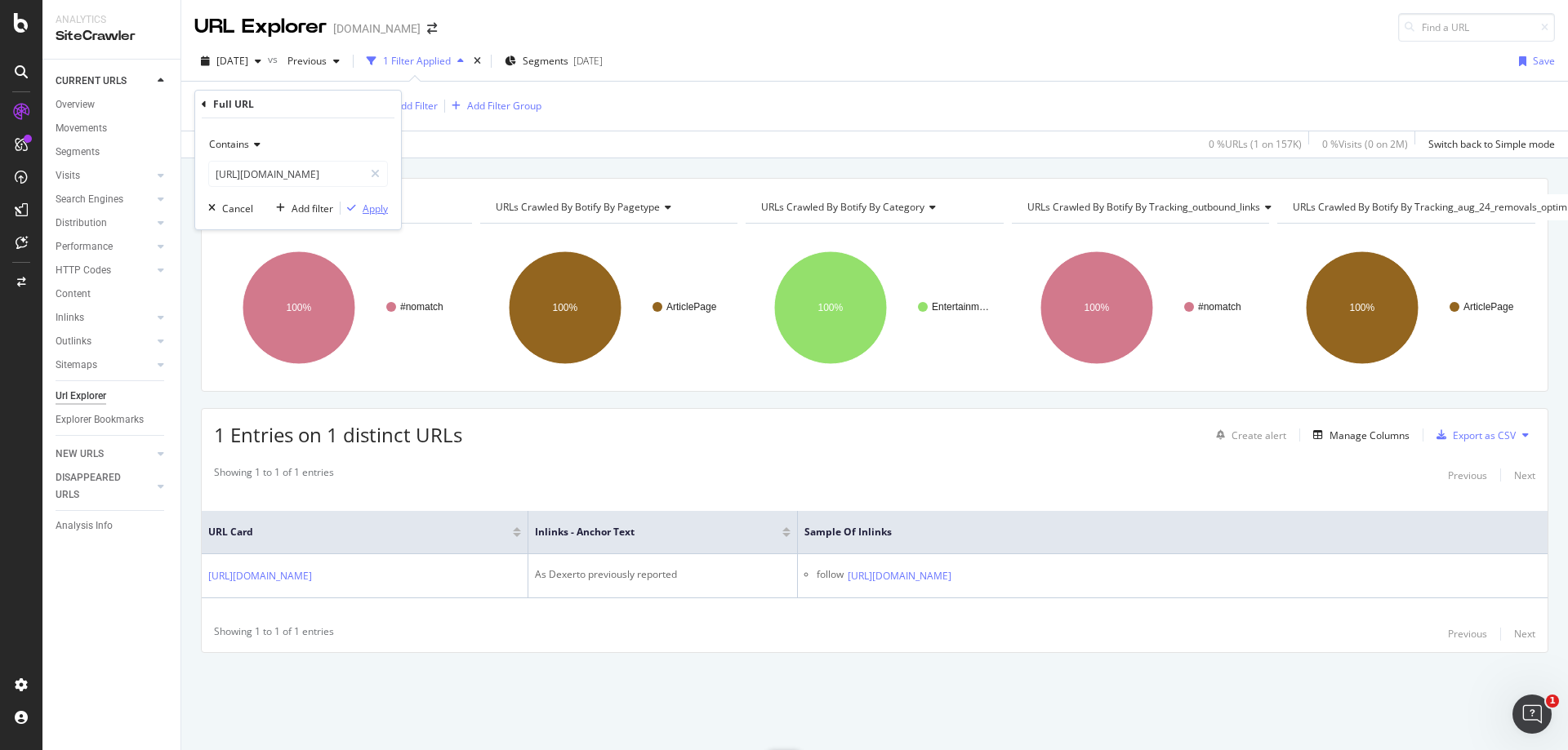
scroll to position [0, 0]
click at [361, 208] on div "button" at bounding box center [351, 208] width 22 height 10
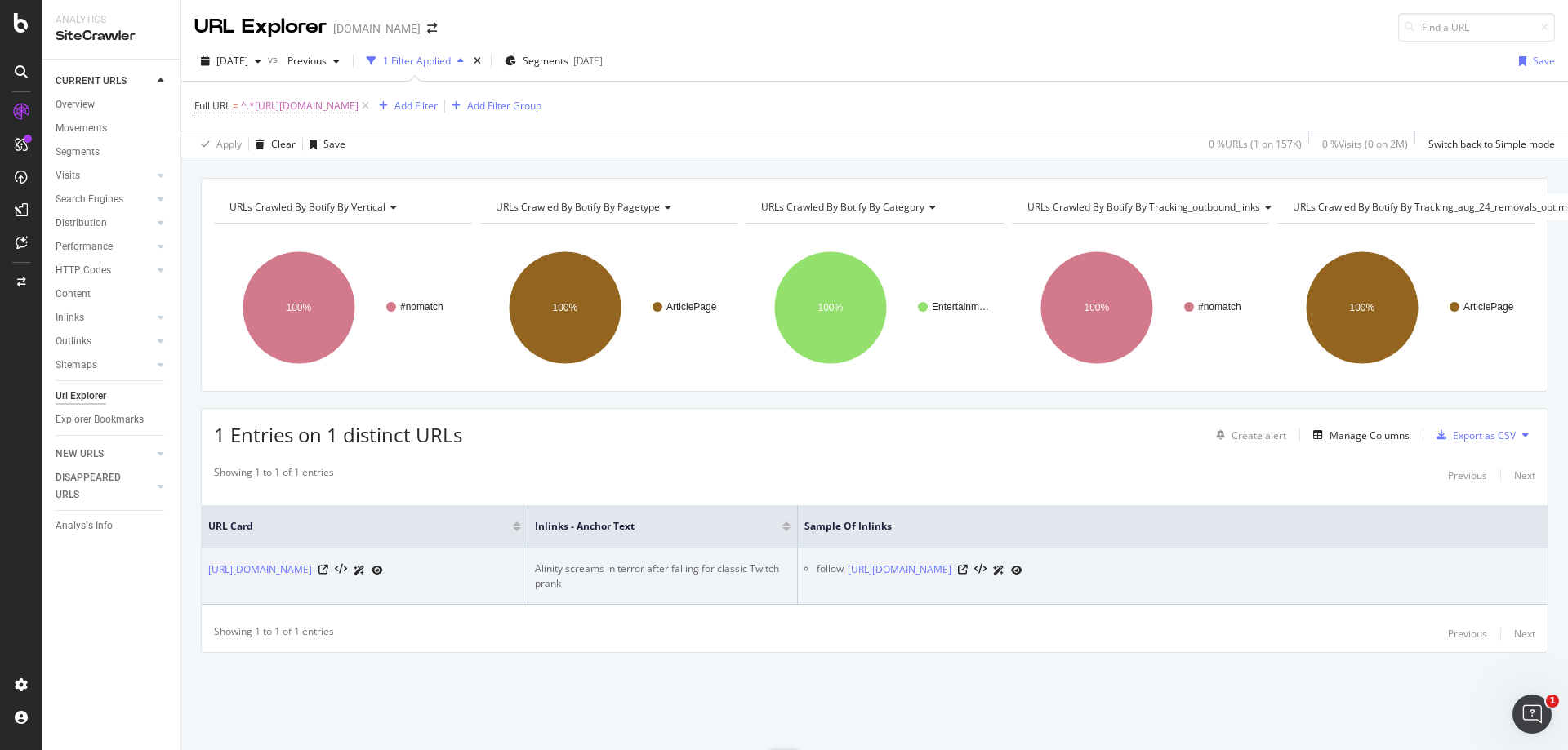
click at [670, 564] on div "Alinity screams in terror after falling for classic Twitch prank" at bounding box center [662, 576] width 256 height 29
click at [968, 569] on icon at bounding box center [962, 570] width 10 height 10
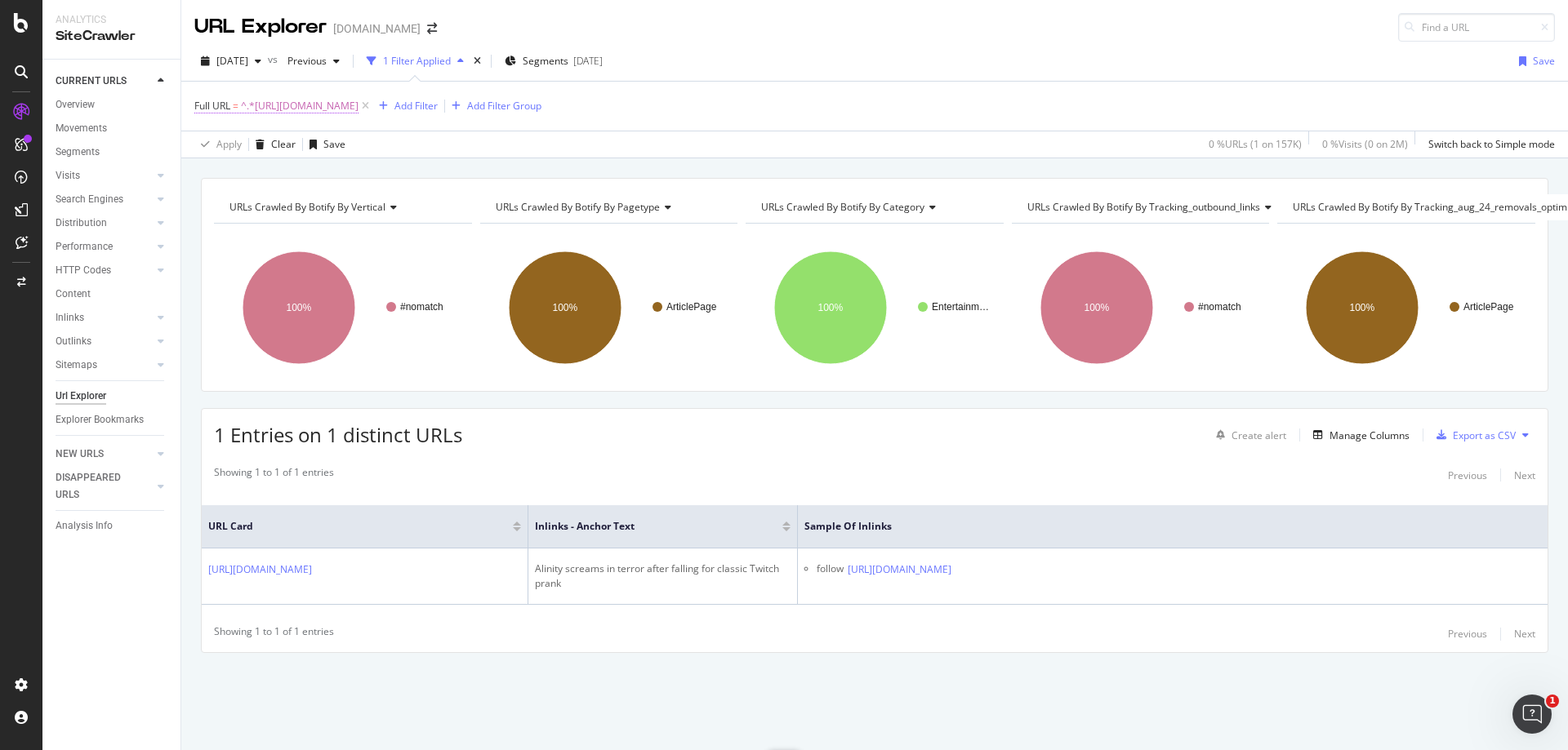
click at [359, 104] on span "^.*[URL][DOMAIN_NAME]" at bounding box center [300, 106] width 118 height 23
click at [321, 180] on input "[URL][DOMAIN_NAME]" at bounding box center [287, 174] width 155 height 26
paste input "fortnite/leaked-fortnite-cosmetics-from-update-v6-01-feature-a-[DATE]-theme-178…"
type input "[URL][DOMAIN_NAME][DATE]"
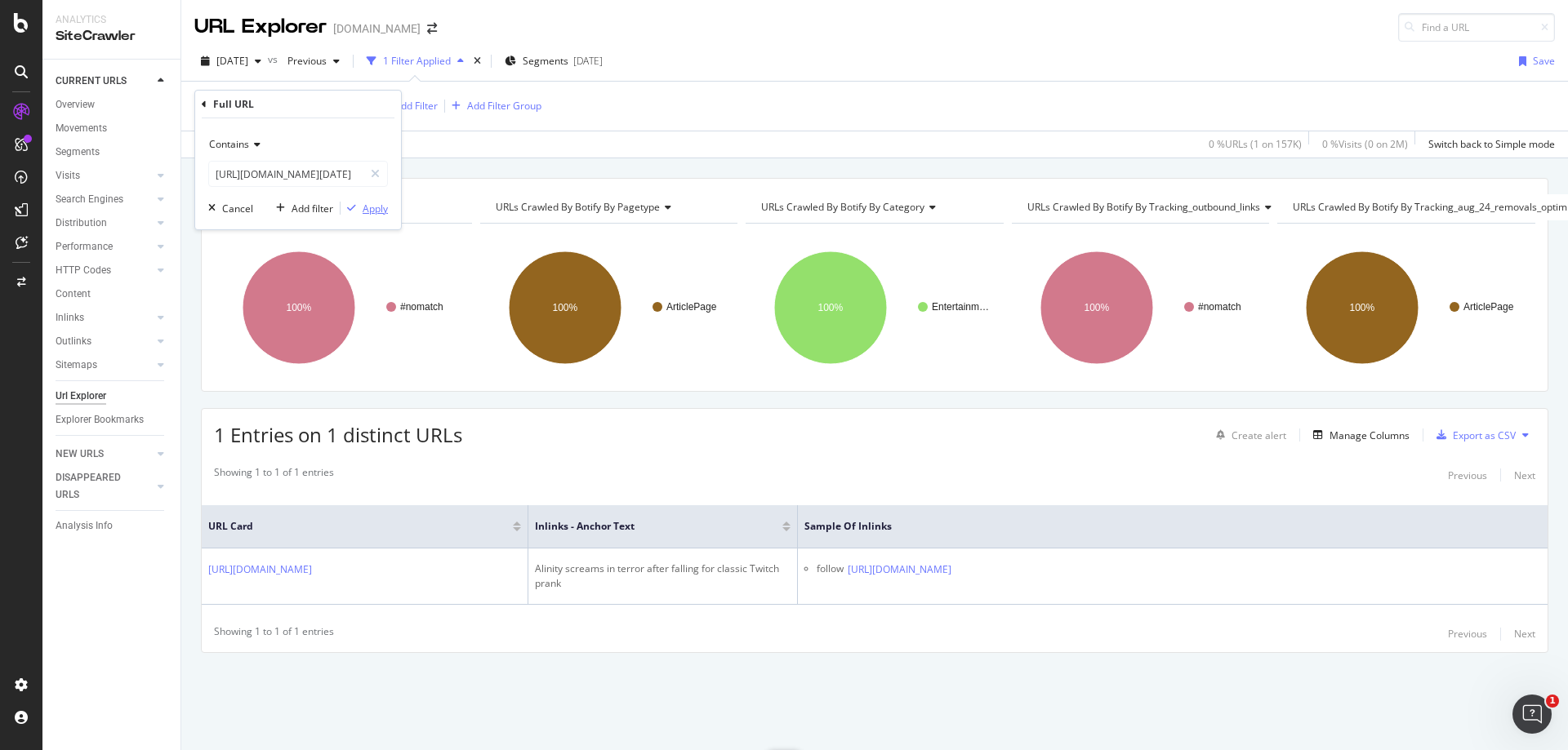
scroll to position [0, 0]
click at [376, 212] on div "Apply" at bounding box center [375, 208] width 26 height 14
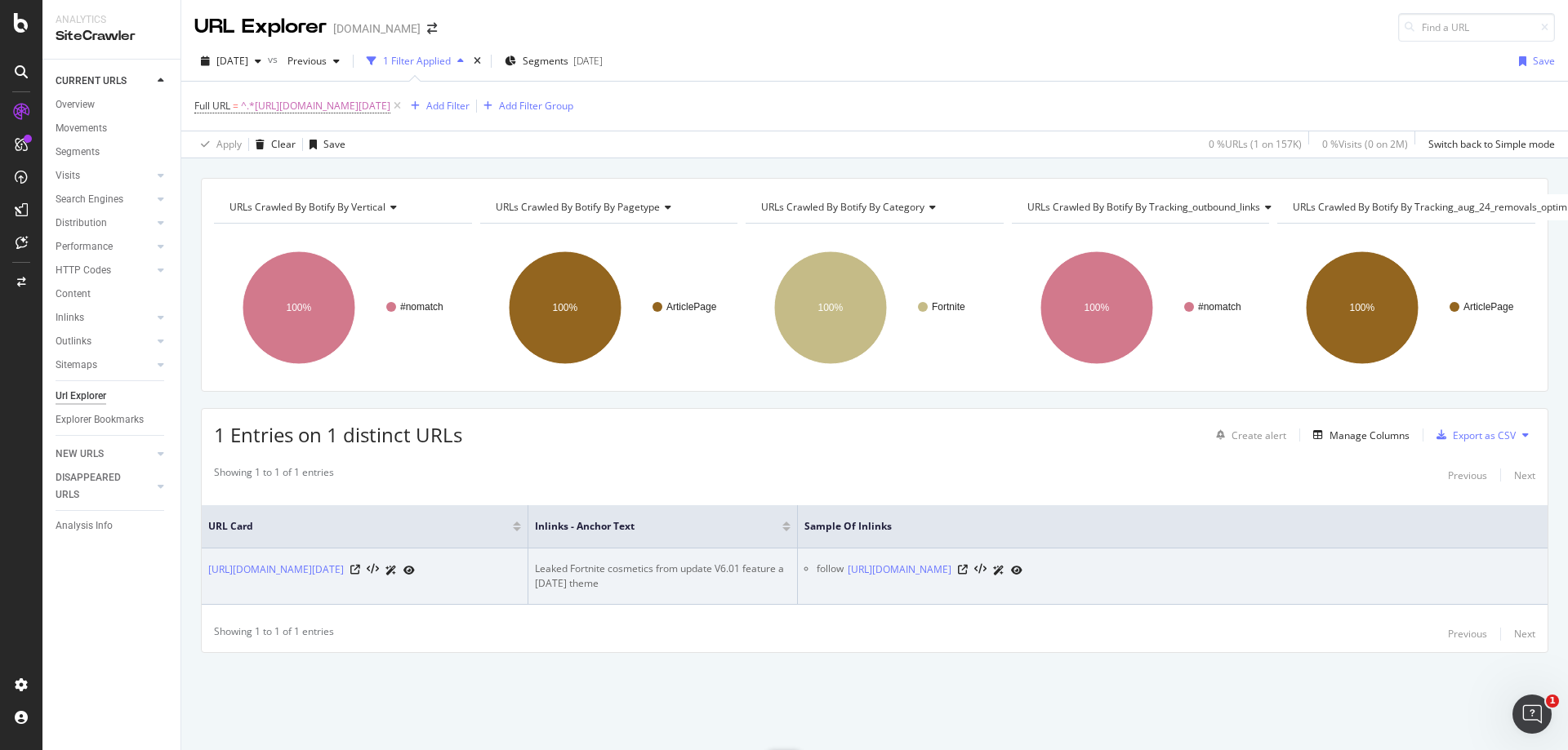
click at [562, 564] on div "Leaked Fortnite cosmetics from update V6.01 feature a [DATE] theme" at bounding box center [662, 576] width 256 height 29
click at [968, 565] on icon at bounding box center [962, 570] width 10 height 10
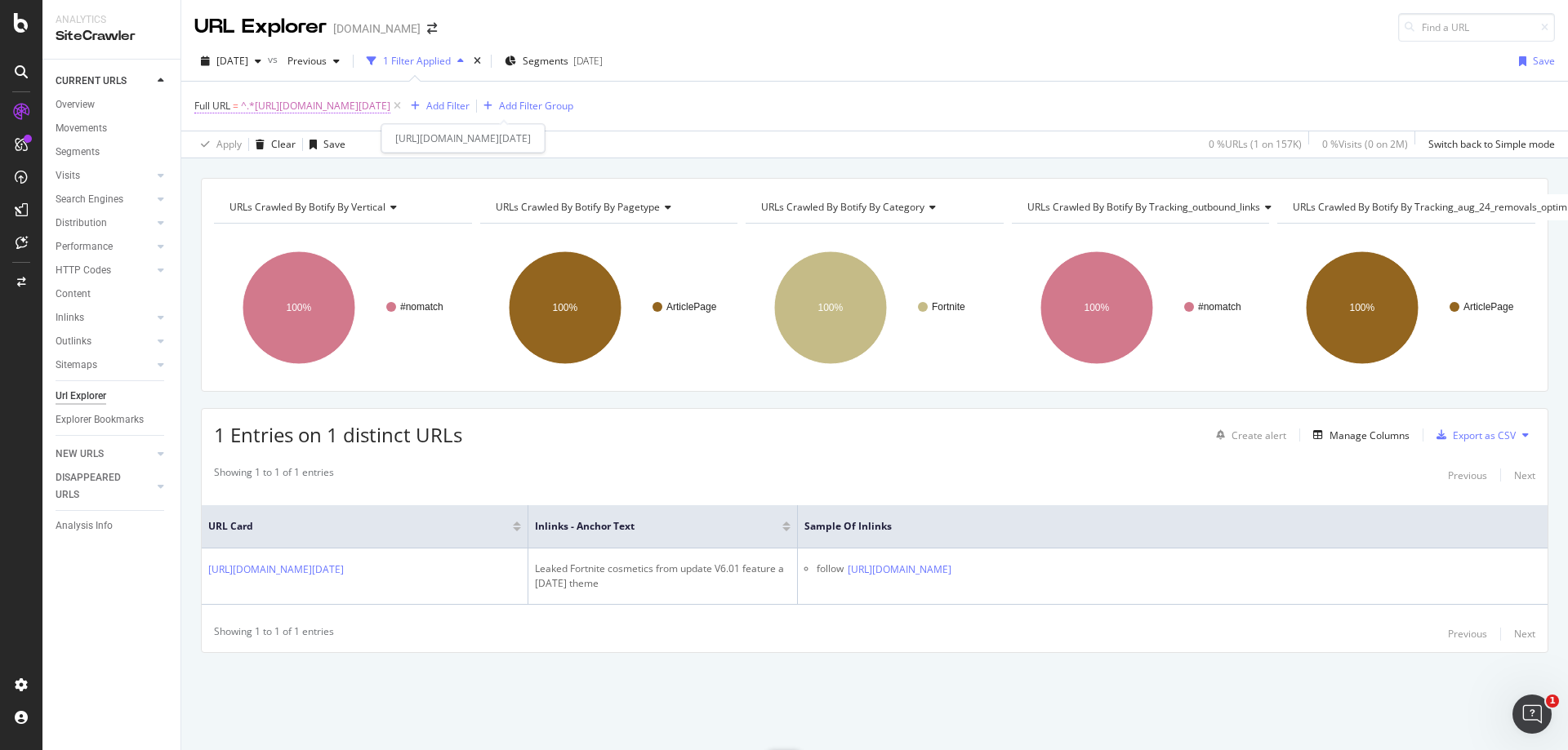
click at [390, 98] on span "^.*[URL][DOMAIN_NAME][DATE]" at bounding box center [316, 106] width 150 height 23
click at [303, 170] on input "[URL][DOMAIN_NAME][DATE]" at bounding box center [287, 174] width 155 height 26
paste input "overwatch/twitch-chat-trolls-[PERSON_NAME]-overwatch-pickup-games-231867"
type input "[URL][DOMAIN_NAME][PERSON_NAME]"
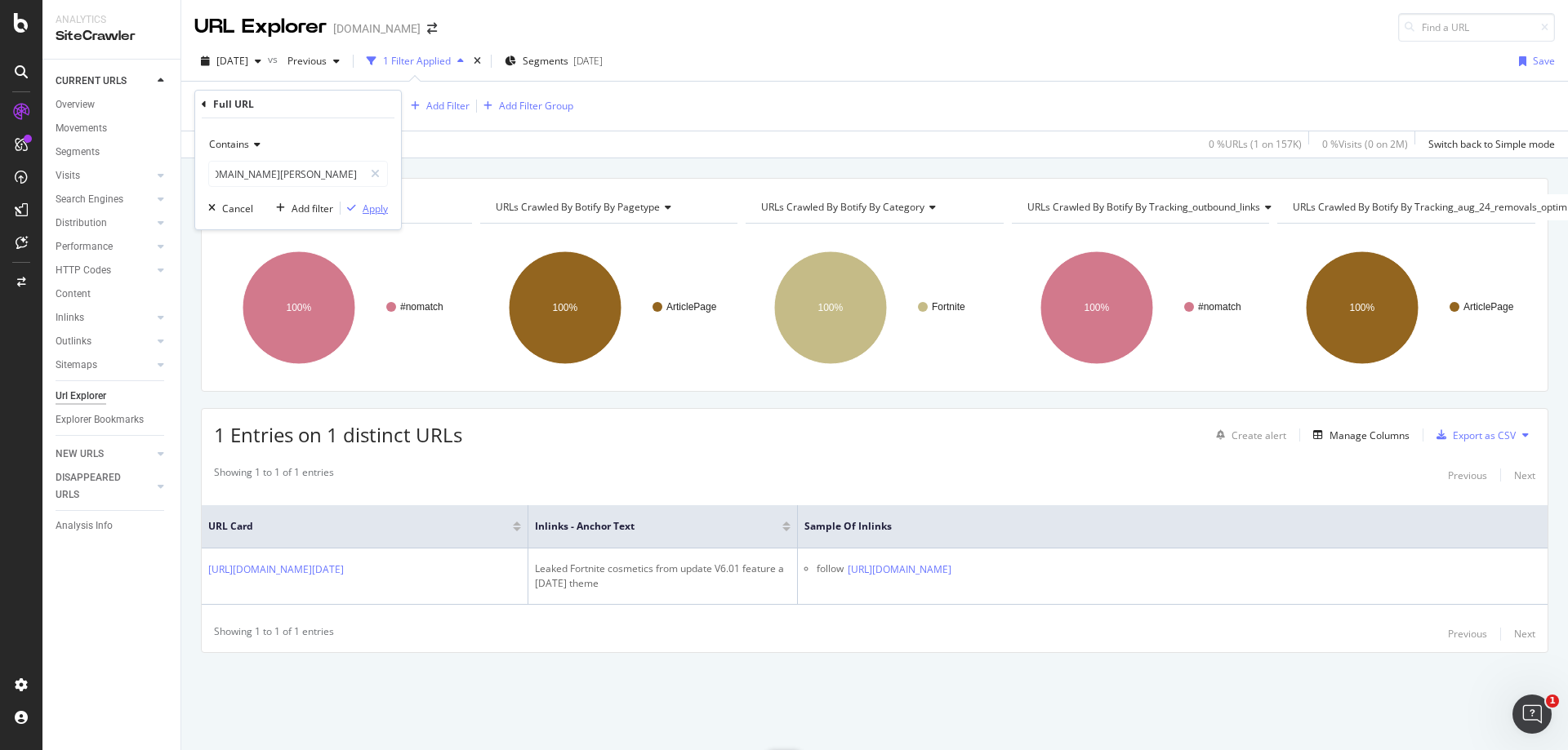
scroll to position [0, 0]
click at [383, 212] on div "Apply" at bounding box center [375, 208] width 26 height 14
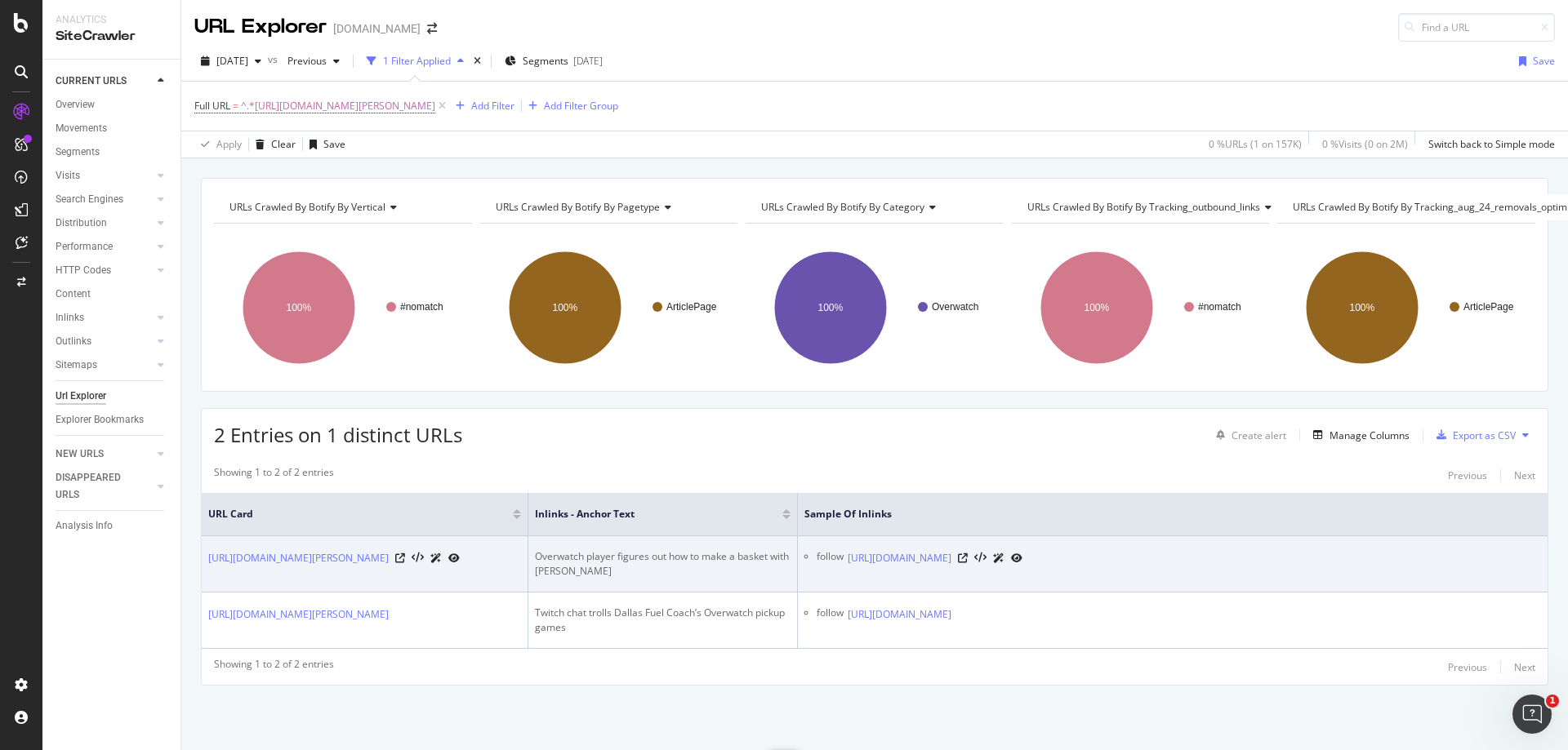
click at [576, 549] on td "Overwatch player figures out how to make a basket with [PERSON_NAME]" at bounding box center [663, 564] width 269 height 56
click at [968, 559] on icon at bounding box center [962, 558] width 10 height 10
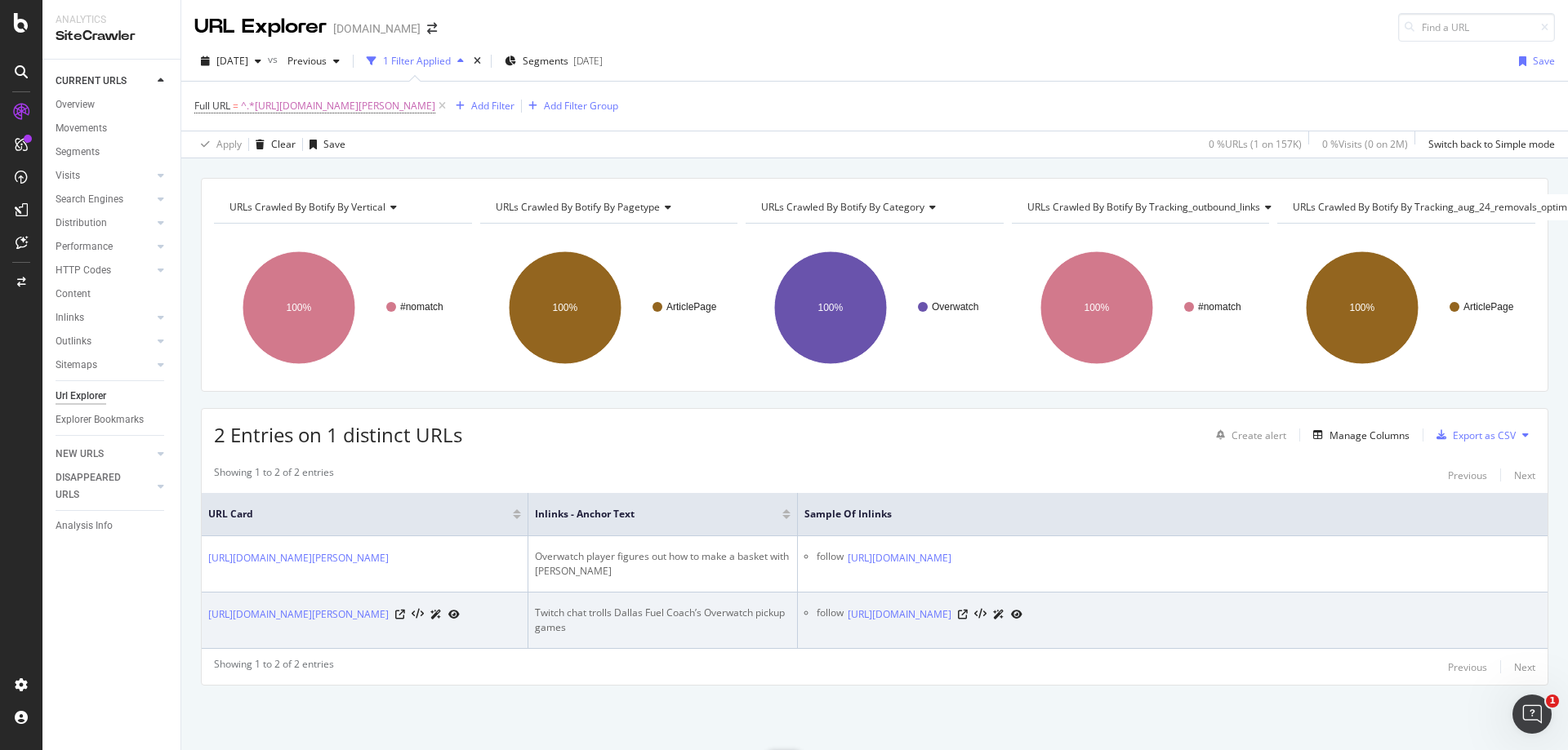
click at [556, 611] on div "Twitch chat trolls Dallas Fuel Coach’s Overwatch pickup games" at bounding box center [662, 620] width 256 height 29
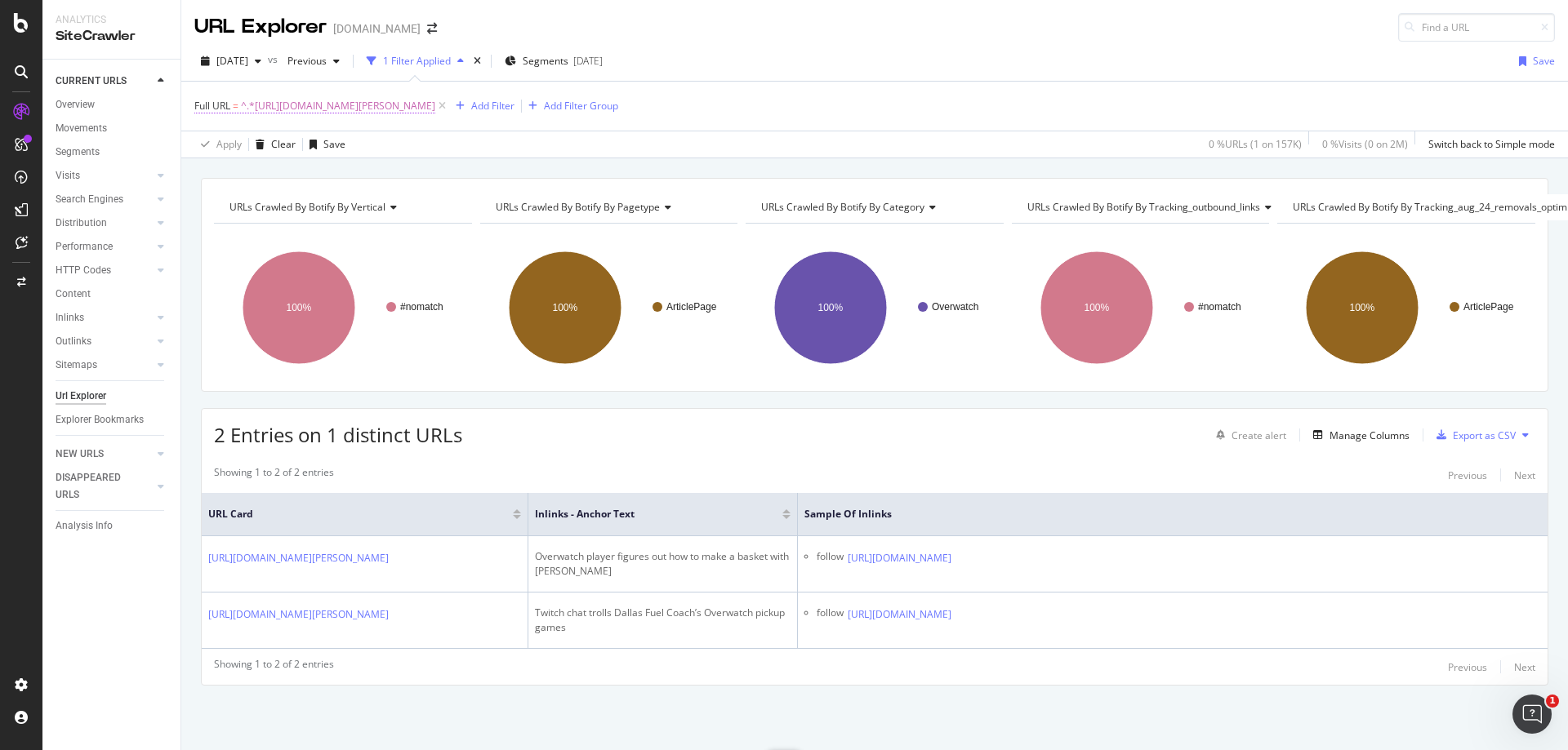
click at [435, 101] on span "^.*[URL][DOMAIN_NAME][PERSON_NAME]" at bounding box center [338, 106] width 194 height 23
click at [293, 168] on input "[URL][DOMAIN_NAME][PERSON_NAME]" at bounding box center [287, 174] width 155 height 26
paste input "entertainment/twitch-channel-banned-after-streaming-you-tubers-nsfw-asmr-conten…"
type input "[URL][DOMAIN_NAME]"
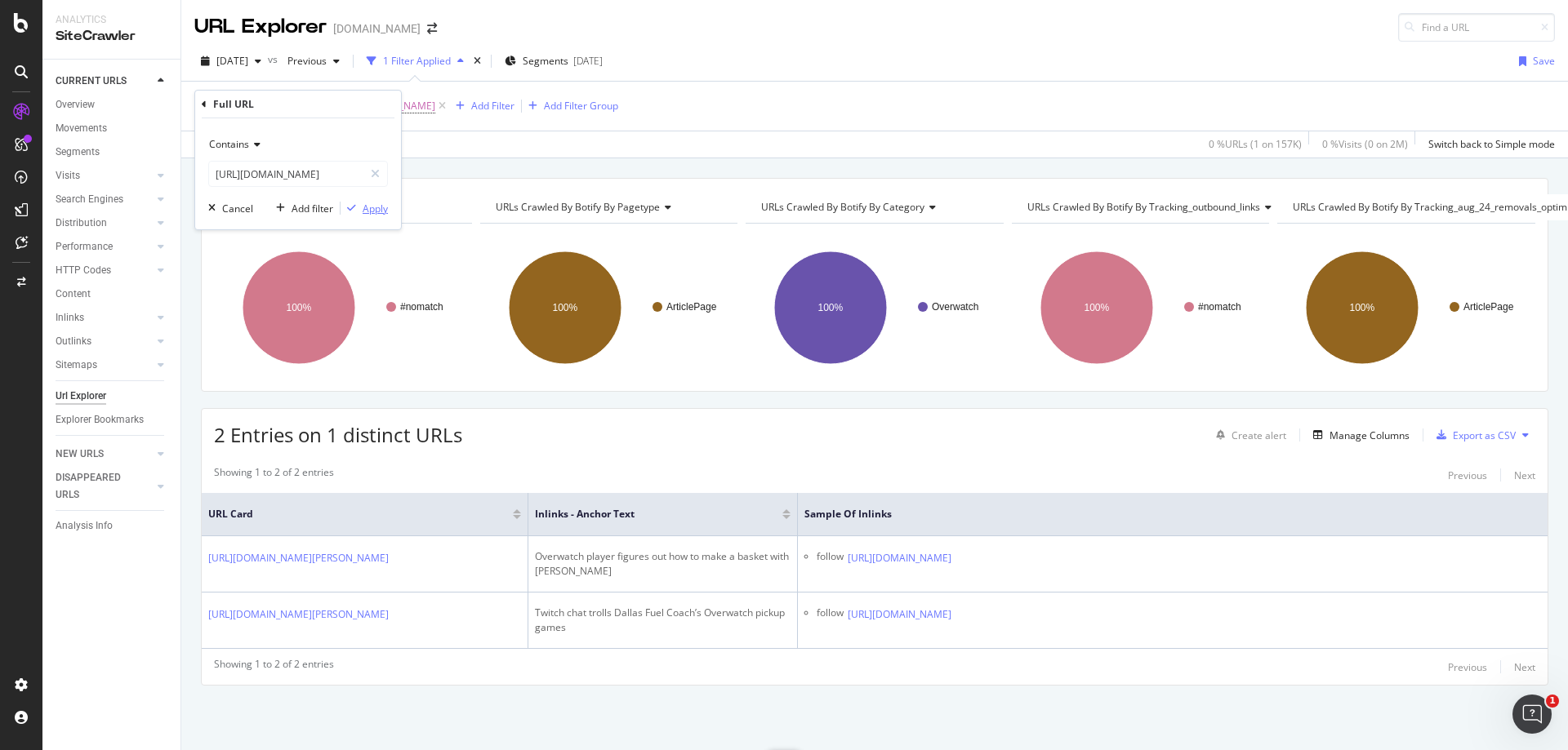
click at [368, 205] on div "Apply" at bounding box center [375, 208] width 26 height 14
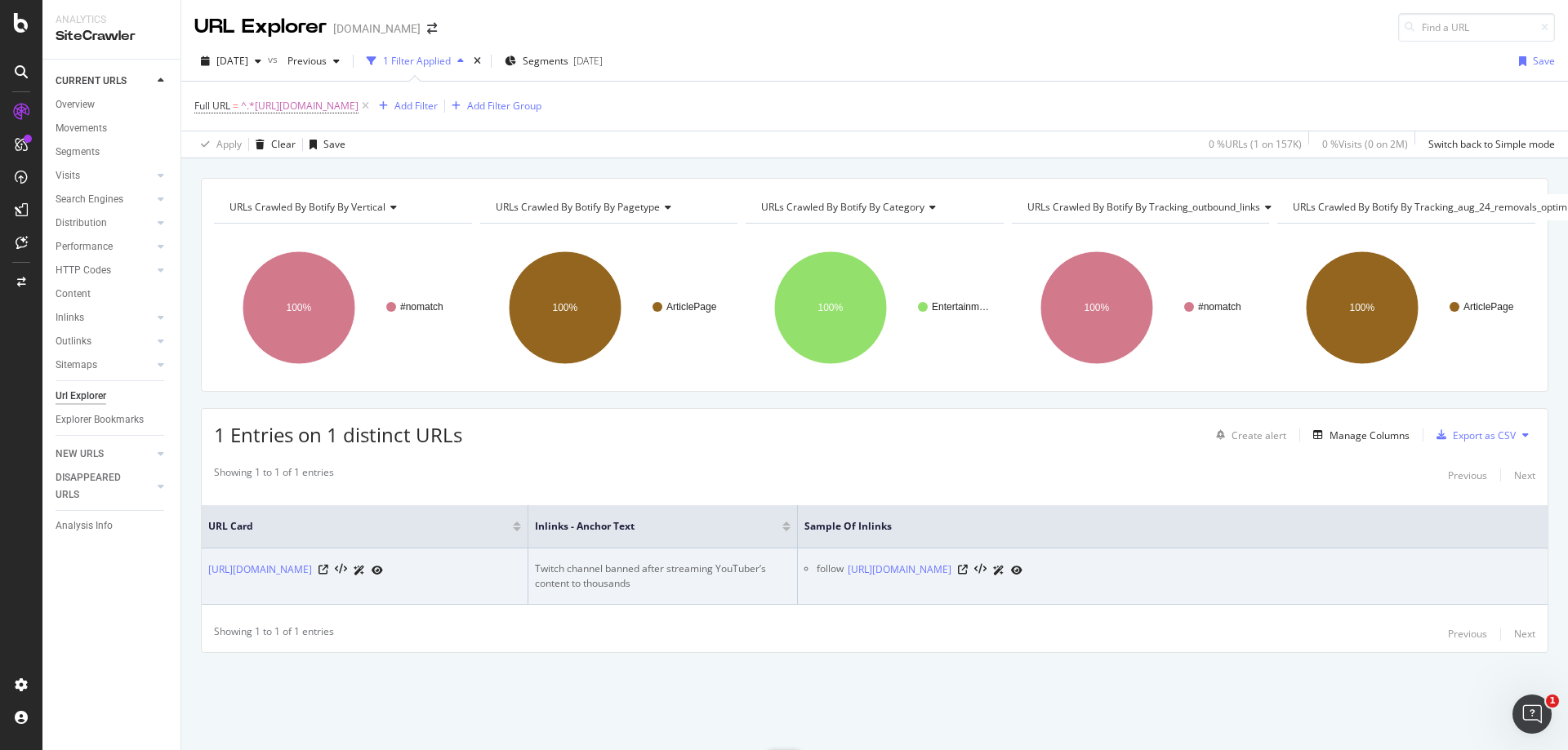
click at [611, 550] on td "Twitch channel banned after streaming YouTuber’s content to thousands" at bounding box center [663, 577] width 269 height 56
drag, startPoint x: 711, startPoint y: 559, endPoint x: 535, endPoint y: 560, distance: 176.0
click at [535, 562] on div "Twitch channel banned after streaming YouTuber’s content to thousands" at bounding box center [662, 576] width 256 height 29
click at [968, 565] on icon at bounding box center [962, 570] width 10 height 10
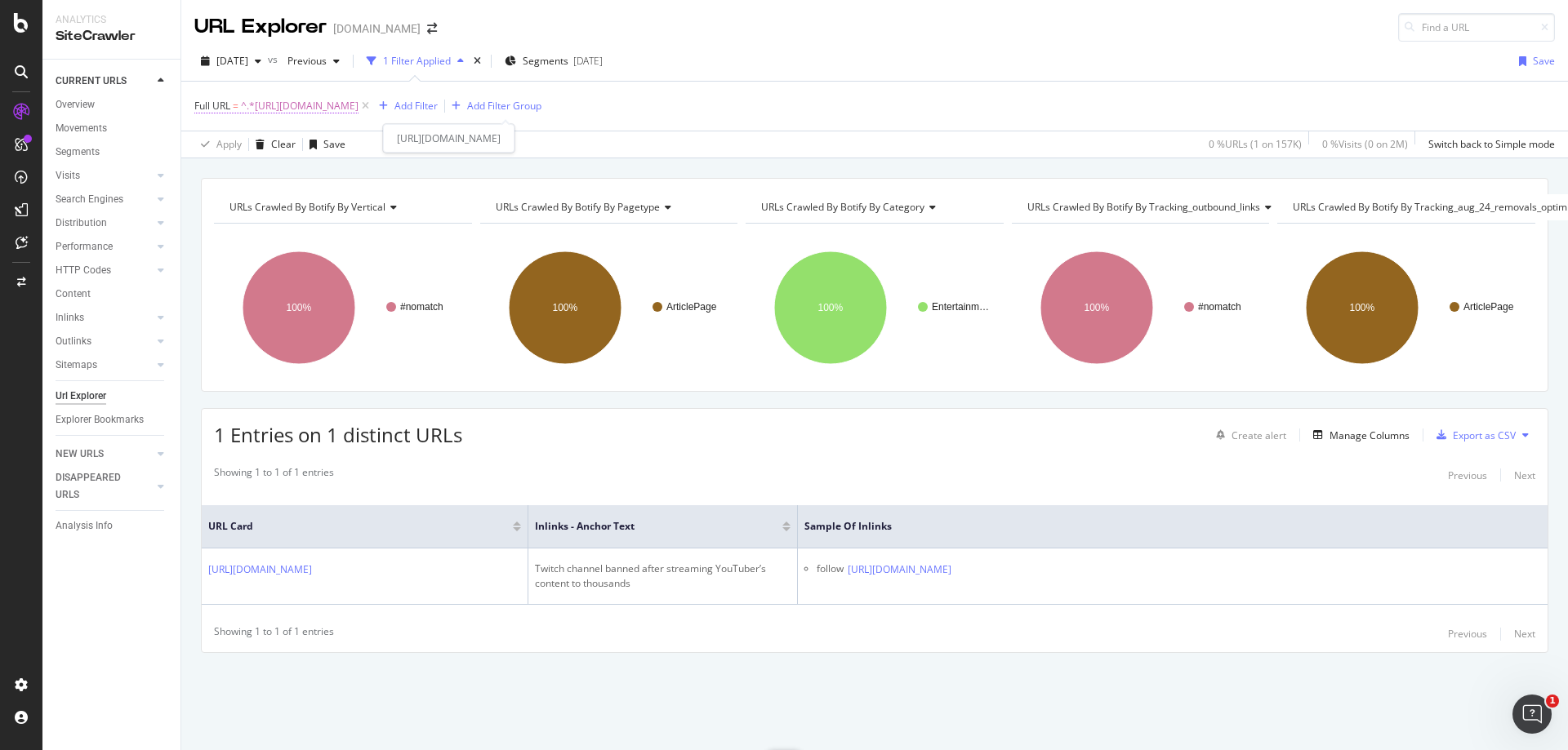
click at [359, 98] on span "^.*[URL][DOMAIN_NAME]" at bounding box center [300, 106] width 118 height 23
click at [306, 180] on input "[URL][DOMAIN_NAME]" at bounding box center [287, 174] width 155 height 26
paste input "fortnite/fortnite-season-8-all-pirate-camp-locations-for-week-1-challenge-409186"
type input "[URL][DOMAIN_NAME]"
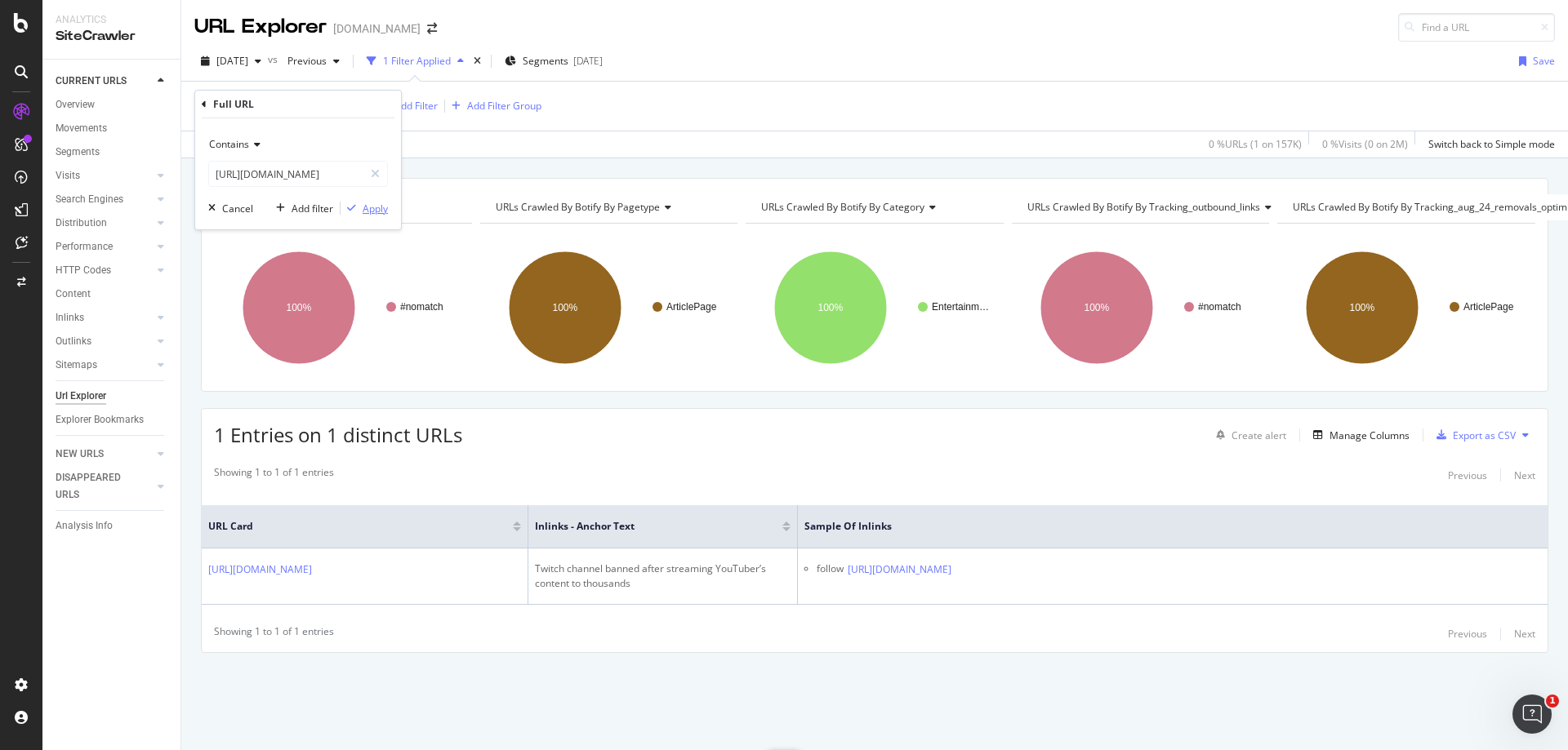
scroll to position [0, 0]
click at [367, 201] on div "Apply" at bounding box center [375, 208] width 26 height 14
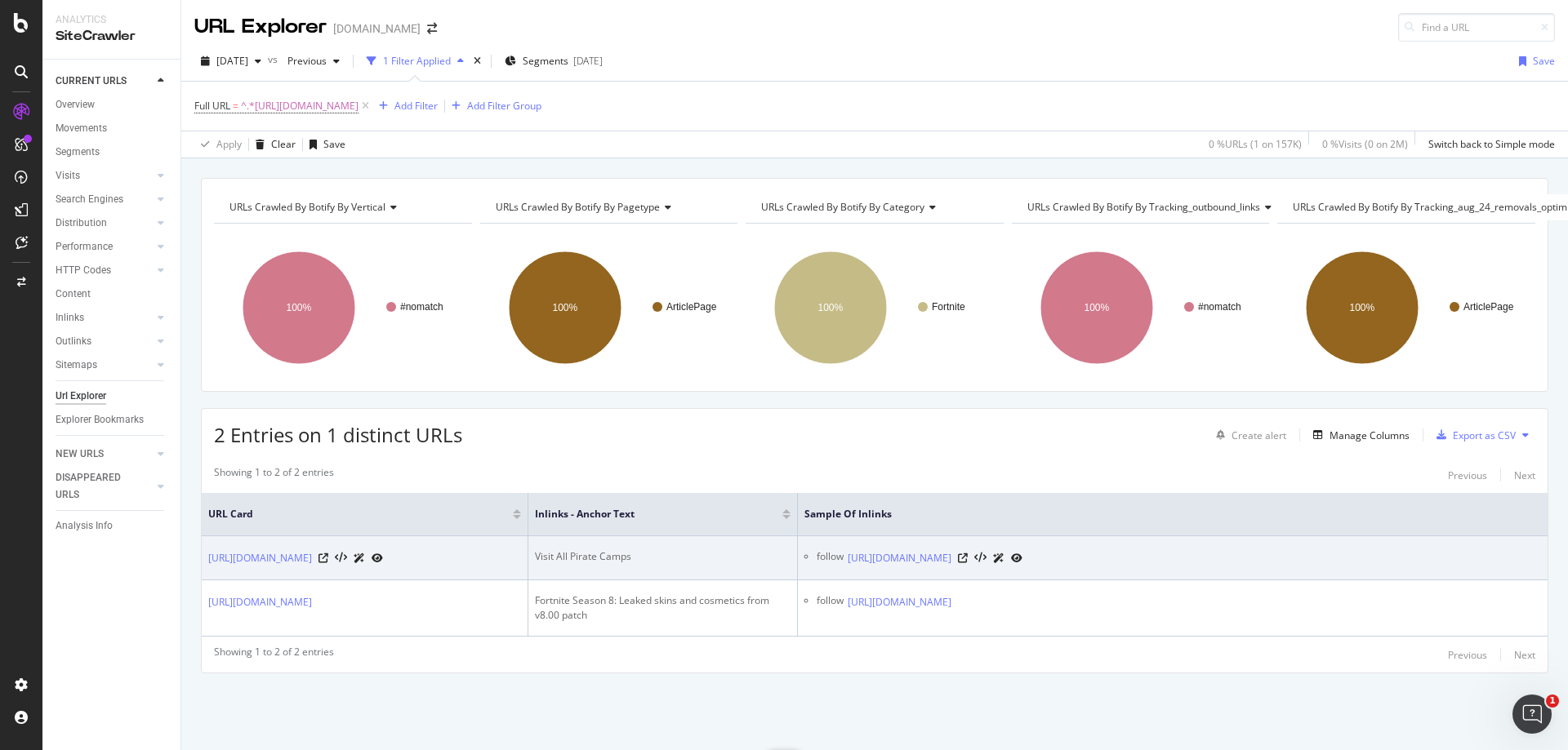
click at [593, 556] on div "Visit All Pirate Camps" at bounding box center [662, 557] width 256 height 15
click at [968, 557] on icon at bounding box center [962, 558] width 10 height 10
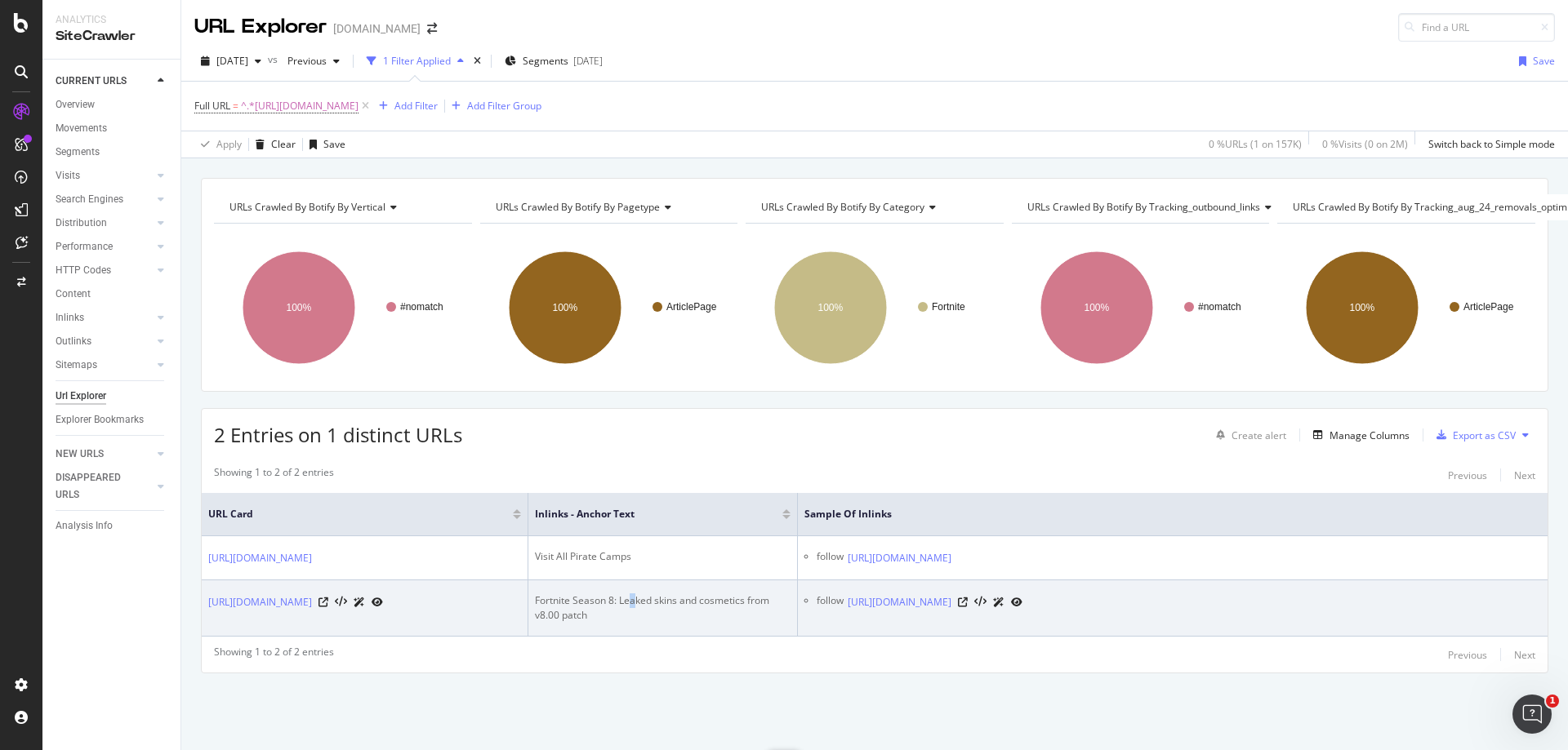
click at [634, 623] on div "Fortnite Season 8: Leaked skins and cosmetics from v8.00 patch" at bounding box center [662, 608] width 256 height 29
drag, startPoint x: 613, startPoint y: 629, endPoint x: 771, endPoint y: 635, distance: 158.1
click at [771, 623] on div "Fortnite Season 8: Leaked skins and cosmetics from v8.00 patch" at bounding box center [662, 608] width 256 height 29
